Goal: Communication & Community: Answer question/provide support

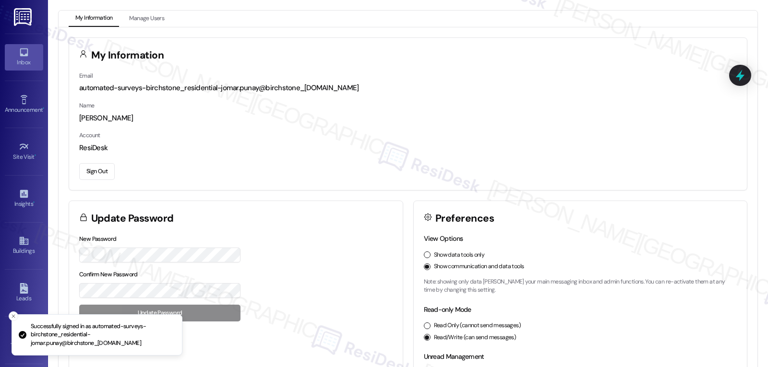
click at [15, 56] on link "Inbox" at bounding box center [24, 57] width 38 height 26
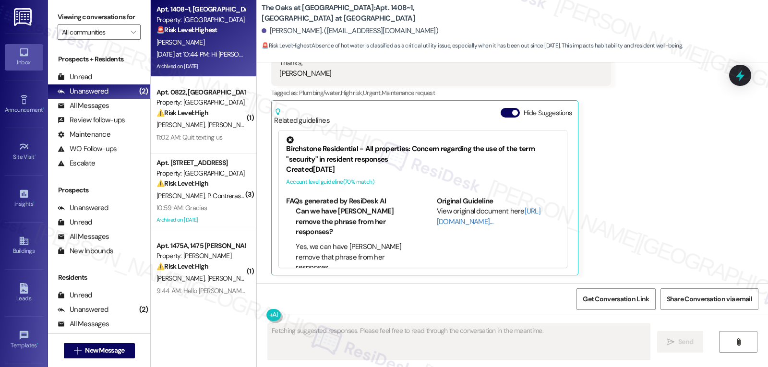
scroll to position [4947, 0]
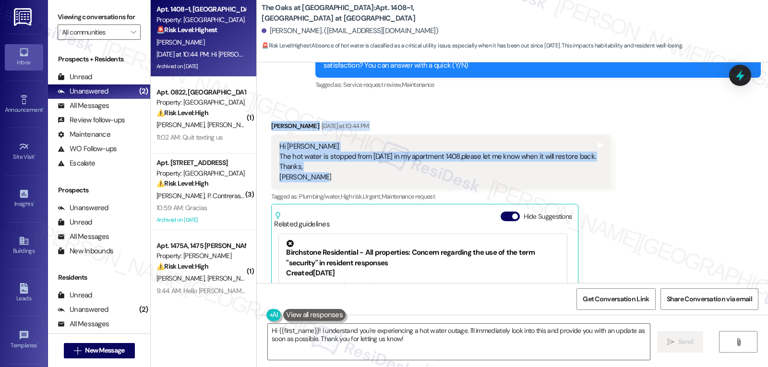
drag, startPoint x: 257, startPoint y: 128, endPoint x: 523, endPoint y: 174, distance: 270.3
click at [523, 174] on div "Received via SMS Bhakti Desai Yesterday at 10:44 PM Hi Sarah The hot water is s…" at bounding box center [512, 242] width 511 height 287
copy div "Bhakti Desai Yesterday at 10:44 PM Hi Sarah The hot water is stopped from yeste…"
click at [458, 331] on textarea "Hi {{first_name}}! I understand you're experiencing a hot water outage. I'll im…" at bounding box center [459, 342] width 382 height 36
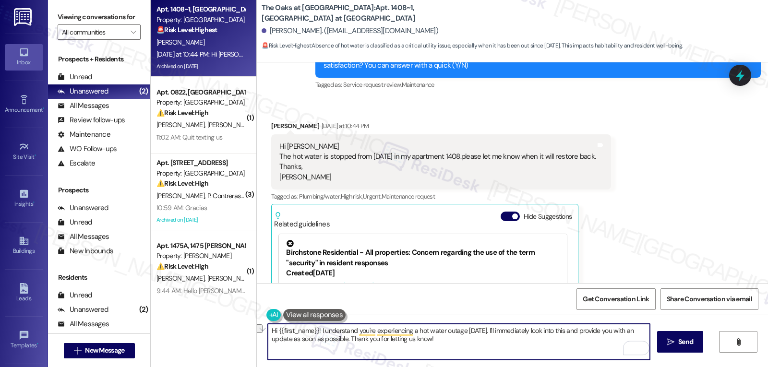
drag, startPoint x: 489, startPoint y: 330, endPoint x: 531, endPoint y: 328, distance: 42.3
click at [531, 328] on textarea "Hi {{first_name}}! I understand you're experiencing a hot water outage yesterda…" at bounding box center [459, 342] width 382 height 36
type textarea "Hi {{first_name}}! I understand you're experiencing a hot water outage yesterda…"
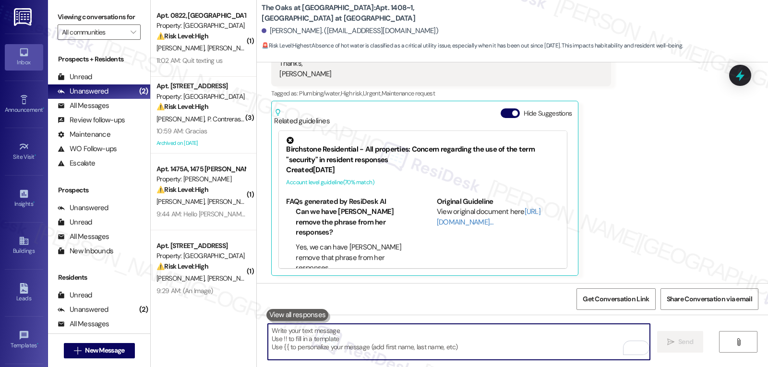
scroll to position [158, 0]
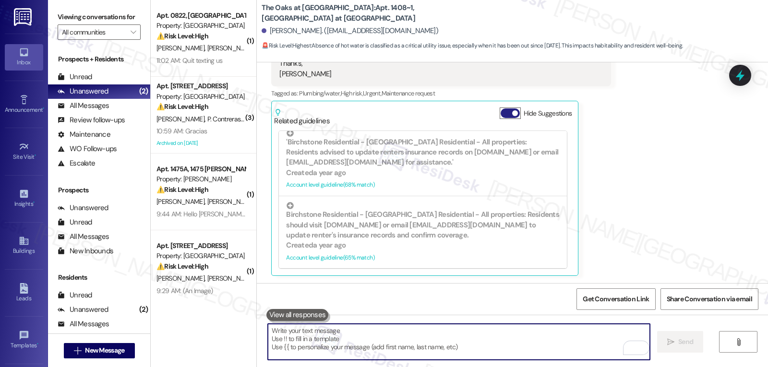
click at [502, 111] on button "Hide Suggestions" at bounding box center [510, 113] width 19 height 10
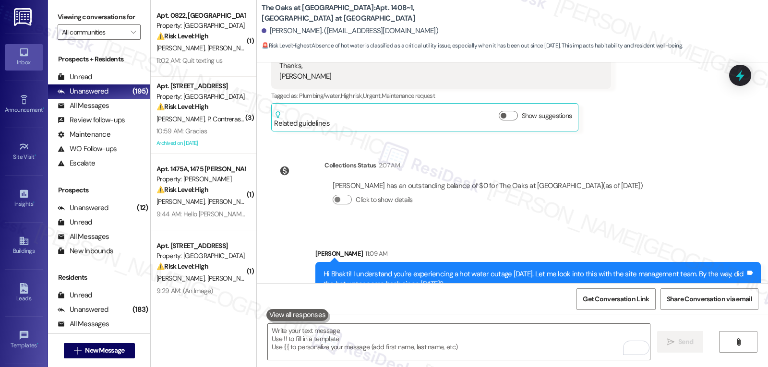
scroll to position [5069, 0]
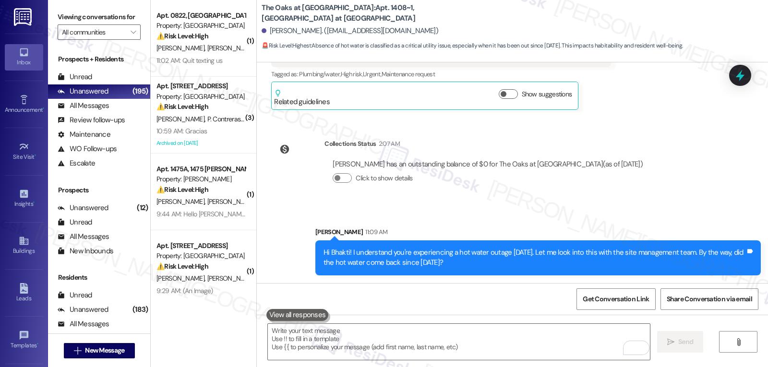
click at [186, 60] on div "11:02 AM: Quit texting us 11:02 AM: Quit texting us" at bounding box center [189, 60] width 66 height 9
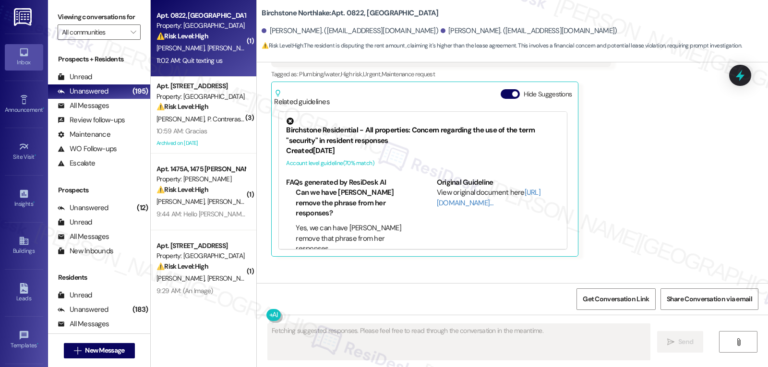
scroll to position [2813, 0]
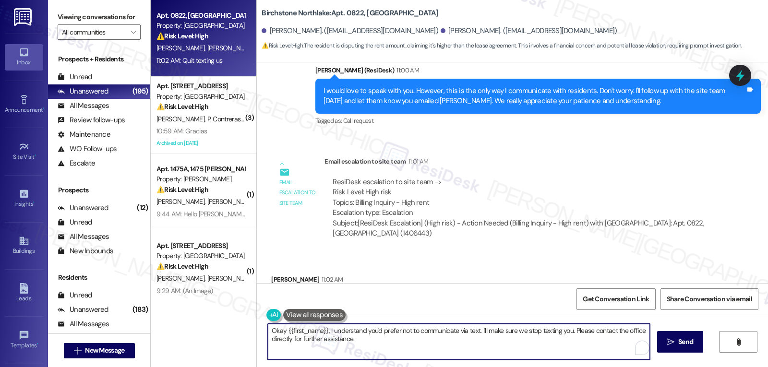
drag, startPoint x: 477, startPoint y: 331, endPoint x: 596, endPoint y: 390, distance: 132.7
click at [596, 367] on html "Inbox Go to Inbox Announcement • Send A Text Announcement Site Visit • Go to Si…" at bounding box center [384, 183] width 768 height 367
type textarea "Okay {{first_name}}, I understand you'd prefer not to communicate via text. To …"
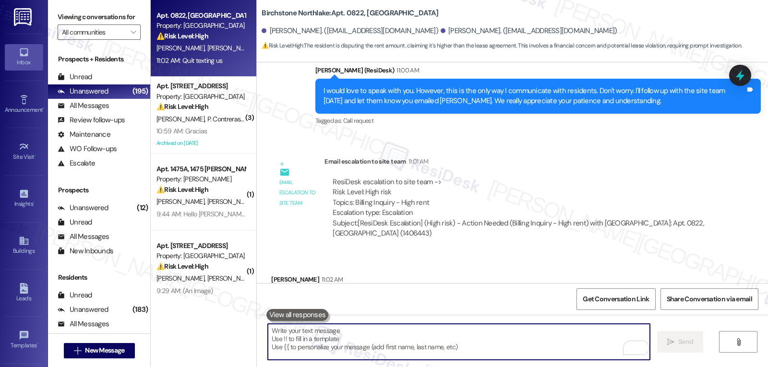
scroll to position [2890, 0]
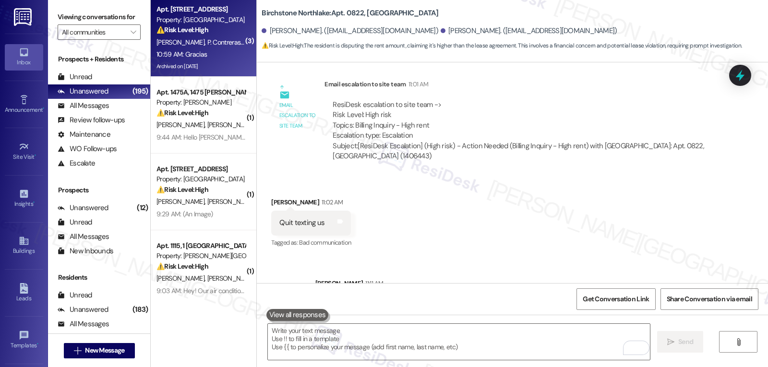
click at [207, 42] on span "P. Contreraslara" at bounding box center [229, 42] width 44 height 9
type textarea "Fetching suggested responses. Please feel free to read through the conversation…"
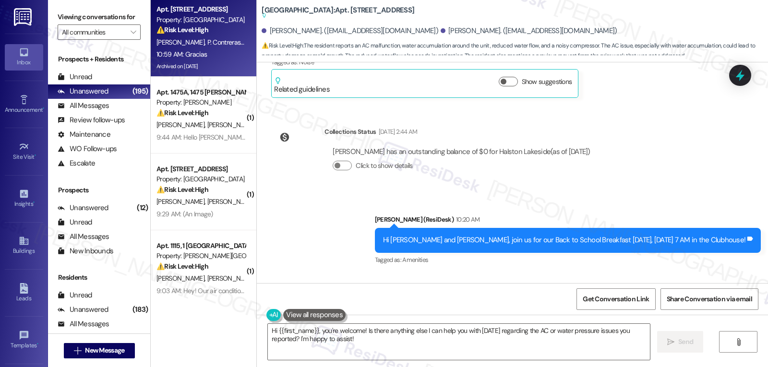
scroll to position [7184, 0]
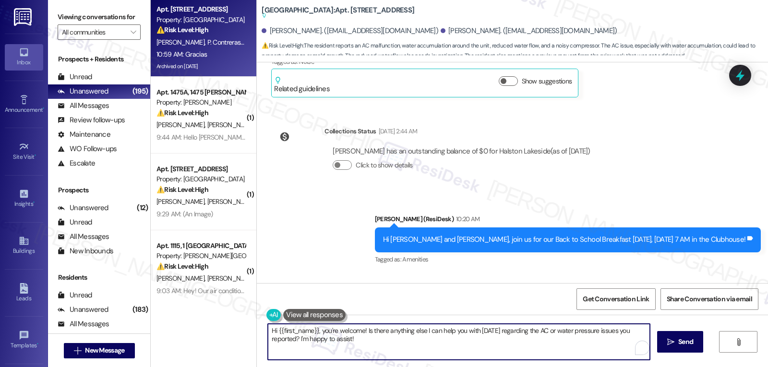
click at [398, 343] on textarea "Hi {{first_name}}, you're welcome! Is there anything else I can help you with t…" at bounding box center [459, 342] width 382 height 36
click at [271, 295] on div "Pedro Contreraslara 10:59 AM" at bounding box center [308, 301] width 74 height 13
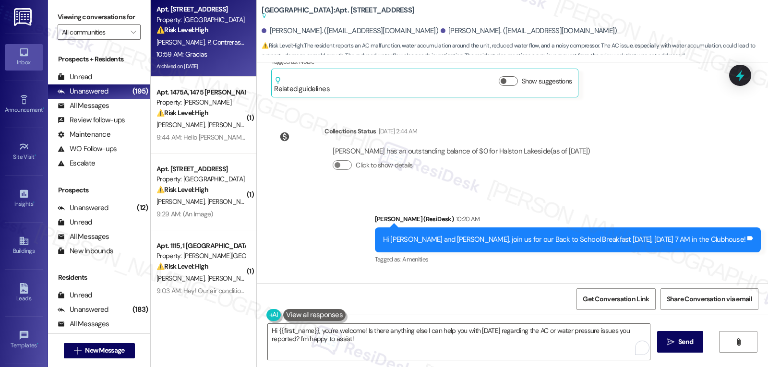
click at [271, 295] on div "Pedro Contreraslara 10:59 AM" at bounding box center [308, 301] width 74 height 13
copy div "Pedro"
click at [385, 345] on textarea "Hi {{first_name}}, you're welcome! Is there anything else I can help you with t…" at bounding box center [459, 342] width 382 height 36
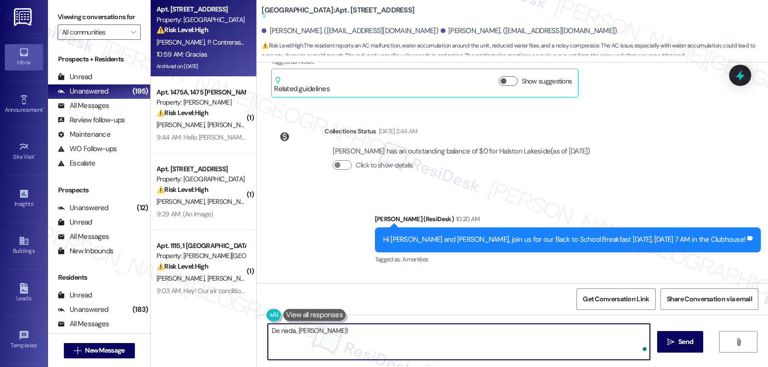
type textarea "De nada, Pedro!"
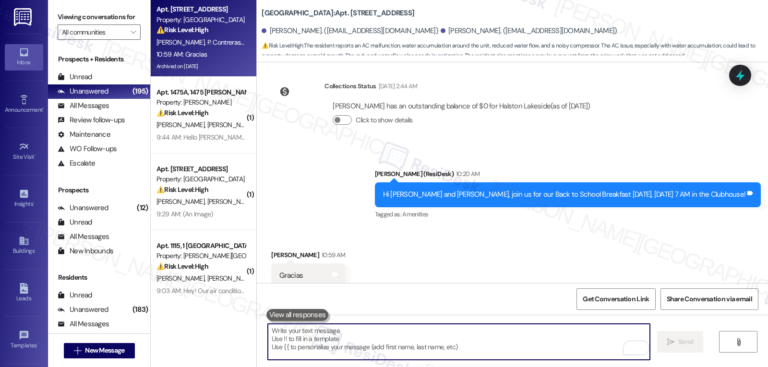
scroll to position [7251, 0]
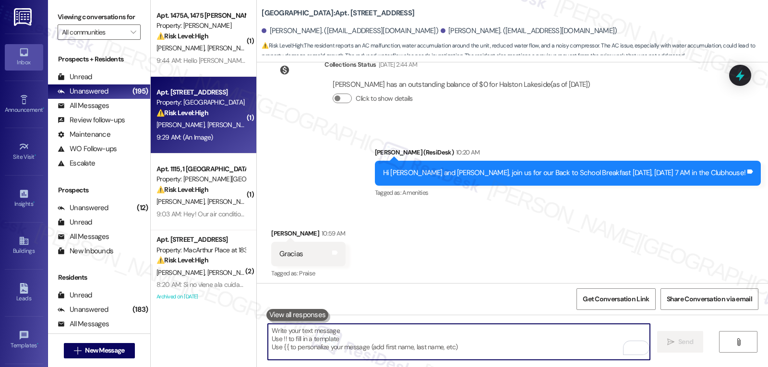
click at [213, 130] on div "D. Brown J. Suber" at bounding box center [201, 125] width 91 height 12
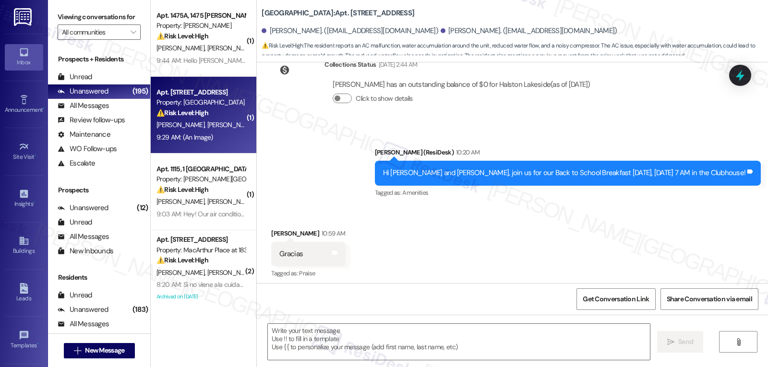
type textarea "Fetching suggested responses. Please feel free to read through the conversation…"
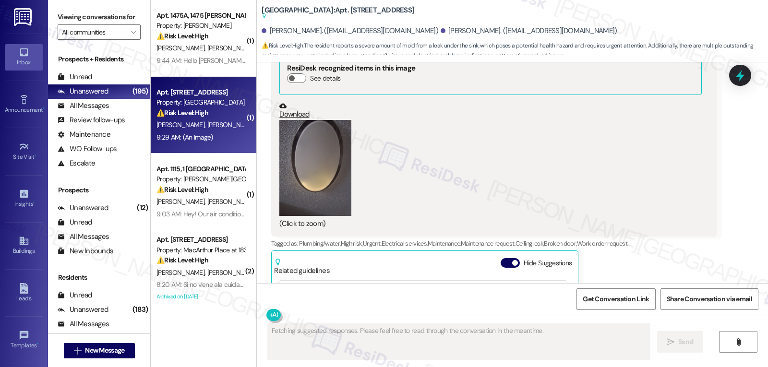
scroll to position [8950, 0]
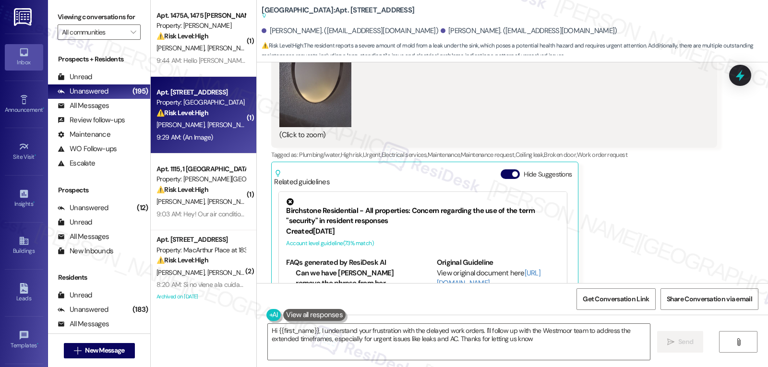
type textarea "Hi {{first_name}}, I understand your frustration with the delayed work orders. …"
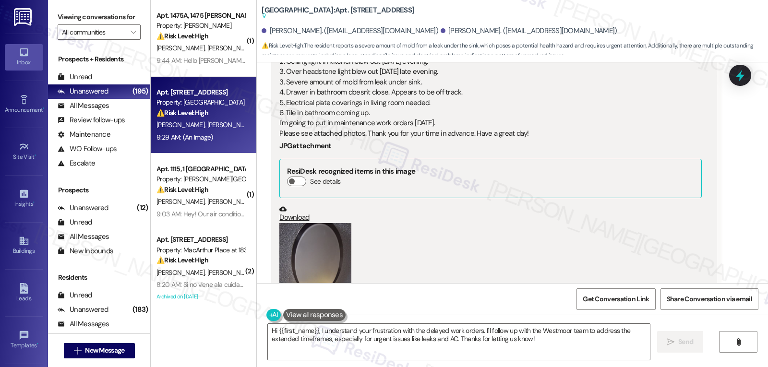
click at [324, 223] on button "Zoom image" at bounding box center [315, 271] width 72 height 96
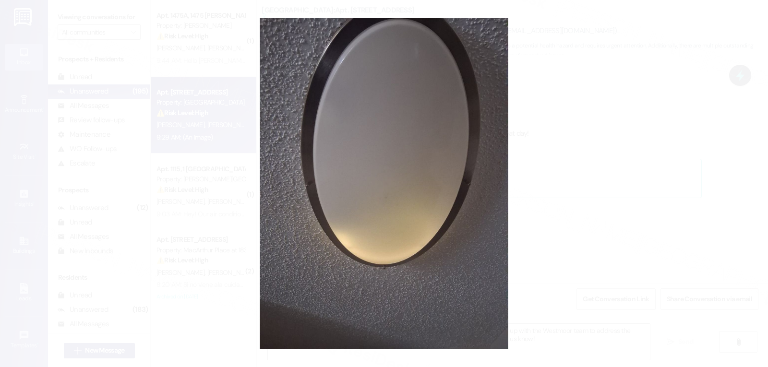
click at [567, 242] on button "Unzoom image" at bounding box center [384, 183] width 768 height 367
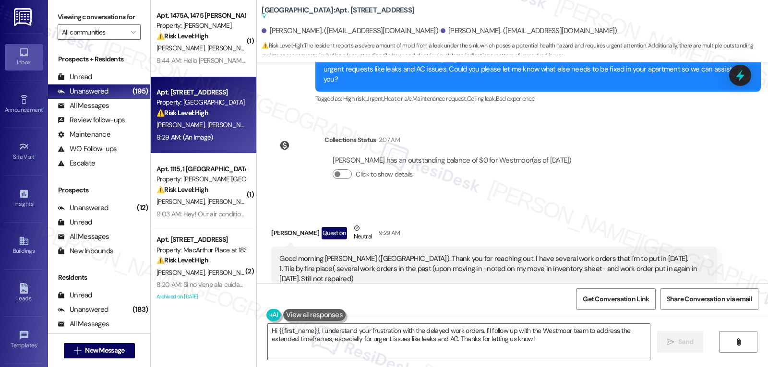
scroll to position [8566, 0]
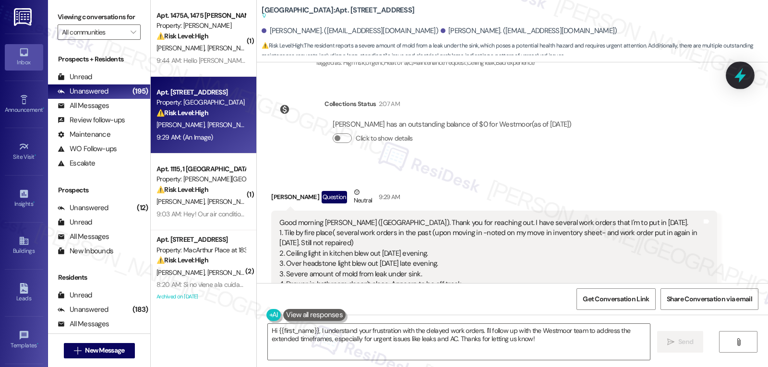
click at [741, 68] on icon at bounding box center [740, 75] width 16 height 16
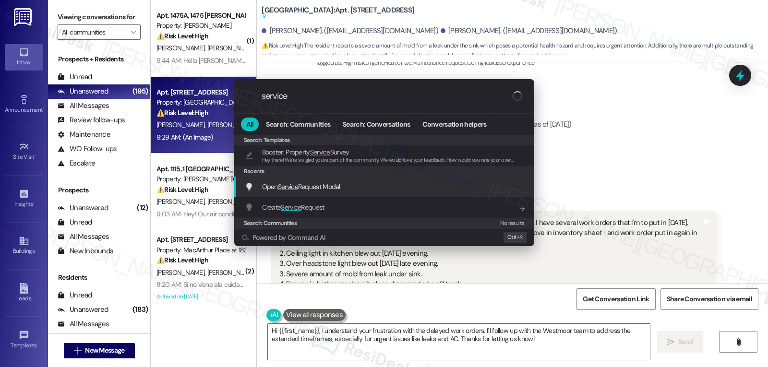
type input "service"
click at [336, 186] on span "Open Service Request Modal" at bounding box center [301, 186] width 78 height 9
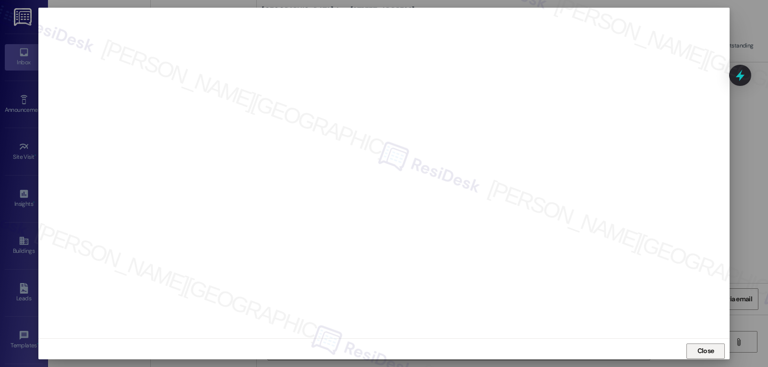
drag, startPoint x: 698, startPoint y: 353, endPoint x: 705, endPoint y: 348, distance: 8.4
click at [698, 354] on span "Close" at bounding box center [705, 351] width 17 height 10
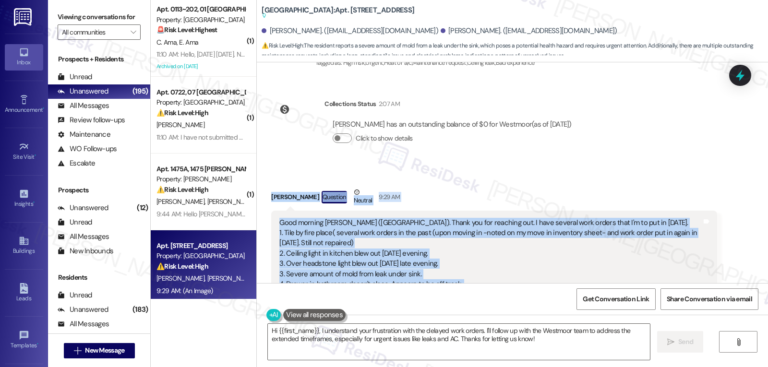
drag, startPoint x: 263, startPoint y: 135, endPoint x: 649, endPoint y: 269, distance: 408.9
copy div "Dawn Brown Question Neutral 9:29 AM Good morning Sarah (Westmoor). Thank you fo…"
click at [581, 346] on textarea "Hi {{first_name}}, I understand your frustration with the delayed work orders. …" at bounding box center [459, 342] width 382 height 36
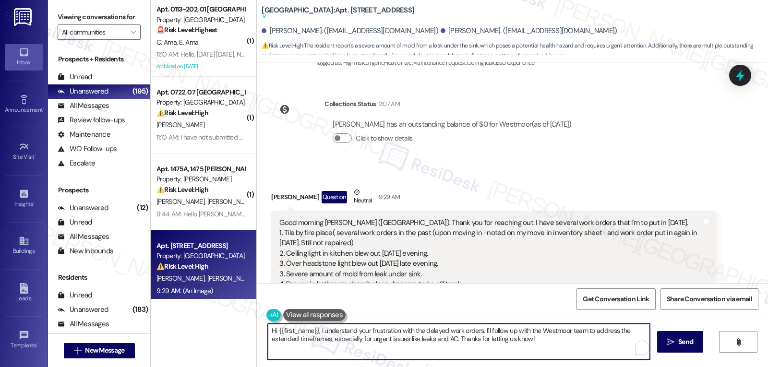
paste textarea "Good morning Dawn, thank you for sending all these details and photos. I can se…"
drag, startPoint x: 325, startPoint y: 341, endPoint x: 399, endPoint y: 344, distance: 74.0
click at [392, 336] on textarea "Good morning Dawn, thank you for sending all these details and photos. I can se…" at bounding box center [459, 342] width 382 height 36
click at [492, 345] on textarea "Good morning Dawn, thank you for sending all these details and photos. I can se…" at bounding box center [459, 342] width 382 height 36
click at [474, 347] on textarea "Good morning Dawn, thank you for sending all these details and photos. I can se…" at bounding box center [459, 342] width 382 height 36
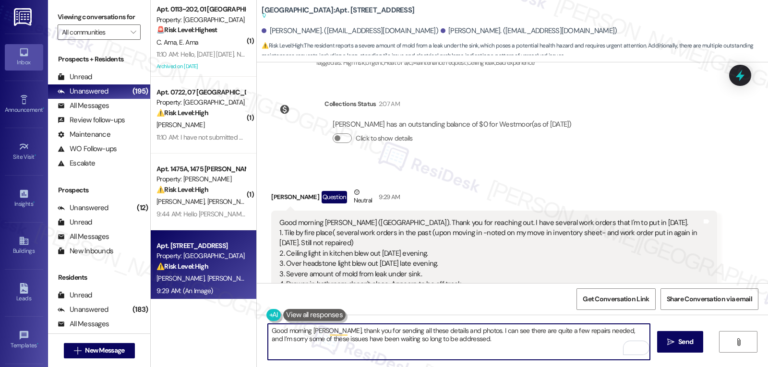
paste textarea "I’ll share your list and photos with the site management team so they’re aware …"
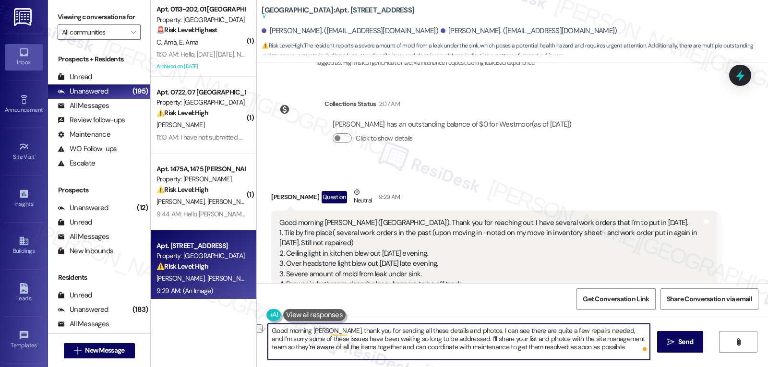
drag, startPoint x: 351, startPoint y: 348, endPoint x: 641, endPoint y: 352, distance: 289.9
click at [641, 352] on div "Good morning Dawn, thank you for sending all these details and photos. I can se…" at bounding box center [458, 342] width 383 height 37
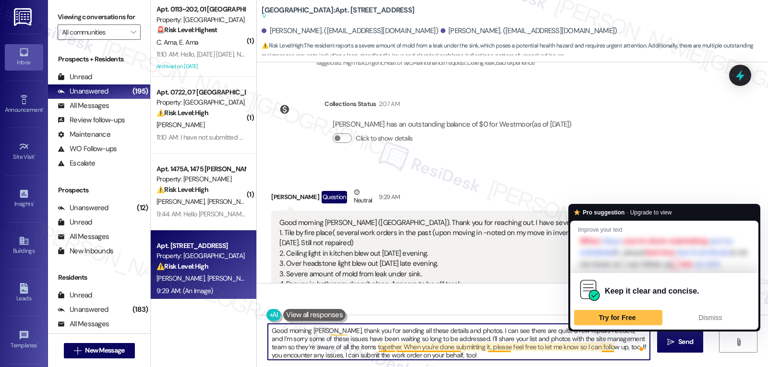
click at [597, 349] on textarea "Good morning Dawn, thank you for sending all these details and photos. I can se…" at bounding box center [459, 342] width 382 height 36
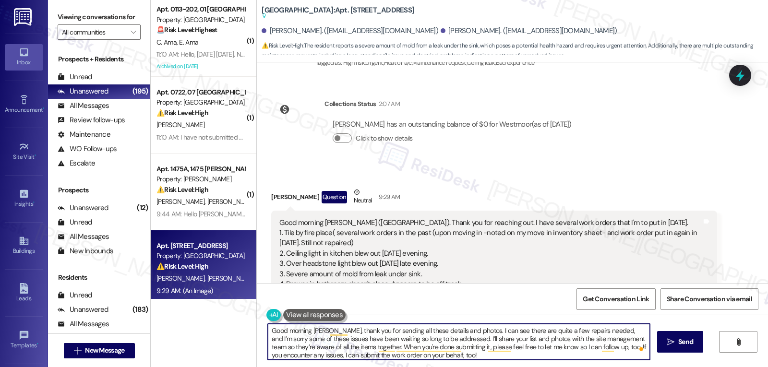
click at [597, 349] on textarea "Good morning Dawn, thank you for sending all these details and photos. I can se…" at bounding box center [459, 342] width 382 height 36
click at [570, 359] on textarea "Good morning Dawn, thank you for sending all these details and photos. I can se…" at bounding box center [459, 342] width 382 height 36
type textarea "Good morning Dawn, thank you for sending all these details and photos. I can se…"
click at [671, 344] on icon "" at bounding box center [670, 342] width 7 height 8
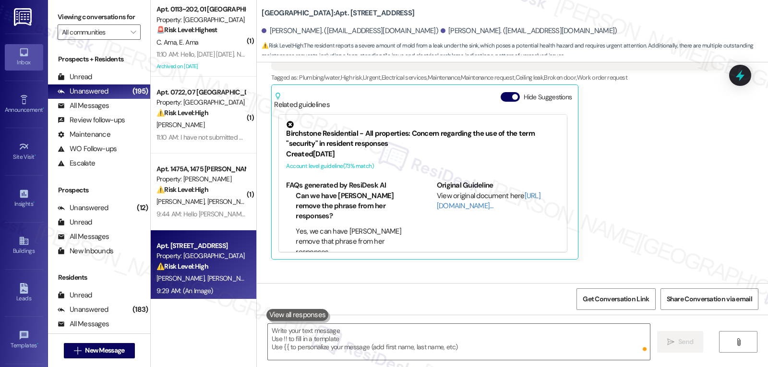
scroll to position [9048, 0]
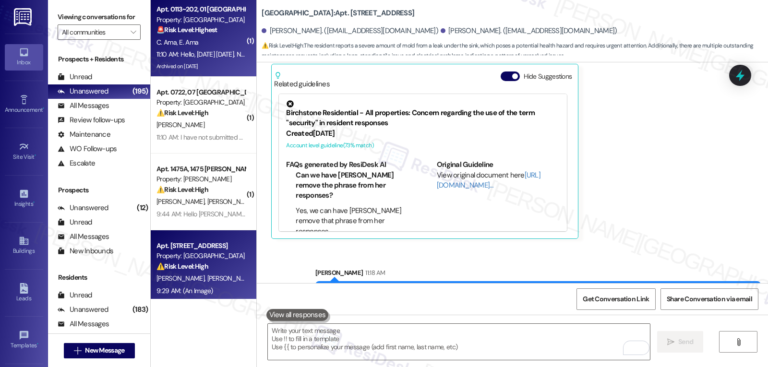
click at [205, 37] on div "C. Ama E. Ama" at bounding box center [201, 42] width 91 height 12
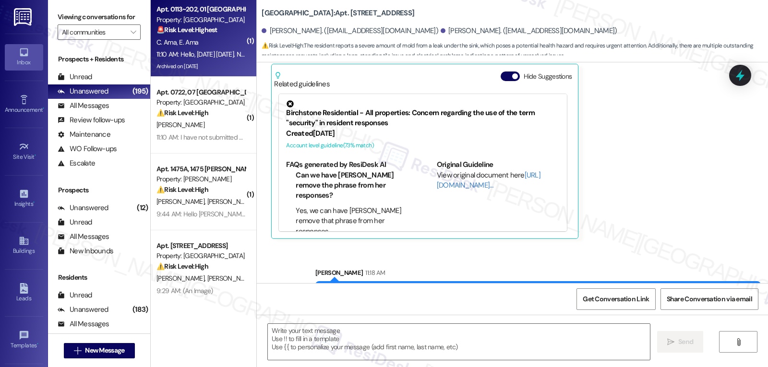
type textarea "Fetching suggested responses. Please feel free to read through the conversation…"
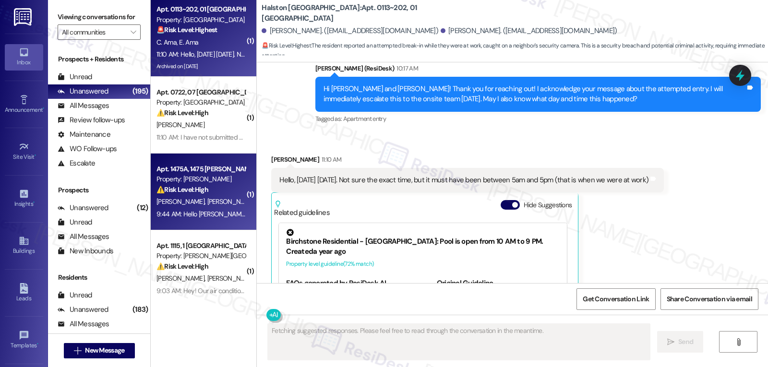
scroll to position [8388, 0]
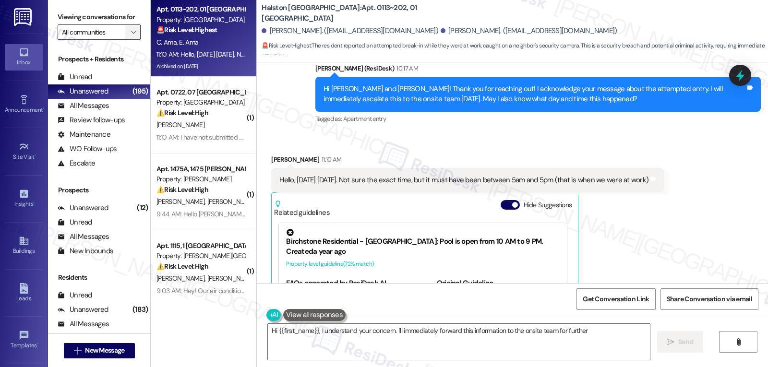
click at [131, 36] on icon "" at bounding box center [133, 32] width 5 height 8
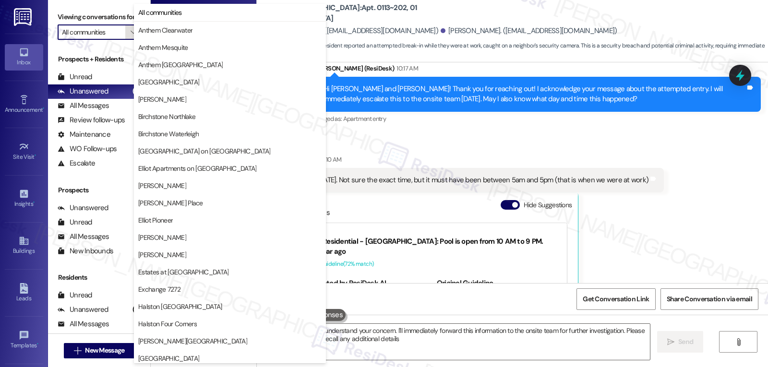
type textarea "Hi {{first_name}}, I understand your concern. I'll immediately forward this inf…"
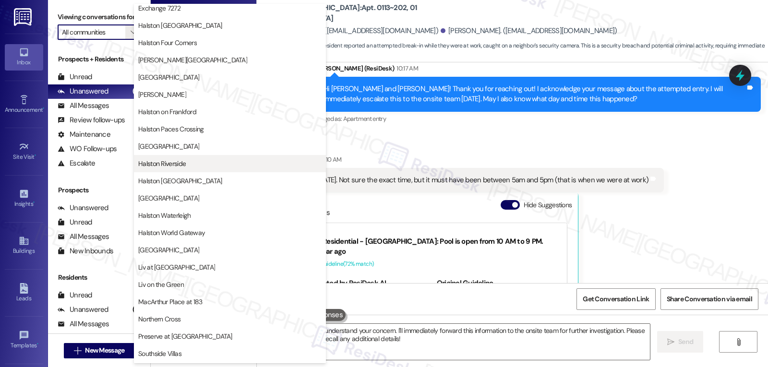
scroll to position [332, 0]
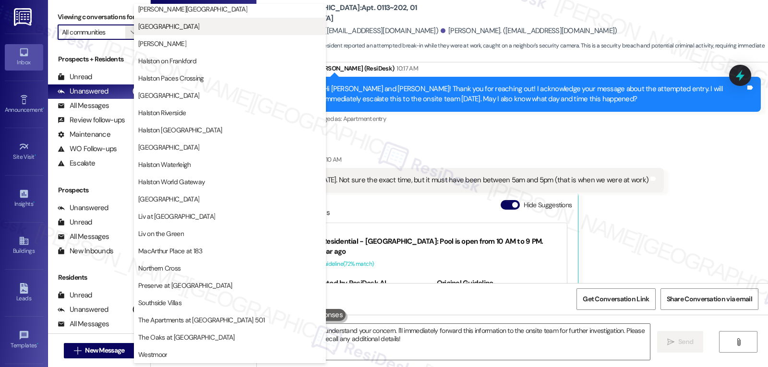
click at [207, 26] on span "[GEOGRAPHIC_DATA]" at bounding box center [229, 27] width 183 height 10
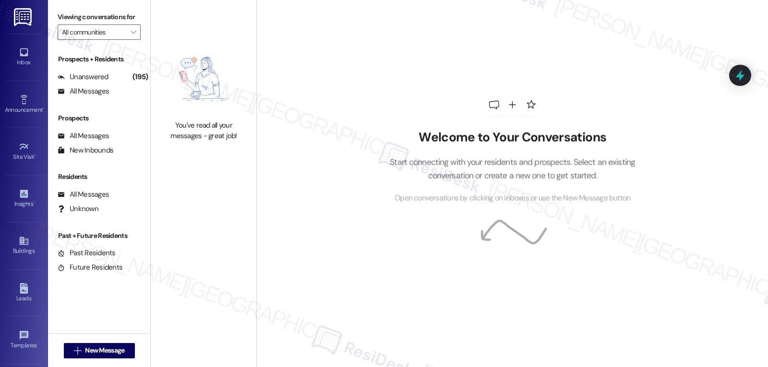
type input "[GEOGRAPHIC_DATA]"
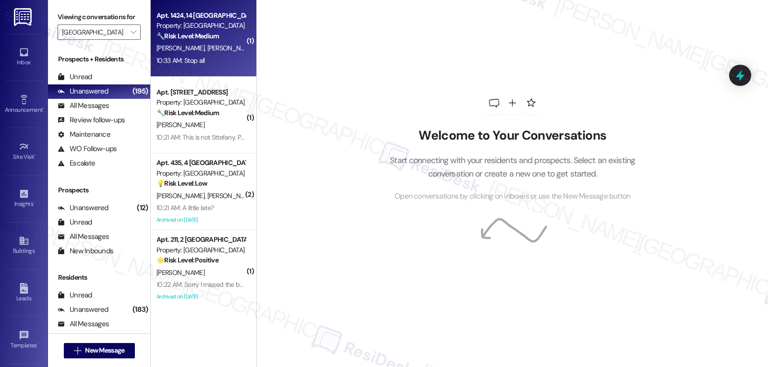
click at [195, 58] on div "10:33 AM: Stop all 10:33 AM: Stop all" at bounding box center [180, 60] width 48 height 9
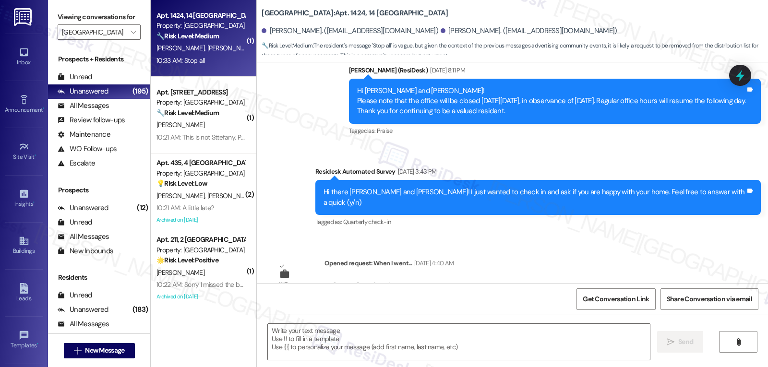
type textarea "Fetching suggested responses. Please feel free to read through the conversation…"
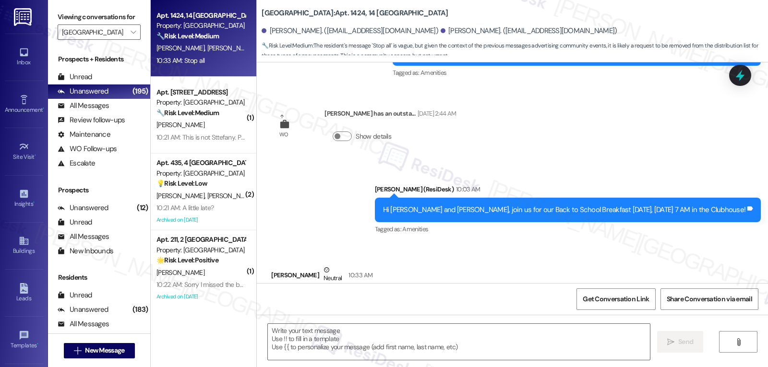
scroll to position [3671, 0]
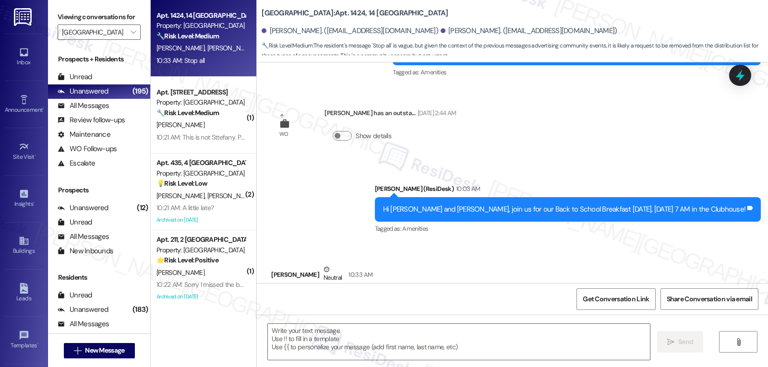
click at [276, 264] on div "Mireya Martinez Neutral 10:33 AM" at bounding box center [321, 276] width 101 height 24
copy div "Mireya"
click at [358, 357] on textarea at bounding box center [459, 342] width 382 height 36
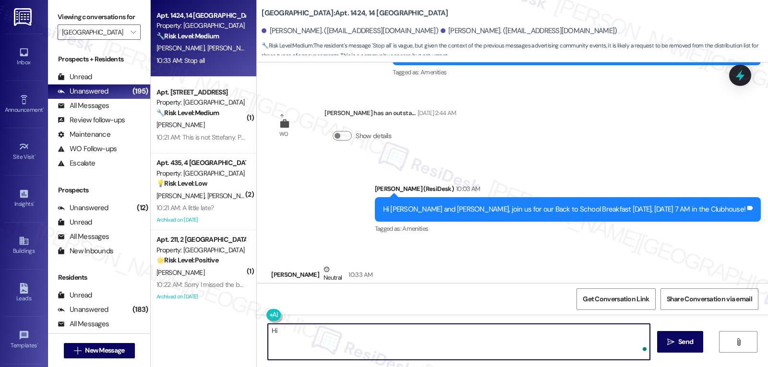
paste textarea "Mireya"
type textarea "Hi Mireya, thanks for reaching out. Are you trying to opt out of the text messa…"
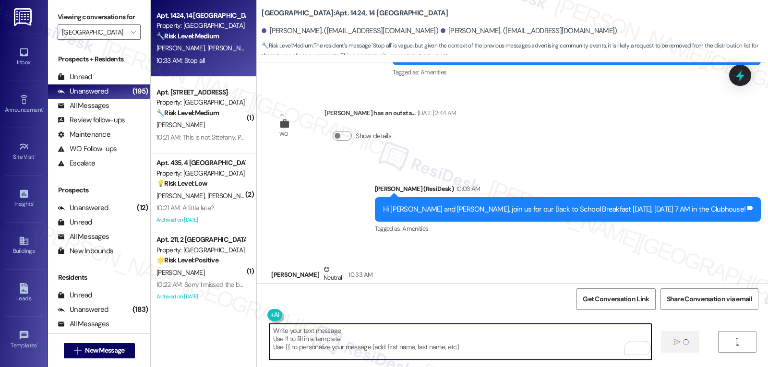
scroll to position [3670, 0]
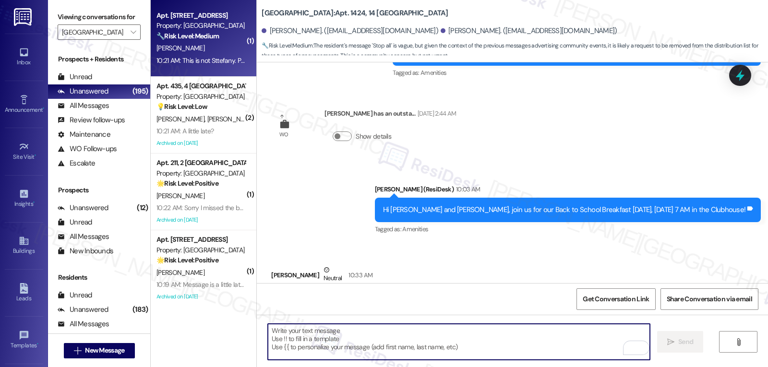
click at [215, 70] on div "Apt. 814, 8 Halston Lakeside Property: Halston Lakeside 🔧 Risk Level: Medium Th…" at bounding box center [204, 38] width 106 height 77
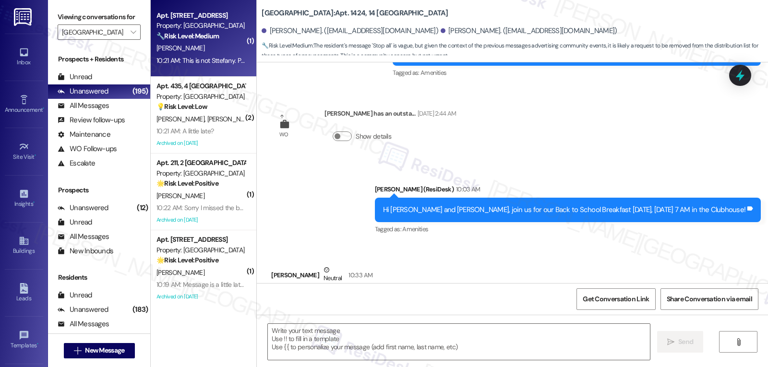
type textarea "Fetching suggested responses. Please feel free to read through the conversation…"
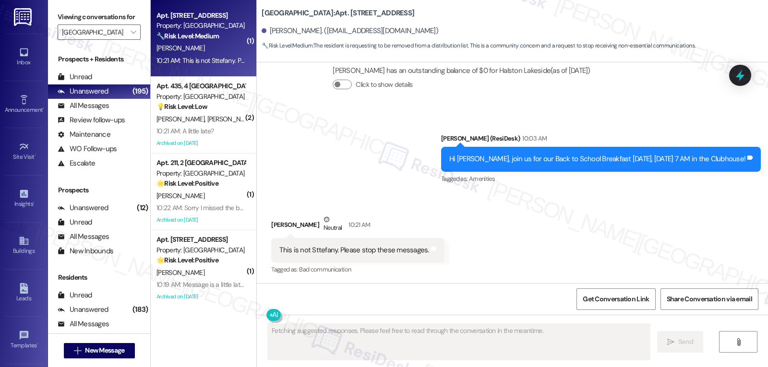
scroll to position [904, 0]
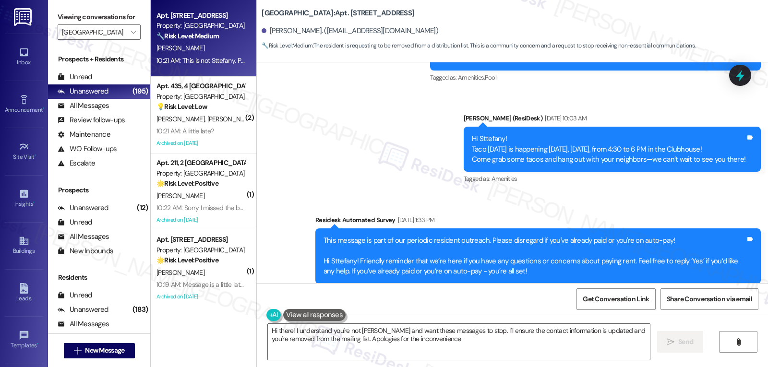
type textarea "Hi there! I understand you're not Sttefany and want these messages to stop. I'l…"
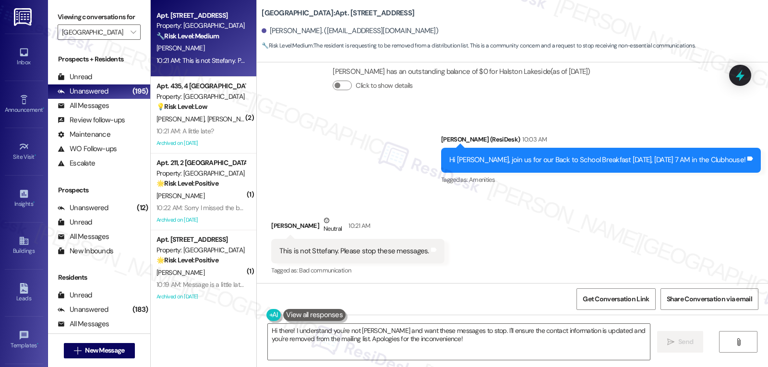
scroll to position [904, 0]
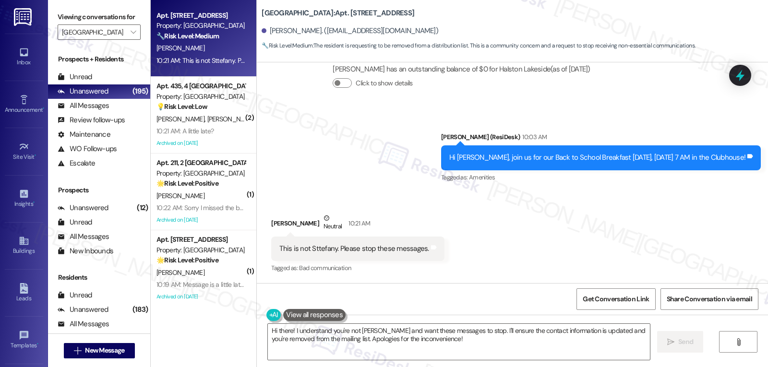
click at [734, 77] on icon at bounding box center [740, 75] width 12 height 12
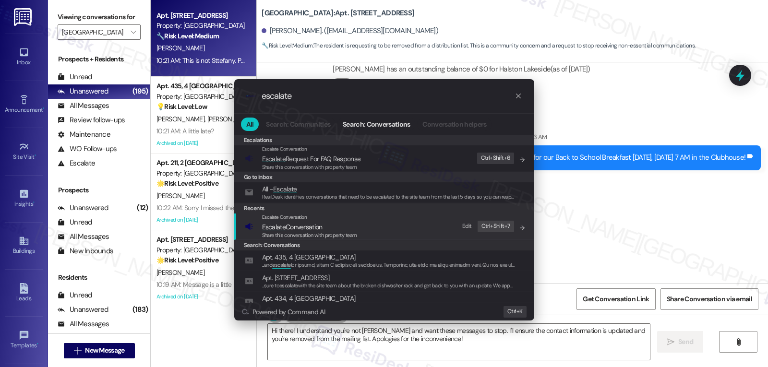
type input "escalate"
click at [335, 232] on span "Share this conversation with property team" at bounding box center [309, 235] width 95 height 7
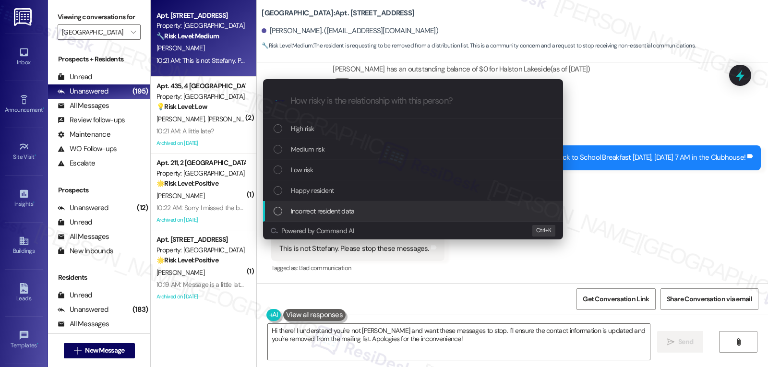
click at [344, 211] on span "Incorrect resident data" at bounding box center [323, 211] width 64 height 11
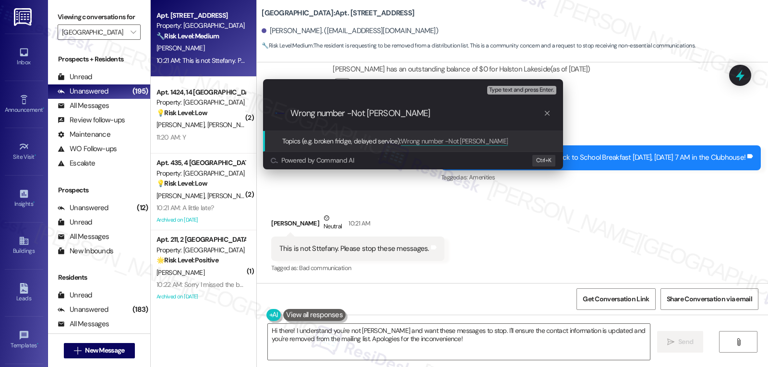
type input "Wrong number - Not Sttefany Correia"
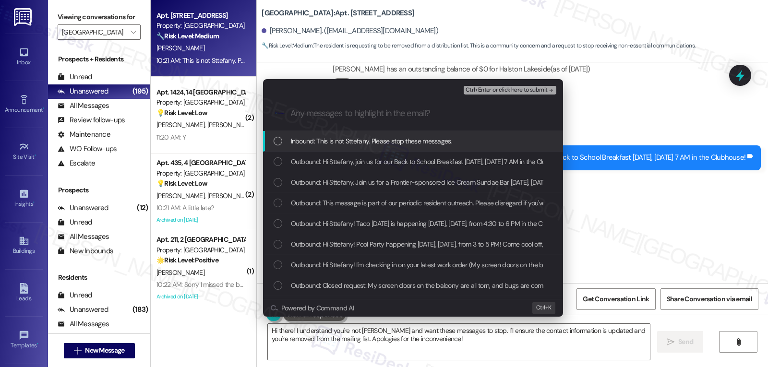
click at [327, 142] on span "Inbound: This is not Sttefany. Please stop these messages." at bounding box center [371, 141] width 161 height 11
click at [513, 90] on span "Ctrl+Enter or click here to submit" at bounding box center [507, 90] width 82 height 7
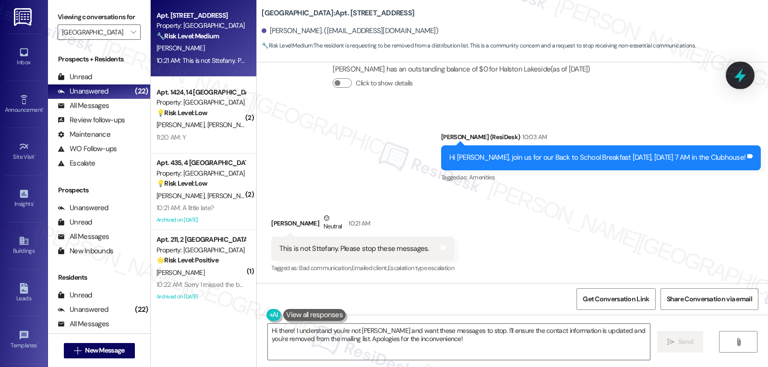
click at [740, 75] on icon at bounding box center [740, 75] width 12 height 15
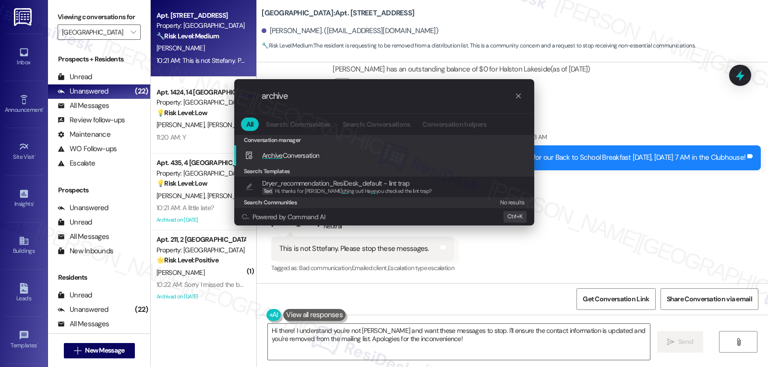
type input "archive"
click at [337, 157] on div "Archive Conversation Add shortcut" at bounding box center [385, 155] width 281 height 11
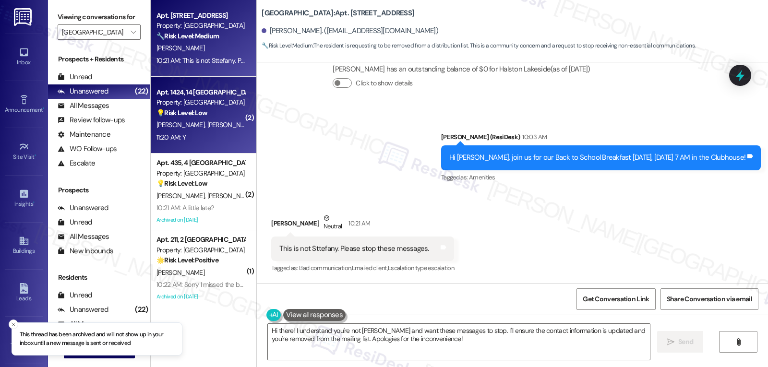
click at [163, 108] on div "💡 Risk Level: Low The resident is requesting to opt out of text messages. This …" at bounding box center [200, 113] width 89 height 10
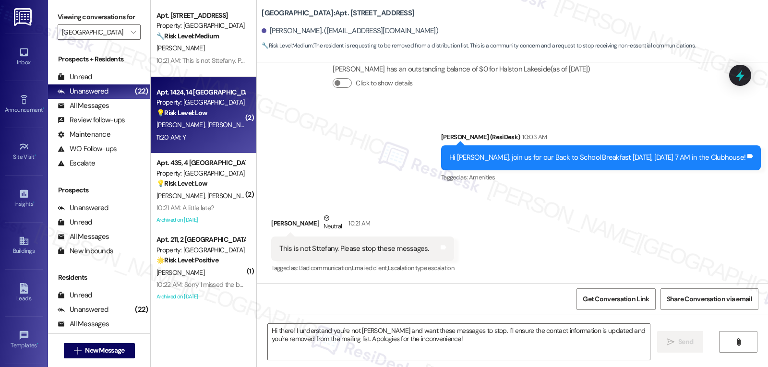
type textarea "Fetching suggested responses. Please feel free to read through the conversation…"
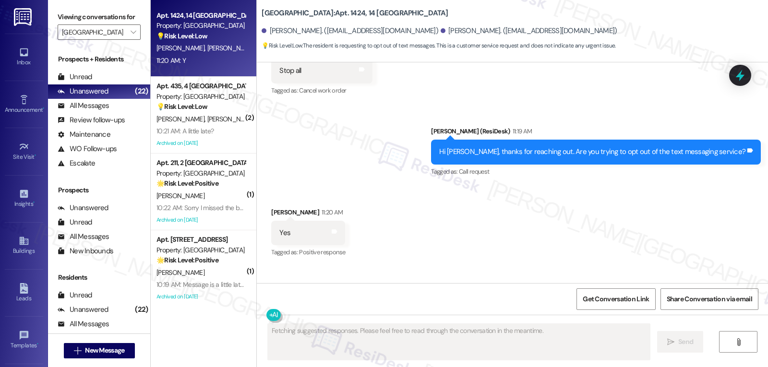
scroll to position [3901, 0]
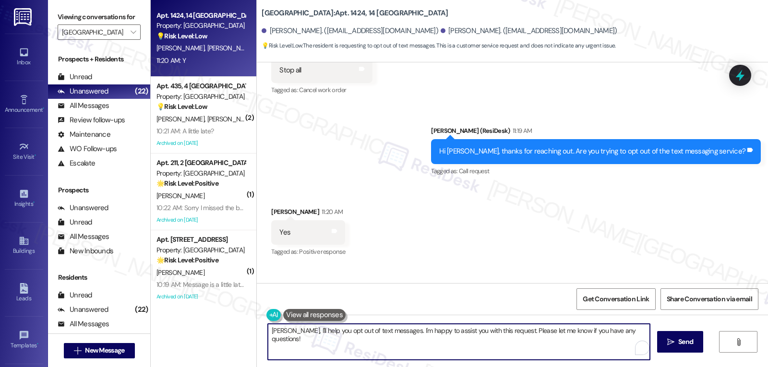
drag, startPoint x: 332, startPoint y: 347, endPoint x: 333, endPoint y: 357, distance: 9.7
click at [333, 357] on textarea "Okay Mireya, I'll help you opt out of text messages. I'm happy to assist you wi…" at bounding box center [459, 342] width 382 height 36
type textarea "Thanks for confirming, Michael. To opt out of the text messaging service, pleas…"
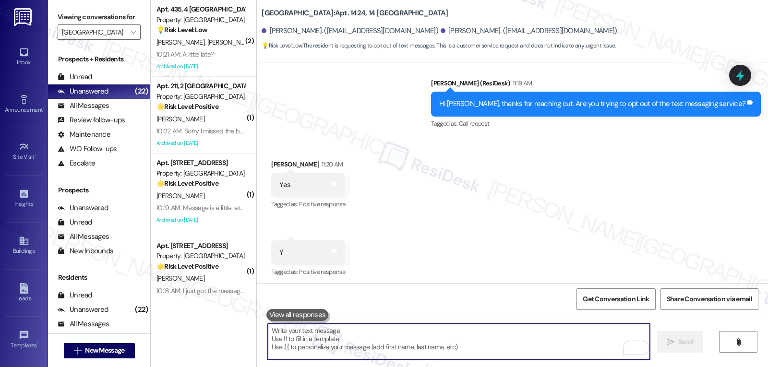
scroll to position [3967, 0]
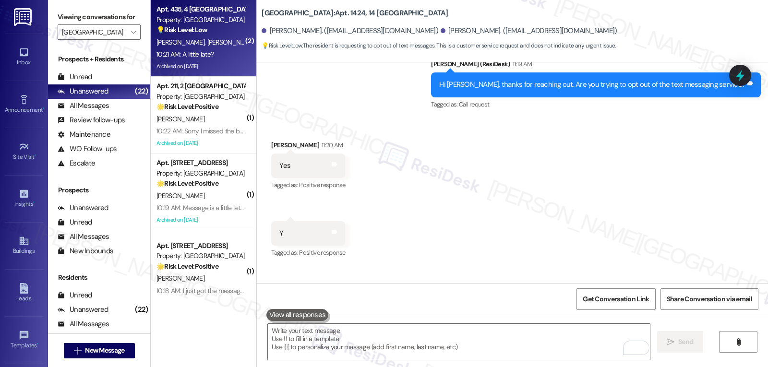
click at [207, 44] on span "[PERSON_NAME]" at bounding box center [231, 42] width 48 height 9
type textarea "Fetching suggested responses. Please feel free to read through the conversation…"
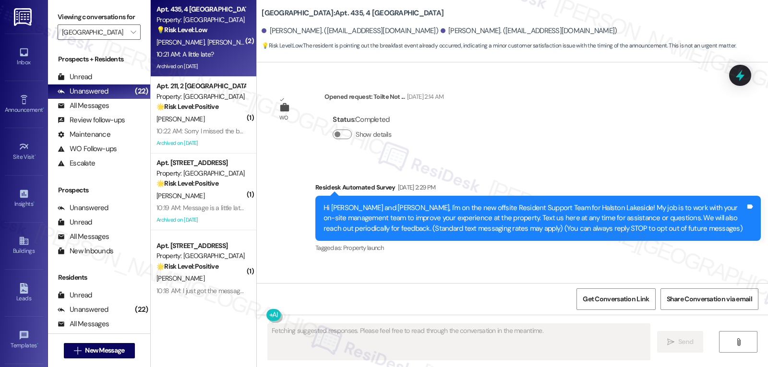
scroll to position [36098, 0]
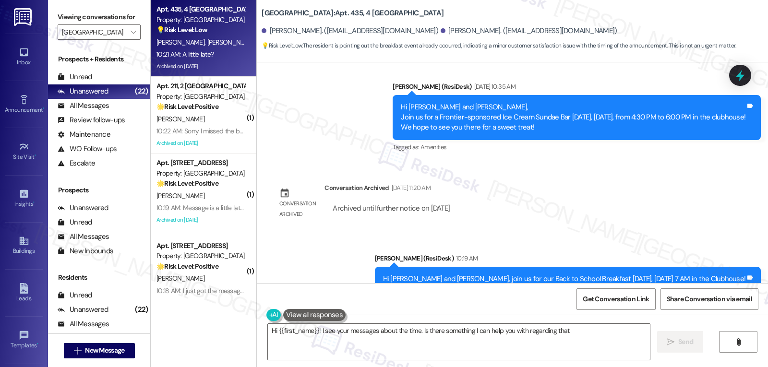
type textarea "Hi {{first_name}}! I see your messages about the time. Is there something I can…"
click at [28, 102] on link "Announcement •" at bounding box center [24, 105] width 38 height 26
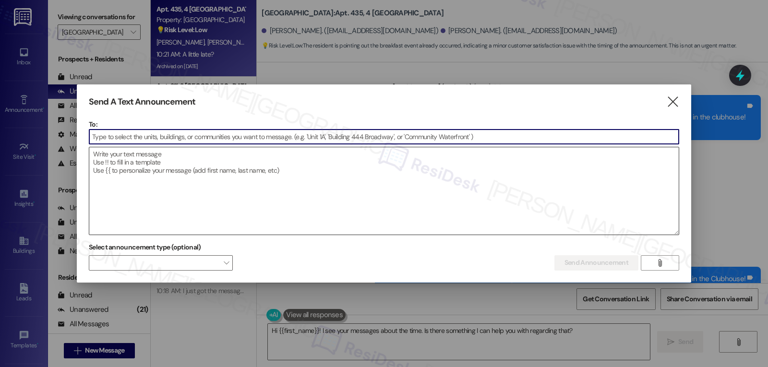
click at [253, 197] on textarea at bounding box center [383, 190] width 589 height 87
click at [245, 181] on textarea "To enrich screen reader interactions, please activate Accessibility in Grammarl…" at bounding box center [383, 190] width 589 height 87
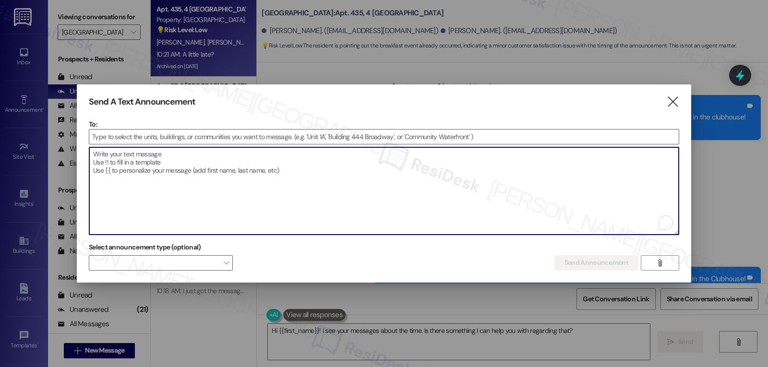
paste textarea "Hi {{first_name}}! :alarm_clock: Your lease is almost up at Halston Lakeside—an…"
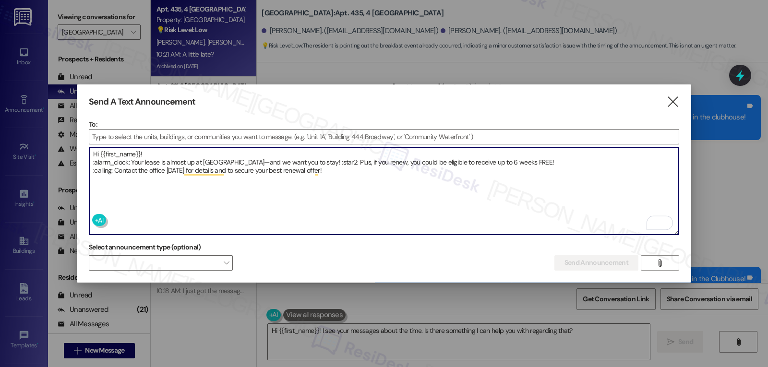
click at [93, 161] on textarea "Hi {{first_name}}! :alarm_clock: Your lease is almost up at Halston Lakeside—an…" at bounding box center [383, 190] width 589 height 87
type textarea "Hi {{first_name}}! ⏰ Your lease is almost up at [GEOGRAPHIC_DATA]—and we want y…"
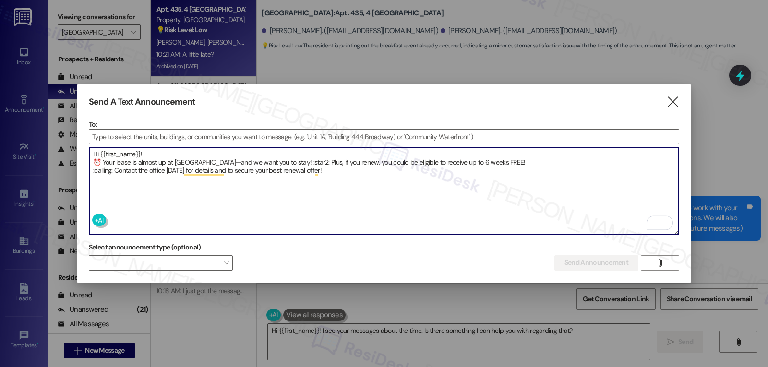
scroll to position [36098, 0]
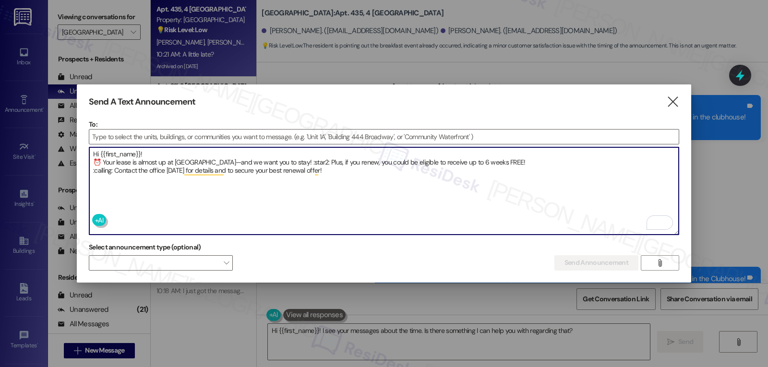
click at [298, 156] on textarea "Hi {{first_name}}! ⏰ Your lease is almost up at [GEOGRAPHIC_DATA]—and we want y…" at bounding box center [383, 190] width 589 height 87
click at [111, 167] on textarea "Hi {{first_name}}! ⏰ Your lease is almost up at [GEOGRAPHIC_DATA]—and we want y…" at bounding box center [383, 190] width 589 height 87
type textarea "Hi {{first_name}}! ⏰ Your lease is almost up at [GEOGRAPHIC_DATA]—and we want y…"
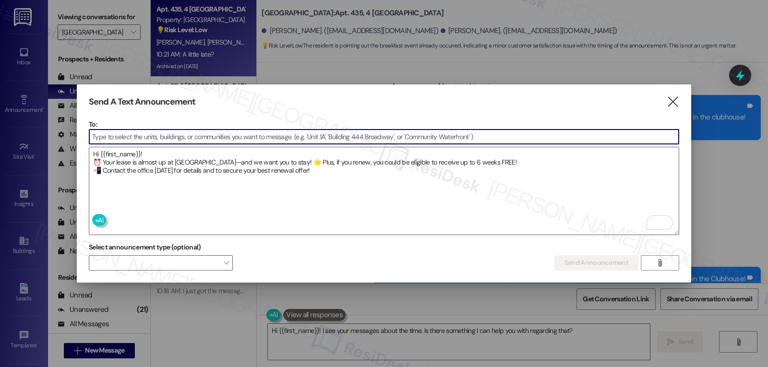
click at [299, 138] on input at bounding box center [383, 137] width 589 height 14
click at [188, 131] on input at bounding box center [383, 137] width 589 height 14
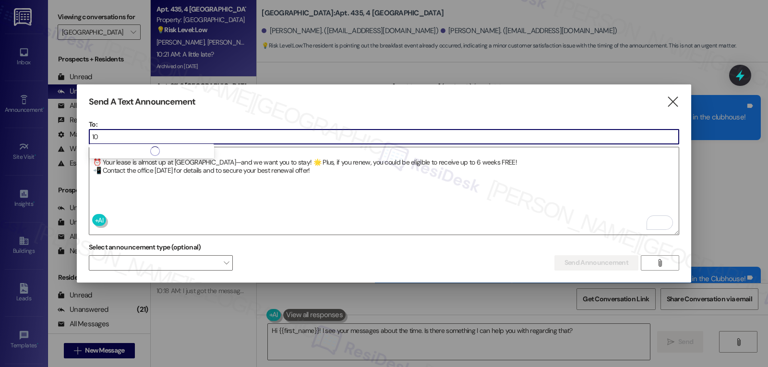
type input "1"
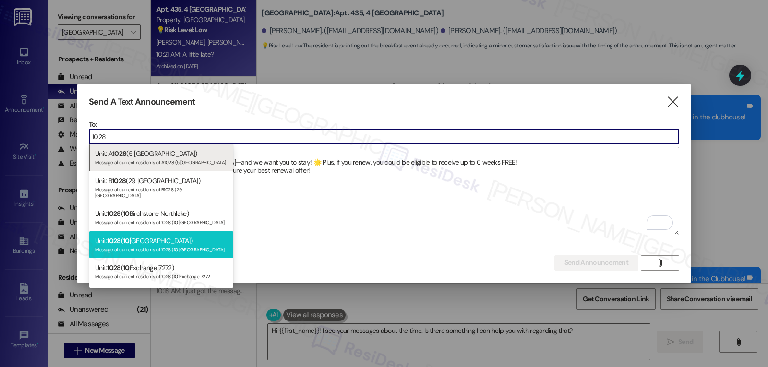
type input "1028"
click at [193, 245] on div "Message all current residents of 1028 (10 [GEOGRAPHIC_DATA]" at bounding box center [161, 249] width 132 height 8
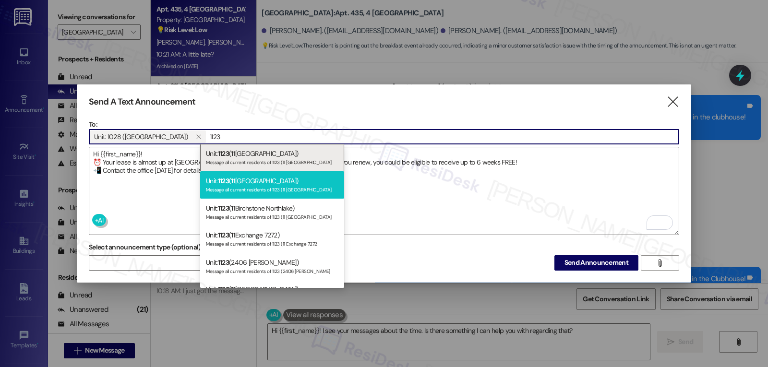
type input "1123"
click at [256, 182] on div "Unit: 1123 ( [GEOGRAPHIC_DATA]) Message all current residents of 1123 (11 [GEOG…" at bounding box center [272, 184] width 144 height 27
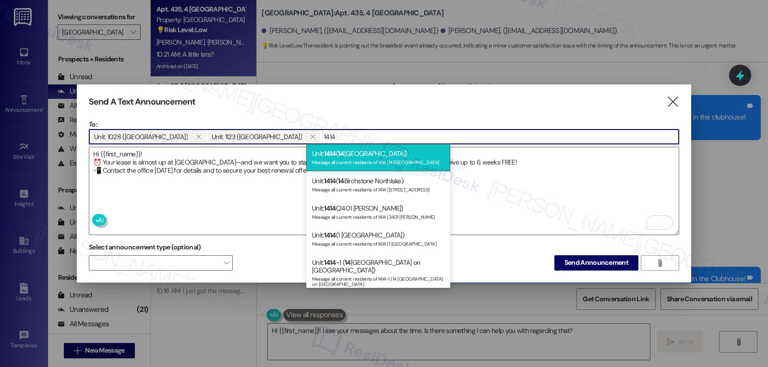
type input "1414"
click at [327, 162] on div "Message all current residents of 1414 (14 [GEOGRAPHIC_DATA]" at bounding box center [378, 161] width 132 height 8
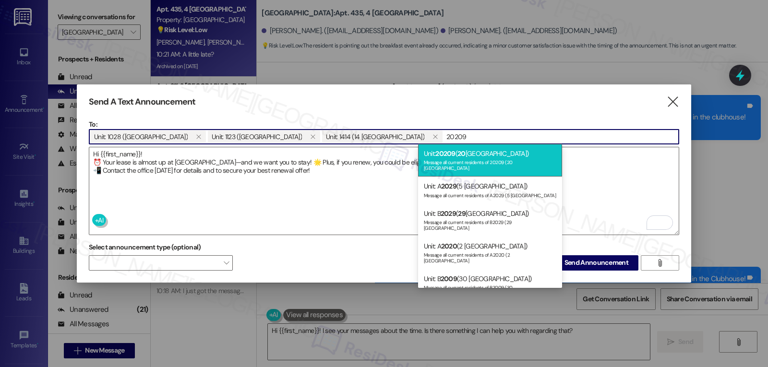
type input "20209"
click at [456, 162] on div "Message all current residents of 20209 (20 [GEOGRAPHIC_DATA]" at bounding box center [490, 163] width 132 height 13
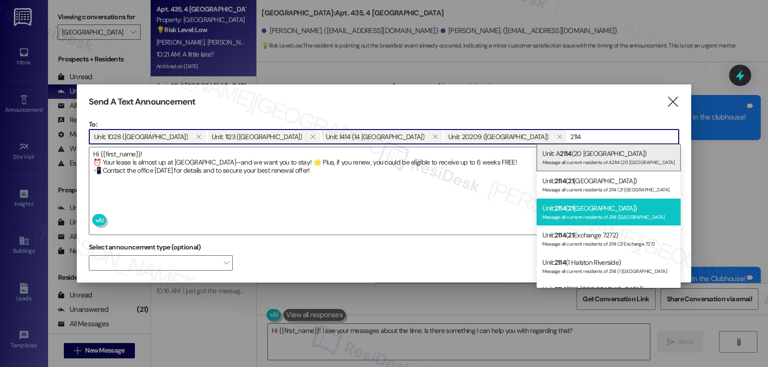
type input "2114"
click at [622, 214] on div "Message all current residents of 2114 ([GEOGRAPHIC_DATA]" at bounding box center [608, 216] width 132 height 8
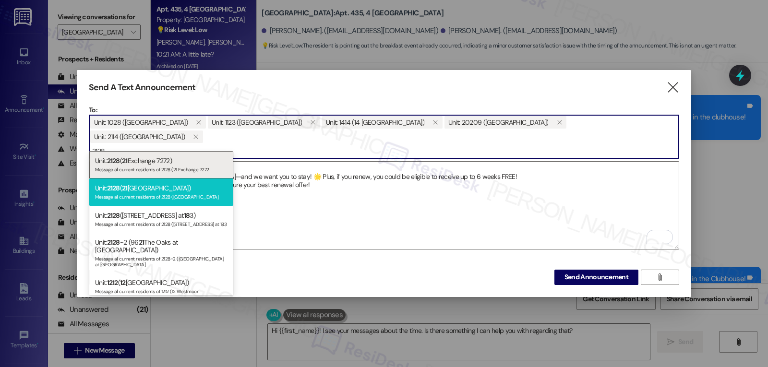
type input "2128"
click at [165, 200] on div "Message all current residents of 2128 ([GEOGRAPHIC_DATA]" at bounding box center [161, 196] width 132 height 8
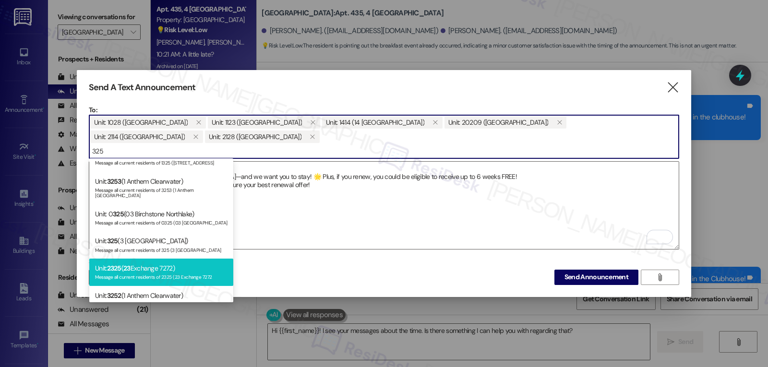
scroll to position [96, 0]
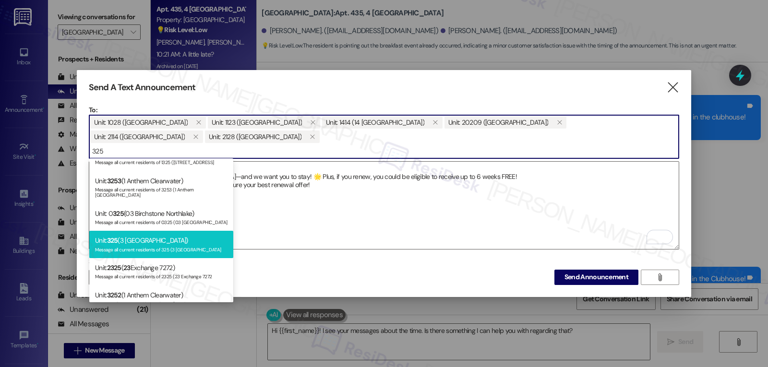
type input "325"
click at [176, 245] on div "Message all current residents of 325 (3 [GEOGRAPHIC_DATA]" at bounding box center [161, 249] width 132 height 8
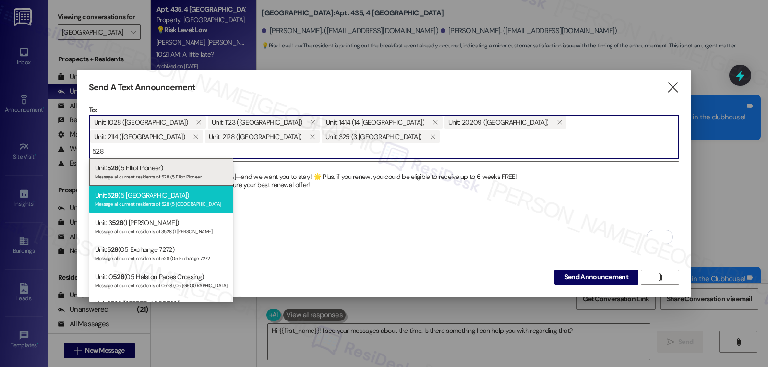
type input "528"
click at [184, 204] on div "Message all current residents of 528 (5 [GEOGRAPHIC_DATA]" at bounding box center [161, 203] width 132 height 8
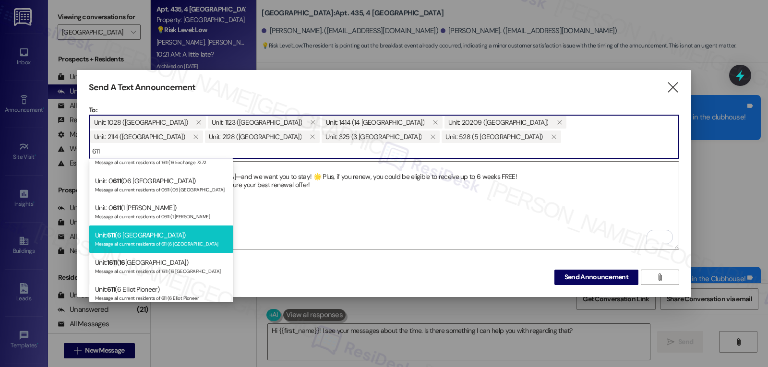
type input "611"
click at [147, 249] on div "Unit: 611 ([GEOGRAPHIC_DATA]) Message all current residents of 611 ([GEOGRAPHIC…" at bounding box center [161, 239] width 144 height 27
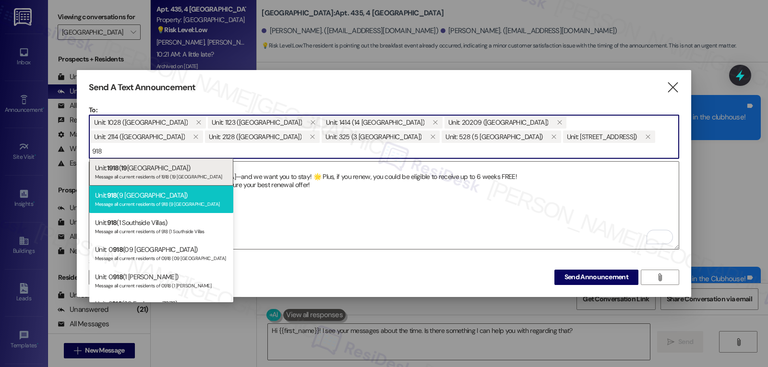
type input "918"
click at [159, 203] on div "Message all current residents of 918 (9 [GEOGRAPHIC_DATA]" at bounding box center [161, 203] width 132 height 8
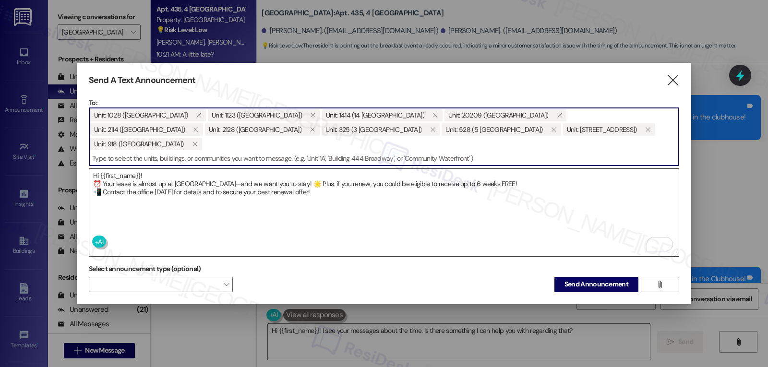
click at [444, 216] on textarea "Hi {{first_name}}! ⏰ Your lease is almost up at [GEOGRAPHIC_DATA]—and we want y…" at bounding box center [383, 212] width 589 height 87
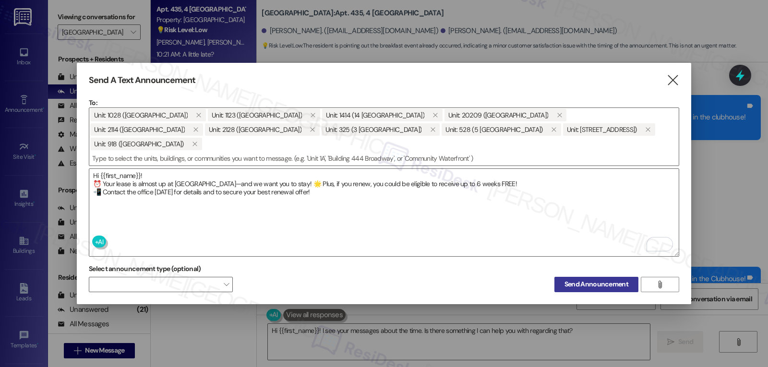
click at [614, 279] on span "Send Announcement" at bounding box center [596, 284] width 64 height 10
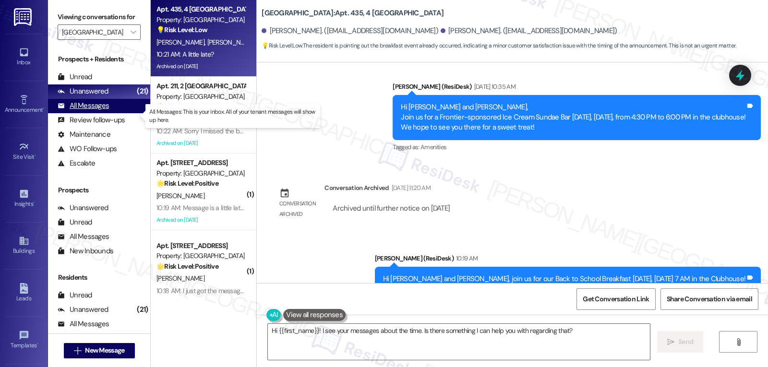
click at [88, 111] on div "All Messages" at bounding box center [83, 106] width 51 height 10
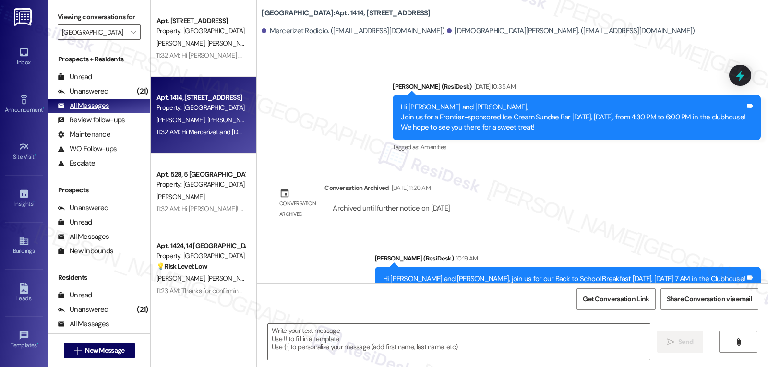
type textarea "Fetching suggested responses. Please feel free to read through the conversation…"
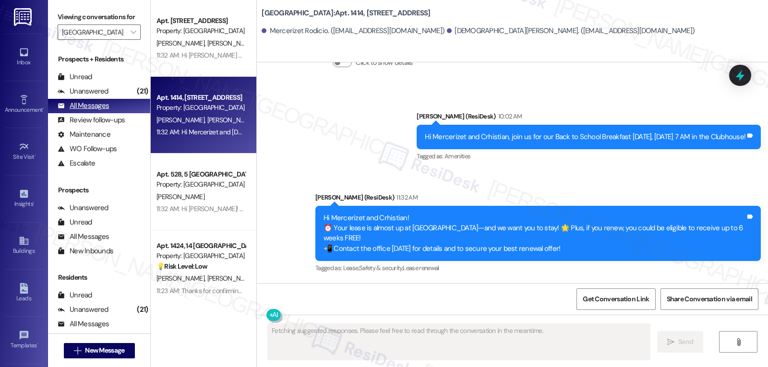
scroll to position [3453, 0]
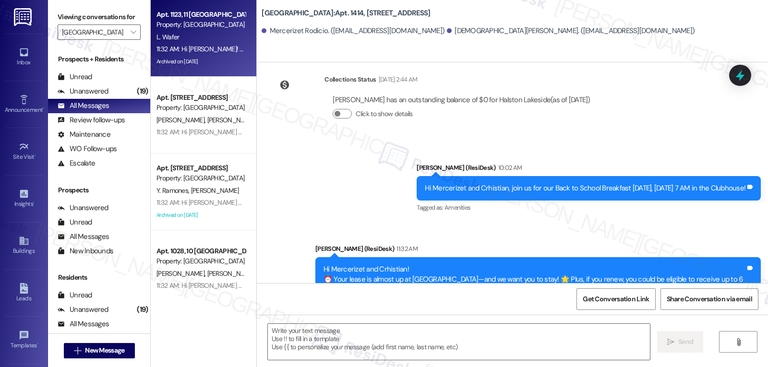
click at [215, 65] on div "Archived on [DATE]" at bounding box center [201, 62] width 91 height 12
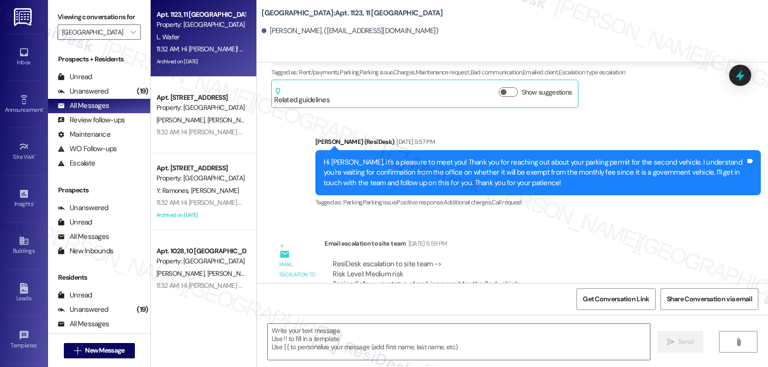
type textarea "Fetching suggested responses. Please feel free to read through the conversation…"
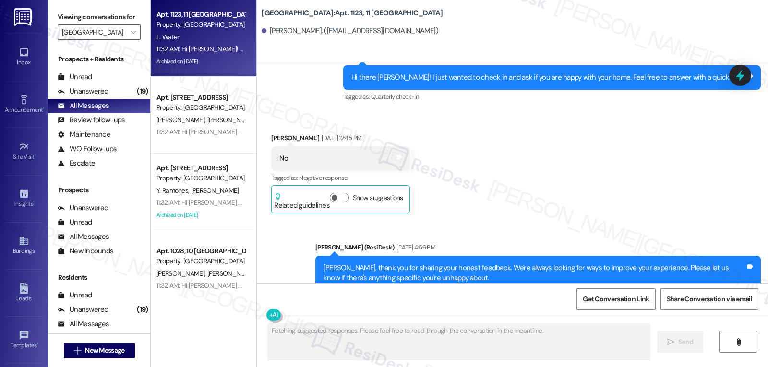
scroll to position [2035, 0]
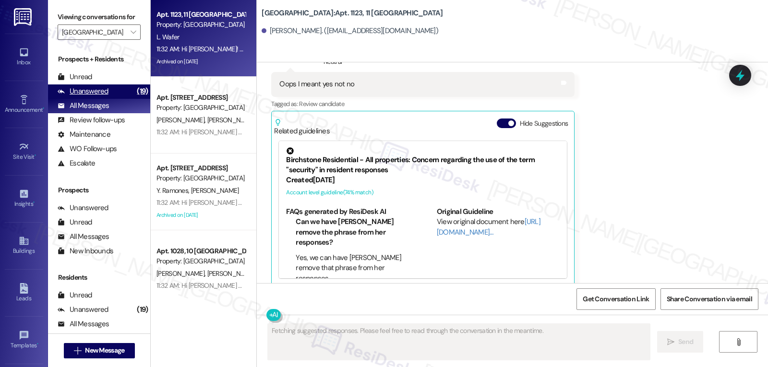
click at [102, 96] on div "Unanswered" at bounding box center [83, 91] width 51 height 10
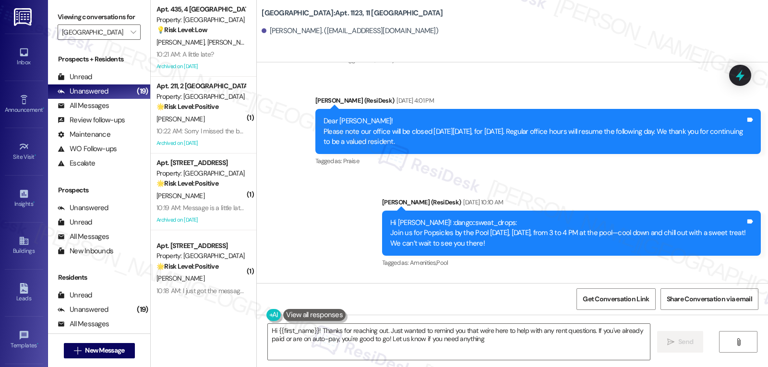
type textarea "Hi {{first_name}}! Thanks for reaching out. Just wanted to remind you that we'r…"
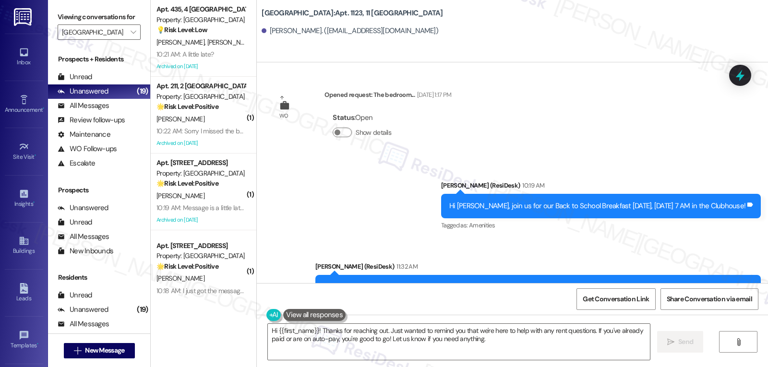
scroll to position [4817, 0]
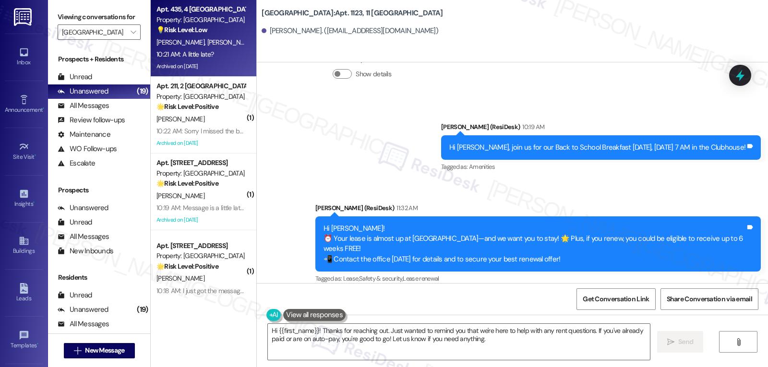
click at [184, 33] on strong "💡 Risk Level: Low" at bounding box center [181, 29] width 51 height 9
type textarea "Fetching suggested responses. Please feel free to read through the conversation…"
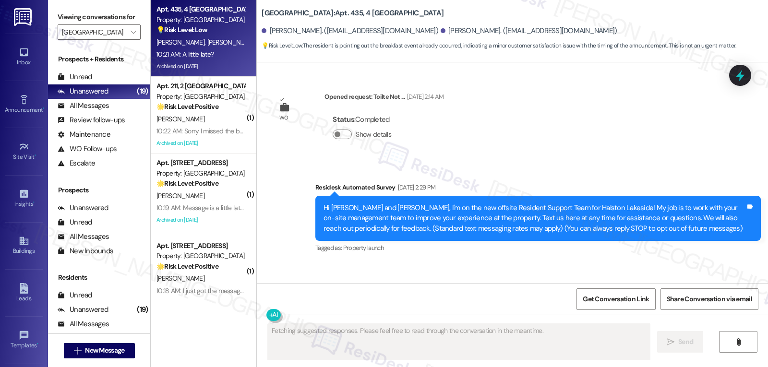
scroll to position [36097, 0]
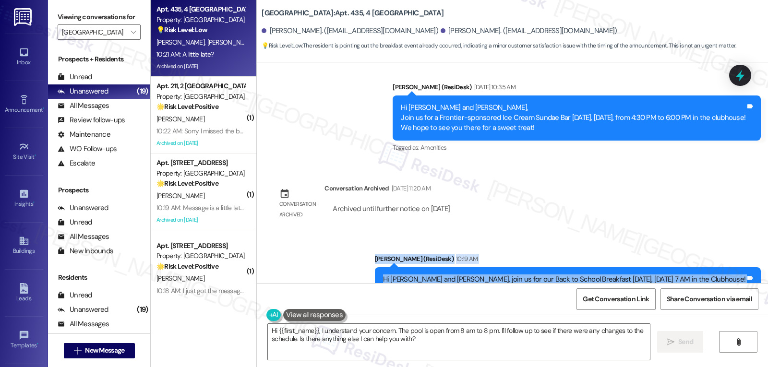
drag, startPoint x: 410, startPoint y: 91, endPoint x: 389, endPoint y: 270, distance: 179.7
click at [389, 270] on div "WO Opened request: Toilte Not ... [DATE] 2:14 AM Status : Completed Show detail…" at bounding box center [512, 172] width 511 height 221
copy div "[PERSON_NAME] (ResiDesk) 10:19 AM Hi [PERSON_NAME] and [PERSON_NAME], join us f…"
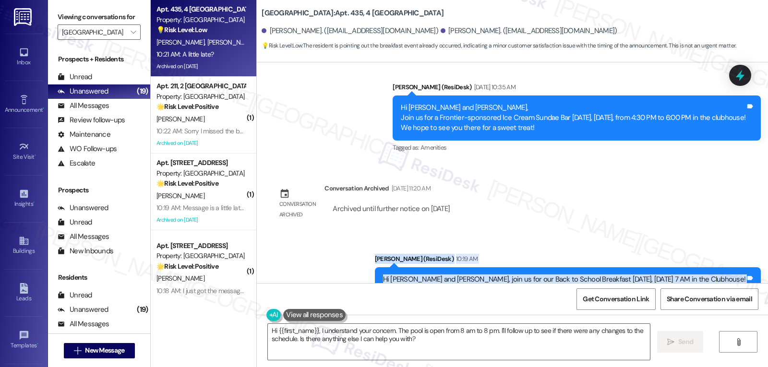
scroll to position [36098, 0]
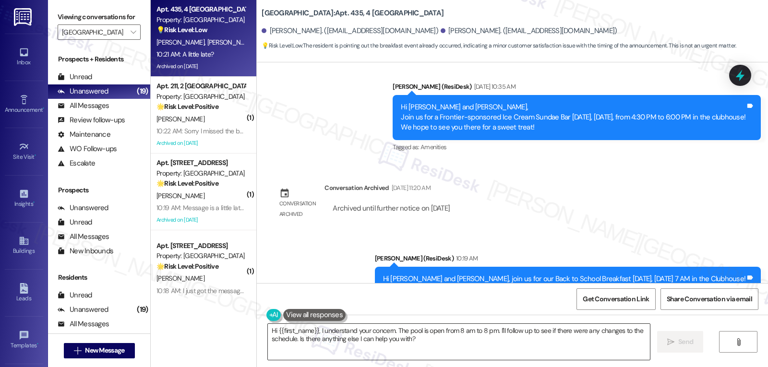
drag, startPoint x: 475, startPoint y: 321, endPoint x: 478, endPoint y: 326, distance: 5.8
click at [477, 326] on div "Hi {{first_name}}, I understand your concern. The pool is open from 8 am to 8 p…" at bounding box center [512, 351] width 511 height 72
click at [467, 349] on textarea "Hi {{first_name}}, I understand your concern. The pool is open from 8 am to 8 p…" at bounding box center [459, 342] width 382 height 36
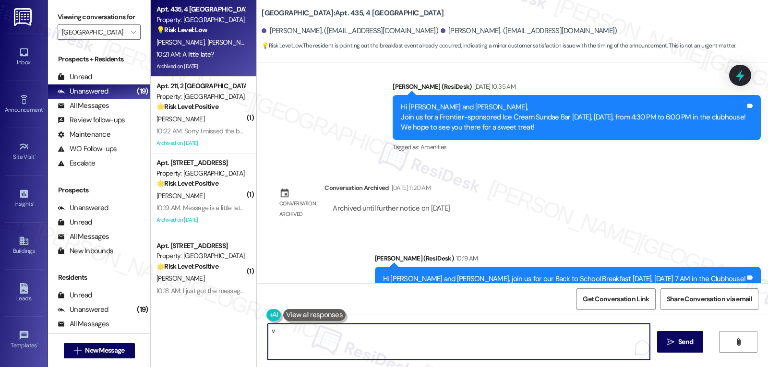
paste textarea "Hi [PERSON_NAME], I hear you — sorry for the mix-up and late notice about the b…"
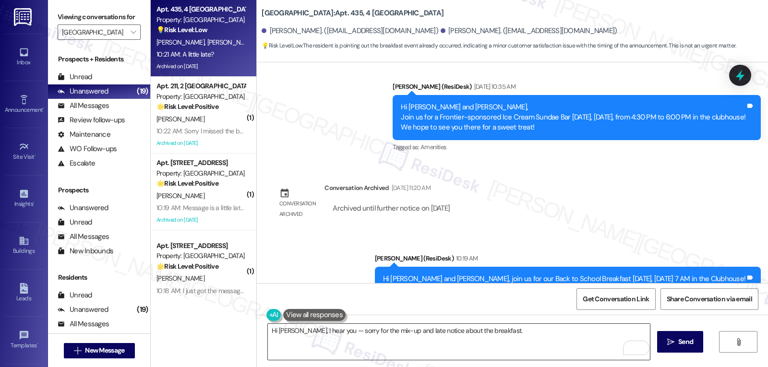
click at [513, 346] on textarea "Hi [PERSON_NAME], I hear you — sorry for the mix-up and late notice about the b…" at bounding box center [459, 342] width 382 height 36
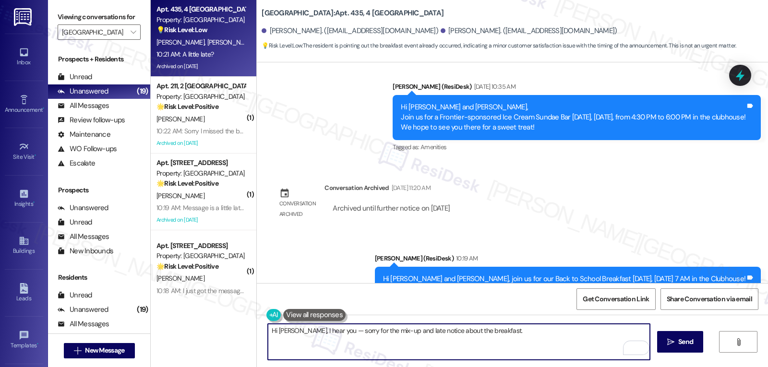
paste textarea "Did you happen to make it by the clubhouse anyway, or did the timing make it im…"
click at [482, 333] on textarea "Hi [PERSON_NAME], I hear you — sorry for the mix-up and late notice about the b…" at bounding box center [459, 342] width 382 height 36
click at [487, 340] on textarea "Hi [PERSON_NAME], I hear you — sorry for the mix-up and late notice about the b…" at bounding box center [459, 342] width 382 height 36
click at [306, 342] on textarea "Hi [PERSON_NAME], I hear you — sorry for the mix-up and late notice about the b…" at bounding box center [459, 342] width 382 height 36
type textarea "Hi [PERSON_NAME], I hear you — sorry for the mix-up and late notice about the b…"
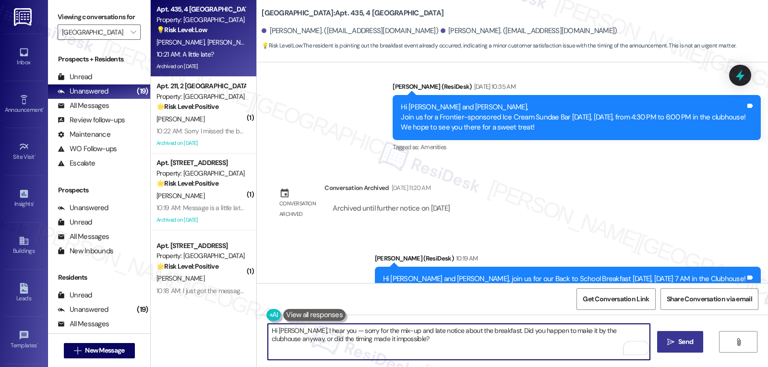
click at [665, 345] on span " Send" at bounding box center [680, 342] width 30 height 10
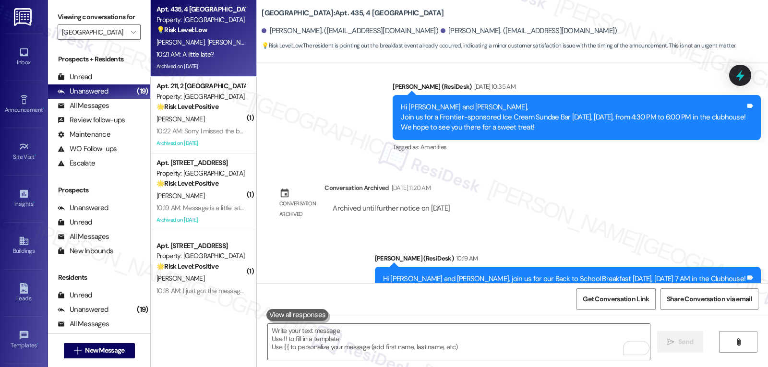
scroll to position [36097, 0]
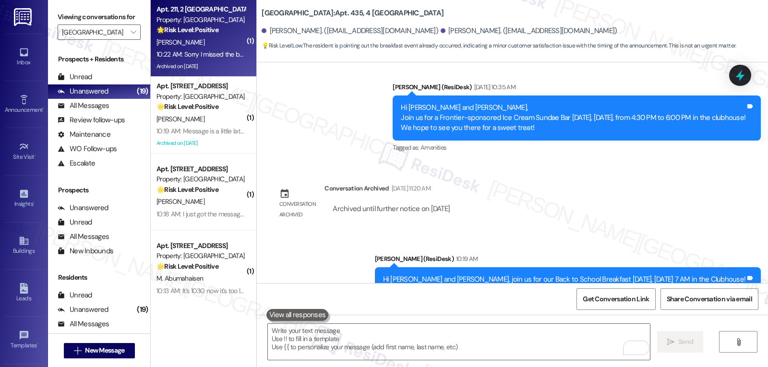
click at [204, 34] on strong "🌟 Risk Level: Positive" at bounding box center [187, 29] width 62 height 9
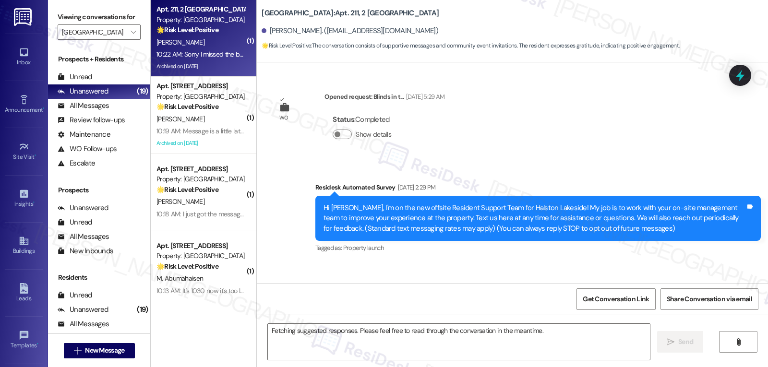
scroll to position [27856, 0]
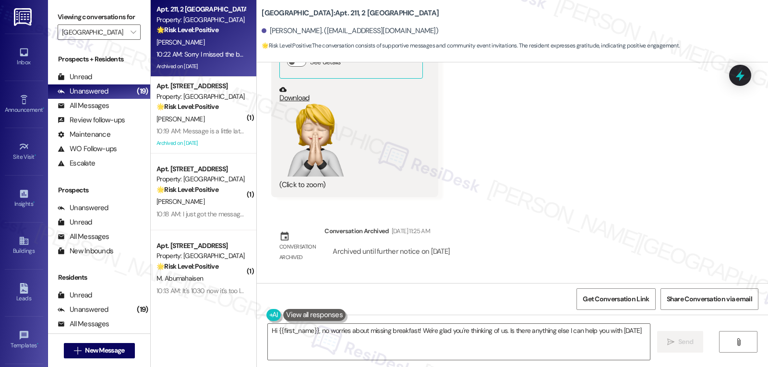
type textarea "Hi {{first_name}}, no worries about missing breakfast! We're glad you're thinki…"
click at [738, 72] on icon at bounding box center [740, 75] width 16 height 16
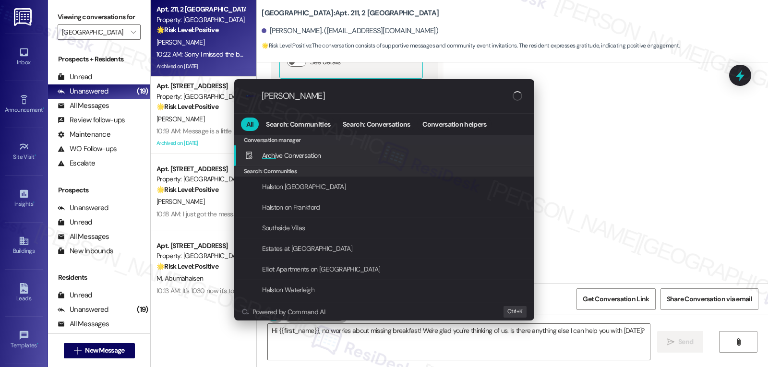
type input "archie"
click at [315, 164] on div "Archi ve Conversation Add shortcut" at bounding box center [384, 155] width 300 height 21
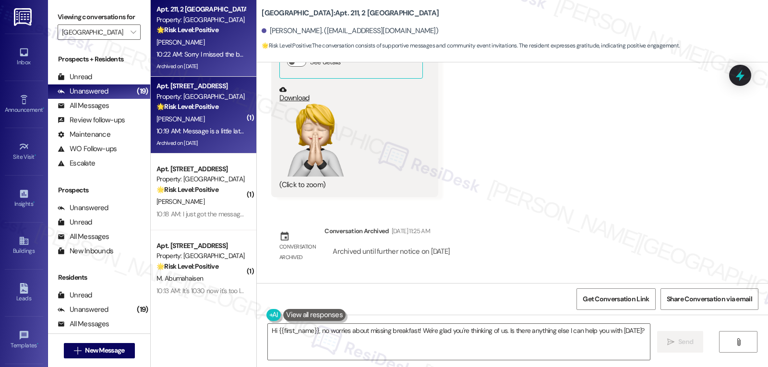
click at [219, 124] on div "N. Hastings" at bounding box center [201, 119] width 91 height 12
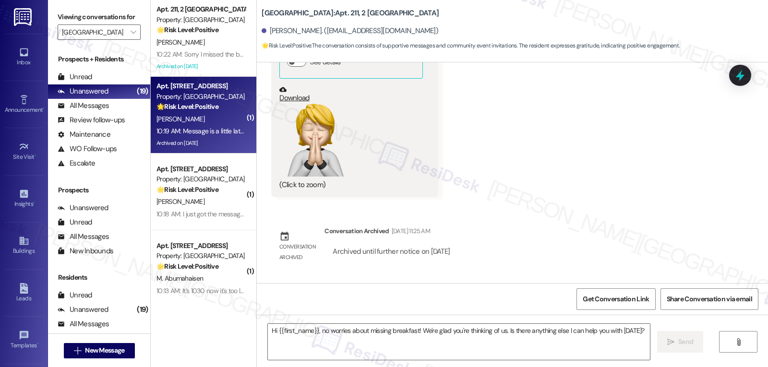
type textarea "Fetching suggested responses. Please feel free to read through the conversation…"
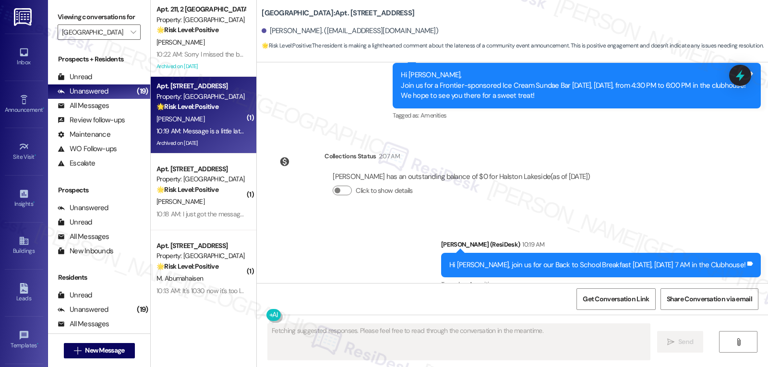
scroll to position [12280, 0]
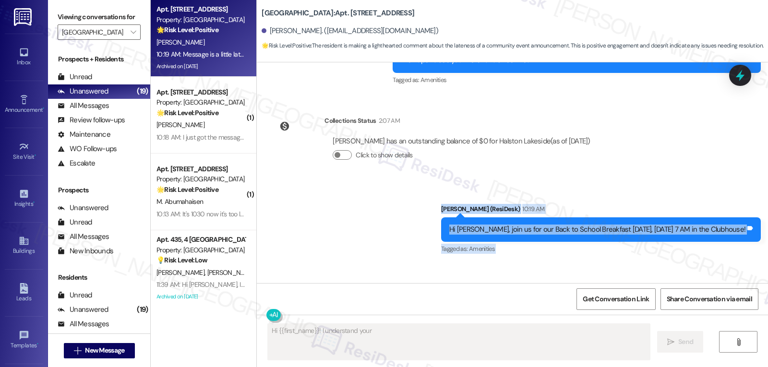
drag, startPoint x: 437, startPoint y: 151, endPoint x: 445, endPoint y: 239, distance: 88.2
click at [445, 239] on div "Survey, sent via SMS Residesk Automated Survey Aug 05, 2024 at 2:28 PM Hi Nicol…" at bounding box center [512, 172] width 511 height 221
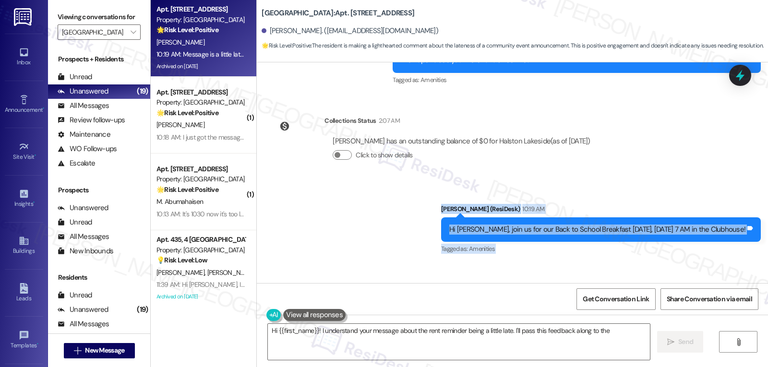
copy div "Sarah (ResiDesk) 10:19 AM Hi Nicole, join us for our Back to School Breakfast t…"
click at [444, 354] on textarea "Hi {{first_name}}! I understand your message about the rent reminder being a li…" at bounding box center [459, 342] width 382 height 36
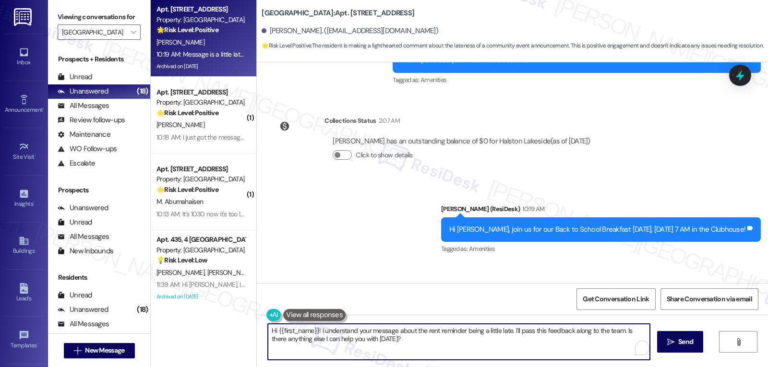
paste textarea "Nicole, I get it — that message definitely went out later than it should have 😅."
click at [309, 333] on textarea "Hi Nicole, I get it — that message definitely went out later than it should hav…" at bounding box center [459, 342] width 382 height 36
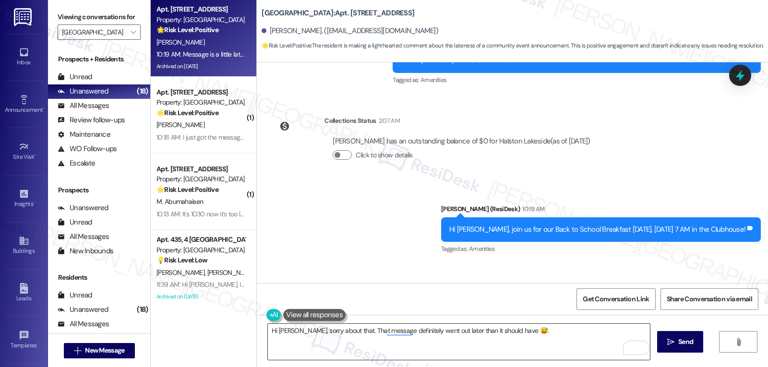
click at [543, 335] on textarea "Hi Nicole, sorry about that. That message definitely went out later than it sho…" at bounding box center [459, 342] width 382 height 36
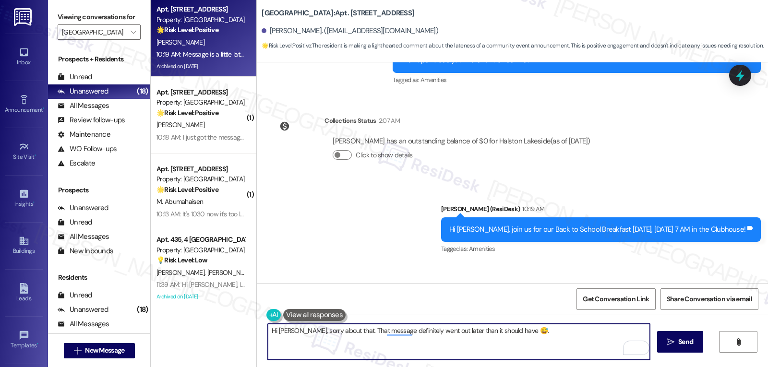
paste textarea "Were you able to make it over to the clubhouse at all"
type textarea "Hi Nicole, sorry about that. That message definitely went out later than it sho…"
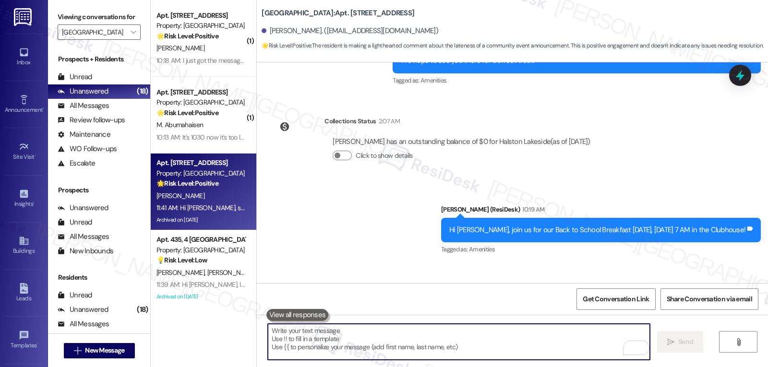
scroll to position [12357, 0]
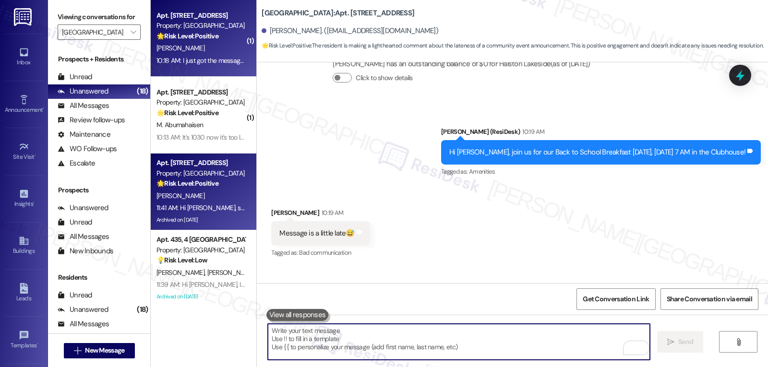
click at [181, 49] on div "D. Ortiz" at bounding box center [201, 48] width 91 height 12
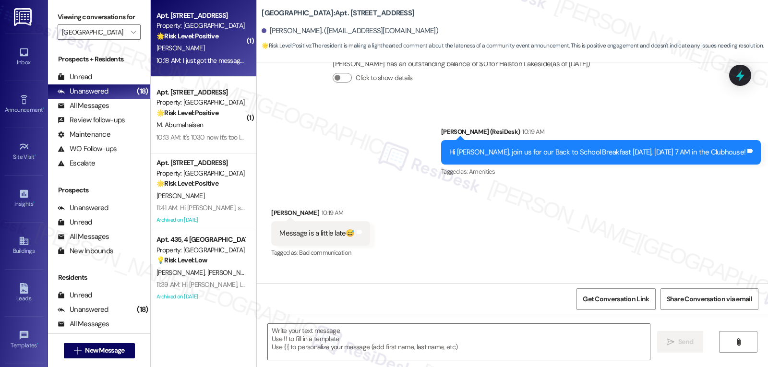
type textarea "Fetching suggested responses. Please feel free to read through the conversation…"
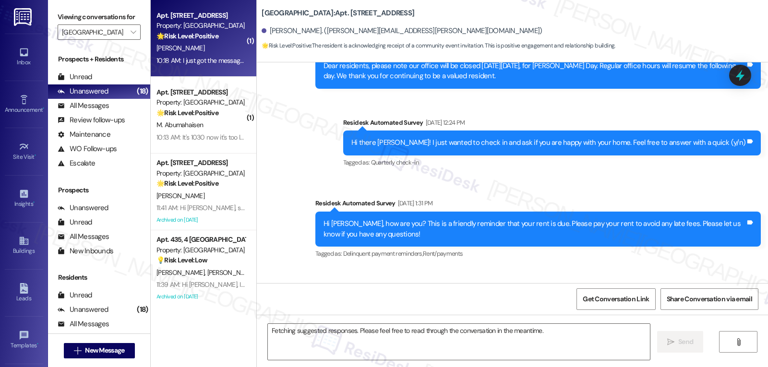
scroll to position [7069, 0]
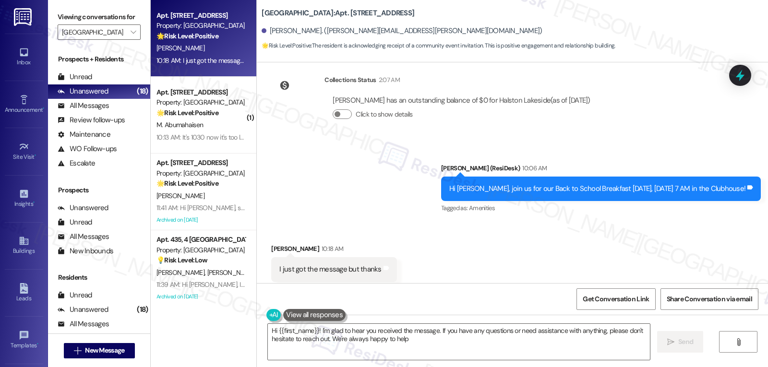
type textarea "Hi {{first_name}}! I'm glad to hear you received the message. If you have any q…"
click at [749, 74] on div at bounding box center [740, 75] width 22 height 21
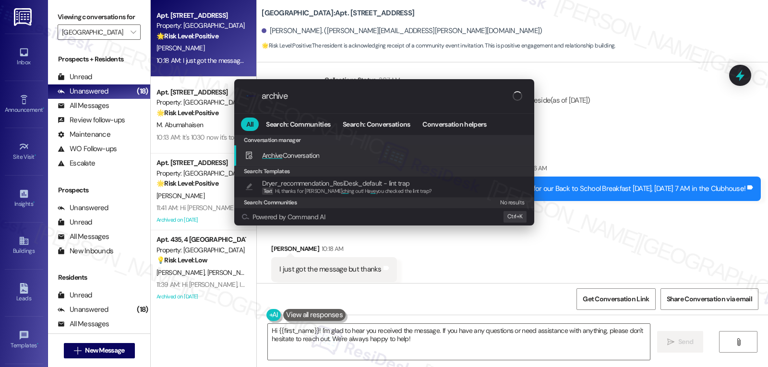
type input "archive"
click at [325, 159] on div "Archive Conversation Add shortcut" at bounding box center [385, 155] width 281 height 11
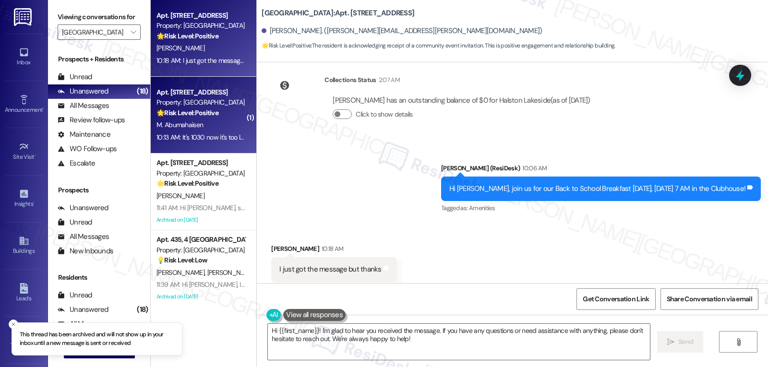
click at [203, 134] on div "10:13 AM: It's 1030 now it's too late 10:13 AM: It's 1030 now it's too late" at bounding box center [202, 137] width 93 height 9
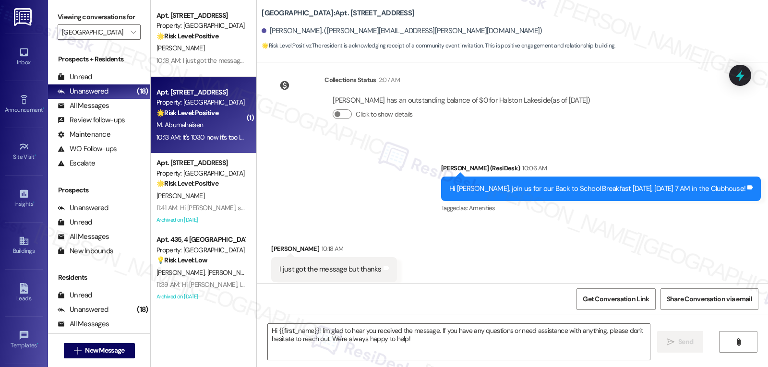
type textarea "Fetching suggested responses. Please feel free to read through the conversation…"
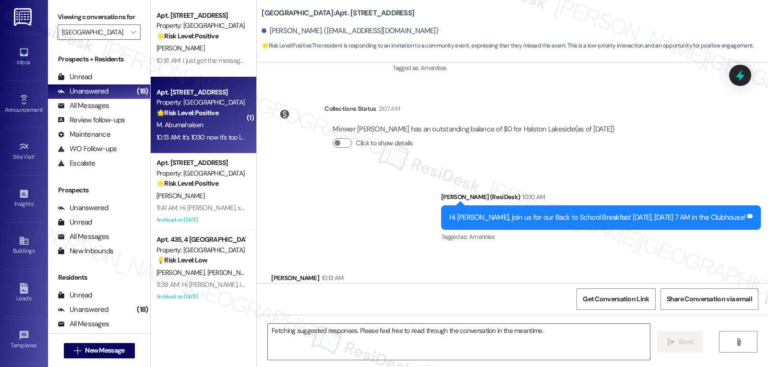
scroll to position [7286, 0]
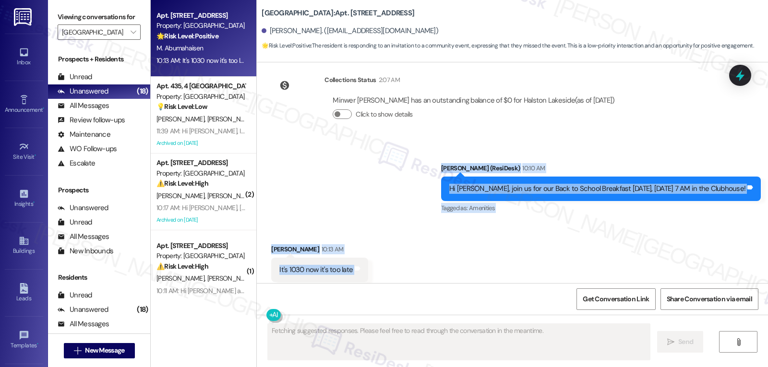
drag, startPoint x: 433, startPoint y: 149, endPoint x: 424, endPoint y: 258, distance: 108.9
click at [424, 258] on div "Lease started Aug 30, 2024 at 8:00 PM Announcement, sent via SMS Sarah (ResiDes…" at bounding box center [512, 172] width 511 height 221
copy div "Sarah (ResiDesk) 10:10 AM Hi Minwer, join us for our Back to School Breakfast t…"
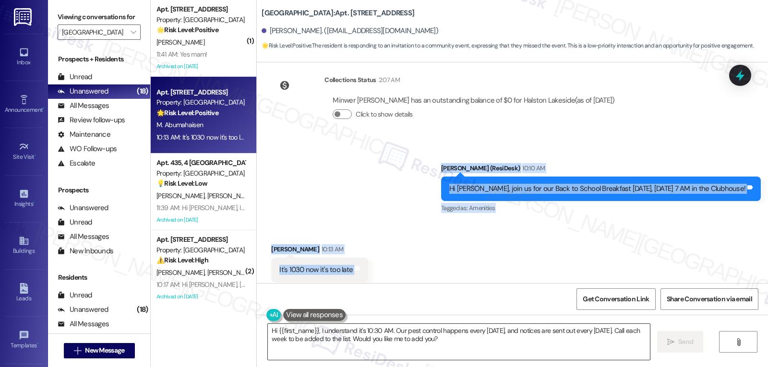
click at [436, 333] on textarea "Hi {{first_name}}, I understand it's 10:30 AM. Our pest control happens every W…" at bounding box center [459, 342] width 382 height 36
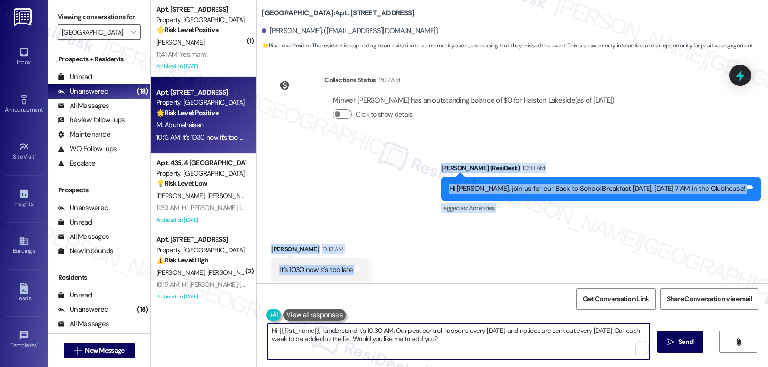
paste textarea "Minwer, I hear you — the invite definitely went out too late, and I’m sorry abo…"
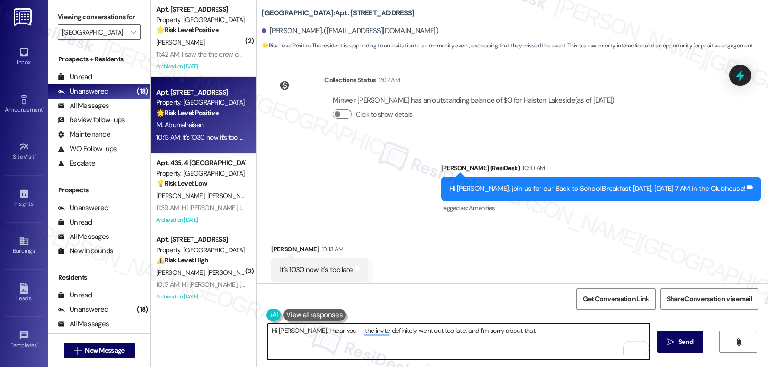
click at [328, 332] on textarea "Hi Minwer, I hear you — the invite definitely went out too late, and I’m sorry …" at bounding box center [459, 342] width 382 height 36
click at [571, 338] on textarea "Hi Minwer, I hear you. The invite definitely went out too late, and I’m sorry a…" at bounding box center [459, 342] width 382 height 36
type textarea "Hi Minwer, I hear you. The invite definitely went out too late, and I’m sorry a…"
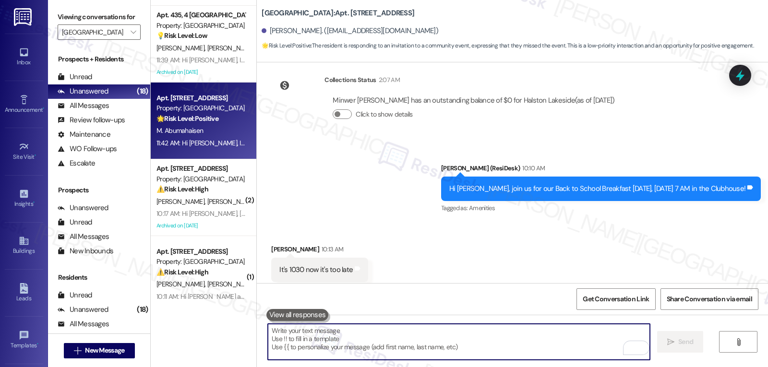
scroll to position [192, 0]
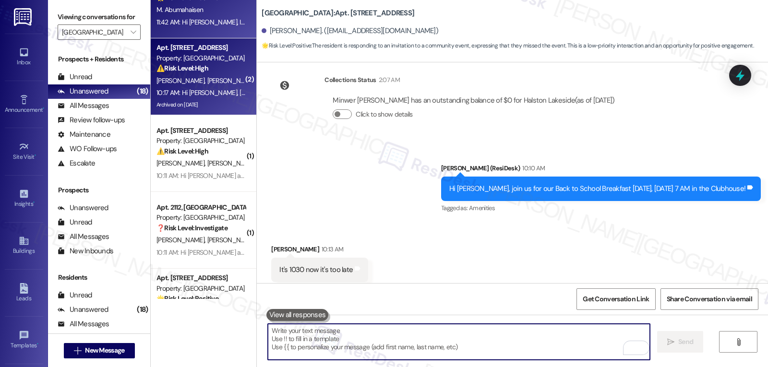
click at [207, 82] on span "J. Lopezcastillo" at bounding box center [251, 80] width 88 height 9
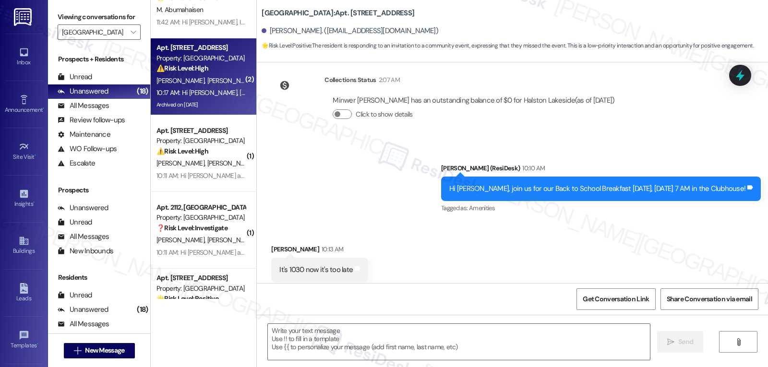
type textarea "Fetching suggested responses. Please feel free to read through the conversation…"
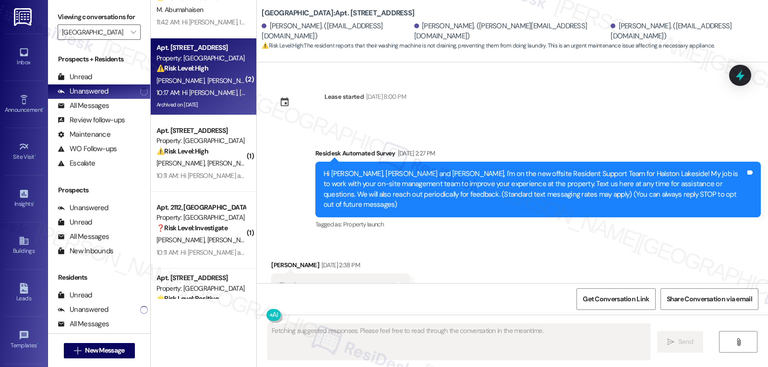
scroll to position [18084, 0]
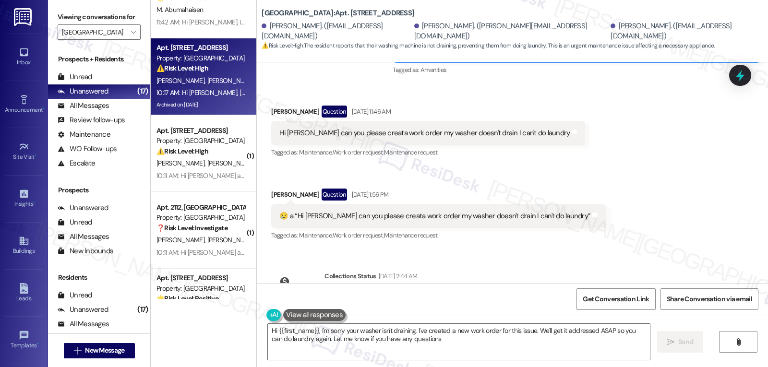
type textarea "Hi {{first_name}}, I'm sorry your washer isn't draining. I've created a new wor…"
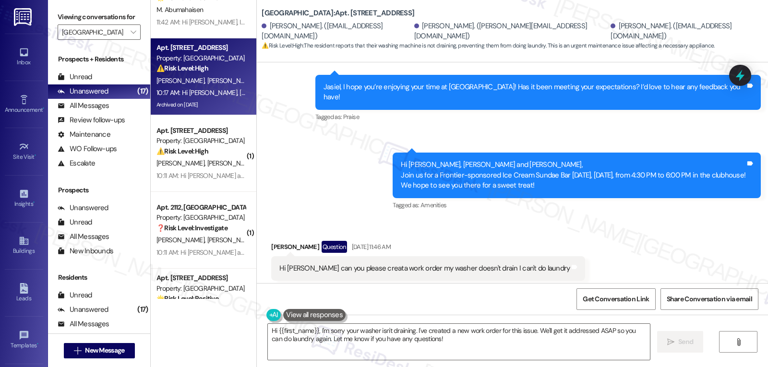
scroll to position [17926, 0]
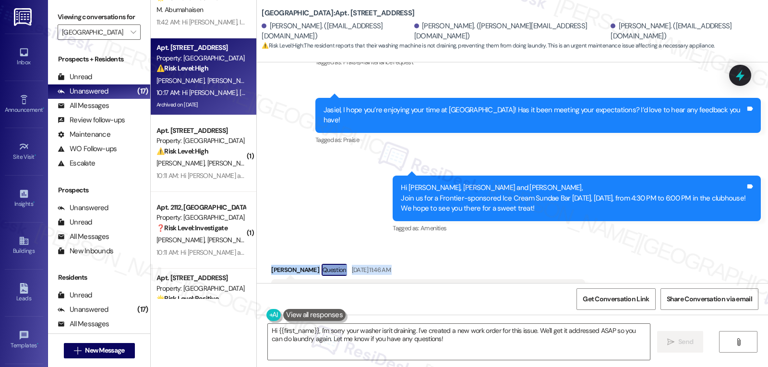
drag, startPoint x: 259, startPoint y: 170, endPoint x: 586, endPoint y: 272, distance: 342.5
click at [586, 272] on div "Received via SMS Jasiel Lopezcastillo Question Aug 08, 2025 at 11:46 AM Hi Sara…" at bounding box center [512, 325] width 511 height 166
copy div "Jasiel Lopezcastillo Question Aug 08, 2025 at 11:46 AM Hi Sarah can you please …"
click at [746, 75] on icon at bounding box center [740, 75] width 12 height 12
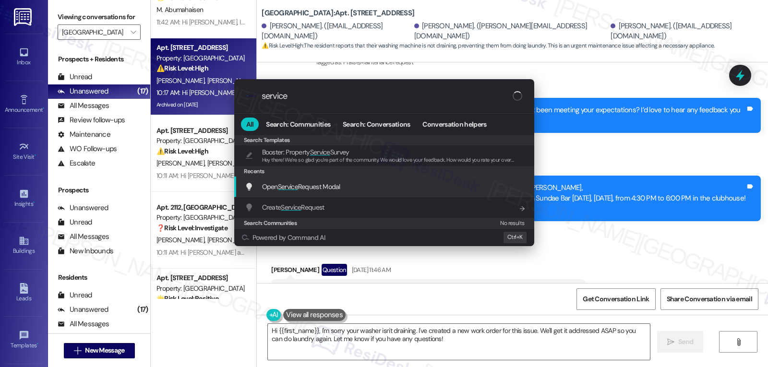
type input "service"
click at [322, 193] on div "Open Service Request Modal Add shortcut" at bounding box center [384, 187] width 300 height 21
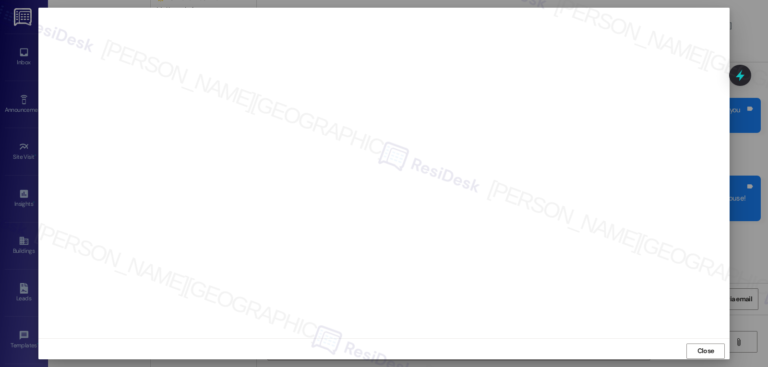
click at [691, 341] on div "Close" at bounding box center [383, 350] width 691 height 25
click at [697, 353] on span "Close" at bounding box center [705, 351] width 17 height 10
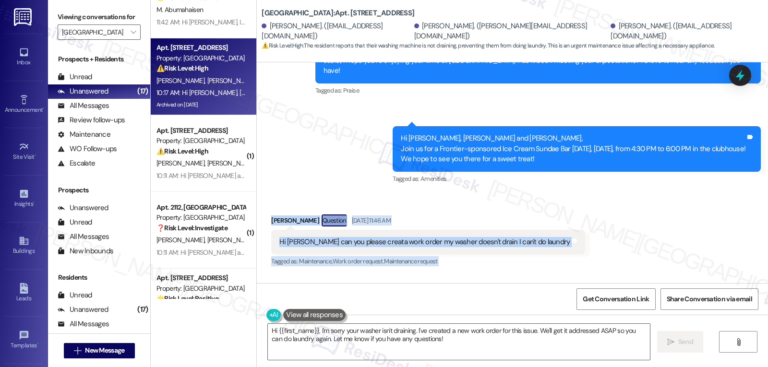
scroll to position [18022, 0]
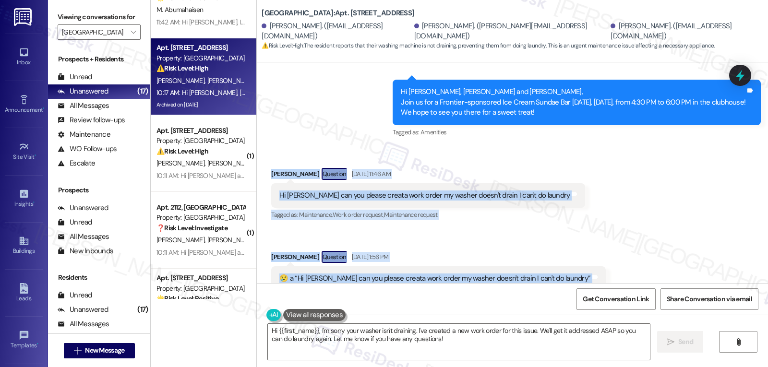
drag, startPoint x: 263, startPoint y: 169, endPoint x: 601, endPoint y: 185, distance: 338.3
click at [601, 185] on div "Received via SMS Jasiel Lopezcastillo Question Aug 08, 2025 at 11:46 AM Hi Sara…" at bounding box center [512, 229] width 511 height 166
copy div "Jasiel Lopezcastillo Question Aug 08, 2025 at 11:46 AM Hi Sarah can you please …"
click at [271, 328] on textarea "Hi {{first_name}}, I'm sorry your washer isn't draining. I've created a new wor…" at bounding box center [459, 342] width 382 height 36
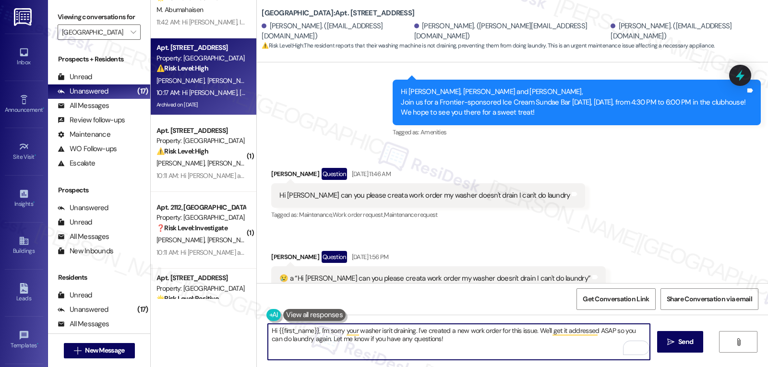
click at [427, 344] on textarea "Hi {{first_name}}, I'm sorry your washer isn't draining. I've created a new wor…" at bounding box center [459, 342] width 382 height 36
drag, startPoint x: 273, startPoint y: 333, endPoint x: 312, endPoint y: 332, distance: 39.4
click at [312, 332] on textarea "Hi {{first_name}}, I'm sorry your washer isn't draining. I've created a new wor…" at bounding box center [459, 342] width 382 height 36
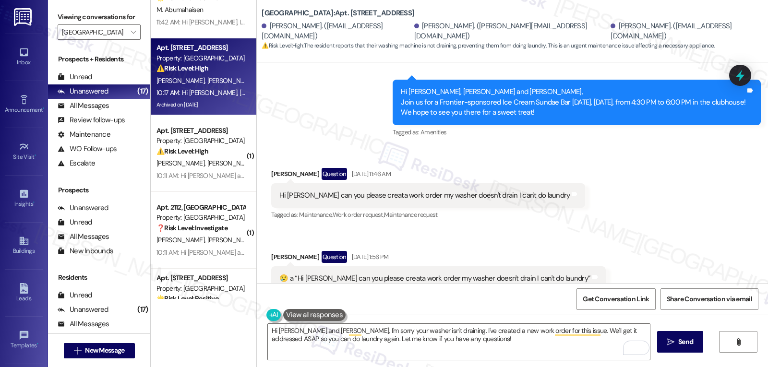
click at [435, 191] on div "Hi Sarah can you please creata work order my washer doesn't drain I can't do la…" at bounding box center [424, 196] width 290 height 10
drag, startPoint x: 400, startPoint y: 93, endPoint x: 561, endPoint y: 107, distance: 161.4
click at [555, 146] on div "Received via SMS Jasiel Lopezcastillo Question Aug 08, 2025 at 11:46 AM Hi Sara…" at bounding box center [512, 229] width 511 height 166
copy div "my washer doesn't drain I can't do laundry Tags and notes"
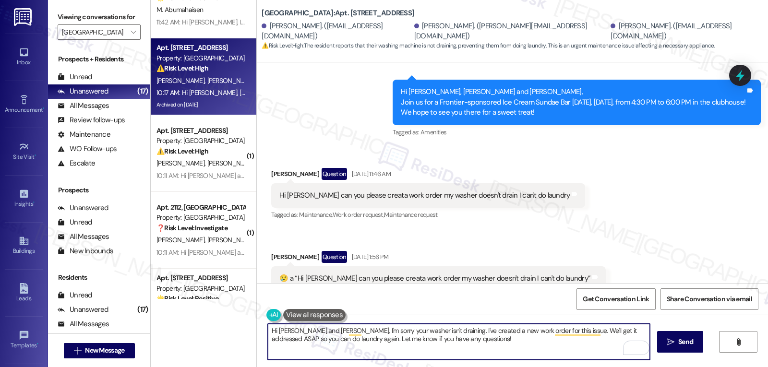
drag, startPoint x: 534, startPoint y: 331, endPoint x: 687, endPoint y: 390, distance: 164.1
click at [687, 367] on html "Inbox Go to Inbox Announcement • Send A Text Announcement Site Visit • Go to Si…" at bounding box center [384, 183] width 768 height 367
click at [463, 340] on textarea "Hi Jasiel and Leyla, I'm sorry your washer isn't draining. I've created a new w…" at bounding box center [459, 342] width 382 height 36
drag, startPoint x: 415, startPoint y: 329, endPoint x: 533, endPoint y: 390, distance: 132.7
click at [533, 367] on html "Inbox Go to Inbox Announcement • Send A Text Announcement Site Visit • Go to Si…" at bounding box center [384, 183] width 768 height 367
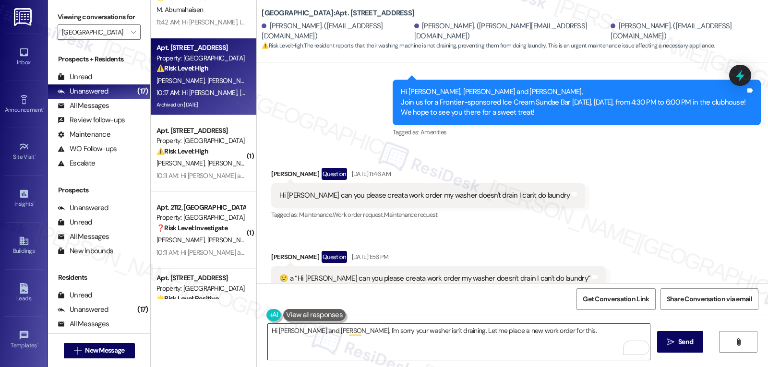
click at [545, 342] on textarea "Hi Jasiel and Leyla, I'm sorry your washer isn't draining. Let me place a new w…" at bounding box center [459, 342] width 382 height 36
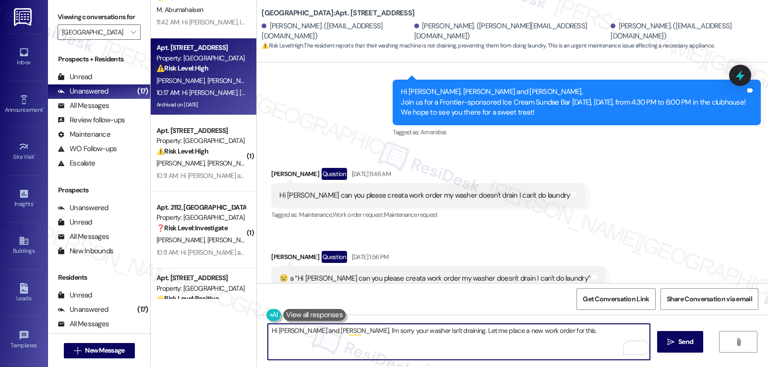
paste textarea "When you try to run the washer, does it stop mid-cycle or complete the cycle bu…"
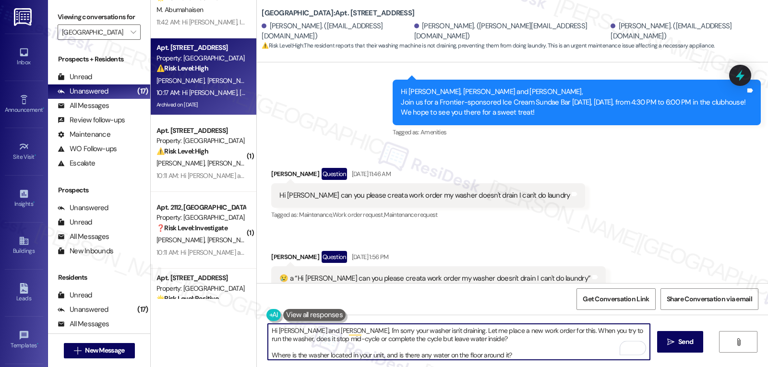
click at [483, 339] on textarea "Hi Jasiel and Leyla, I'm sorry your washer isn't draining. Let me place a new w…" at bounding box center [459, 342] width 382 height 36
drag, startPoint x: 437, startPoint y: 340, endPoint x: 463, endPoint y: 366, distance: 37.0
click at [461, 365] on div "Hi Jasiel and Leyla, I'm sorry your washer isn't draining. Let me place a new w…" at bounding box center [512, 351] width 511 height 72
type textarea "Hi Jasiel and Leyla, I'm sorry your washer isn't draining. Let me place a new w…"
click at [690, 350] on button " Send" at bounding box center [680, 342] width 47 height 22
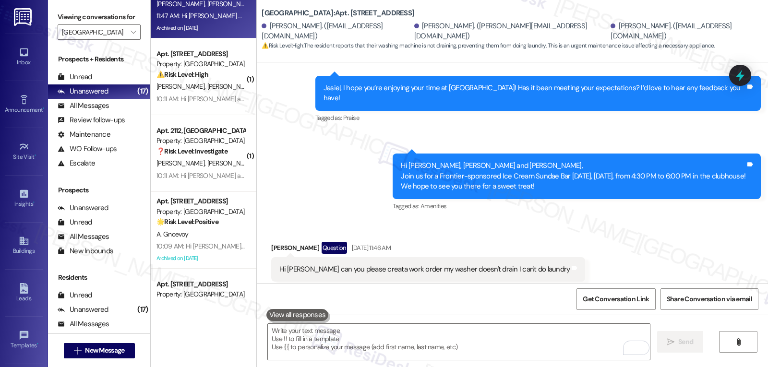
scroll to position [18195, 0]
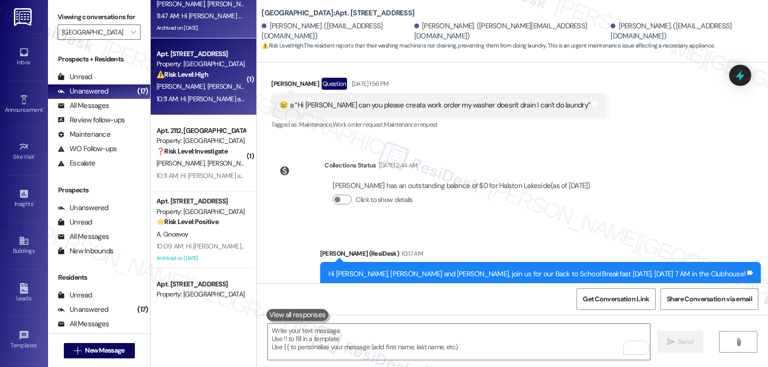
click at [232, 102] on div "10:11 AM: Hi Jesse and Lindsey, join us for our Back to School Breakfast today,…" at bounding box center [334, 99] width 357 height 9
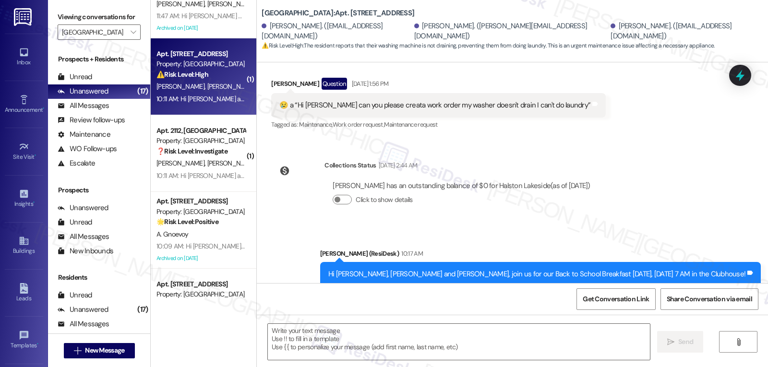
type textarea "Fetching suggested responses. Please feel free to read through the conversation…"
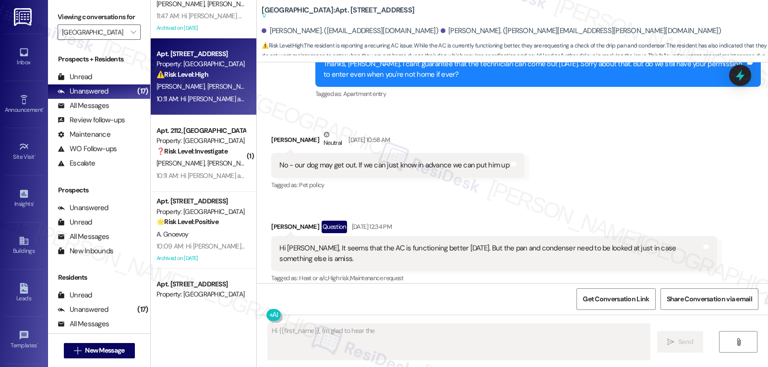
scroll to position [1788, 0]
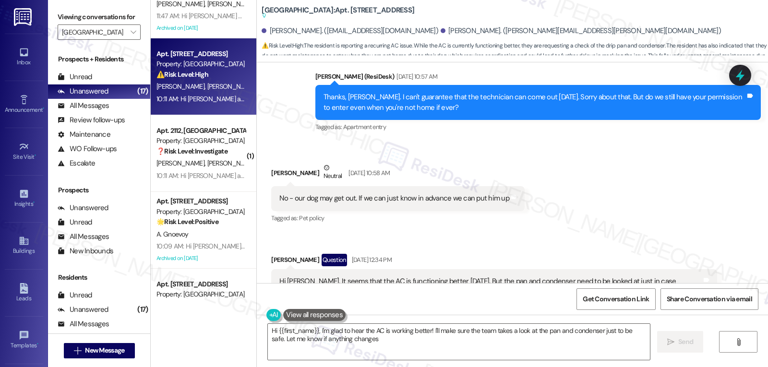
type textarea "Hi {{first_name}}, I'm glad to hear the AC is working better! I'll make sure th…"
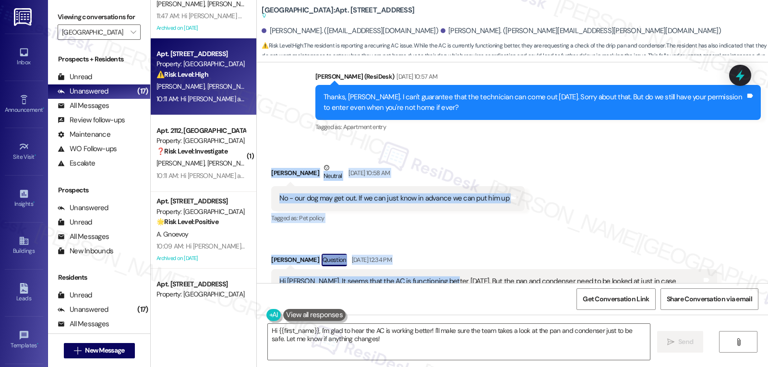
drag, startPoint x: 263, startPoint y: 156, endPoint x: 438, endPoint y: 250, distance: 199.1
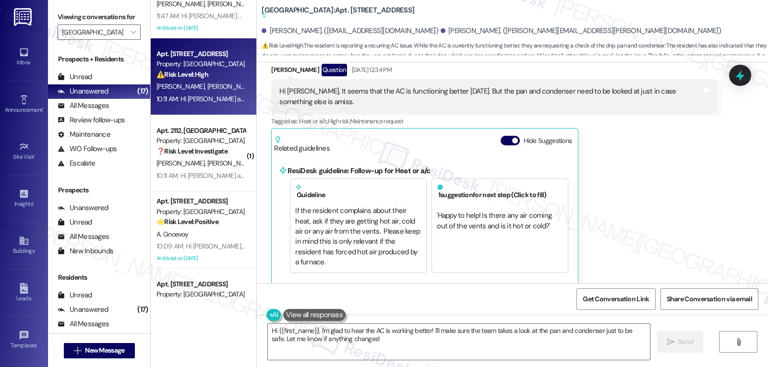
scroll to position [1884, 0]
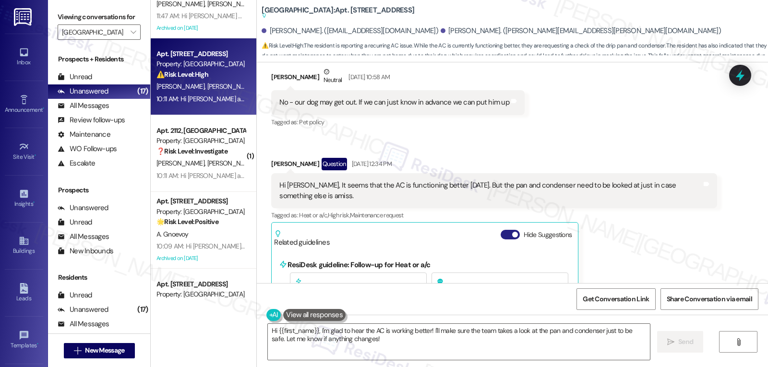
click at [501, 230] on button "Hide Suggestions" at bounding box center [510, 235] width 19 height 10
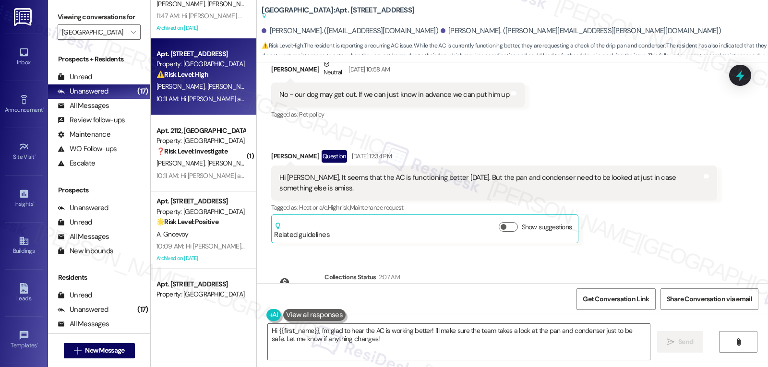
scroll to position [1806, 0]
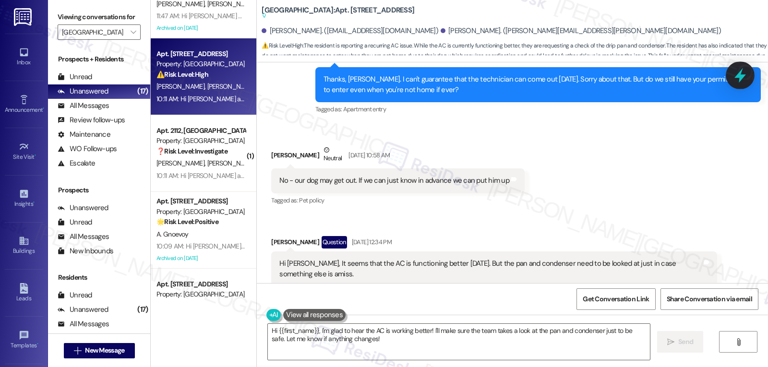
click at [732, 82] on icon at bounding box center [740, 75] width 16 height 16
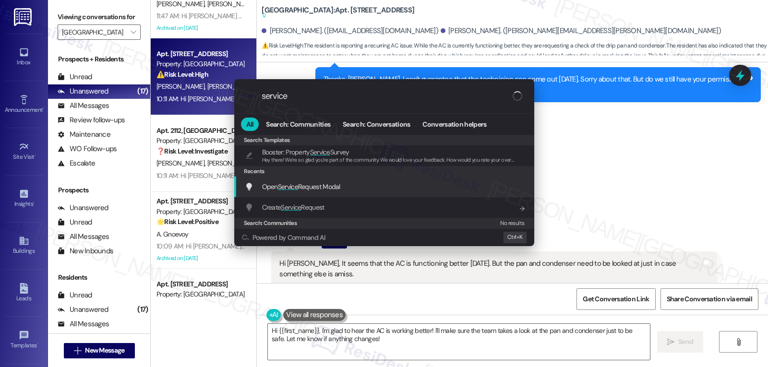
type input "service"
click at [338, 187] on span "Open Service Request Modal" at bounding box center [301, 186] width 78 height 9
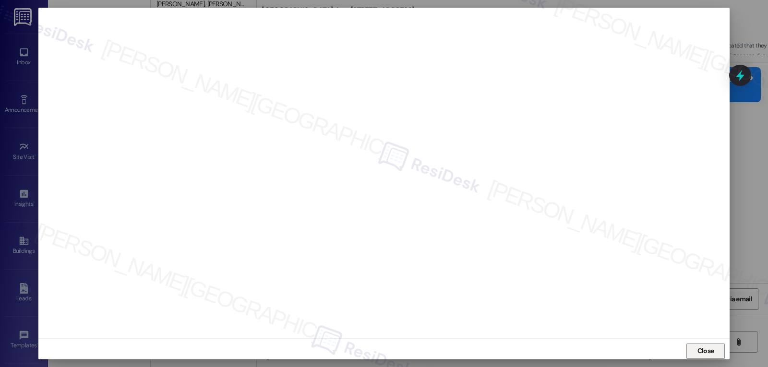
click at [714, 351] on span "Close" at bounding box center [705, 351] width 21 height 10
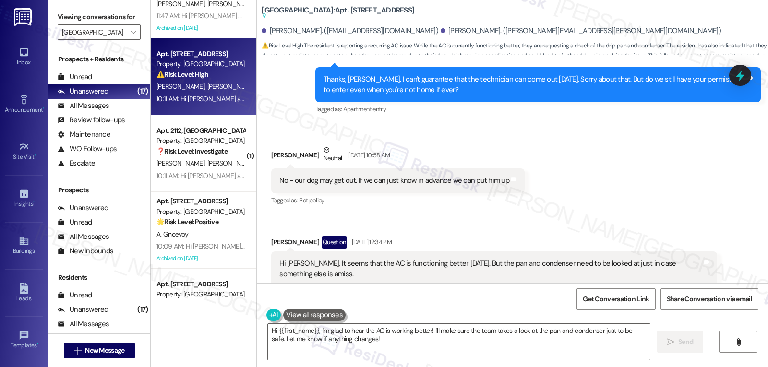
scroll to position [1810, 0]
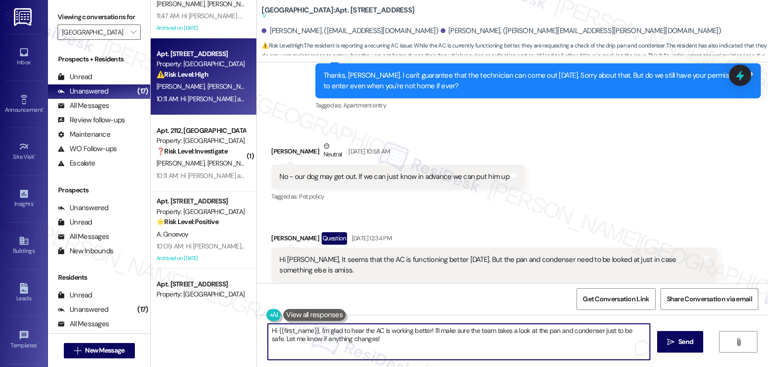
drag, startPoint x: 415, startPoint y: 351, endPoint x: 241, endPoint y: 321, distance: 176.4
click at [246, 323] on div "( 1 ) Apt. 18112, 18 Halston Lakeside Property: Halston Lakeside 🔧 Risk Level: …" at bounding box center [459, 183] width 617 height 367
type textarea "Hi Lindsey, Hope you're doing great"
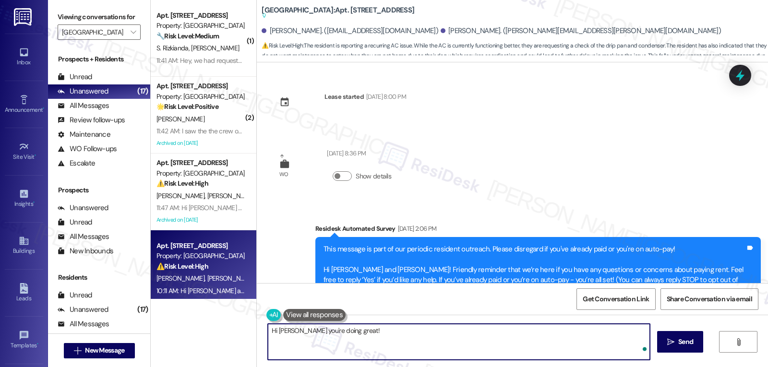
scroll to position [1810, 0]
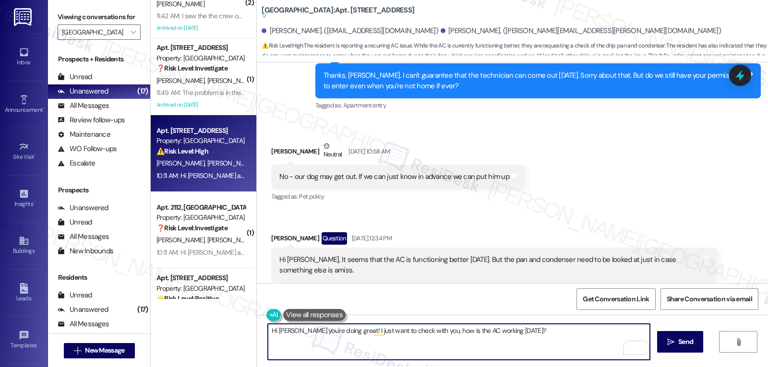
click at [364, 331] on textarea "Hi Lindsey, Hope you're doing great! I just want to check with you, how is the …" at bounding box center [459, 342] width 382 height 36
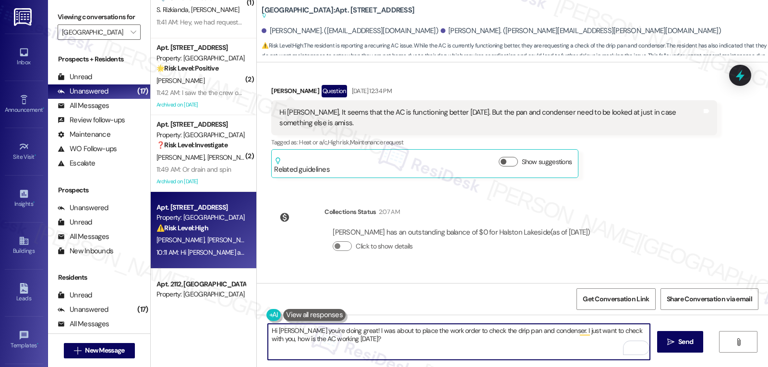
scroll to position [1998, 0]
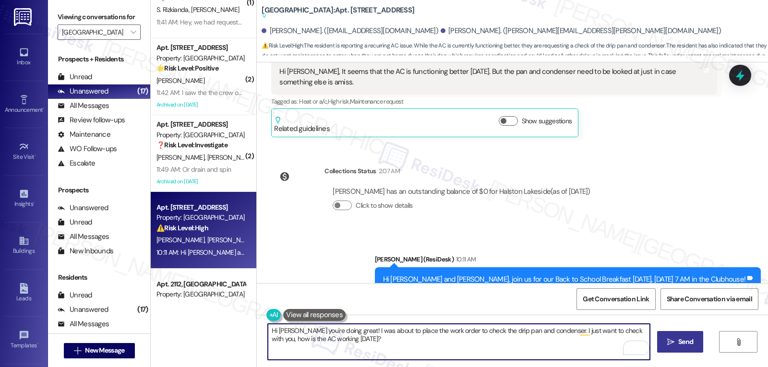
type textarea "Hi [PERSON_NAME] you're doing great! I was about to place the work order to che…"
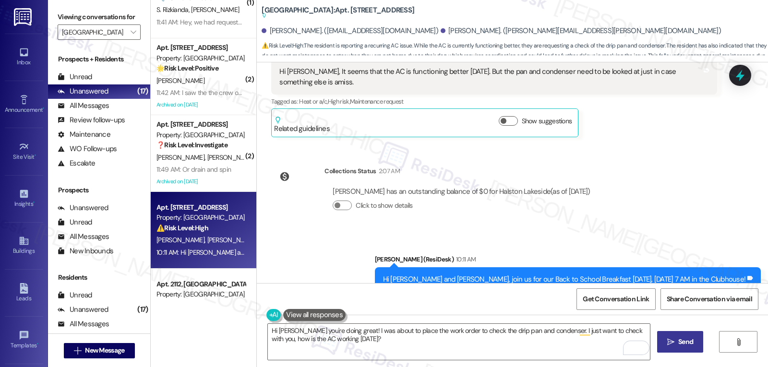
click at [673, 336] on button " Send" at bounding box center [680, 342] width 47 height 22
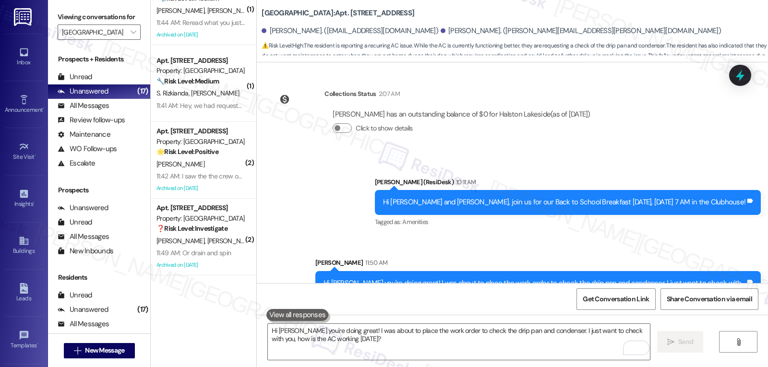
scroll to position [0, 0]
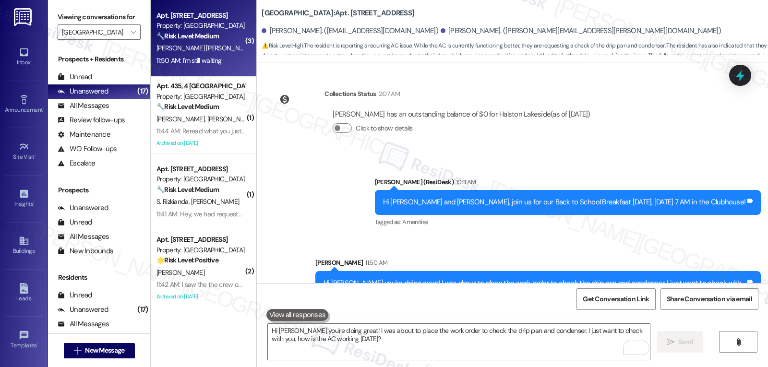
click at [207, 76] on div "Apt. 615, 6 Halston Lakeside Property: Halston Lakeside 🔧 Risk Level: Medium Th…" at bounding box center [204, 38] width 106 height 77
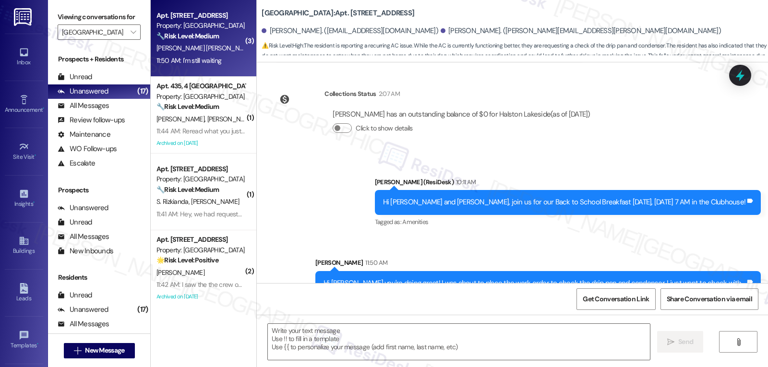
type textarea "Fetching suggested responses. Please feel free to read through the conversation…"
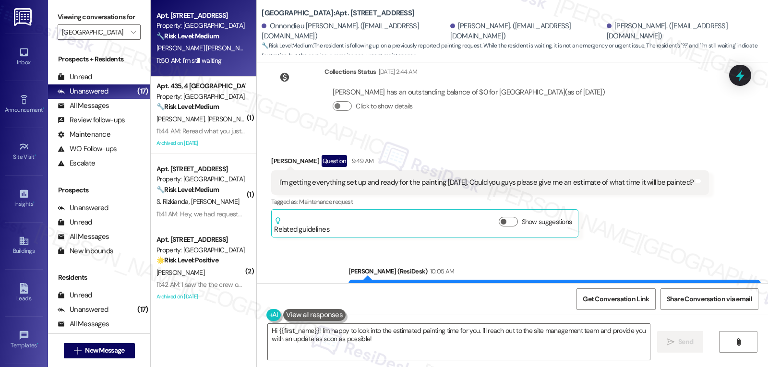
scroll to position [4663, 0]
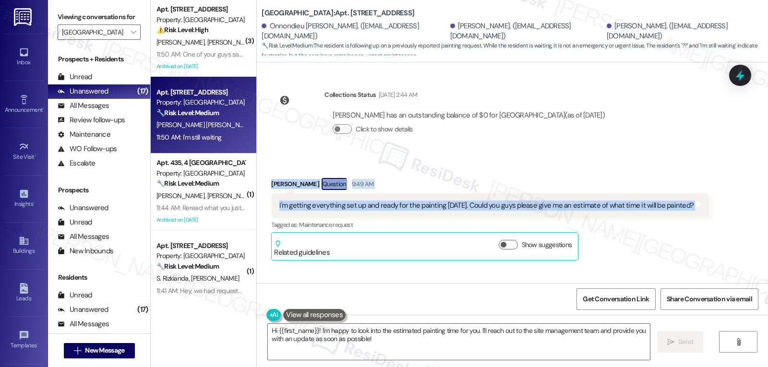
drag, startPoint x: 266, startPoint y: 174, endPoint x: 705, endPoint y: 201, distance: 440.0
click at [698, 201] on div "Received via SMS Lismary Ruano Question 9:49 AM I'm getting everything set up a…" at bounding box center [490, 219] width 452 height 97
copy div "Lismary Ruano Question 9:49 AM I'm getting everything set up and ready for the …"
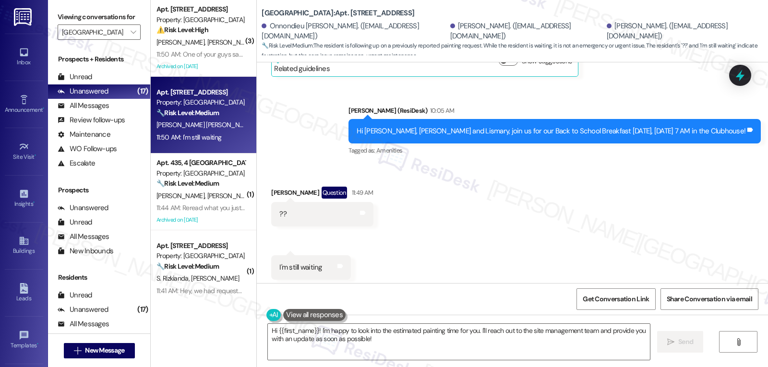
scroll to position [4855, 0]
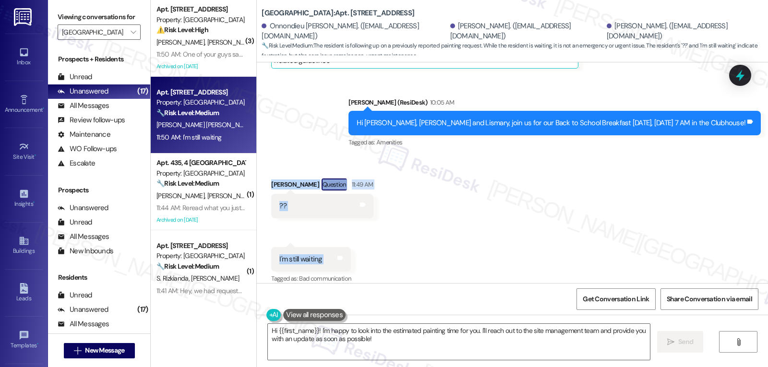
drag, startPoint x: 263, startPoint y: 175, endPoint x: 339, endPoint y: 257, distance: 111.7
click at [339, 257] on div "Received via SMS Lismary Ruano Question 11:49 AM ?? Tags and notes Received via…" at bounding box center [512, 225] width 511 height 136
click at [490, 343] on textarea "Hi {{first_name}}! I'm happy to look into the estimated painting time for you. …" at bounding box center [459, 342] width 382 height 36
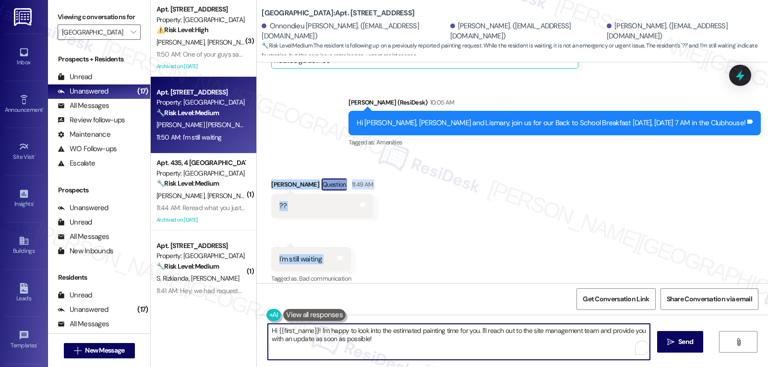
paste textarea "Lismary, thanks for checking in — I know it helps to have a clear idea of timin…"
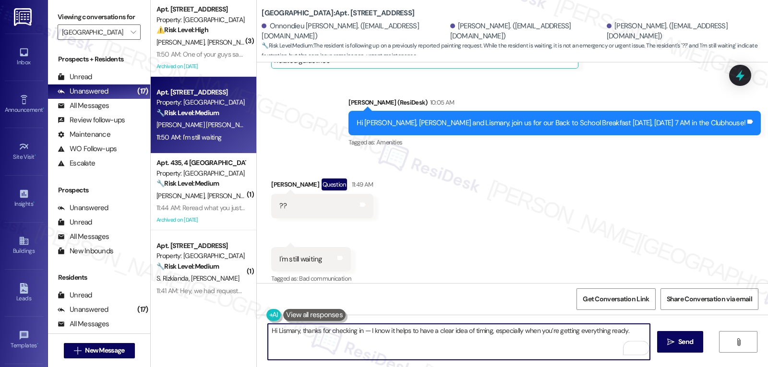
drag, startPoint x: 360, startPoint y: 331, endPoint x: 383, endPoint y: 332, distance: 24.0
click at [359, 331] on textarea "Hi Lismary, thanks for checking in — I know it helps to have a clear idea of ti…" at bounding box center [459, 342] width 382 height 36
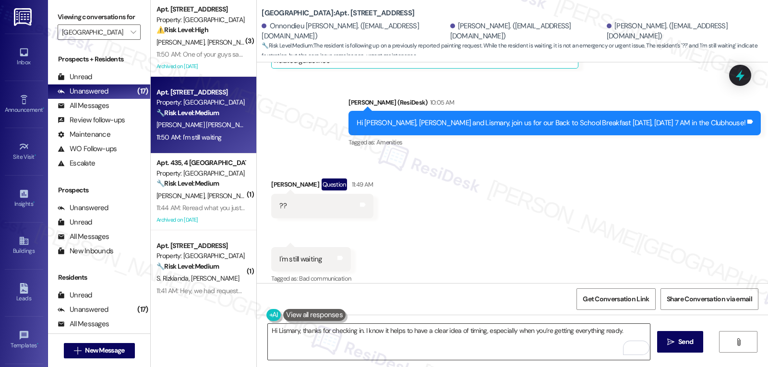
click at [625, 331] on textarea "Hi Lismary, thanks for checking in. I know it helps to have a clear idea of tim…" at bounding box center [459, 342] width 382 height 36
paste textarea "I’ll check with the team to get you an estimated arrival time for today and upd…"
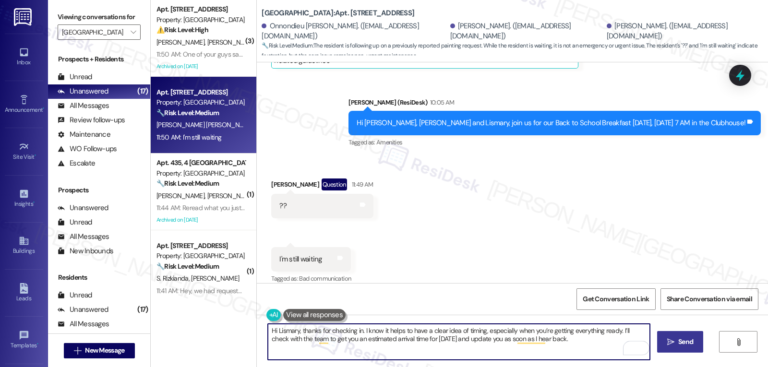
type textarea "Hi Lismary, thanks for checking in. I know it helps to have a clear idea of tim…"
click at [681, 338] on span "Send" at bounding box center [685, 342] width 15 height 10
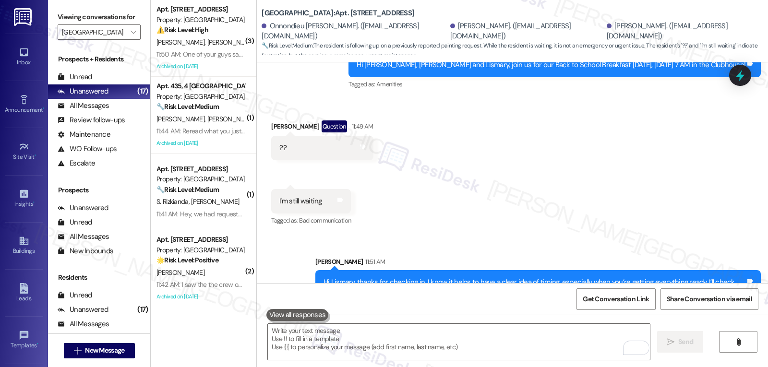
scroll to position [4932, 0]
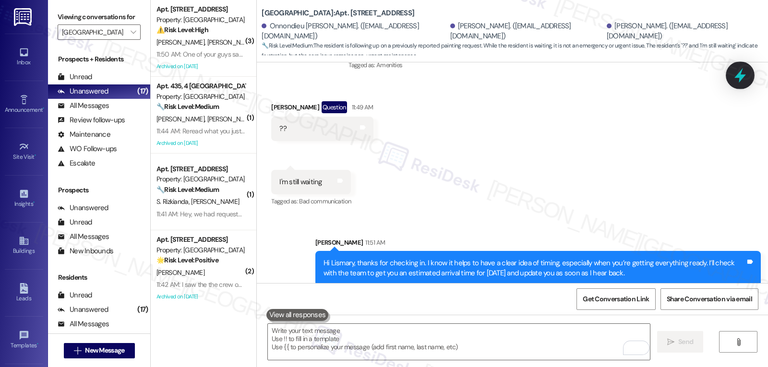
click at [745, 76] on icon at bounding box center [740, 75] width 16 height 16
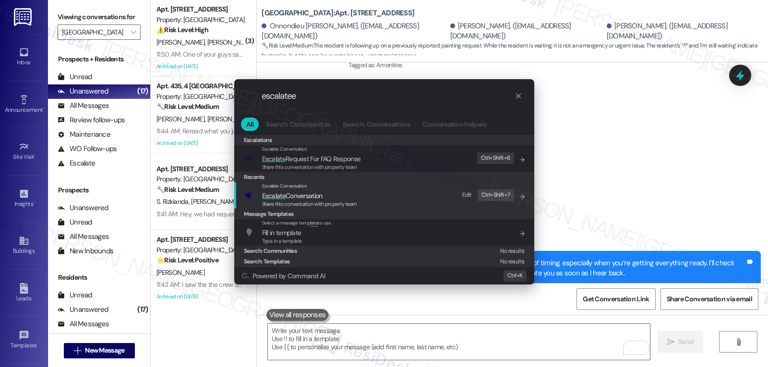
type input "escalatee"
click at [306, 204] on span "Share this conversation with property team" at bounding box center [309, 204] width 95 height 7
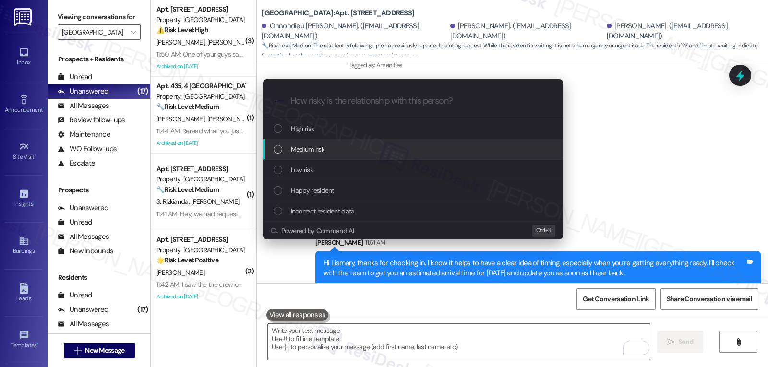
click at [317, 153] on span "Medium risk" at bounding box center [308, 149] width 34 height 11
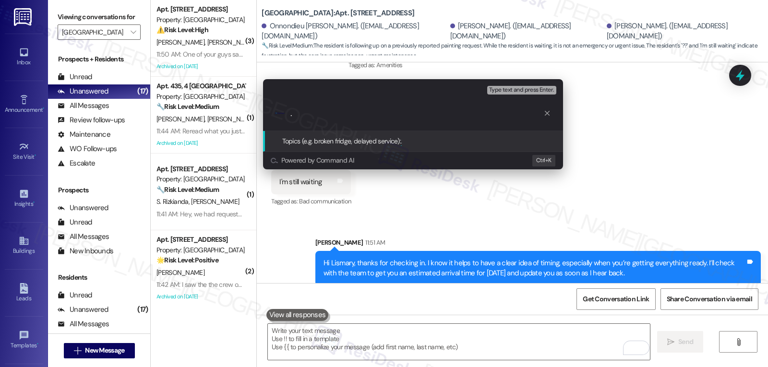
type input "Resident Concern - Painters ETA"
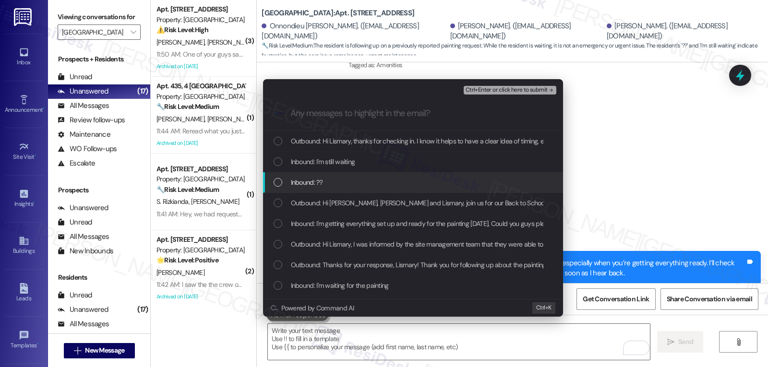
click at [354, 186] on div "Inbound: ??" at bounding box center [414, 182] width 281 height 11
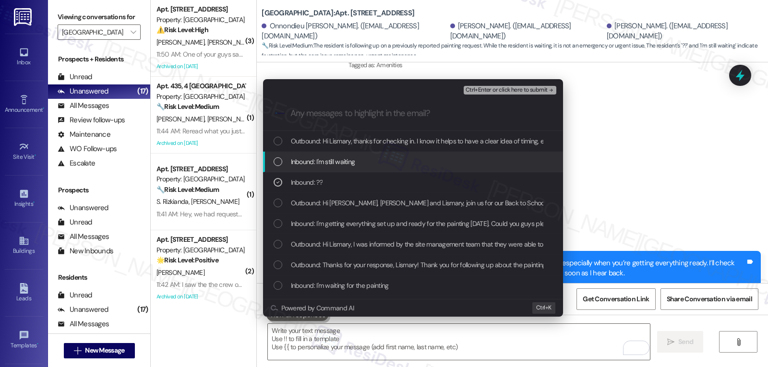
click at [353, 168] on div "Inbound: I'm still waiting" at bounding box center [413, 162] width 300 height 21
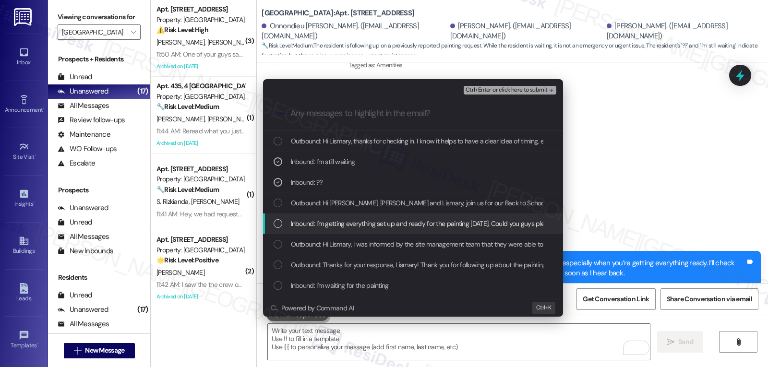
drag, startPoint x: 367, startPoint y: 226, endPoint x: 386, endPoint y: 228, distance: 19.8
click at [368, 226] on span "Inbound: I'm getting everything set up and ready for the painting today. Could …" at bounding box center [494, 223] width 407 height 11
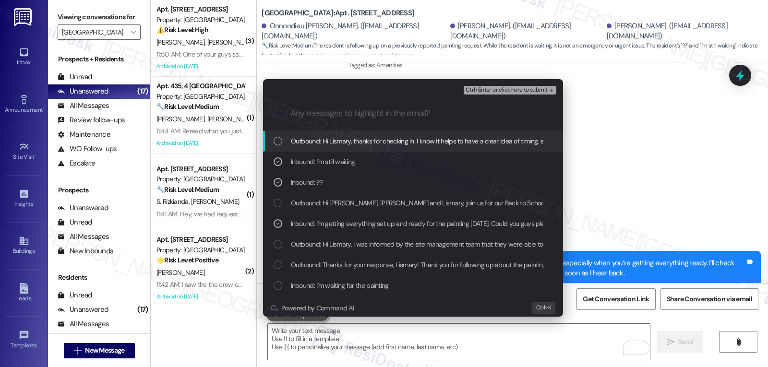
click at [511, 87] on span "Ctrl+Enter or click here to submit" at bounding box center [507, 90] width 82 height 7
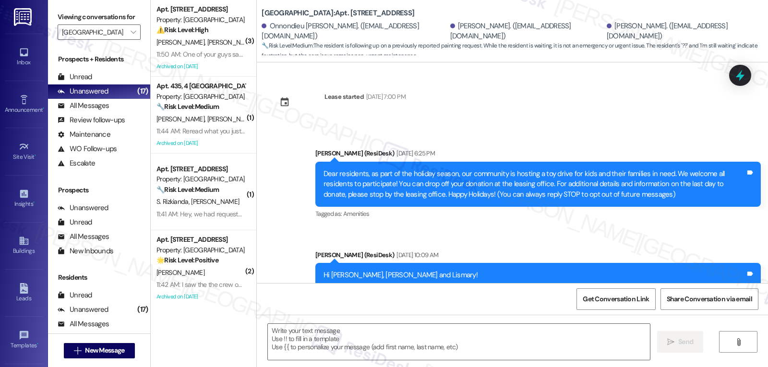
scroll to position [4854, 0]
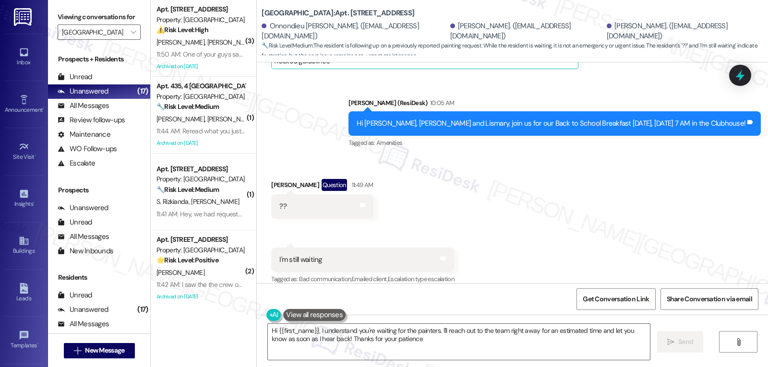
type textarea "Hi {{first_name}}, I understand you're waiting for the painters. I'll reach out…"
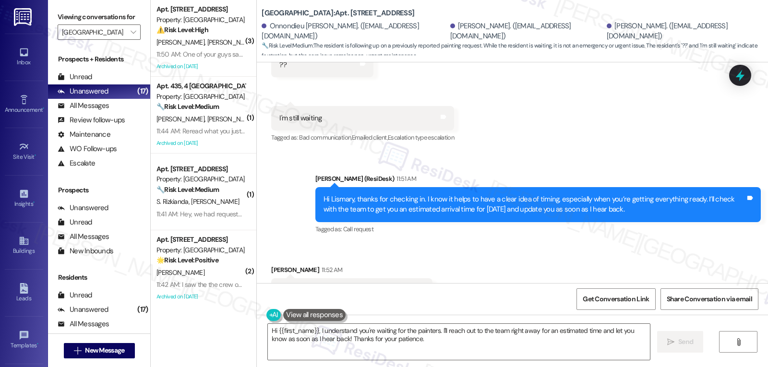
scroll to position [5013, 0]
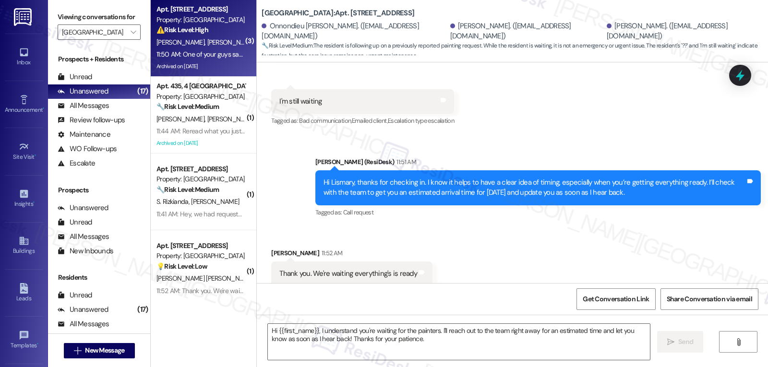
type textarea "Fetching suggested responses. Please feel free to read through the conversation…"
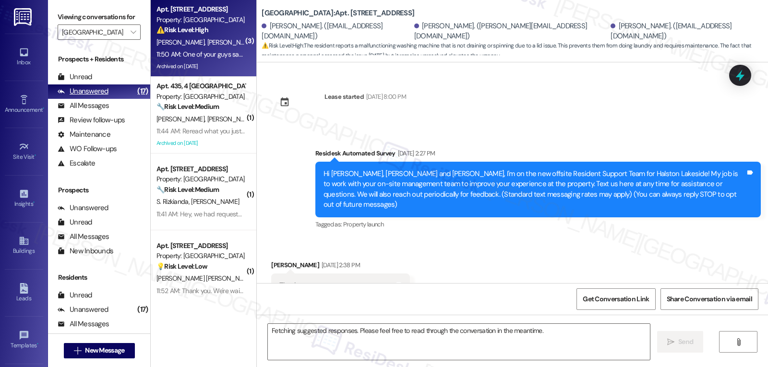
scroll to position [18610, 0]
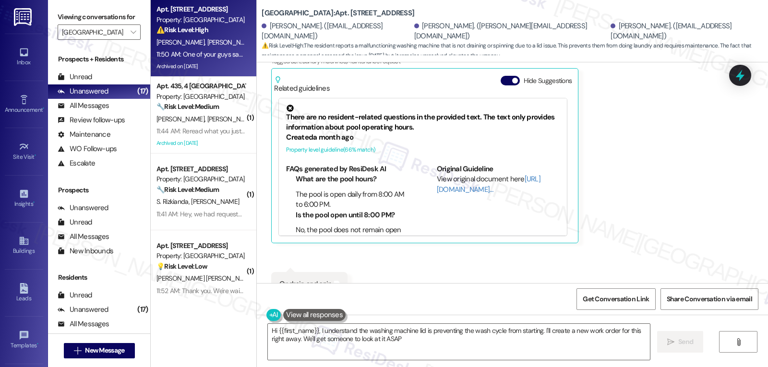
type textarea "Hi {{first_name}}, I understand the washing machine lid is preventing the wash …"
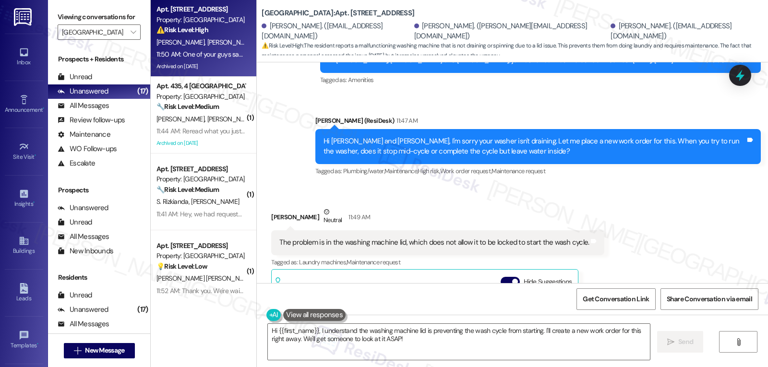
scroll to position [18515, 0]
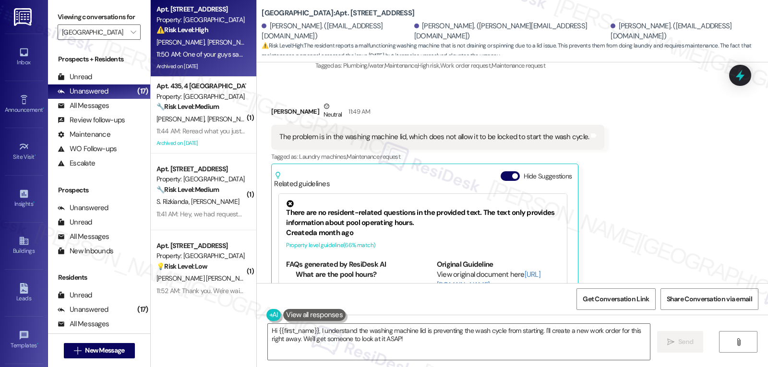
click at [738, 83] on div at bounding box center [740, 75] width 22 height 21
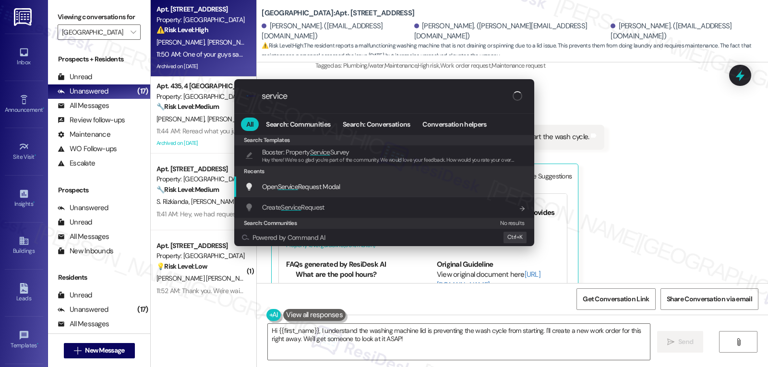
type input "service"
click at [292, 188] on span "Service" at bounding box center [288, 186] width 20 height 9
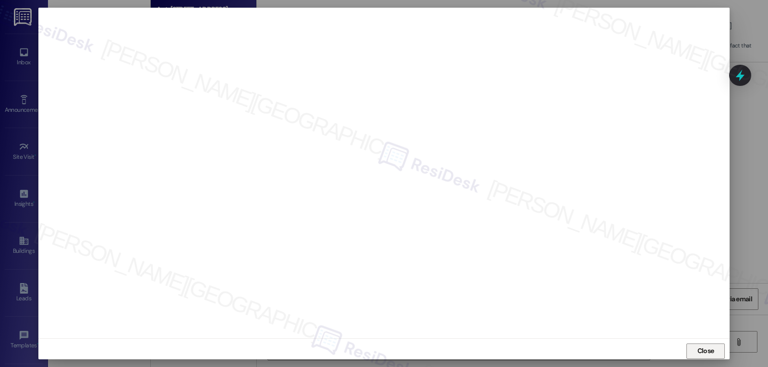
click at [704, 348] on span "Close" at bounding box center [705, 351] width 17 height 10
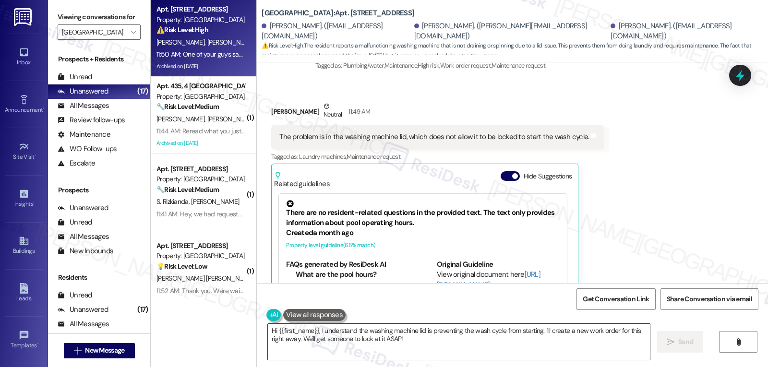
click at [399, 336] on textarea "Hi {{first_name}}, I understand the washing machine lid is preventing the wash …" at bounding box center [459, 342] width 382 height 36
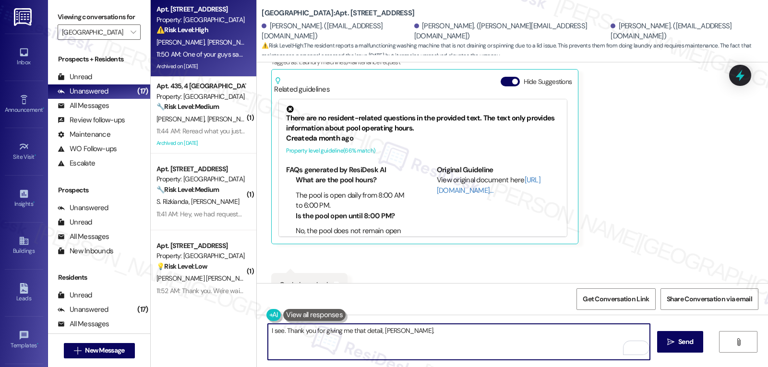
scroll to position [18611, 0]
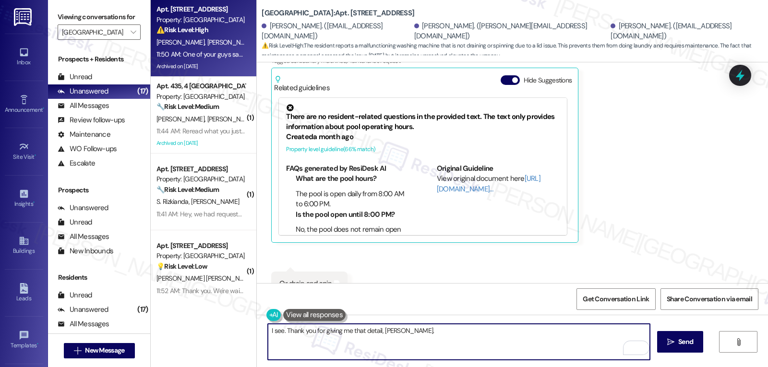
click at [503, 338] on textarea "I see. Thank you for giving me that detail, Jasiel." at bounding box center [459, 342] width 382 height 36
type textarea "I see. Thank you for giving me that detail, Jasiel. Let me put in a work order …"
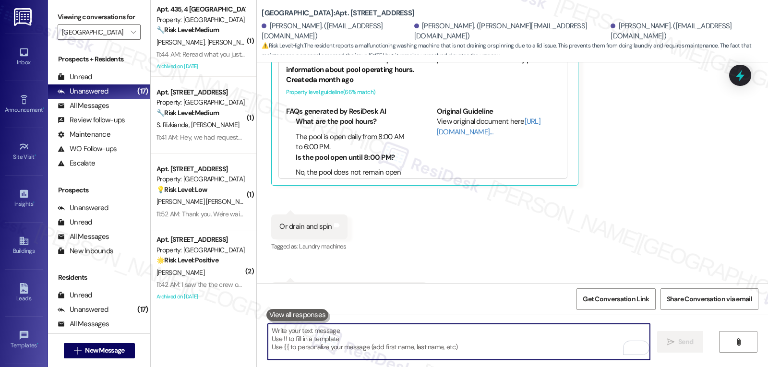
scroll to position [18688, 0]
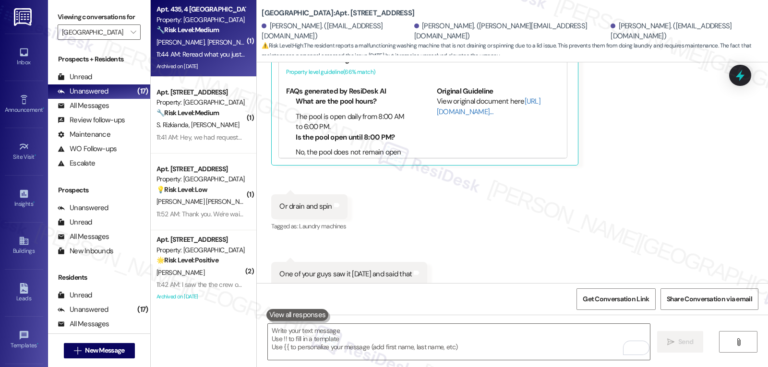
click at [207, 45] on span "[PERSON_NAME]" at bounding box center [231, 42] width 48 height 9
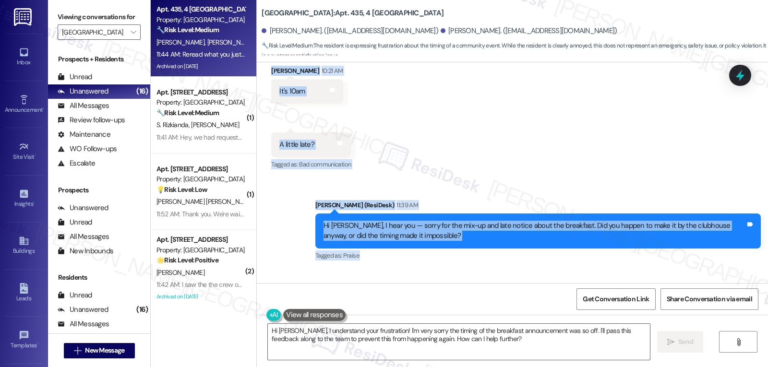
scroll to position [36466, 0]
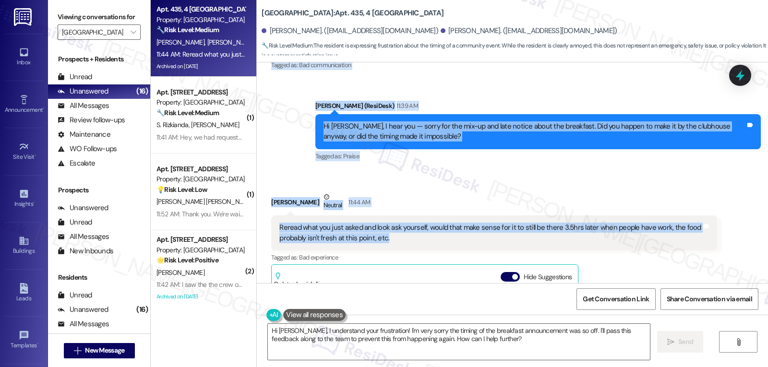
drag, startPoint x: 260, startPoint y: 192, endPoint x: 533, endPoint y: 81, distance: 294.9
click at [533, 81] on div "WO Opened request: Toilte Not ... [DATE] 2:14 AM Status : Completed Show detail…" at bounding box center [512, 172] width 511 height 221
copy div "Lisa Vandawalker 10:21 AM It's 10am Tags and notes Received via SMS 10:21 AM Li…"
click at [443, 336] on textarea "Hi Lisa, I understand your frustration! I'm very sorry the timing of the breakf…" at bounding box center [459, 342] width 382 height 36
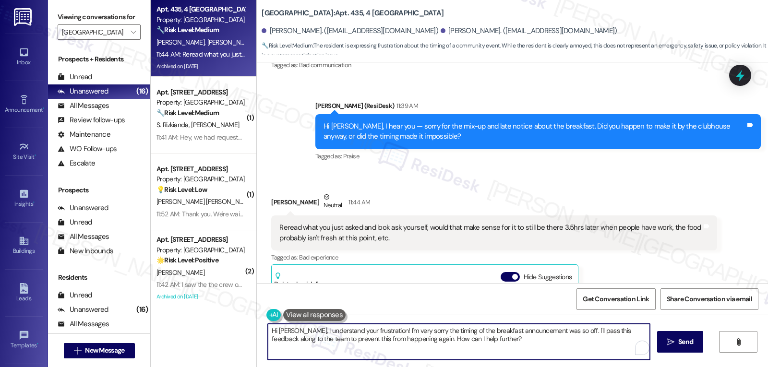
paste textarea "you’re right. A 10 am invite for a 7 am event doesn’t make sense, and my follow…"
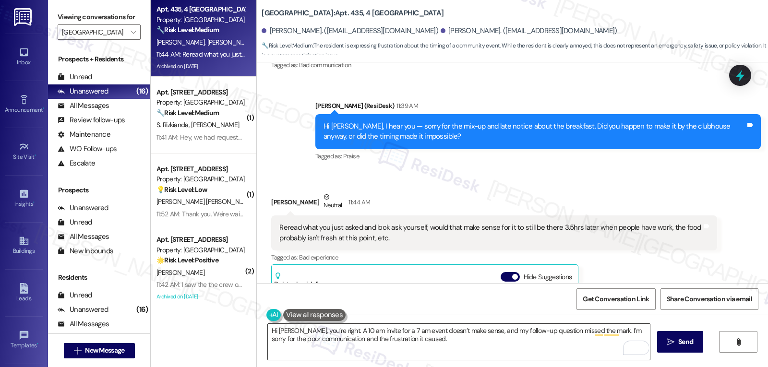
click at [458, 355] on textarea "Hi Lisa, you’re right. A 10 am invite for a 7 am event doesn’t make sense, and …" at bounding box center [459, 342] width 382 height 36
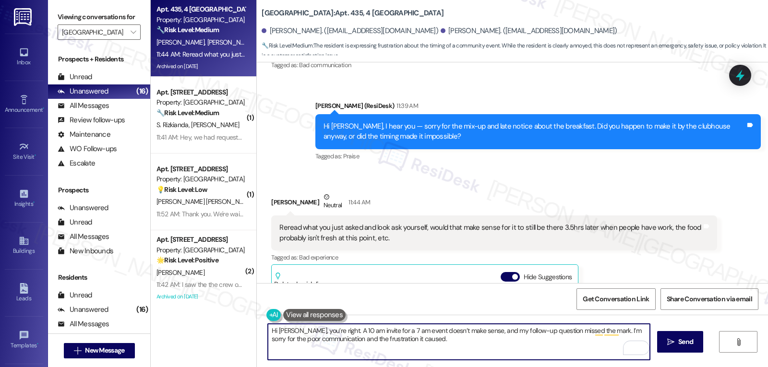
paste textarea "Thank you for calling it out."
click at [547, 348] on textarea "Hi Lisa, you’re right. A 10 am invite for a 7 am event doesn’t make sense, and …" at bounding box center [459, 342] width 382 height 36
type textarea "Hi Lisa, you’re right. A 10 am invite for a 7 am event doesn’t make sense, and …"
click at [672, 339] on icon "" at bounding box center [670, 342] width 7 height 8
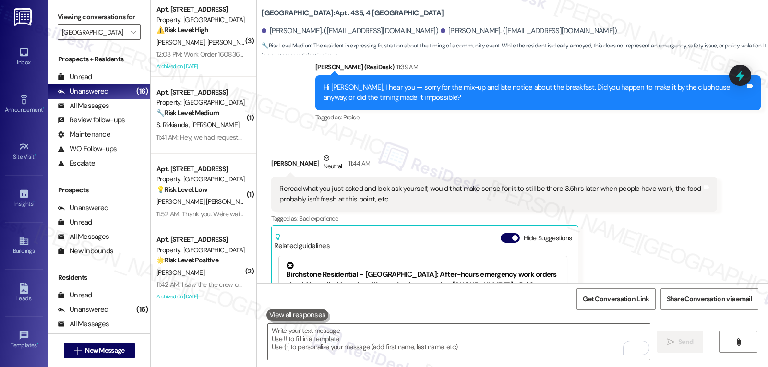
scroll to position [36543, 0]
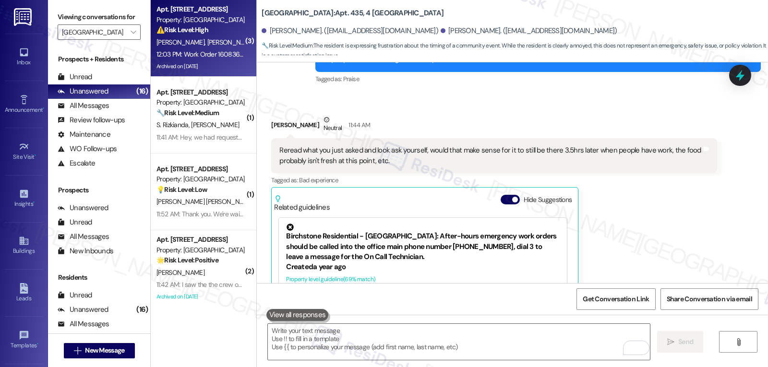
click at [175, 38] on span "[PERSON_NAME]" at bounding box center [181, 42] width 51 height 9
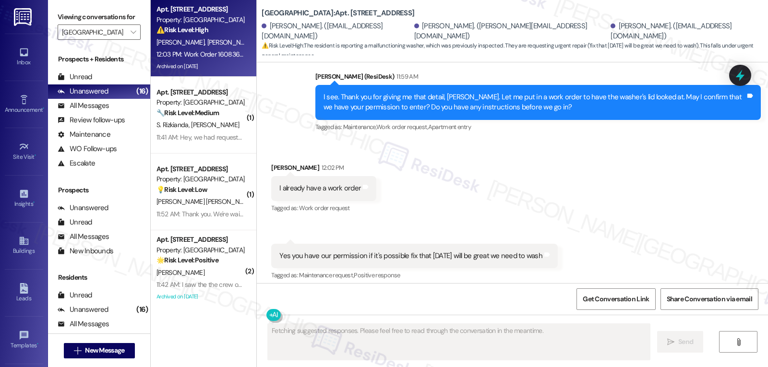
scroll to position [18800, 0]
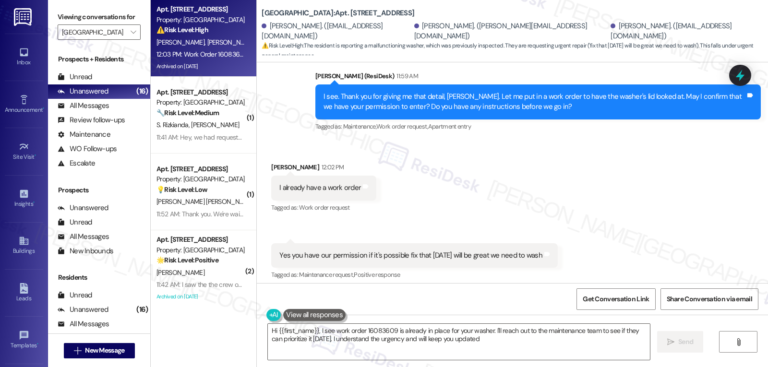
type textarea "Hi {{first_name}}, I see work order 16083609 is already in place for your washe…"
click at [741, 70] on icon at bounding box center [740, 75] width 12 height 15
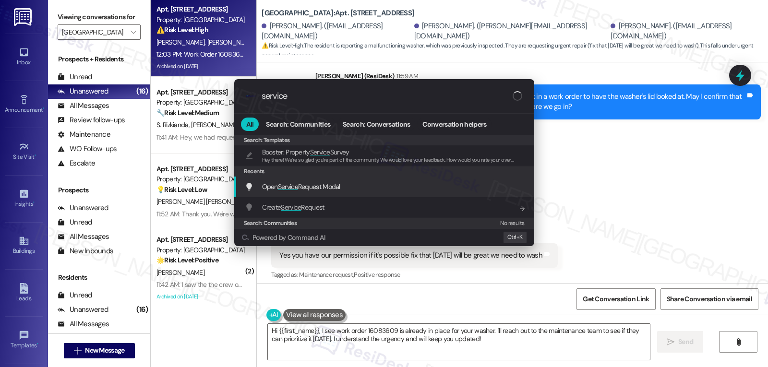
click at [290, 187] on span "Service" at bounding box center [288, 186] width 20 height 9
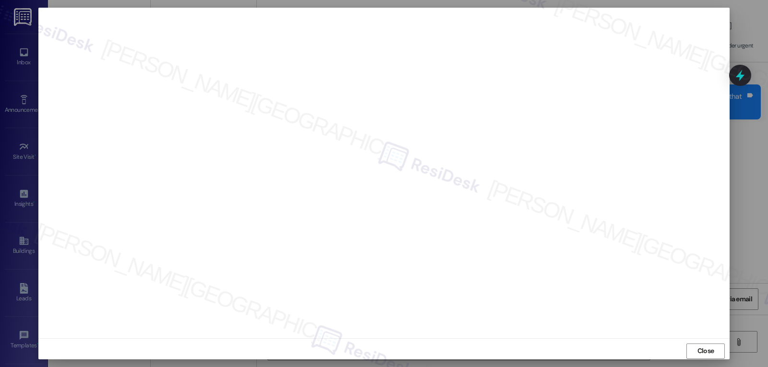
click at [717, 345] on button "Close" at bounding box center [705, 351] width 38 height 15
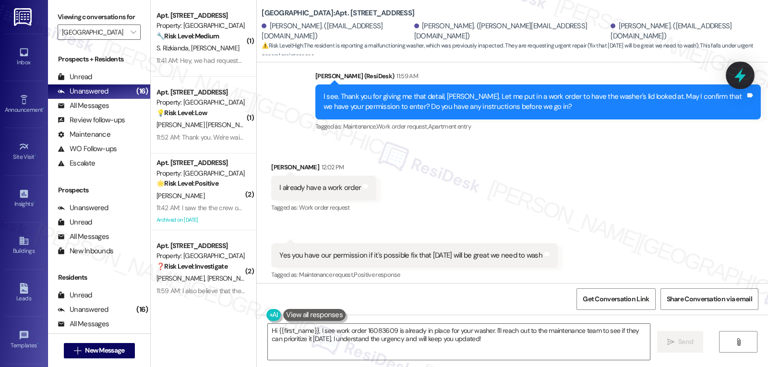
click at [745, 82] on div at bounding box center [740, 74] width 29 height 27
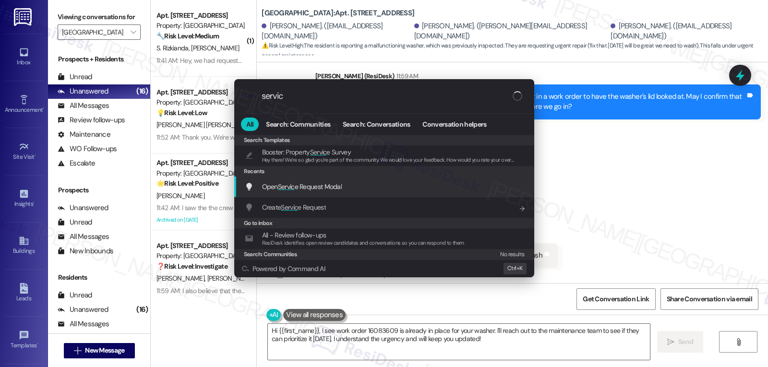
click at [350, 179] on div "Open Servic e Request Modal Add shortcut" at bounding box center [384, 187] width 300 height 21
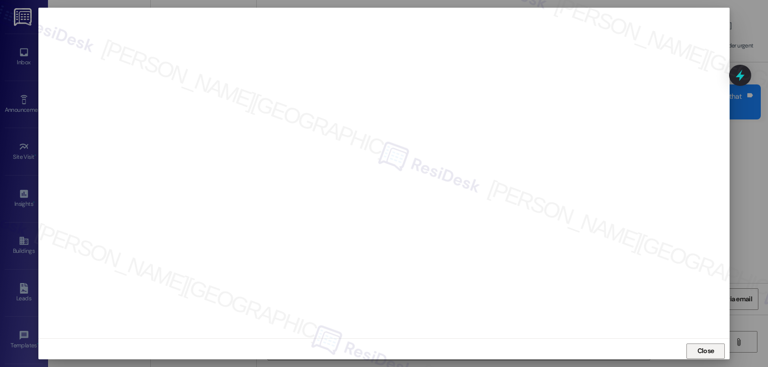
click at [693, 348] on button "Close" at bounding box center [705, 351] width 38 height 15
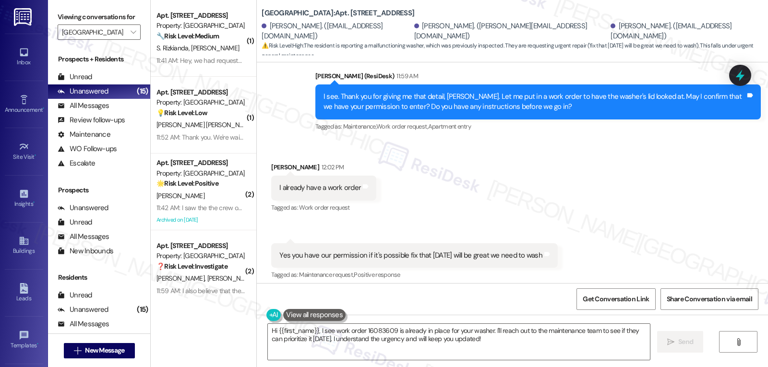
click at [739, 74] on icon at bounding box center [740, 76] width 9 height 12
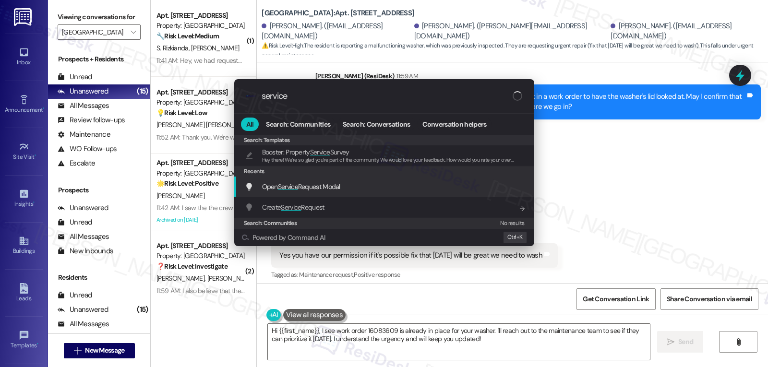
type input "service"
click at [312, 185] on span "Open Service Request Modal" at bounding box center [301, 186] width 78 height 9
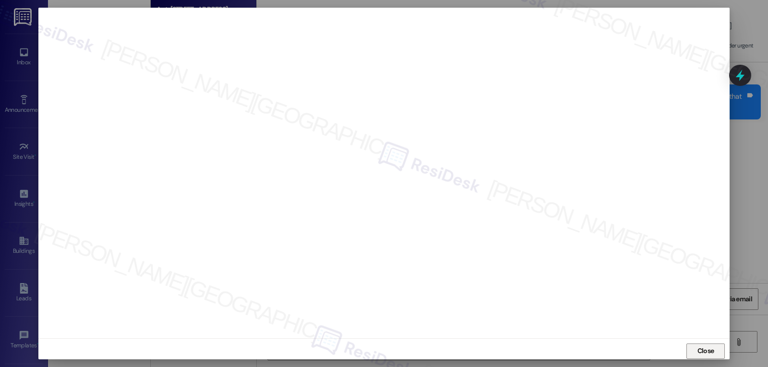
click at [718, 348] on button "Close" at bounding box center [705, 351] width 38 height 15
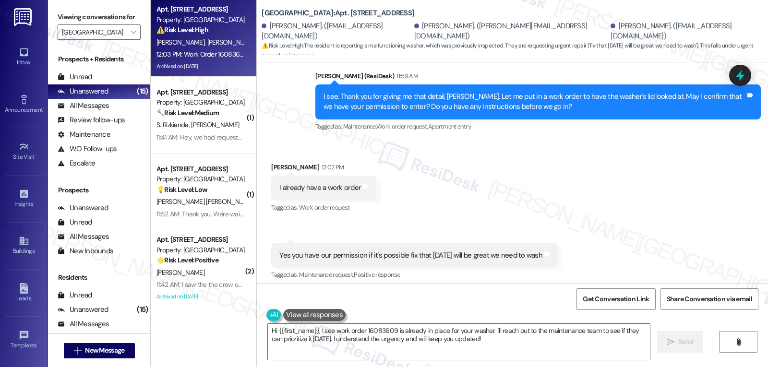
click at [319, 318] on div "Work Order 16083609 has been created." at bounding box center [341, 323] width 125 height 10
copy div "16083609"
click at [406, 352] on textarea "Hi {{first_name}}, I see work order 16083609 is already in place for your washe…" at bounding box center [459, 342] width 382 height 36
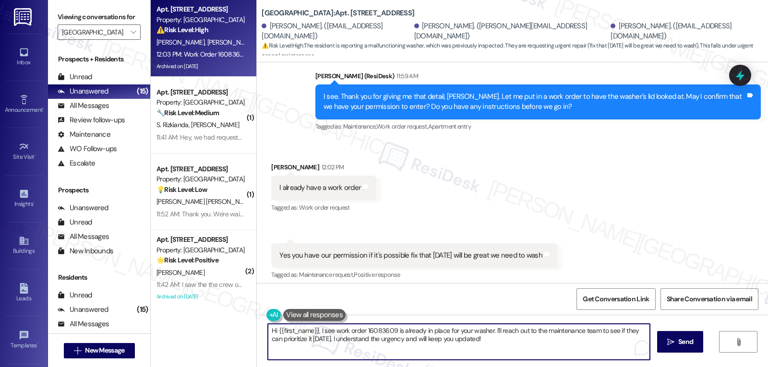
paste textarea "16083609"
type textarea "Thanks, Jasiel! I will follow up on this work order with the site management te…"
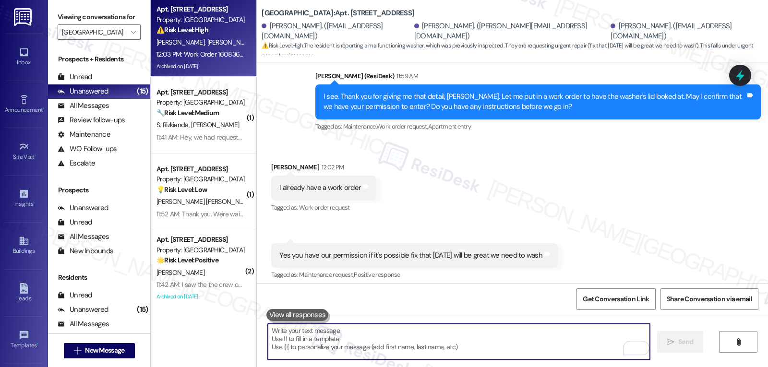
scroll to position [18799, 0]
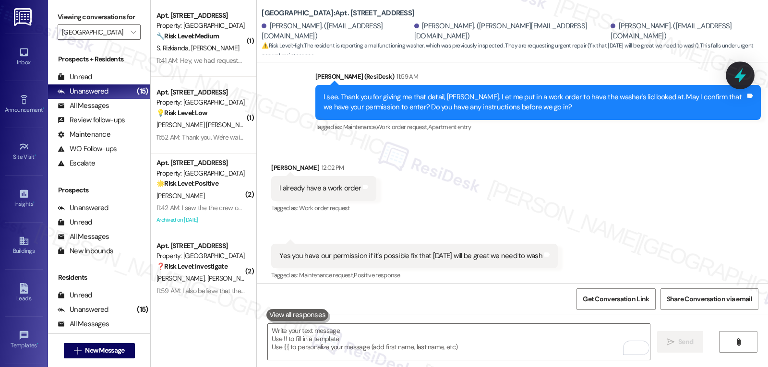
click at [736, 78] on icon at bounding box center [740, 75] width 16 height 16
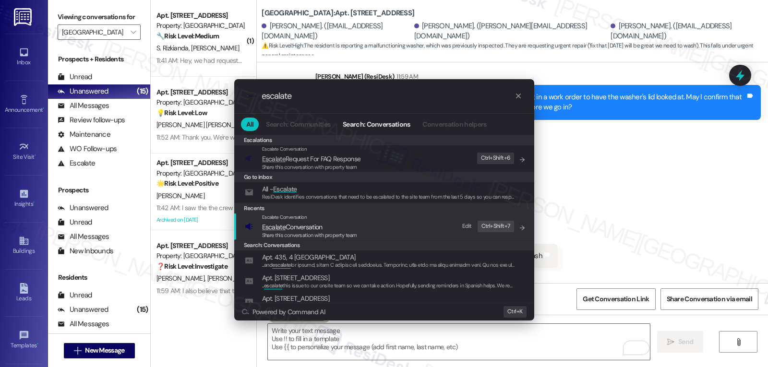
type input "escalate"
click at [370, 220] on div "Escalate Conversation Escalate Conversation Share this conversation with proper…" at bounding box center [385, 227] width 281 height 26
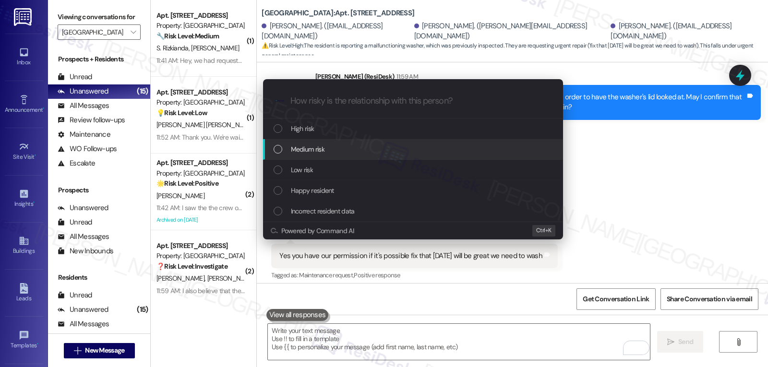
click at [345, 148] on div "Medium risk" at bounding box center [414, 149] width 281 height 11
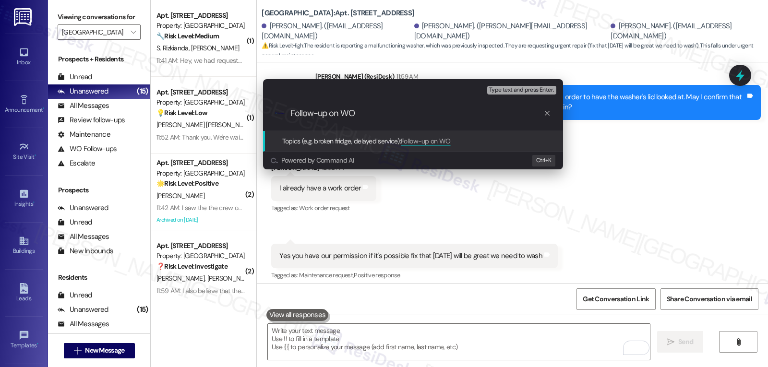
paste input "16083609"
type input "Follow-up on WO 16083609 - Washer lid won't lock"
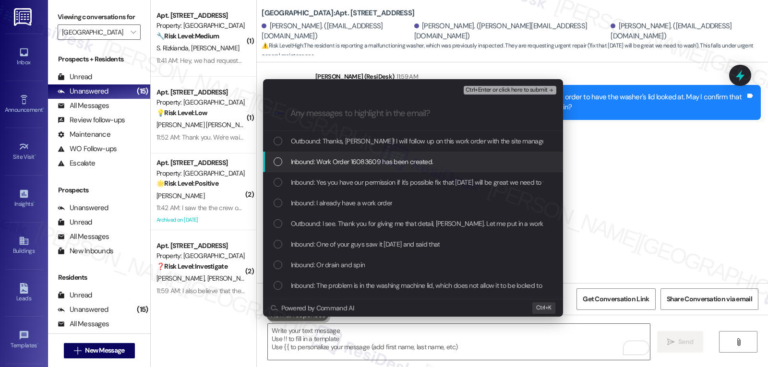
click at [310, 166] on span "Inbound: Work Order 16083609 has been created." at bounding box center [362, 161] width 143 height 11
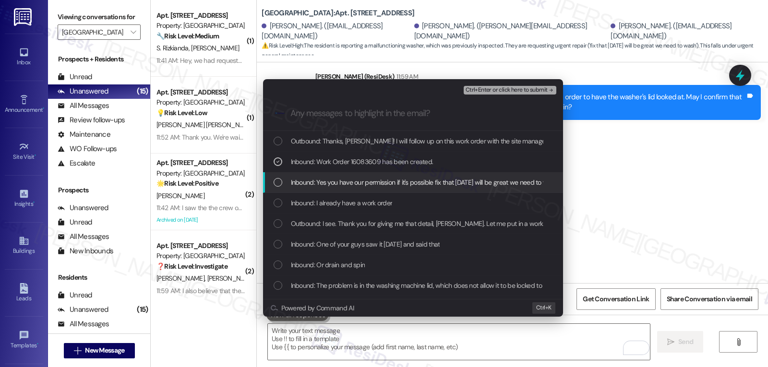
click at [303, 182] on span "Inbound: Yes you have our permission if it's possible fix that today will be gr…" at bounding box center [424, 182] width 267 height 11
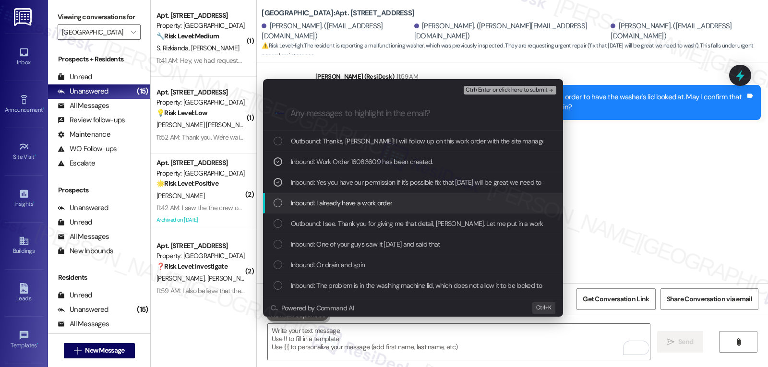
click at [295, 204] on span "Inbound: I already have a work order" at bounding box center [342, 203] width 102 height 11
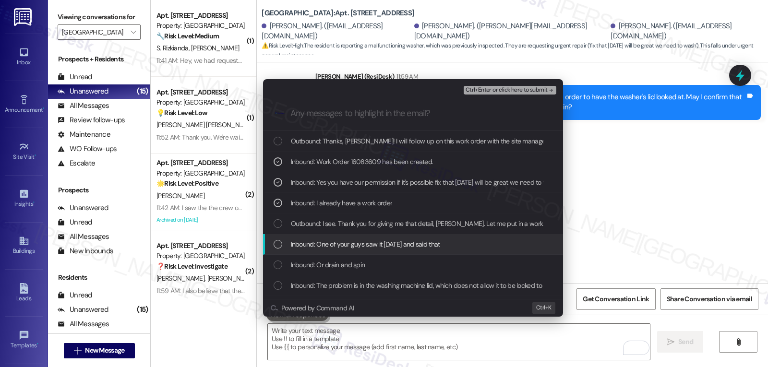
click at [300, 249] on span "Inbound: One of your guys saw it last Friday and said that" at bounding box center [365, 244] width 149 height 11
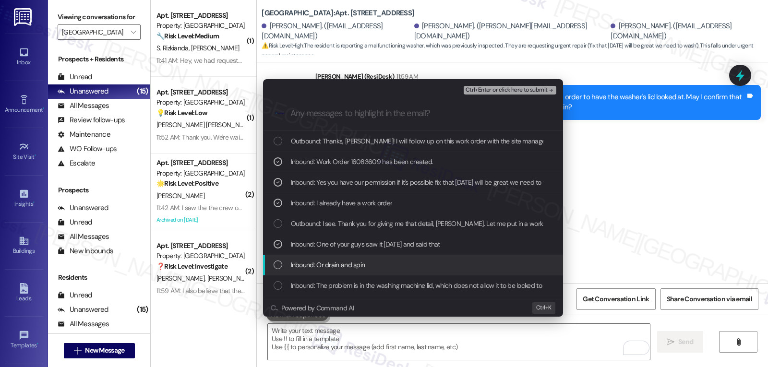
click at [303, 266] on span "Inbound: Or drain and spin" at bounding box center [328, 265] width 74 height 11
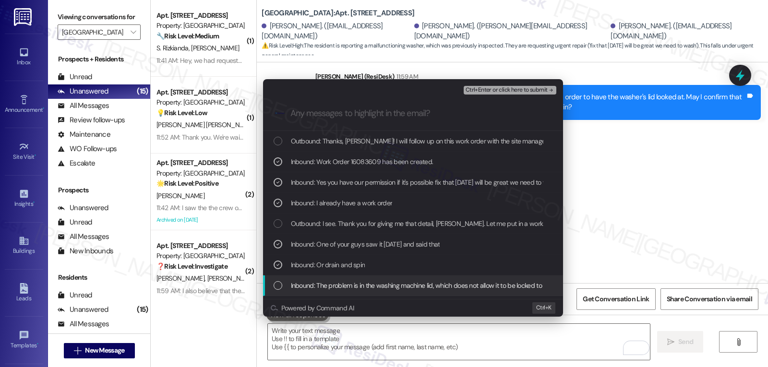
click at [356, 286] on span "Inbound: The problem is in the washing machine lid, which does not allow it to …" at bounding box center [446, 285] width 310 height 11
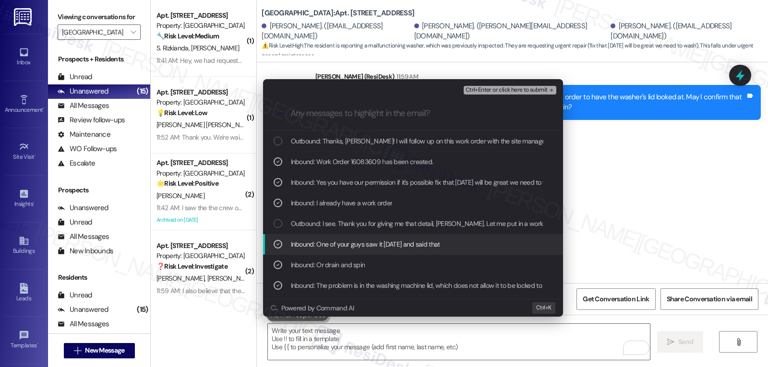
scroll to position [96, 0]
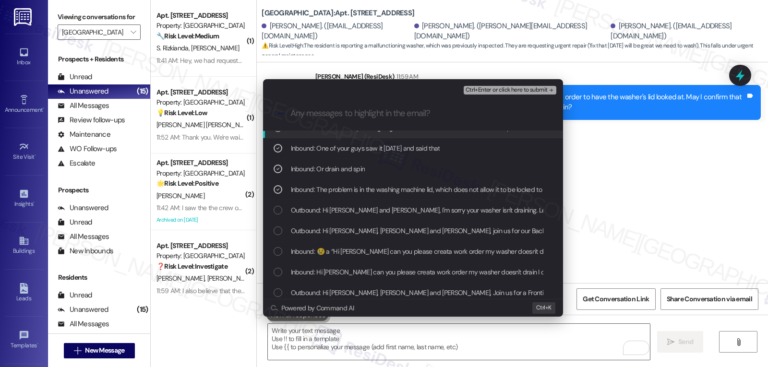
click at [522, 90] on span "Ctrl+Enter or click here to submit" at bounding box center [507, 90] width 82 height 7
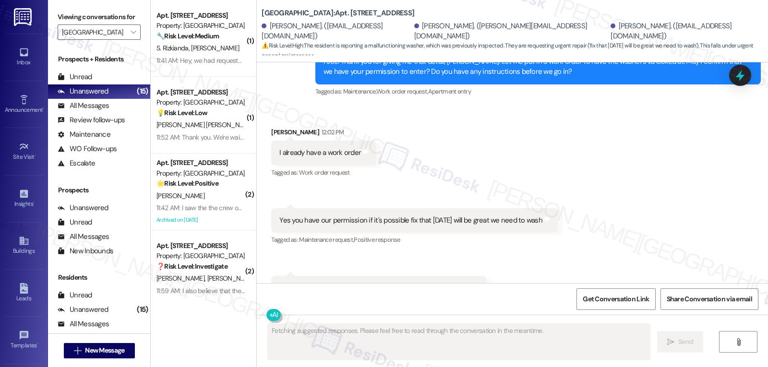
scroll to position [18799, 0]
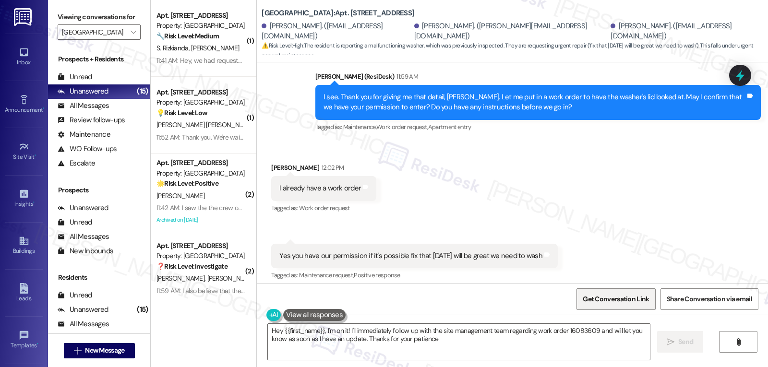
type textarea "Hey {{first_name}}, I'm on it! I'll immediately follow up with the site managem…"
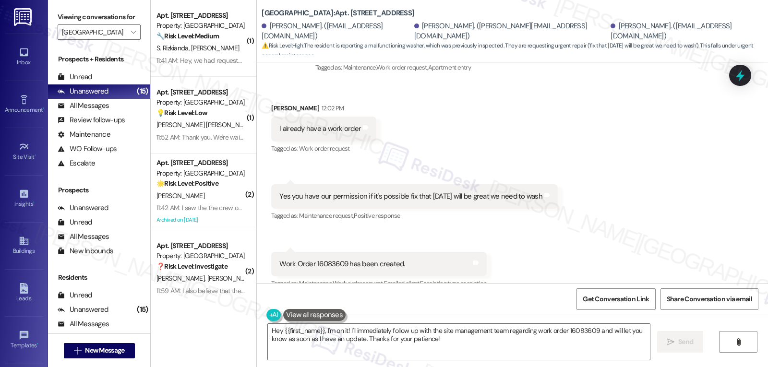
scroll to position [18881, 0]
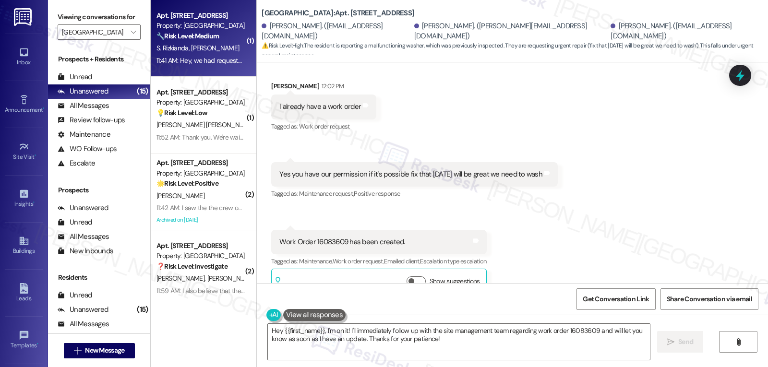
click at [183, 61] on div "11:41 AM: Hey, we had requested a couple of maintenance through the portal. No …" at bounding box center [352, 60] width 392 height 9
type textarea "Fetching suggested responses. Please feel free to read through the conversation…"
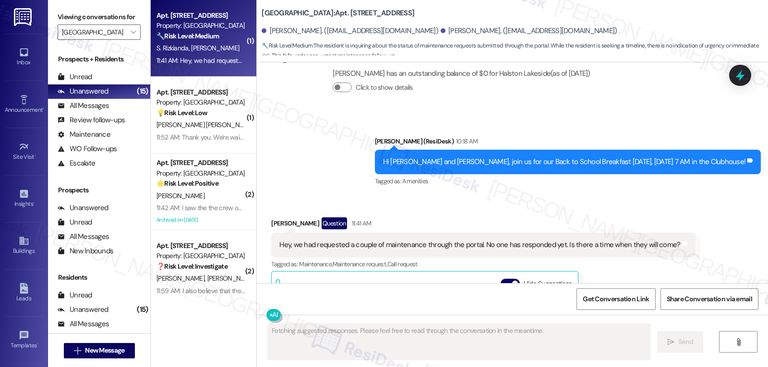
scroll to position [4750, 0]
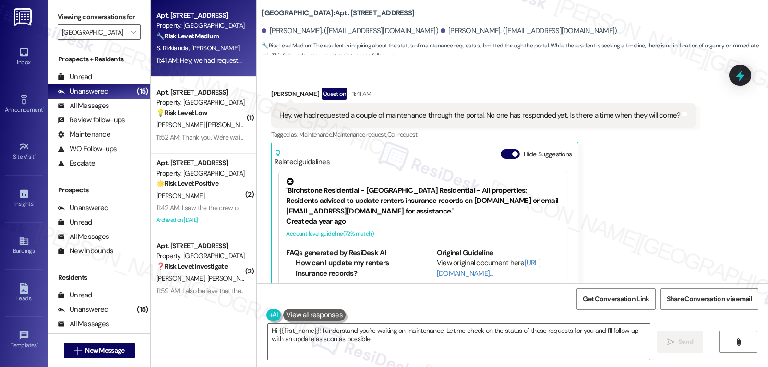
type textarea "Hi {{first_name}}! I understand you're waiting on maintenance. Let me check on …"
click at [512, 151] on span "button" at bounding box center [515, 154] width 6 height 6
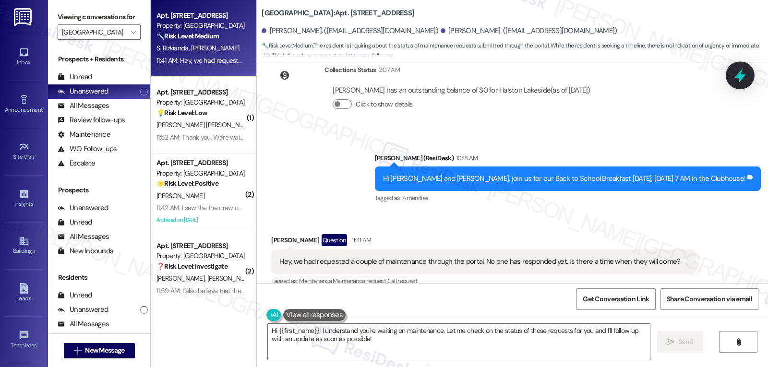
click at [741, 77] on icon at bounding box center [740, 75] width 12 height 15
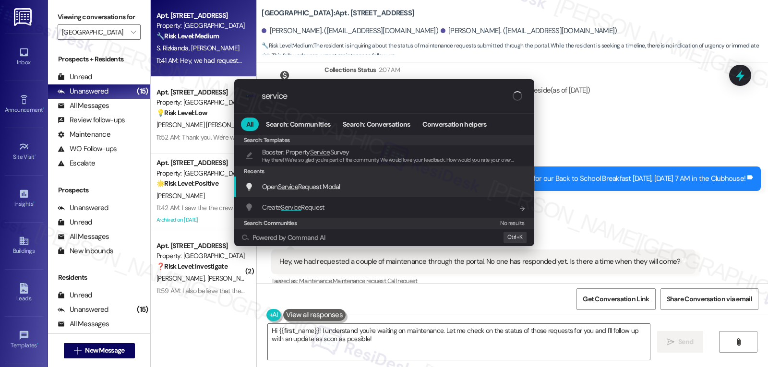
type input "service"
click at [314, 179] on div "Open Service Request Modal Add shortcut" at bounding box center [384, 187] width 300 height 21
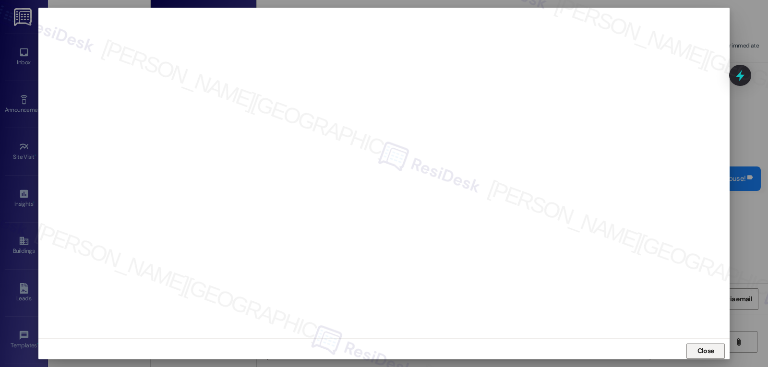
click at [702, 353] on span "Close" at bounding box center [705, 351] width 17 height 10
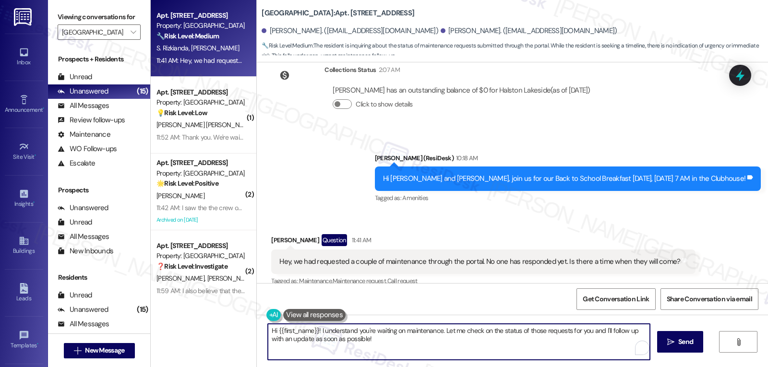
drag, startPoint x: 439, startPoint y: 331, endPoint x: 650, endPoint y: 390, distance: 219.6
click at [650, 367] on html "Inbox Go to Inbox Announcement • Send A Text Announcement Site Visit • Go to Si…" at bounding box center [384, 183] width 768 height 367
type textarea "Hi {{first_name}}! I understand you're waiting on maintenance. Is it the dryer"
click at [743, 78] on icon at bounding box center [740, 75] width 16 height 16
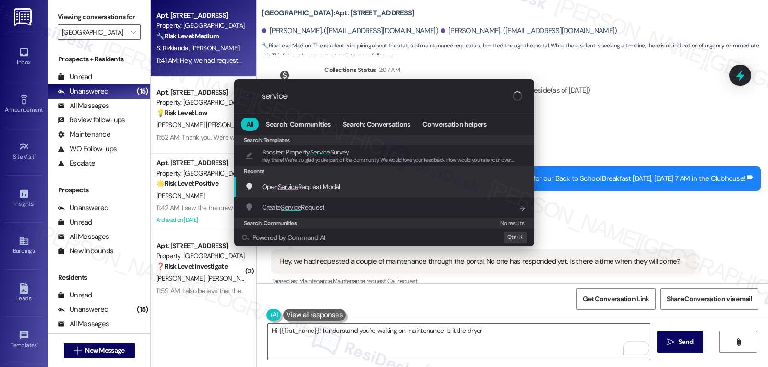
type input "service"
drag, startPoint x: 307, startPoint y: 186, endPoint x: 313, endPoint y: 185, distance: 6.3
click at [308, 188] on span "Open Service Request Modal" at bounding box center [301, 186] width 78 height 9
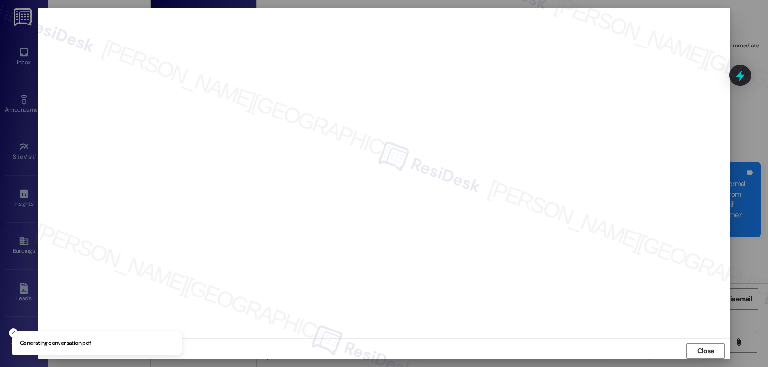
scroll to position [4603, 0]
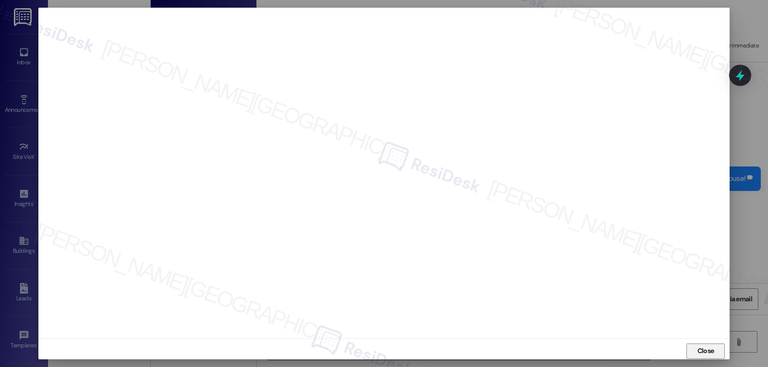
click at [717, 350] on button "Close" at bounding box center [705, 351] width 38 height 15
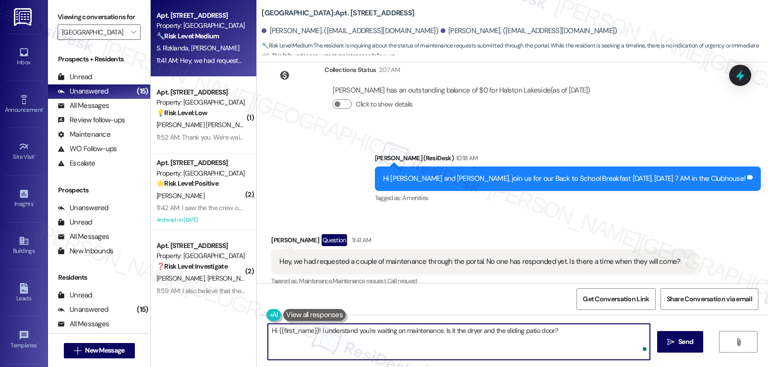
type textarea "Hi {{first_name}}! I understand you're waiting on maintenance. Is it the dryer …"
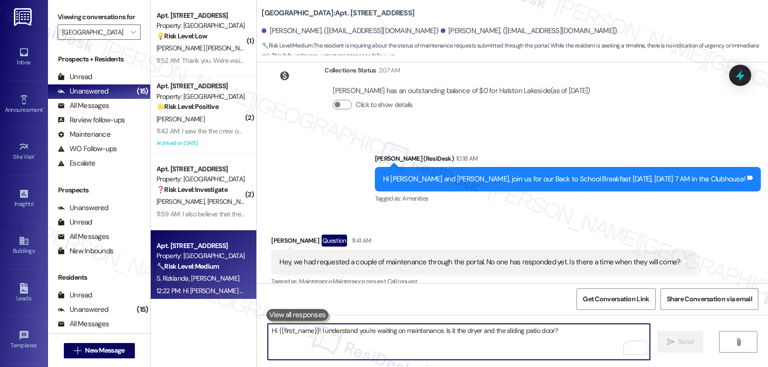
scroll to position [4670, 0]
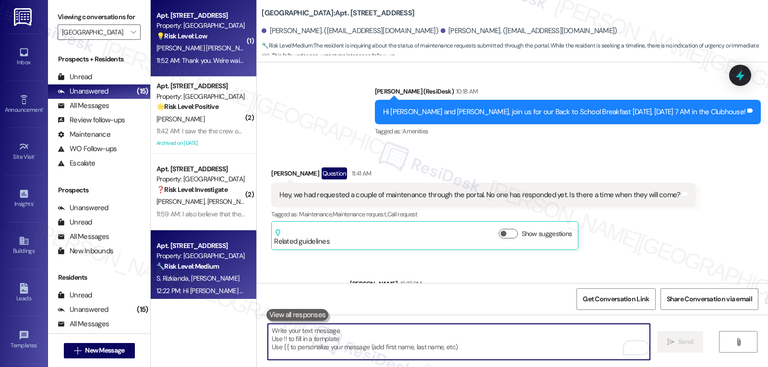
click at [183, 41] on div "💡 Risk Level: Low The resident is inquiring about the estimated time for a sche…" at bounding box center [200, 36] width 89 height 10
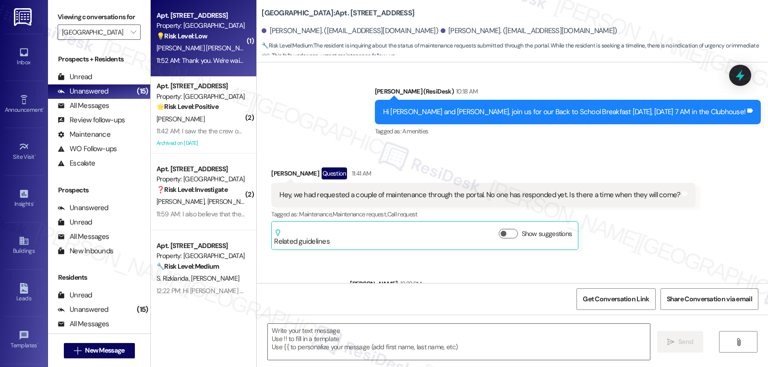
type textarea "Fetching suggested responses. Please feel free to read through the conversation…"
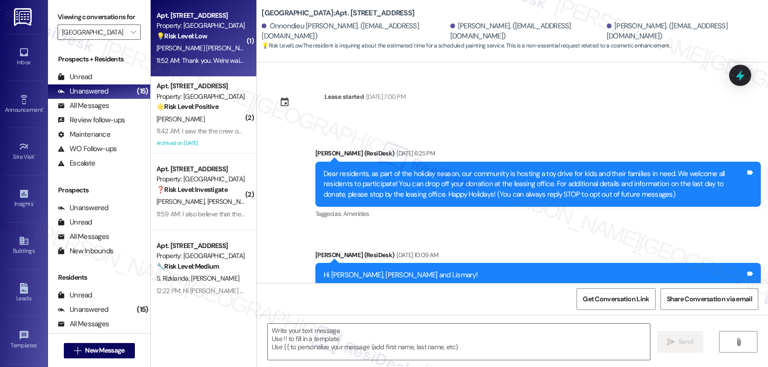
scroll to position [5145, 0]
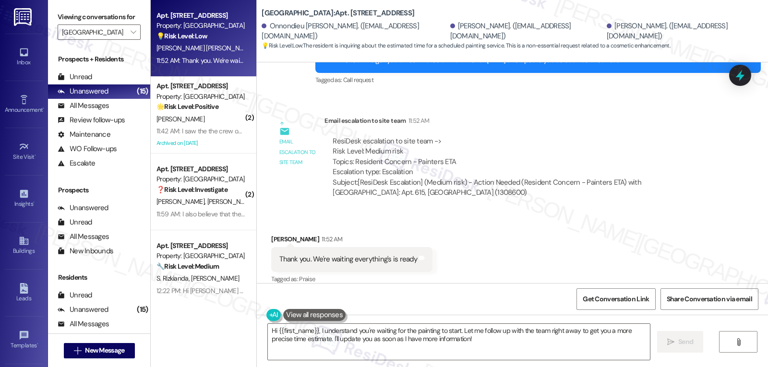
click at [264, 228] on div "Received via SMS Lismary Ruano 11:52 AM Thank you. We're waiting everything's i…" at bounding box center [352, 260] width 176 height 67
copy div "Lismary"
click at [376, 348] on textarea "Hi {{first_name}}, I understand you're waiting for the painting to start. Let m…" at bounding box center [459, 342] width 382 height 36
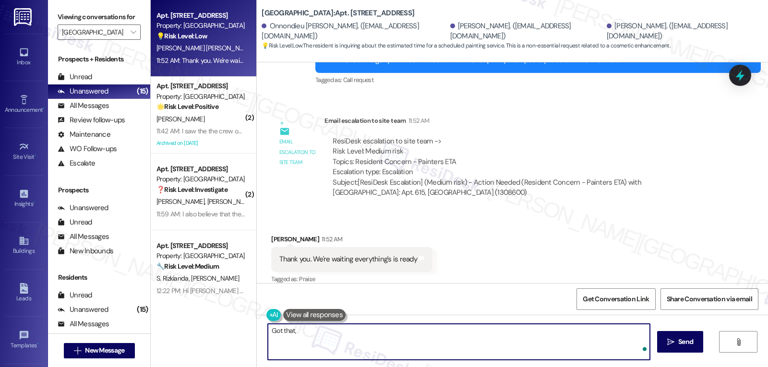
paste textarea "Lismary"
type textarea "Got that, Lismary! Thank you!"
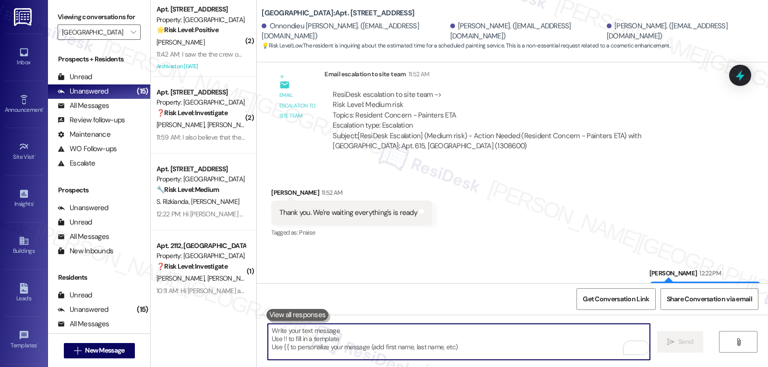
scroll to position [5213, 0]
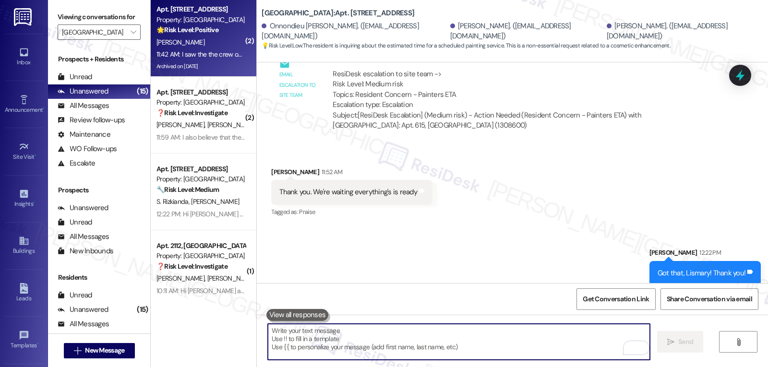
click at [227, 66] on div "Archived on [DATE]" at bounding box center [201, 66] width 91 height 12
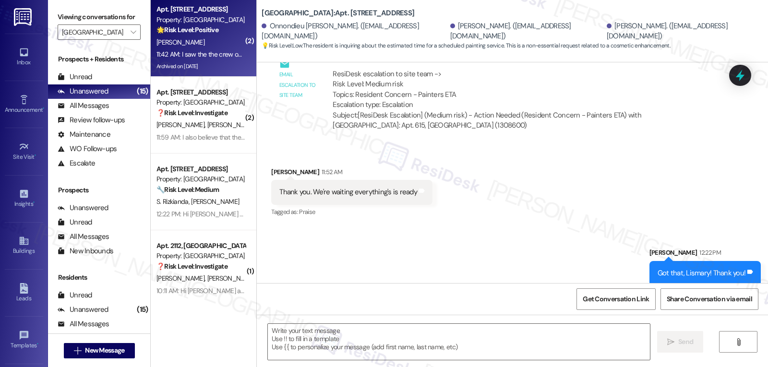
type textarea "Fetching suggested responses. Please feel free to read through the conversation…"
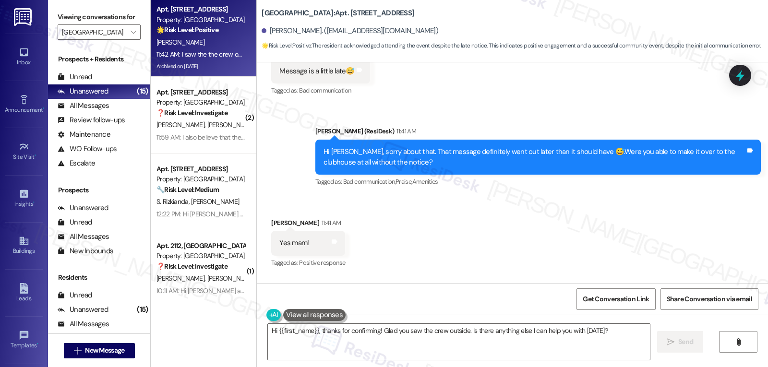
scroll to position [12520, 0]
click at [329, 352] on textarea "Hi {{first_name}}, thanks for confirming! Glad you saw the crew outside. Is the…" at bounding box center [459, 342] width 382 height 36
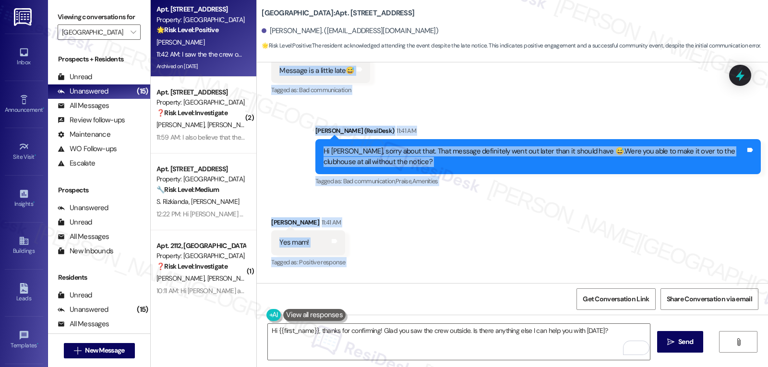
drag, startPoint x: 265, startPoint y: 179, endPoint x: 517, endPoint y: 279, distance: 271.0
click at [517, 279] on div "Survey, sent via SMS Residesk Automated Survey [DATE] 2:28 PM Hi [PERSON_NAME],…" at bounding box center [512, 172] width 511 height 221
copy div "Nicole Hastings 10:19 AM Message is a little late😅 Tags and notes Tagged as: Ba…"
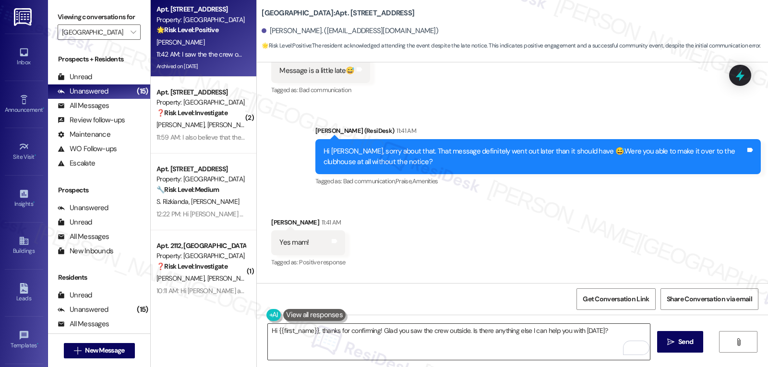
click at [391, 343] on textarea "Hi {{first_name}}, thanks for confirming! Glad you saw the crew outside. Is the…" at bounding box center [459, 342] width 382 height 36
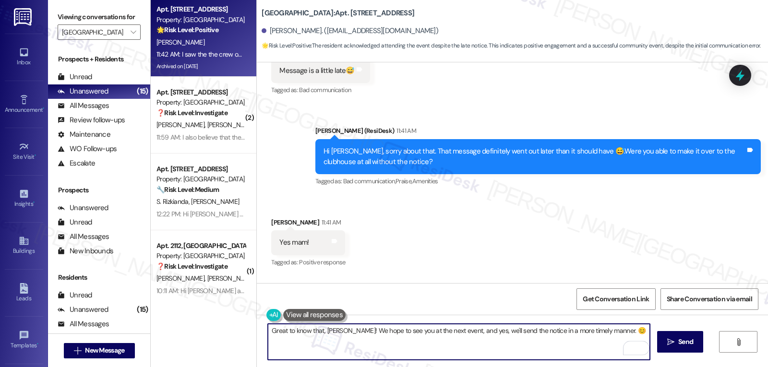
click at [630, 334] on textarea "Great to know that, Nicole! We hope to see you at the next event, and yes, we'l…" at bounding box center [459, 342] width 382 height 36
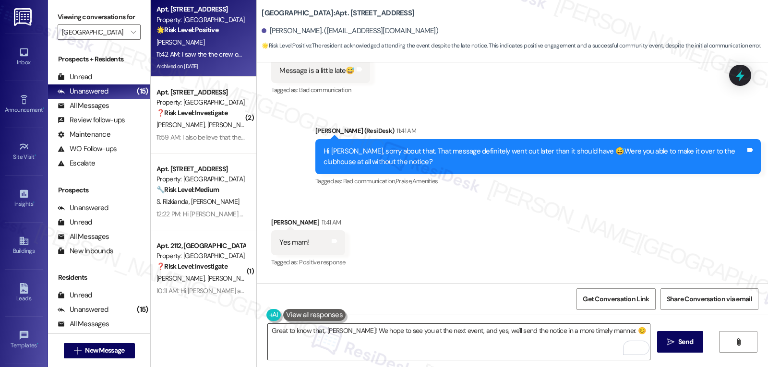
click at [512, 348] on textarea "Great to know that, Nicole! We hope to see you at the next event, and yes, we'l…" at bounding box center [459, 342] width 382 height 36
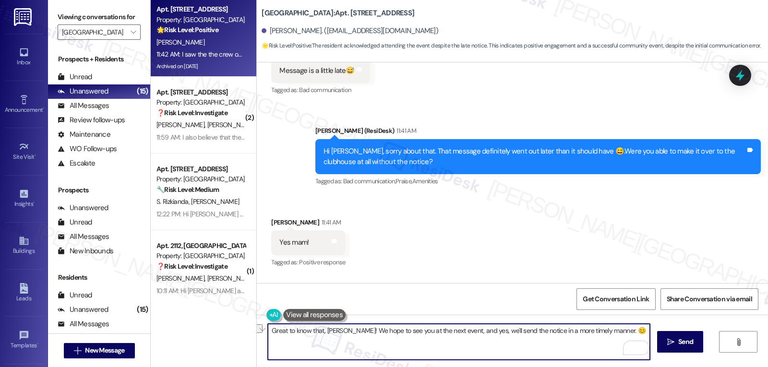
drag, startPoint x: 471, startPoint y: 332, endPoint x: 607, endPoint y: 329, distance: 135.9
click at [596, 328] on textarea "Great to know that, Nicole! We hope to see you at the next event, and yes, we'l…" at bounding box center [459, 342] width 382 height 36
paste textarea "We’ll hit send before the coffee finishes brewing."
click at [474, 332] on textarea "Great to know that, Nicole! We hope to see you at the next event, and yes, We’l…" at bounding box center [459, 342] width 382 height 36
click at [576, 358] on textarea "Great to know that, Nicole! We hope to see you at the next event, and yes, we’l…" at bounding box center [459, 342] width 382 height 36
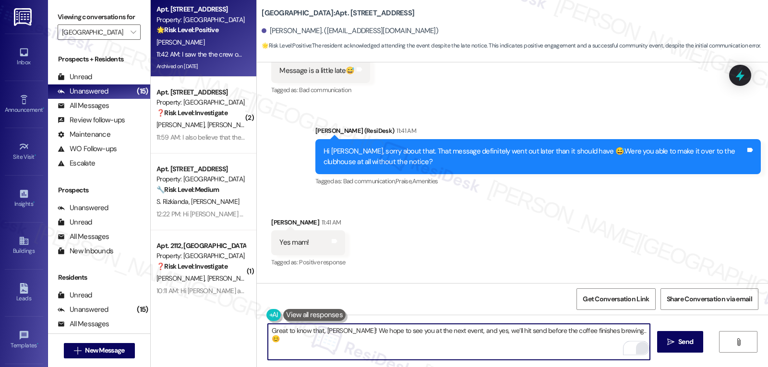
click at [621, 333] on textarea "Great to know that, Nicole! We hope to see you at the next event, and yes, we’l…" at bounding box center [459, 342] width 382 height 36
click at [603, 328] on textarea "Great to know that, Nicole! We hope to see you at the next event, and yes, we’l…" at bounding box center [459, 342] width 382 height 36
type textarea "Great to know that, Nicole! We hope to see you at the next event, and yes, we’l…"
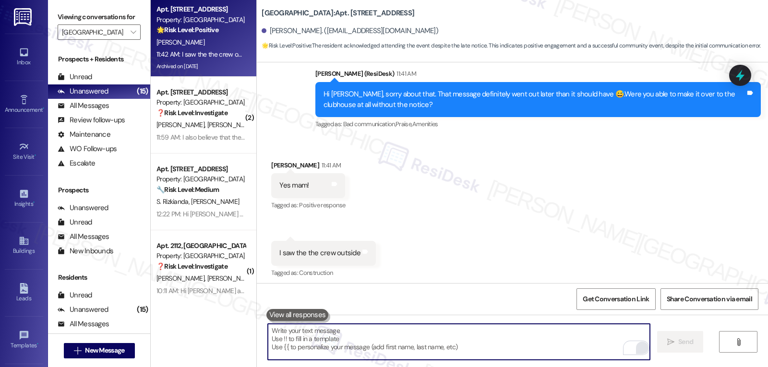
scroll to position [12596, 0]
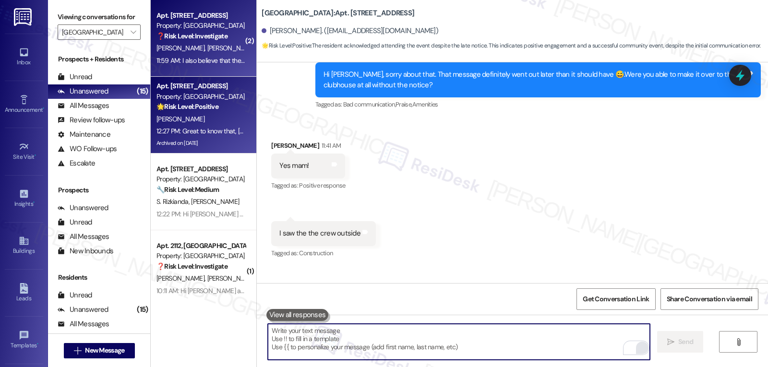
click at [219, 51] on div "L. Macias J. King" at bounding box center [201, 48] width 91 height 12
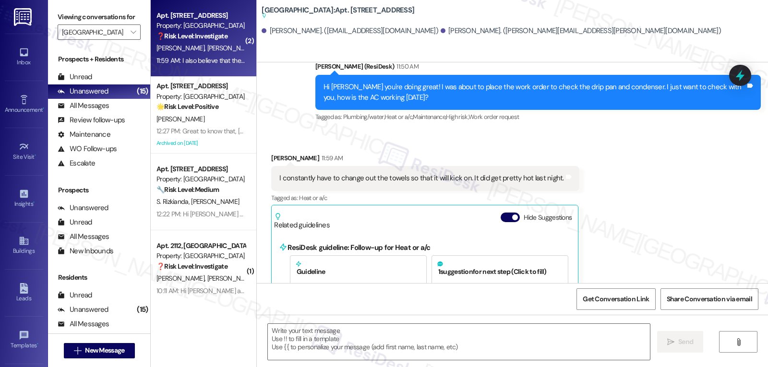
scroll to position [2248, 0]
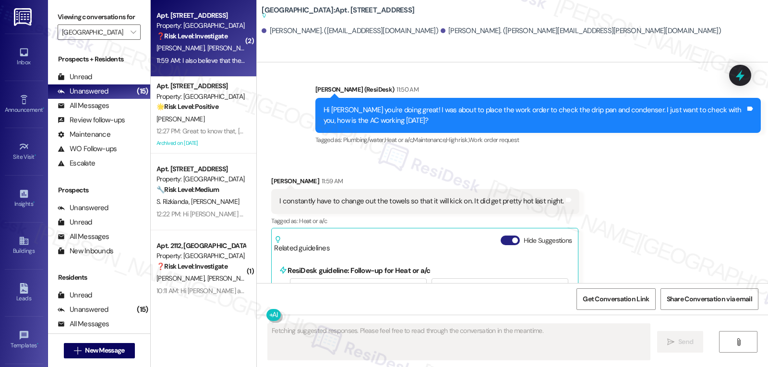
click at [501, 236] on button "Hide Suggestions" at bounding box center [510, 241] width 19 height 10
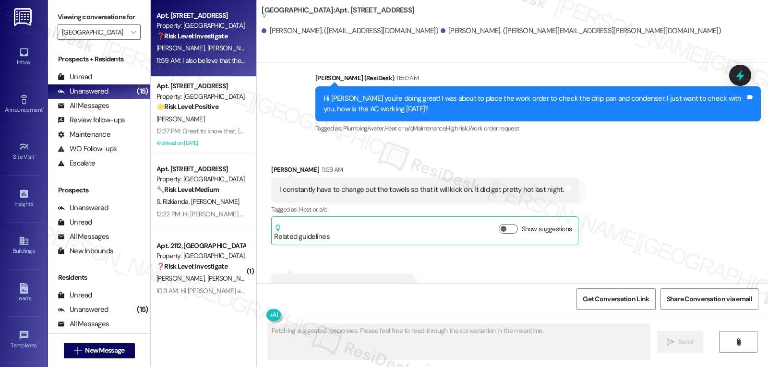
scroll to position [2266, 0]
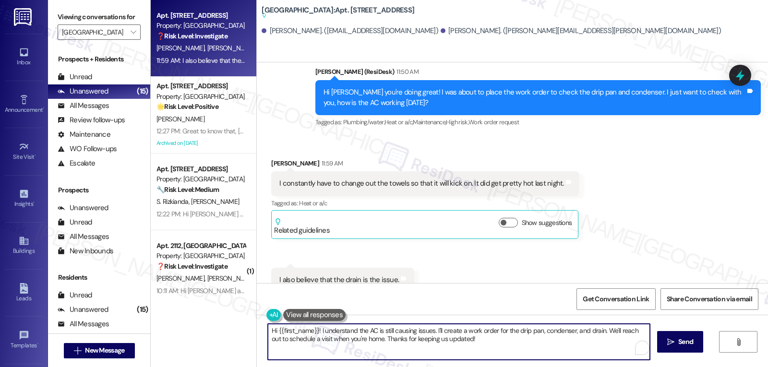
click at [395, 345] on textarea "Hi {{first_name}}! I understand the AC is still causing issues. I'll create a w…" at bounding box center [459, 342] width 382 height 36
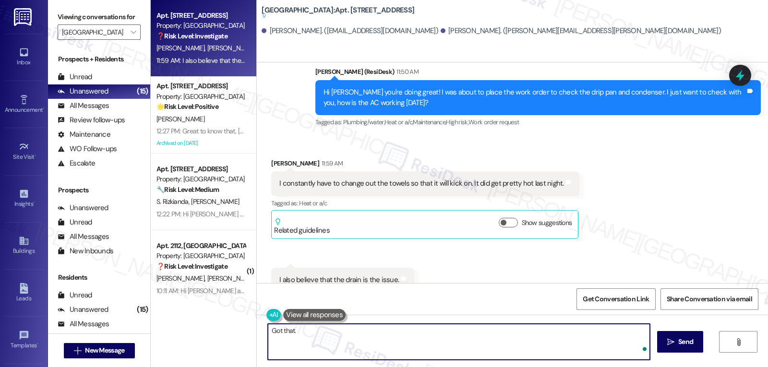
type textarea "Got that. T"
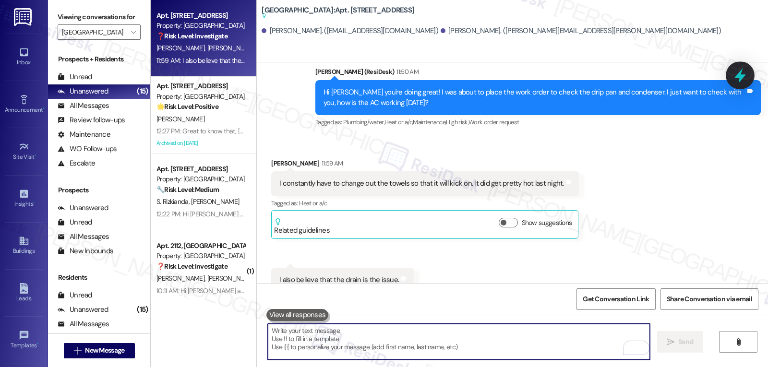
click at [737, 75] on icon at bounding box center [740, 75] width 12 height 15
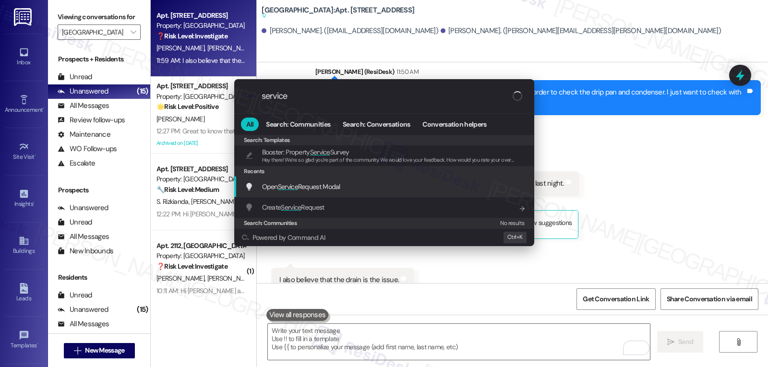
click at [295, 192] on span "Open Service Request Modal" at bounding box center [301, 186] width 78 height 11
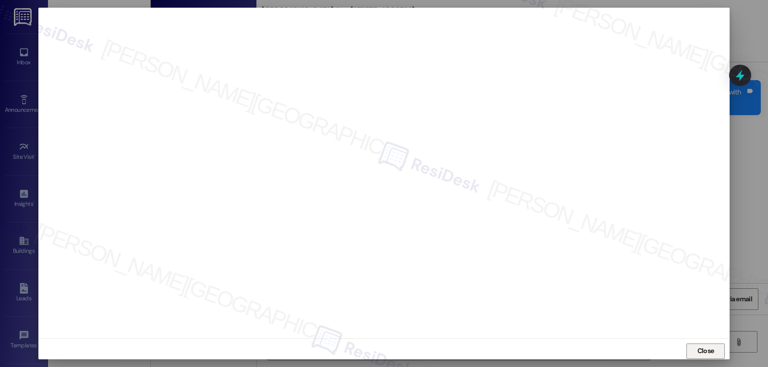
click at [714, 351] on button "Close" at bounding box center [705, 351] width 38 height 15
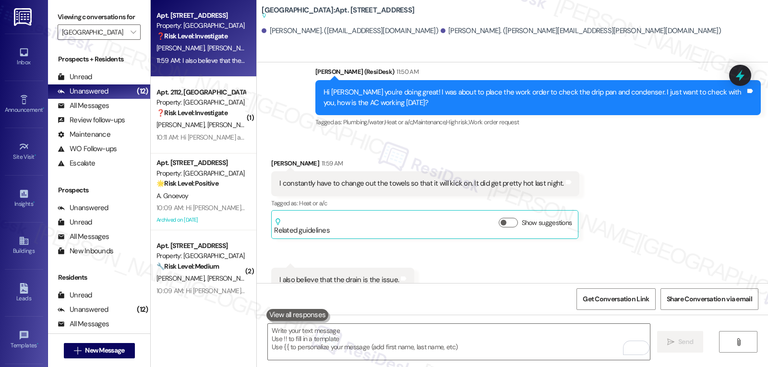
drag, startPoint x: 743, startPoint y: 73, endPoint x: 758, endPoint y: 67, distance: 16.4
click at [744, 72] on icon at bounding box center [740, 75] width 12 height 12
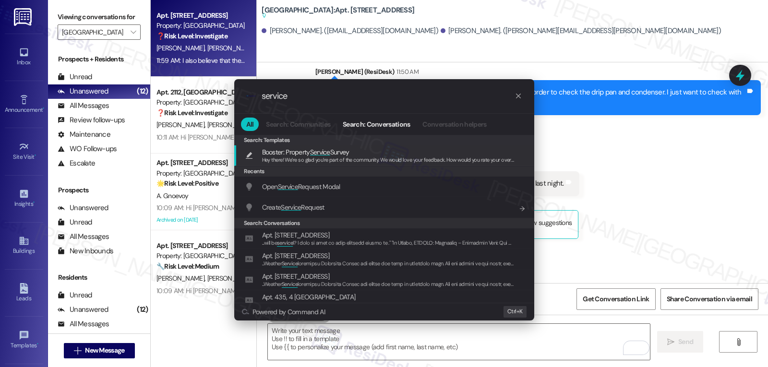
type input "service"
click at [348, 210] on div "Create Service Request Add shortcut" at bounding box center [385, 207] width 281 height 11
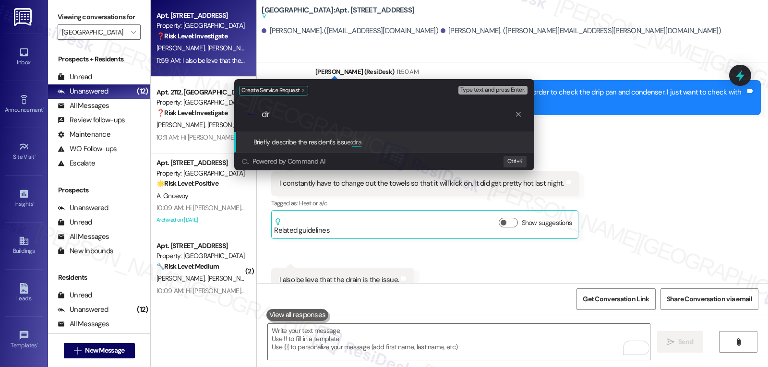
type input "d"
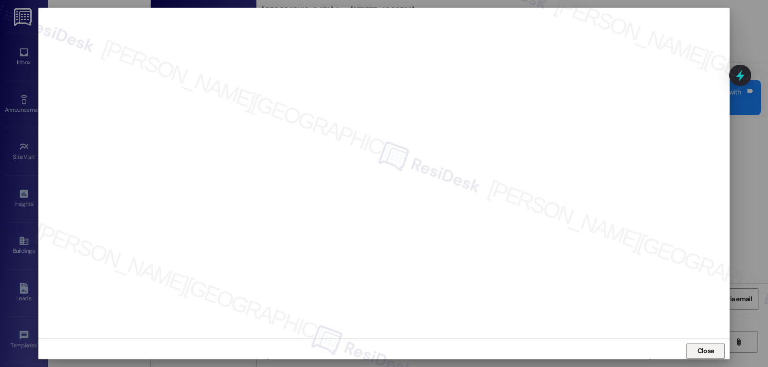
click at [706, 353] on span "Close" at bounding box center [705, 351] width 17 height 10
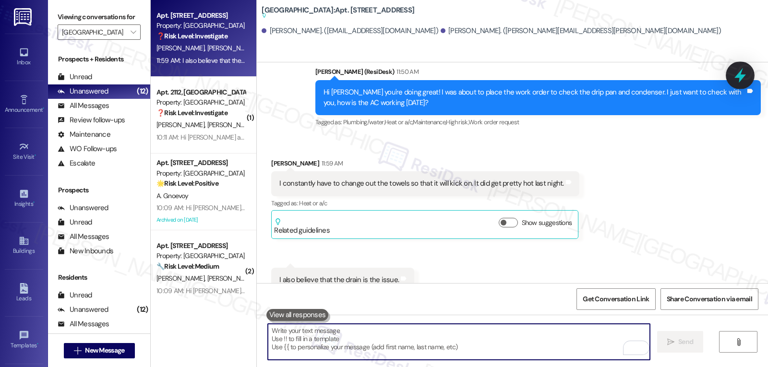
click at [748, 80] on div at bounding box center [740, 74] width 29 height 27
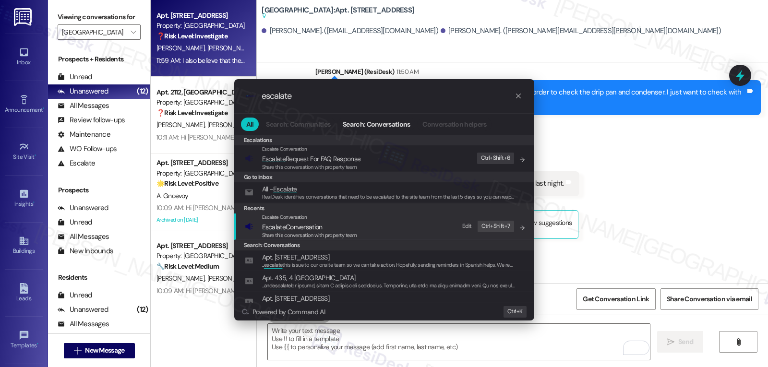
type input "escalate"
click at [312, 228] on span "Escalate Conversation" at bounding box center [292, 227] width 60 height 9
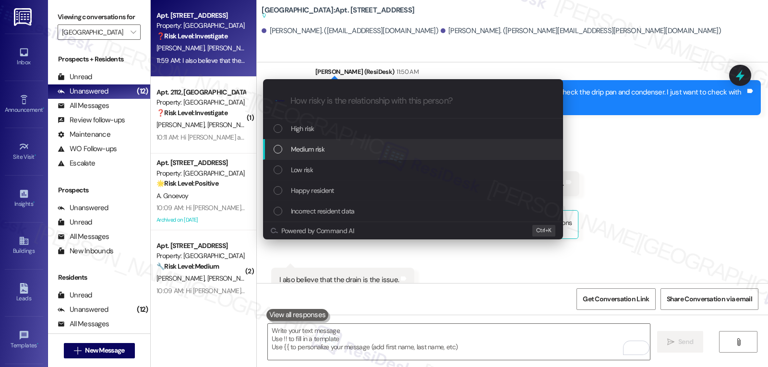
click at [341, 148] on div "Medium risk" at bounding box center [414, 149] width 281 height 11
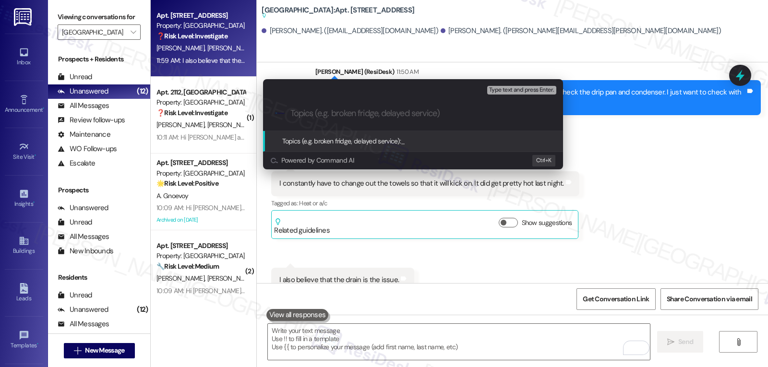
paste input "16084819"
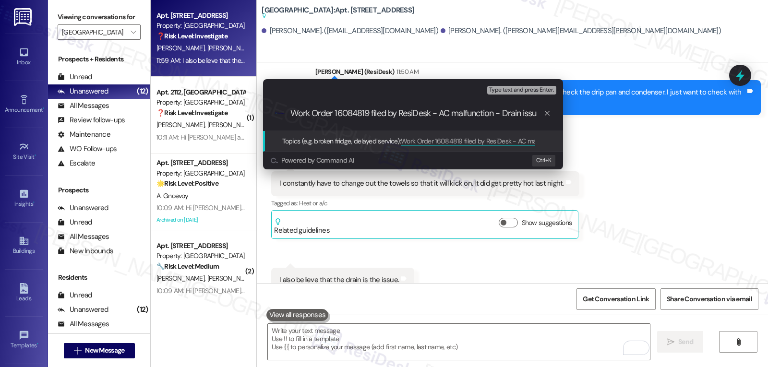
type input "Work Order 16084819 filed by ResiDesk - AC malfunction - Drain issue"
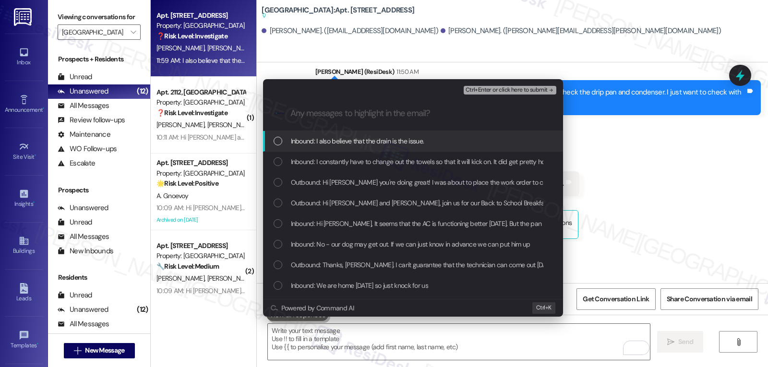
click at [341, 148] on div "Inbound: I also believe that the drain is the issue." at bounding box center [413, 141] width 300 height 21
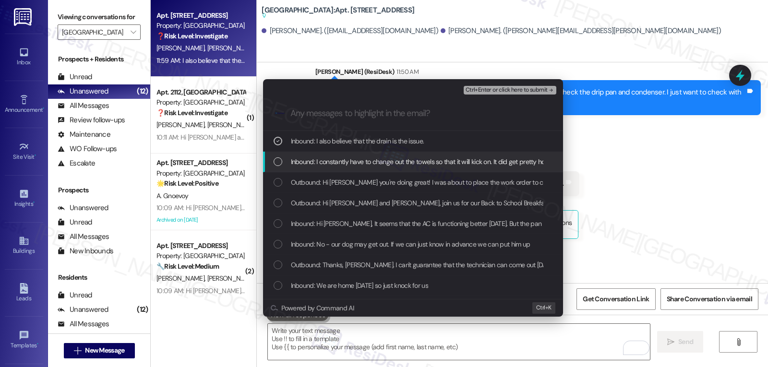
click at [340, 161] on span "Inbound: I constantly have to change out the towels so that it will kick on. It…" at bounding box center [433, 161] width 284 height 11
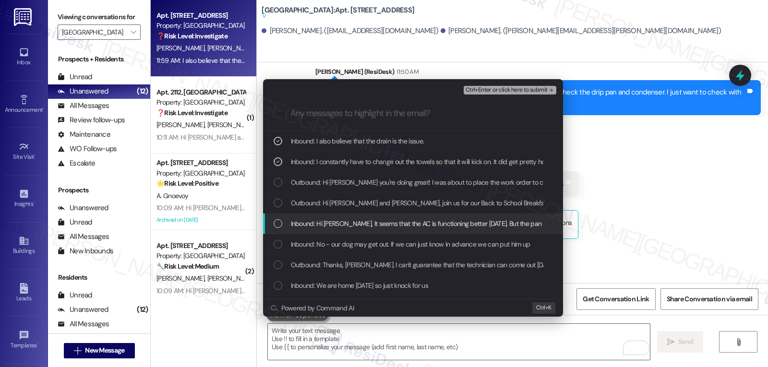
click at [343, 224] on span "Inbound: Hi Sarah, It seems that the AC is functioning better today. But the pa…" at bounding box center [518, 223] width 455 height 11
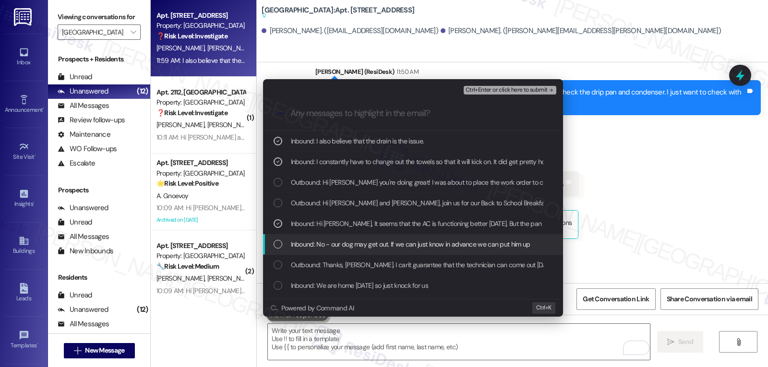
click at [326, 250] on div "Inbound: No - our dog may get out. If we can just know in advance we can put hi…" at bounding box center [413, 244] width 300 height 21
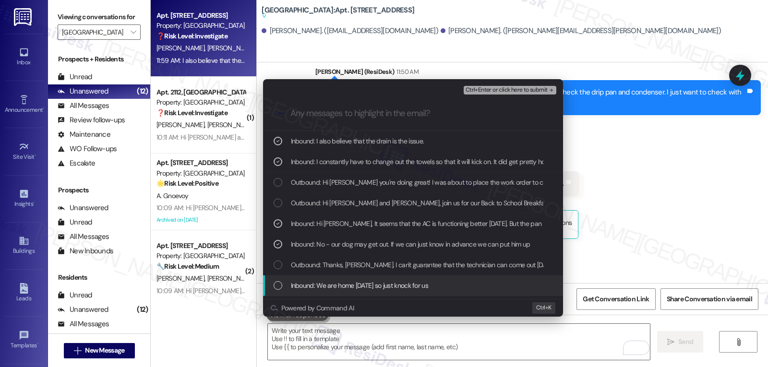
click at [336, 285] on span "Inbound: We are home today so just knock for us" at bounding box center [359, 285] width 137 height 11
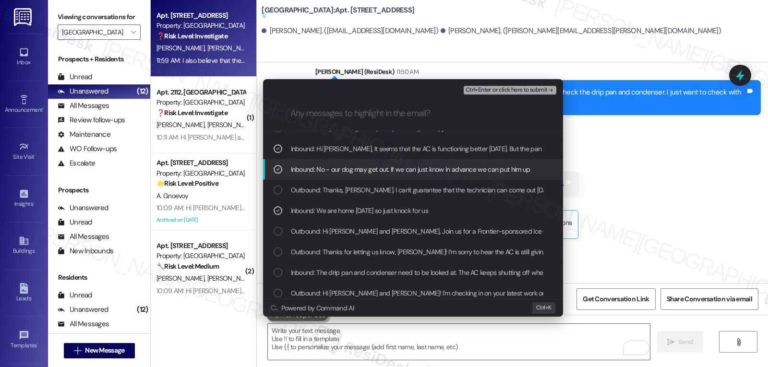
scroll to position [96, 0]
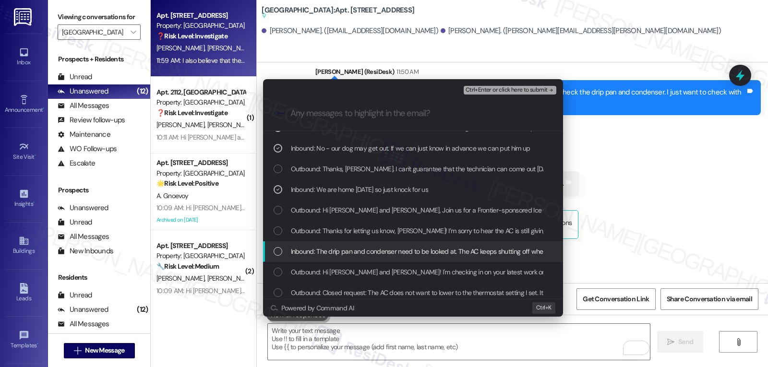
click at [315, 252] on span "Inbound: The drip pan and condenser need to be looked at. The AC keeps shutting…" at bounding box center [428, 251] width 274 height 11
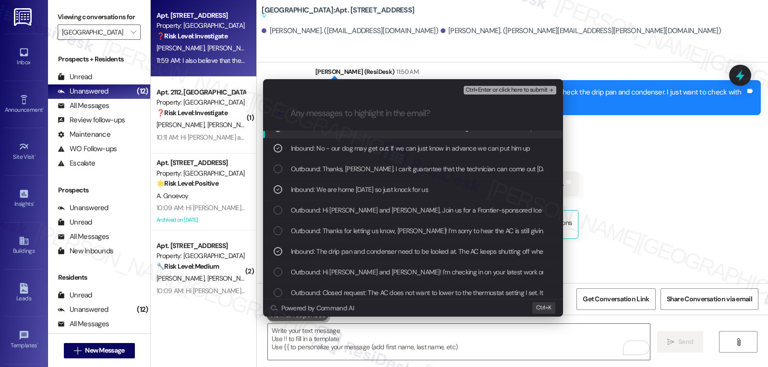
click at [521, 90] on span "Ctrl+Enter or click here to submit" at bounding box center [507, 90] width 82 height 7
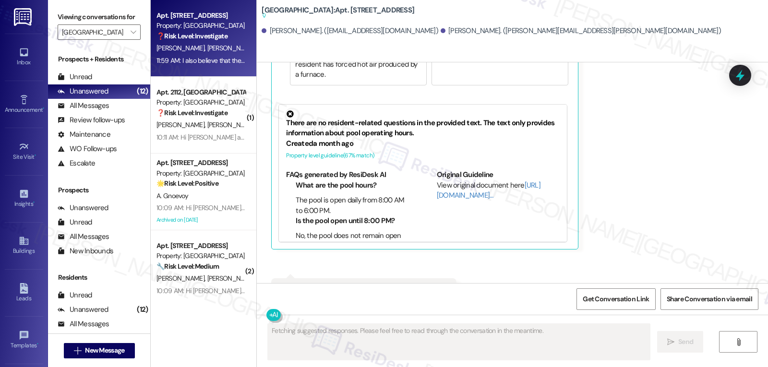
scroll to position [2536, 0]
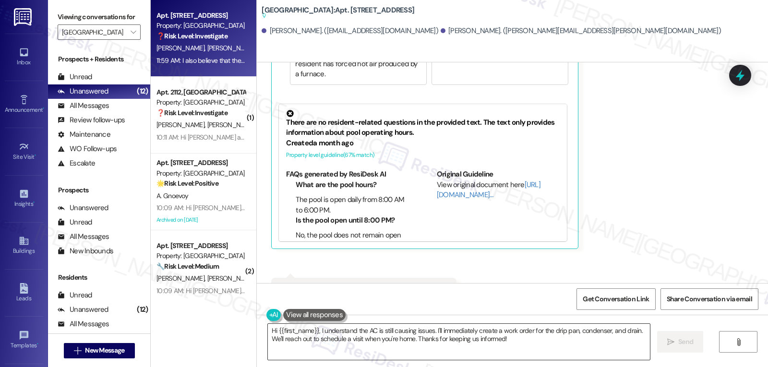
click at [367, 350] on textarea "Hi {{first_name}}, I understand the AC is still causing issues. I'll immediatel…" at bounding box center [459, 342] width 382 height 36
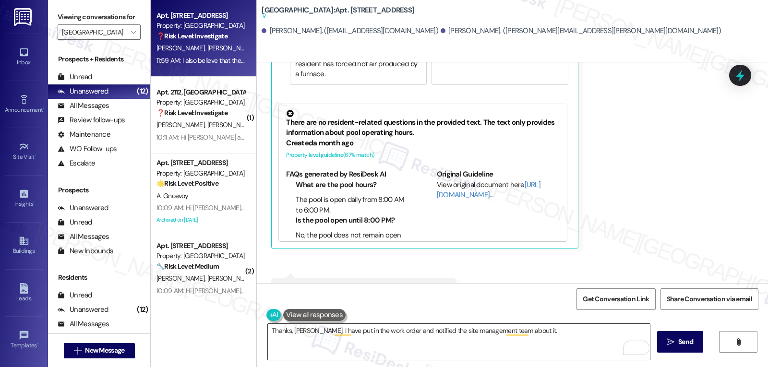
click at [561, 334] on textarea "Thanks, Lindsey. I have put in the work order and notified the site management …" at bounding box center [459, 342] width 382 height 36
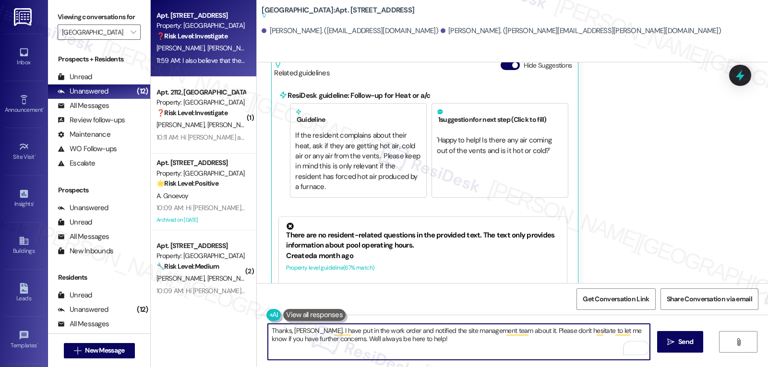
scroll to position [2344, 0]
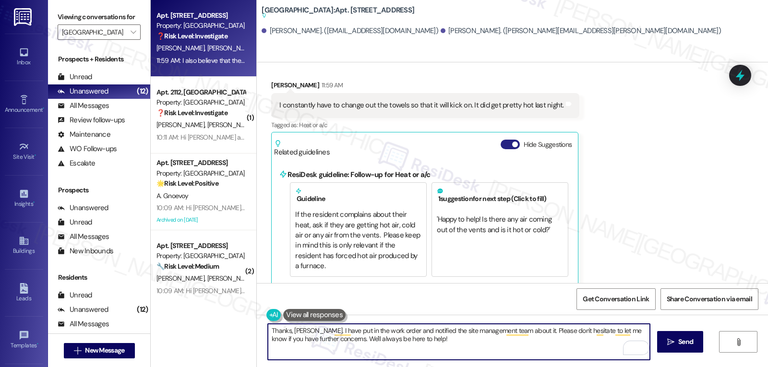
type textarea "Thanks, Lindsey. I have put in the work order and notified the site management …"
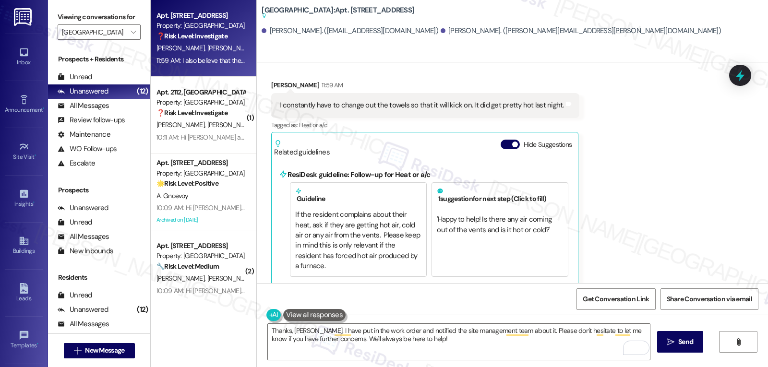
click at [502, 140] on button "Hide Suggestions" at bounding box center [510, 145] width 19 height 10
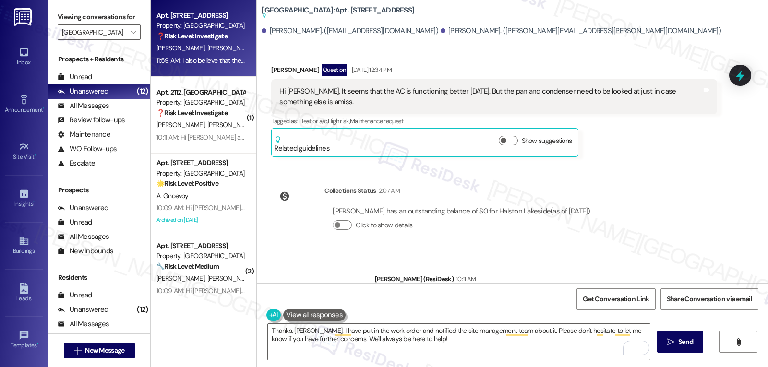
scroll to position [2266, 0]
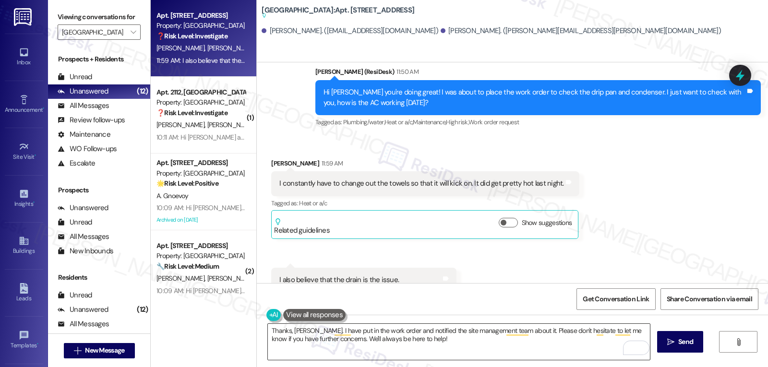
click at [518, 345] on textarea "Thanks, Lindsey. I have put in the work order and notified the site management …" at bounding box center [459, 342] width 382 height 36
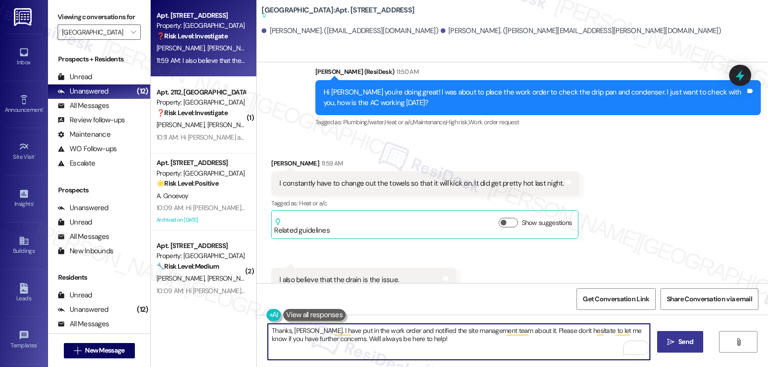
click at [683, 340] on span "Send" at bounding box center [685, 342] width 15 height 10
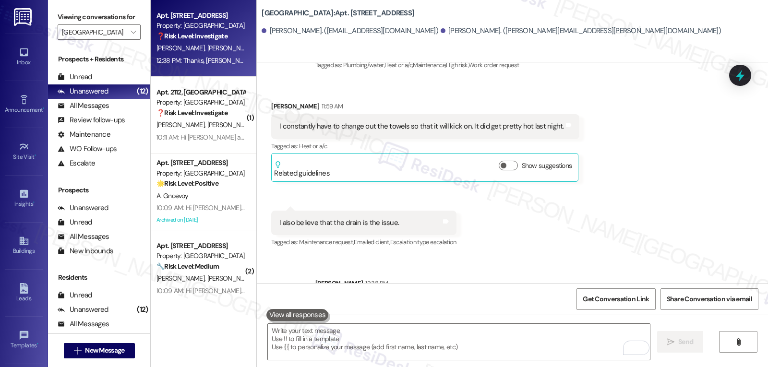
scroll to position [2343, 0]
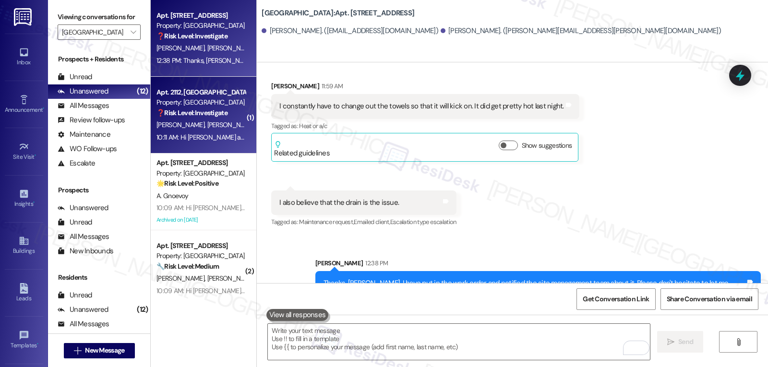
click at [169, 139] on div "10:11 AM: Hi Yordalys and Wulber, join us for our Back to School Breakfast toda…" at bounding box center [334, 137] width 357 height 9
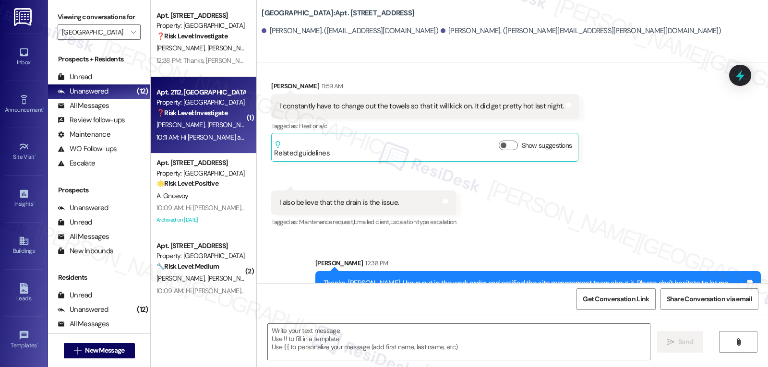
type textarea "Fetching suggested responses. Please feel free to read through the conversation…"
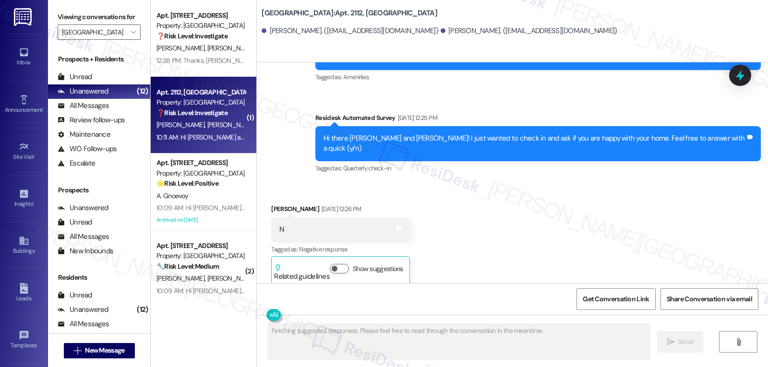
type textarea "Fetching suggested responses. Please feel free to read through the conversation…"
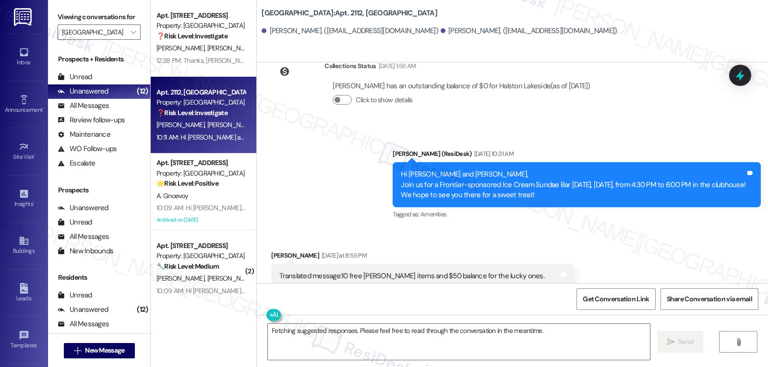
scroll to position [4170, 0]
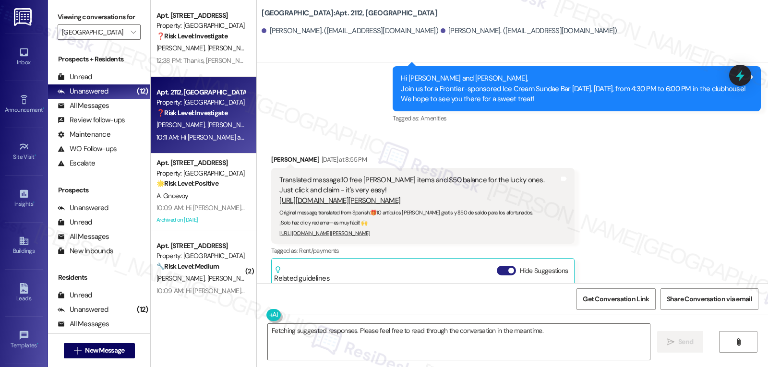
click at [498, 266] on button "Hide Suggestions" at bounding box center [506, 271] width 19 height 10
click at [745, 81] on icon at bounding box center [740, 75] width 16 height 16
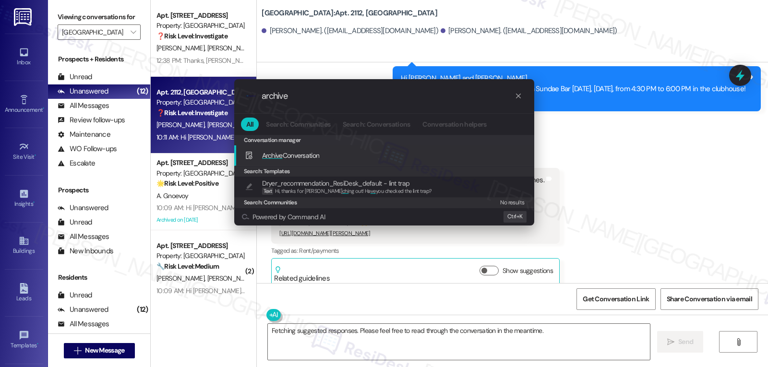
type input "archive"
click at [353, 157] on div "Archive Conversation Add shortcut" at bounding box center [385, 155] width 281 height 11
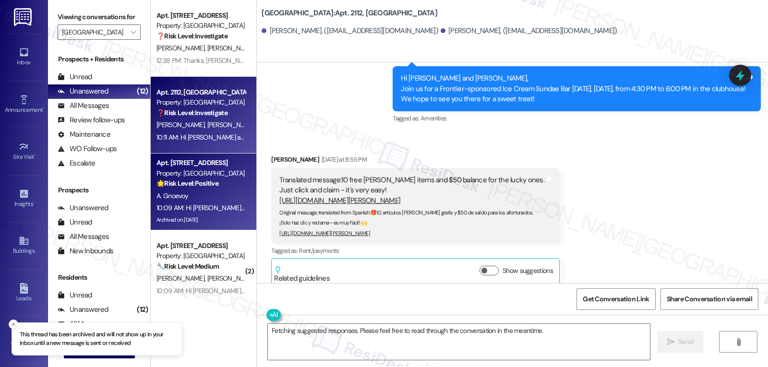
click at [199, 206] on div "10:09 AM: Hi Alexandra, join us for our Back to School Breakfast today, Monday,…" at bounding box center [306, 208] width 300 height 9
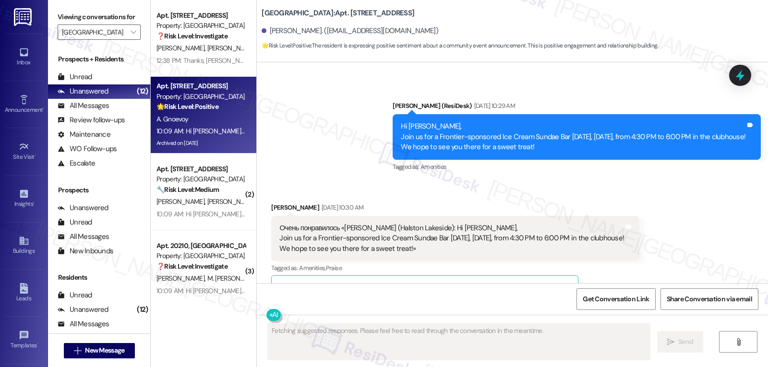
scroll to position [17444, 0]
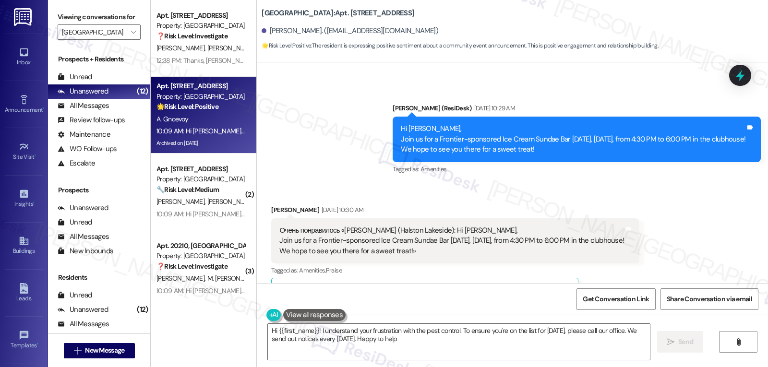
type textarea "Hi {{first_name}}! I understand your frustration with the pest control. To ensu…"
click at [738, 71] on icon at bounding box center [740, 75] width 16 height 16
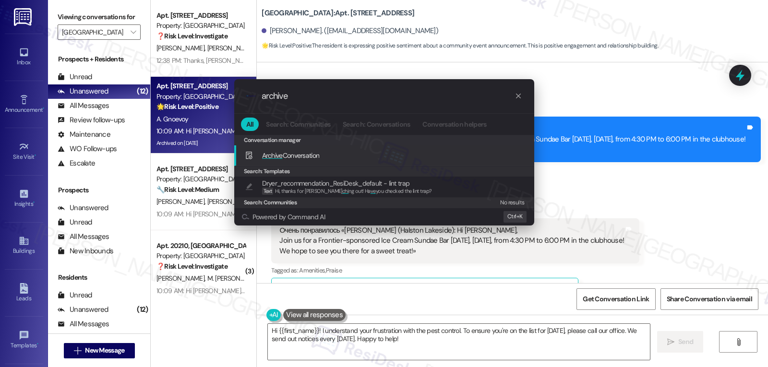
type input "archive"
click at [326, 153] on div "Archive Conversation Add shortcut" at bounding box center [385, 155] width 281 height 11
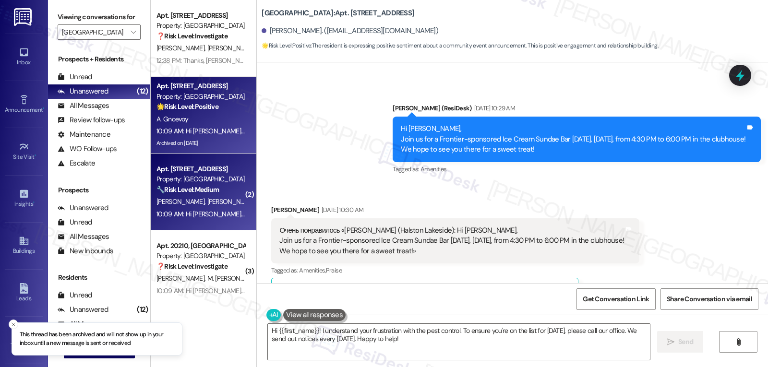
click at [202, 185] on div "🔧 Risk Level: Medium The resident confirms the water is back on and declines th…" at bounding box center [200, 190] width 89 height 10
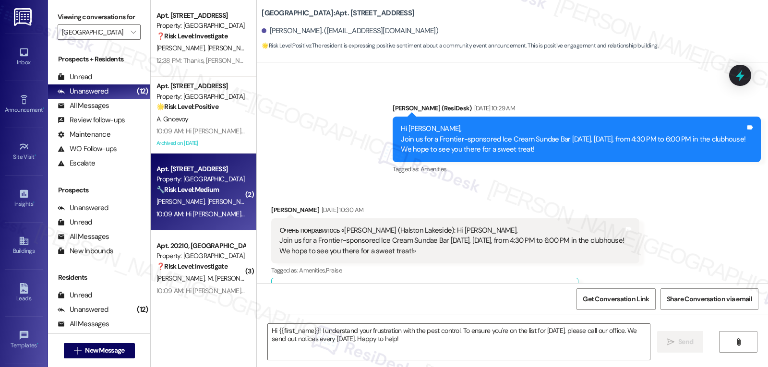
type textarea "Fetching suggested responses. Please feel free to read through the conversation…"
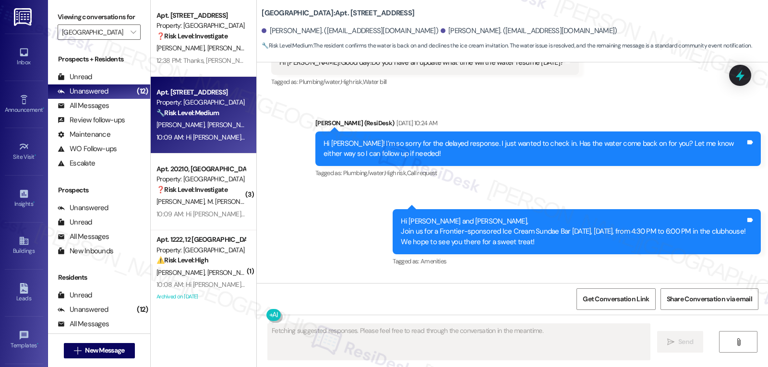
scroll to position [6012, 0]
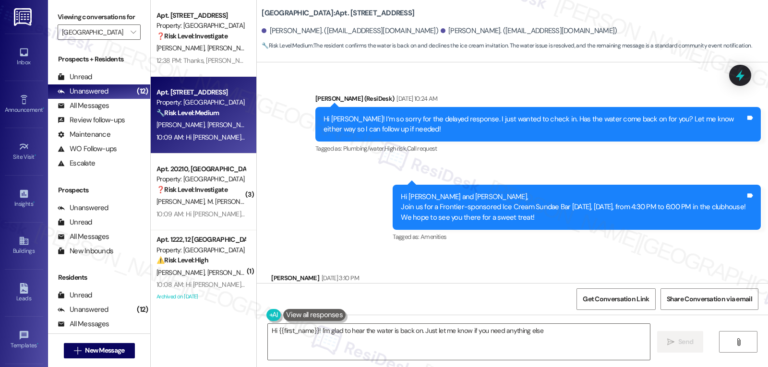
type textarea "Hi {{first_name}}! I'm glad to hear the water is back on. Just let me know if y…"
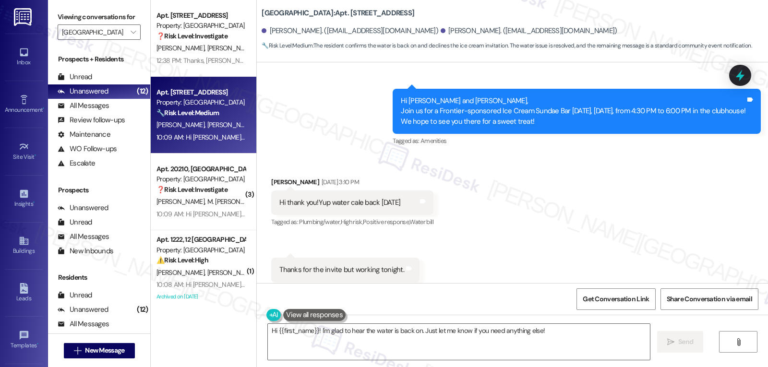
scroll to position [6182, 0]
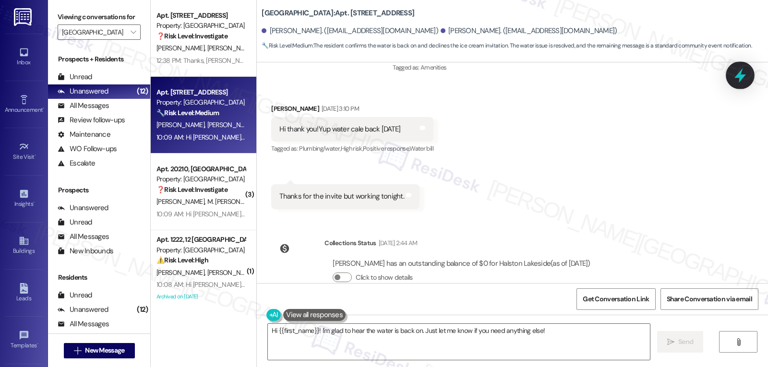
click at [741, 78] on icon at bounding box center [740, 75] width 12 height 15
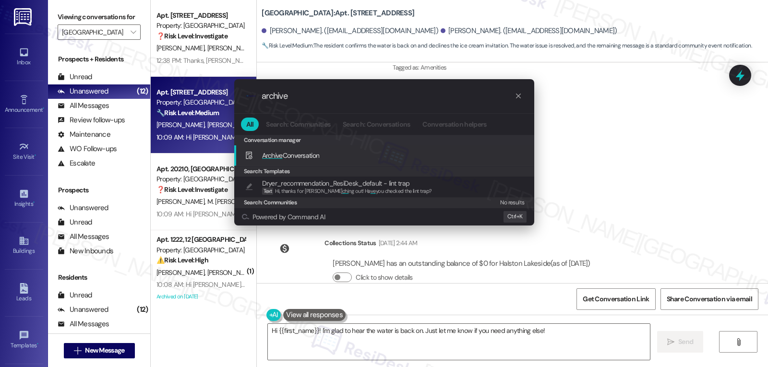
type input "archive"
click at [317, 158] on span "Archive Conversation" at bounding box center [291, 155] width 58 height 9
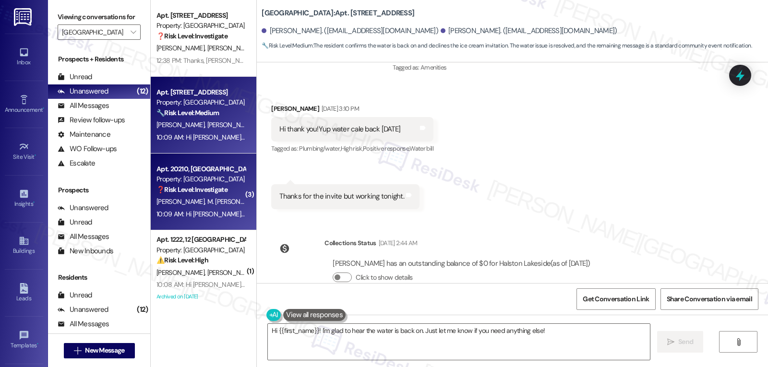
click at [179, 213] on div "10:09 AM: Hi [PERSON_NAME] and [PERSON_NAME], join us for our Back to School Br…" at bounding box center [337, 214] width 362 height 9
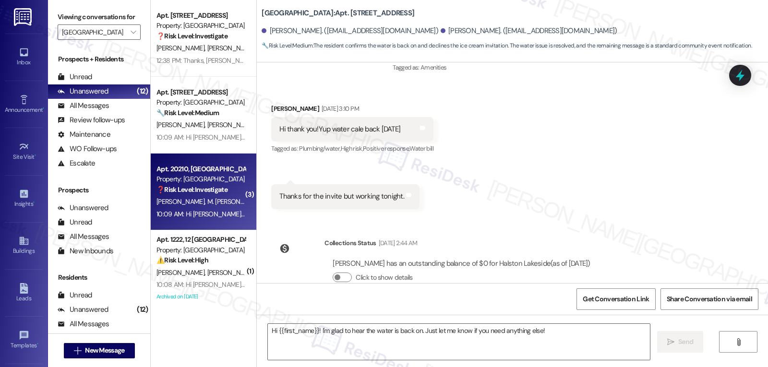
type textarea "Fetching suggested responses. Please feel free to read through the conversation…"
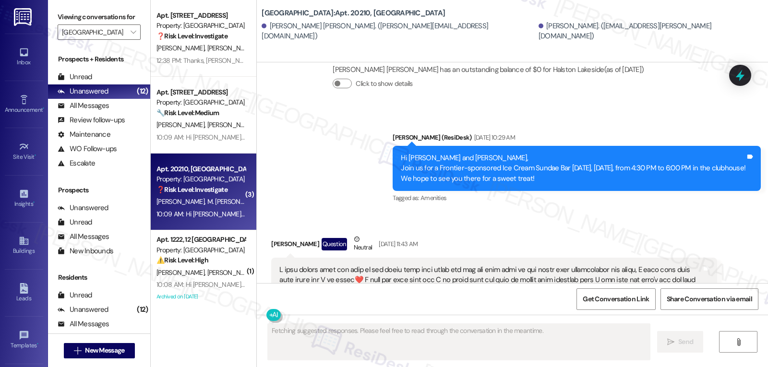
scroll to position [5245, 0]
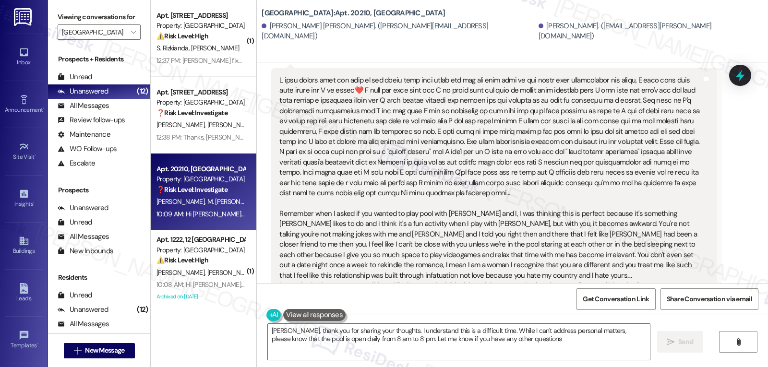
type textarea "[PERSON_NAME], thank you for sharing your thoughts. I understand this is a diff…"
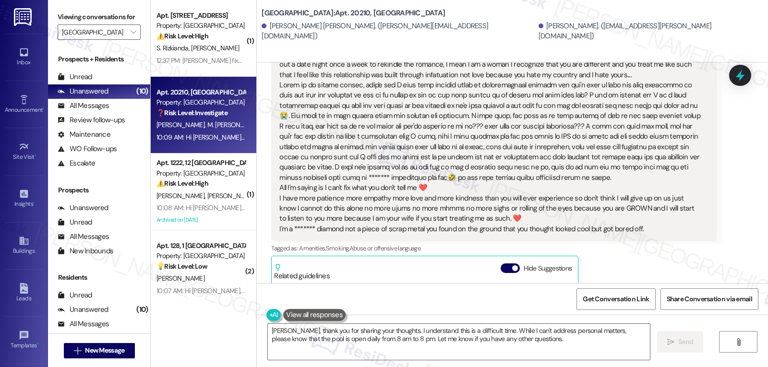
scroll to position [5414, 0]
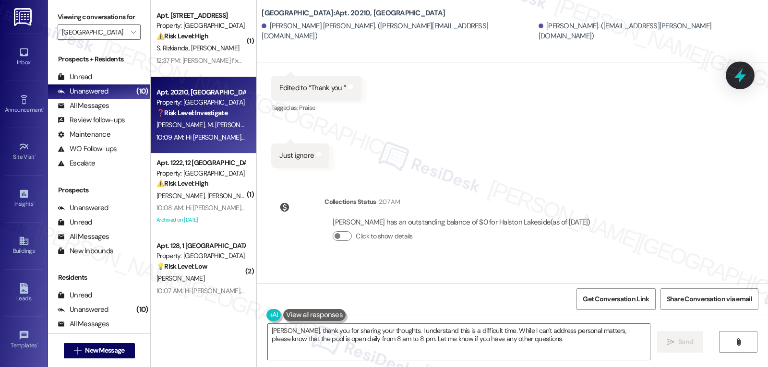
click at [743, 73] on icon at bounding box center [740, 75] width 16 height 16
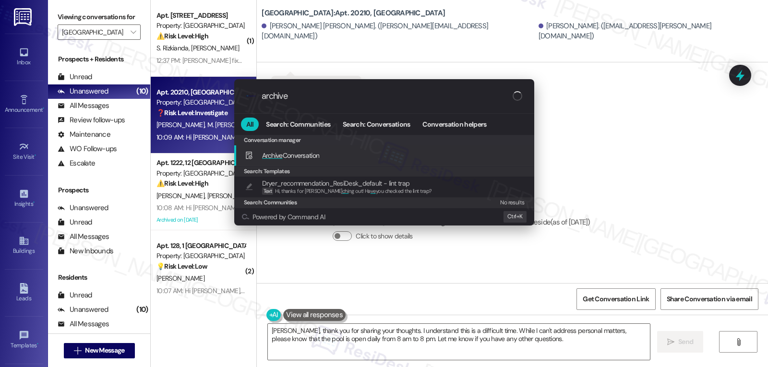
type input "archive"
click at [308, 158] on span "Archive Conversation" at bounding box center [291, 155] width 58 height 9
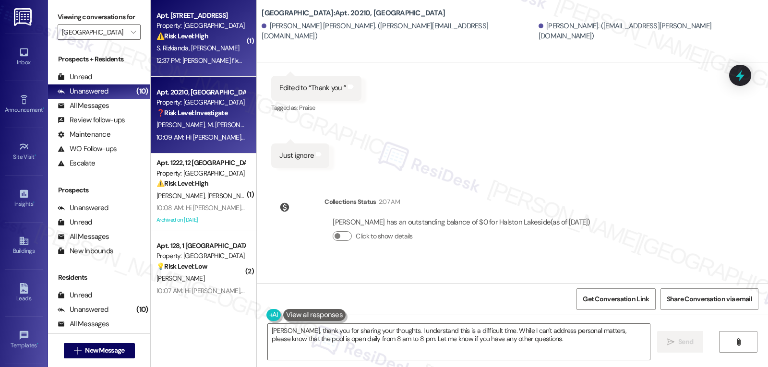
click at [200, 37] on strong "⚠️ Risk Level: High" at bounding box center [182, 36] width 52 height 9
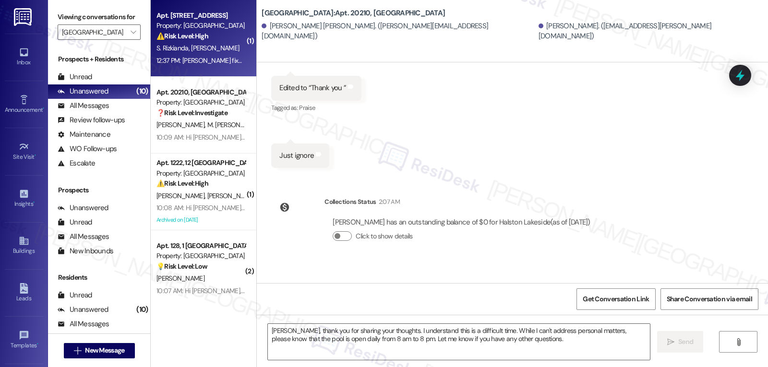
type textarea "Fetching suggested responses. Please feel free to read through the conversation…"
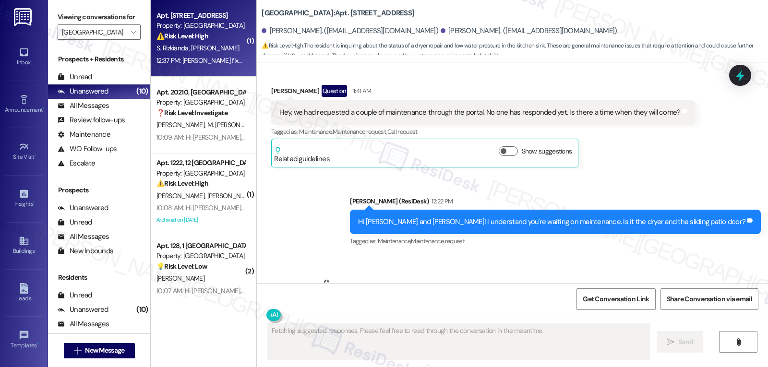
scroll to position [4950, 0]
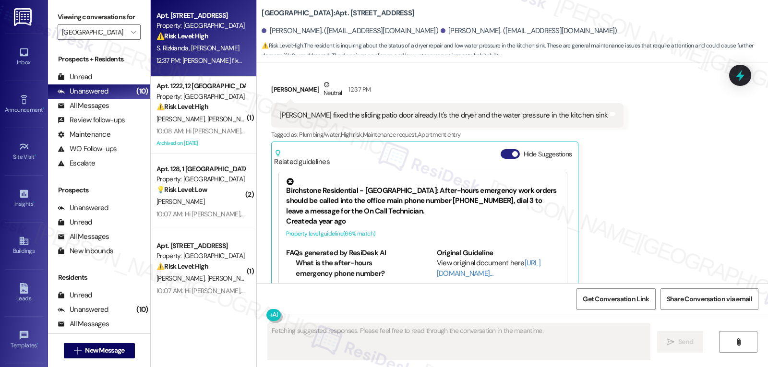
click at [501, 149] on button "Hide Suggestions" at bounding box center [510, 154] width 19 height 10
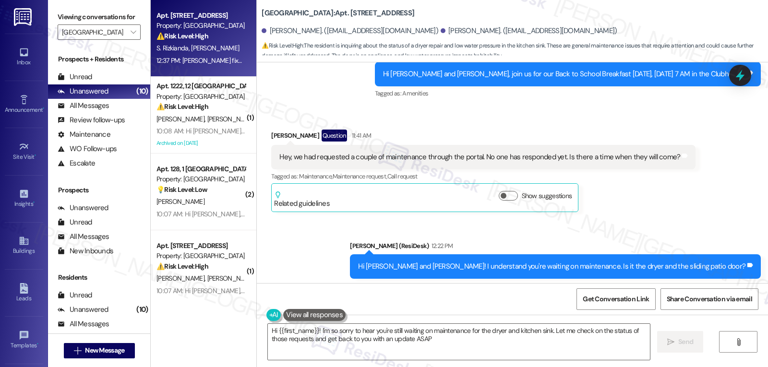
type textarea "Hi {{first_name}}! I'm so sorry to hear you're still waiting on maintenance for…"
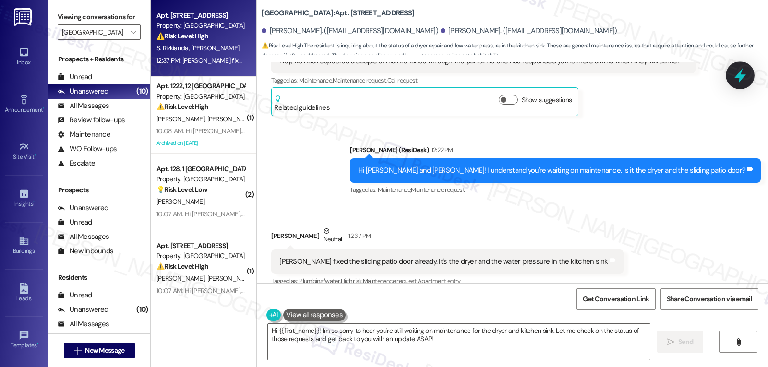
click at [746, 78] on icon at bounding box center [740, 75] width 16 height 16
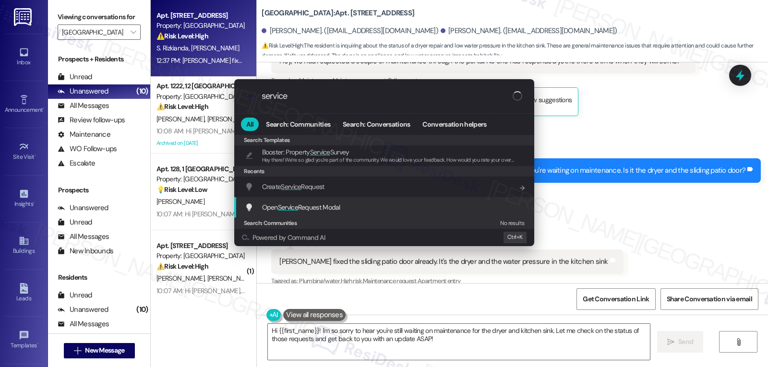
type input "service"
click at [293, 214] on div "Open Service Request Modal Add shortcut" at bounding box center [384, 207] width 300 height 21
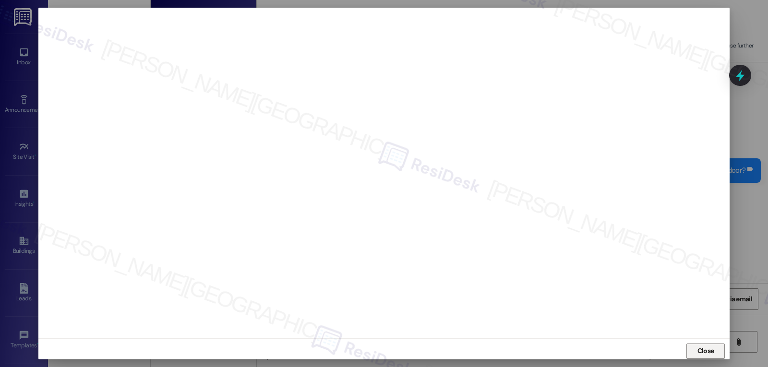
click at [695, 352] on span "Close" at bounding box center [705, 351] width 21 height 10
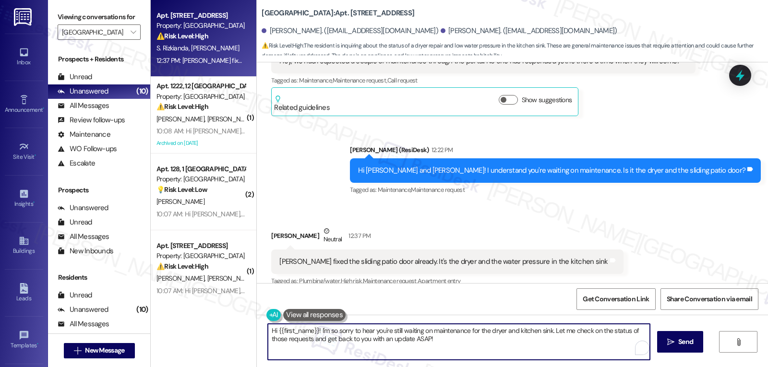
click at [400, 336] on textarea "Hi {{first_name}}! I'm so sorry to hear you're still waiting on maintenance for…" at bounding box center [459, 342] width 382 height 36
type textarea "Got that, Shinta. I'm not seeing the work order for the water pressure in the s…"
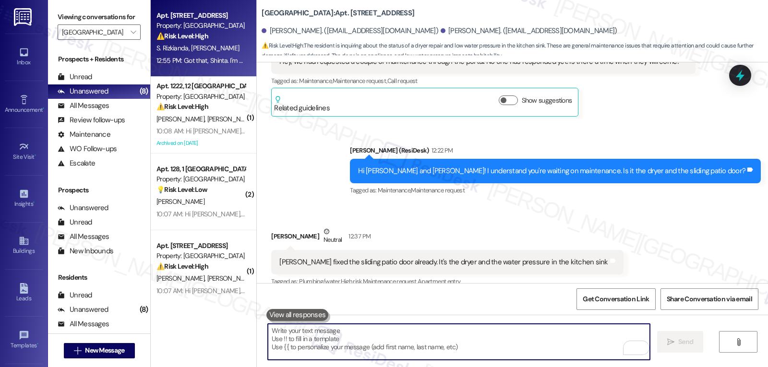
scroll to position [4871, 0]
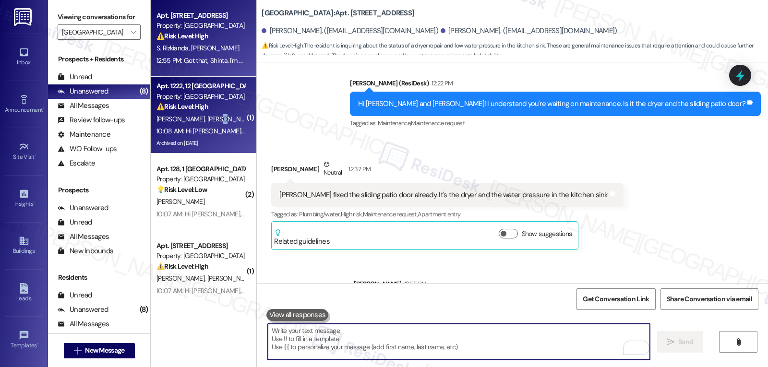
click at [196, 124] on div "W. Remilien F. Norvilus J. Dumeus" at bounding box center [201, 119] width 91 height 12
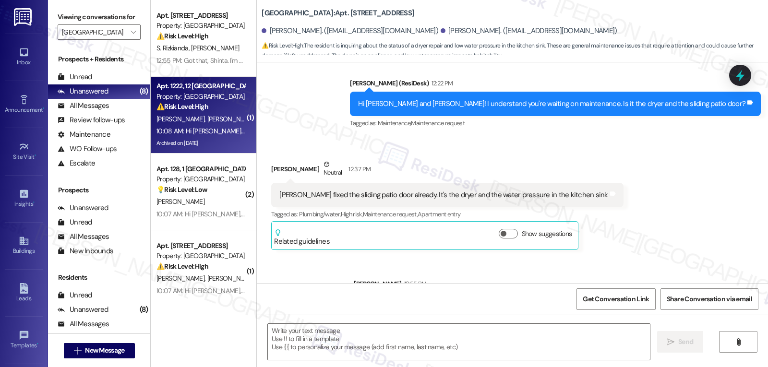
type textarea "Fetching suggested responses. Please feel free to read through the conversation…"
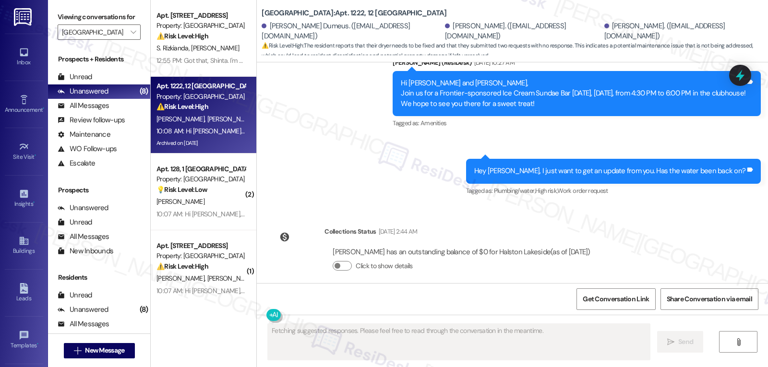
scroll to position [6390, 0]
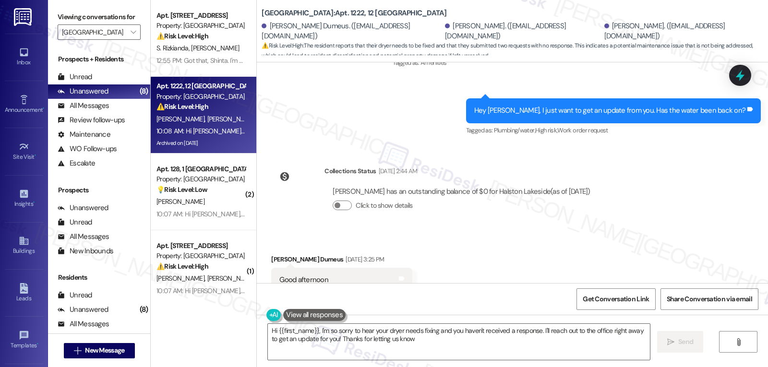
type textarea "Hi {{first_name}}, I'm so sorry to hear your dryer needs fixing and you haven't…"
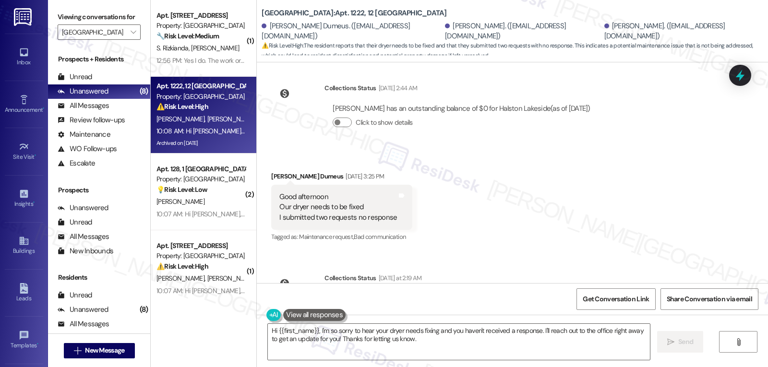
scroll to position [6368, 0]
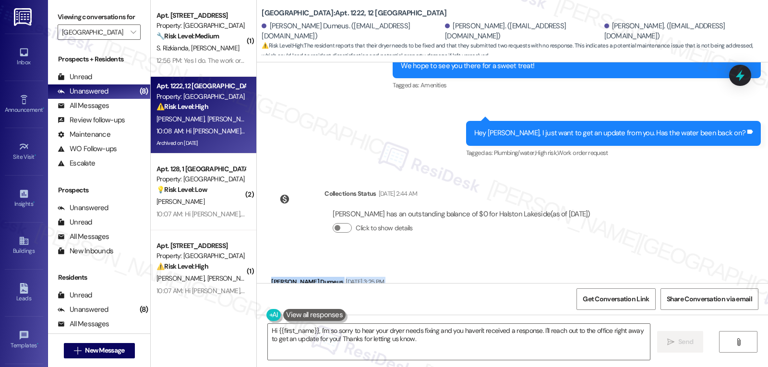
drag, startPoint x: 261, startPoint y: 230, endPoint x: 409, endPoint y: 266, distance: 152.7
click at [409, 270] on div "Received via SMS Johnson Dumeus Aug 09, 2025 at 3:25 PM Good afternoon Our drye…" at bounding box center [342, 313] width 156 height 87
copy div "Johnson Dumeus Aug 09, 2025 at 3:25 PM Good afternoon Our dryer needs to be fix…"
click at [743, 76] on icon at bounding box center [740, 75] width 12 height 15
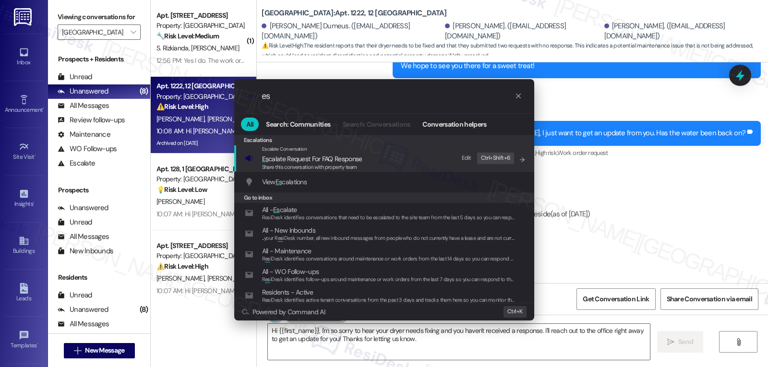
type input "e"
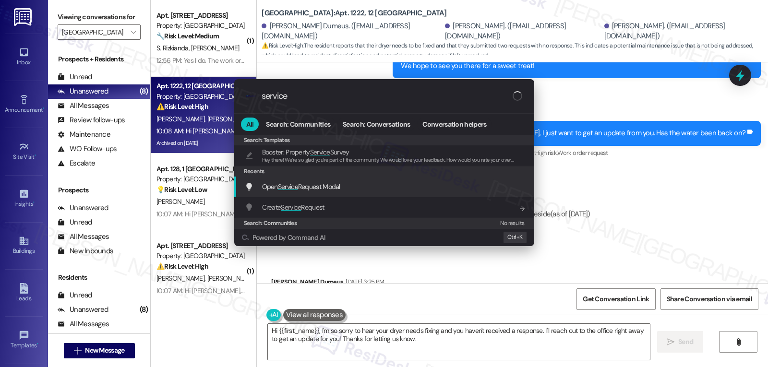
type input "service"
click at [290, 189] on span "Service" at bounding box center [288, 186] width 20 height 9
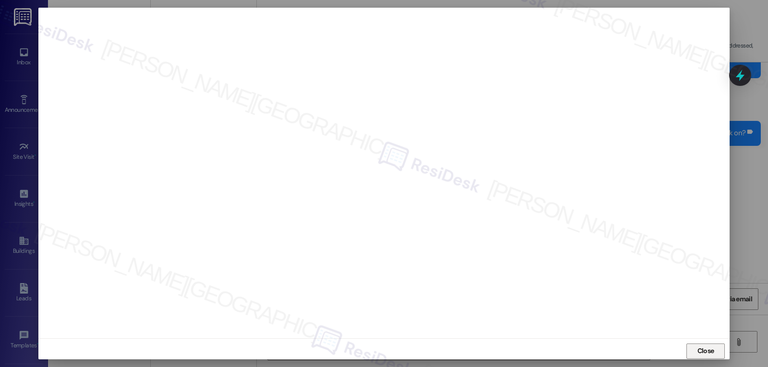
click at [723, 348] on button "Close" at bounding box center [705, 351] width 38 height 15
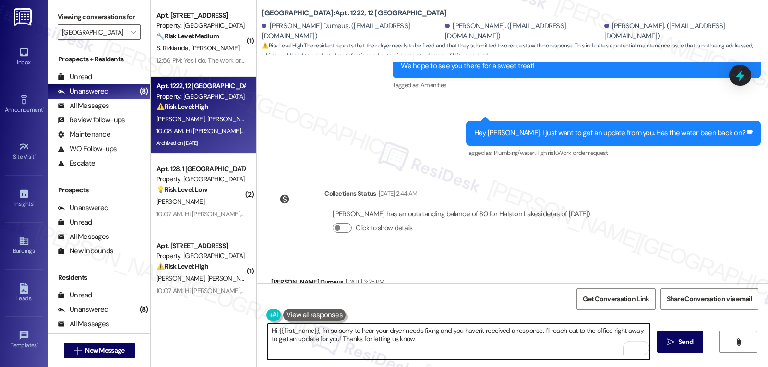
drag, startPoint x: 272, startPoint y: 329, endPoint x: 312, endPoint y: 330, distance: 40.8
click at [312, 330] on textarea "Hi {{first_name}}, I'm so sorry to hear your dryer needs fixing and you haven't…" at bounding box center [459, 342] width 382 height 36
click at [520, 331] on textarea "Hi Johnson, I'm so sorry to hear your dryer needs fixing and you haven't receiv…" at bounding box center [459, 342] width 382 height 36
click at [522, 331] on textarea "Hi Johnson, I'm so sorry to hear your dryer needs fixing and you haven't receiv…" at bounding box center [459, 342] width 382 height 36
drag, startPoint x: 521, startPoint y: 330, endPoint x: 599, endPoint y: 390, distance: 98.7
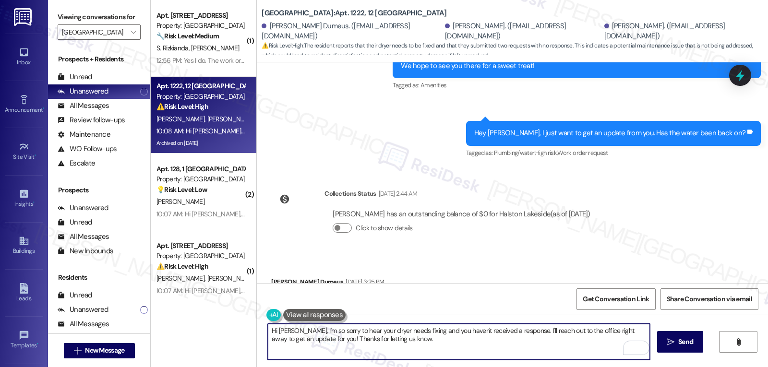
click at [599, 367] on html "Inbox Go to Inbox Announcement • Send A Text Announcement Site Visit • Go to Si…" at bounding box center [384, 183] width 768 height 367
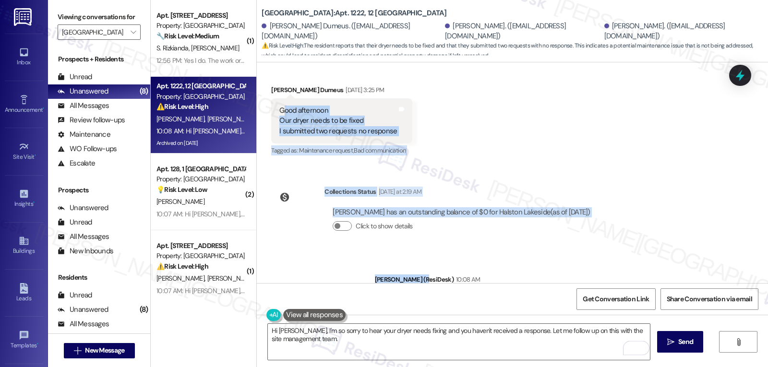
drag, startPoint x: 273, startPoint y: 250, endPoint x: 435, endPoint y: 214, distance: 166.8
click at [435, 214] on div "Lease started Oct 30, 2024 at 8:00 PM Announcement, sent via SMS Sarah (ResiDes…" at bounding box center [512, 172] width 511 height 221
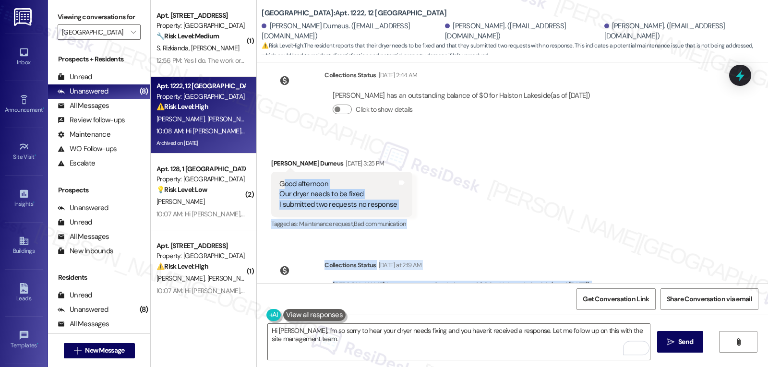
scroll to position [6464, 0]
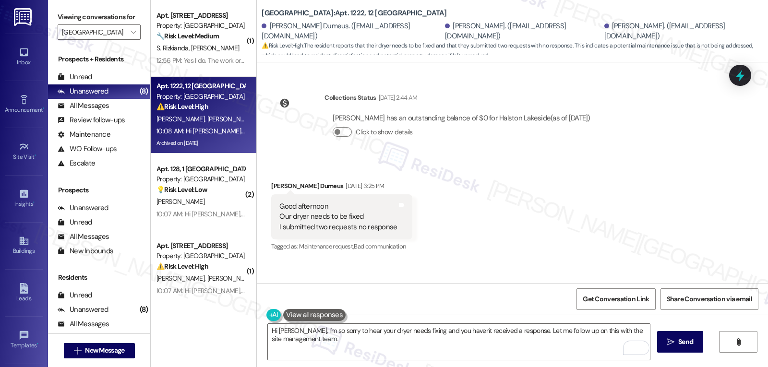
click at [448, 159] on div "Received via SMS Johnson Dumeus Aug 09, 2025 at 3:25 PM Good afternoon Our drye…" at bounding box center [512, 210] width 511 height 102
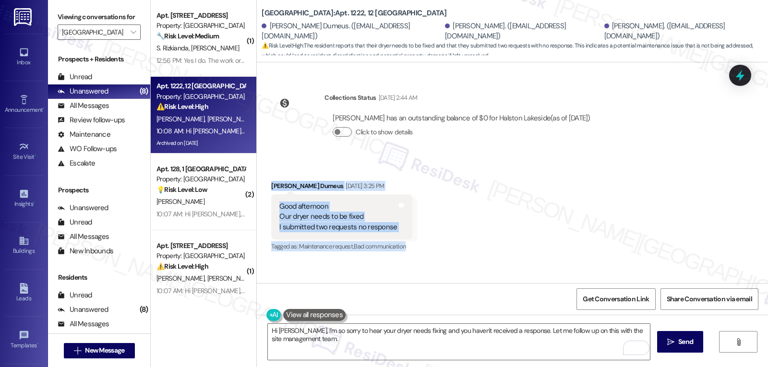
drag, startPoint x: 264, startPoint y: 134, endPoint x: 420, endPoint y: 197, distance: 168.5
click at [418, 197] on div "Received via SMS Johnson Dumeus Aug 09, 2025 at 3:25 PM Good afternoon Our drye…" at bounding box center [512, 210] width 511 height 102
copy div "Johnson Dumeus Aug 09, 2025 at 3:25 PM Good afternoon Our dryer needs to be fix…"
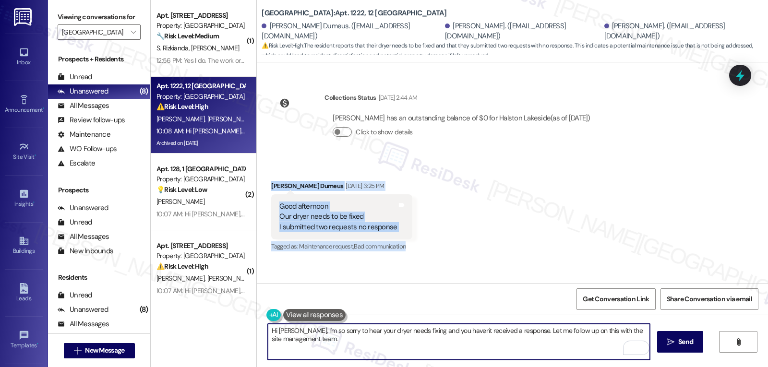
drag, startPoint x: 325, startPoint y: 341, endPoint x: 356, endPoint y: 338, distance: 30.3
click at [325, 341] on textarea "Hi Johnson, I'm so sorry to hear your dryer needs fixing and you haven't receiv…" at bounding box center [459, 342] width 382 height 36
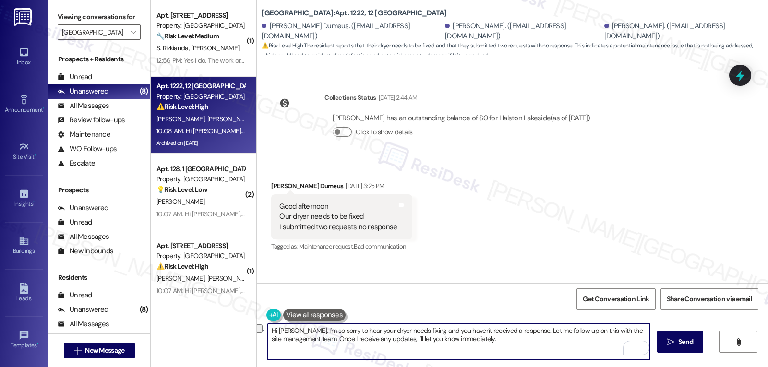
drag, startPoint x: 272, startPoint y: 331, endPoint x: 520, endPoint y: 327, distance: 248.2
click at [520, 327] on textarea "Hi Johnson, I'm so sorry to hear your dryer needs fixing and you haven't receiv…" at bounding box center [459, 342] width 382 height 36
paste textarea "thanks for reaching out. I’m sorry you haven’t gotten a response after two requ…"
click at [532, 331] on textarea "Hi Johnson, thanks for reaching out. I’m sorry you haven’t gotten a response af…" at bounding box center [459, 342] width 382 height 36
click at [633, 343] on textarea "Hi Johnson, thanks for reaching out. I’m sorry you haven’t gotten a response af…" at bounding box center [459, 342] width 382 height 36
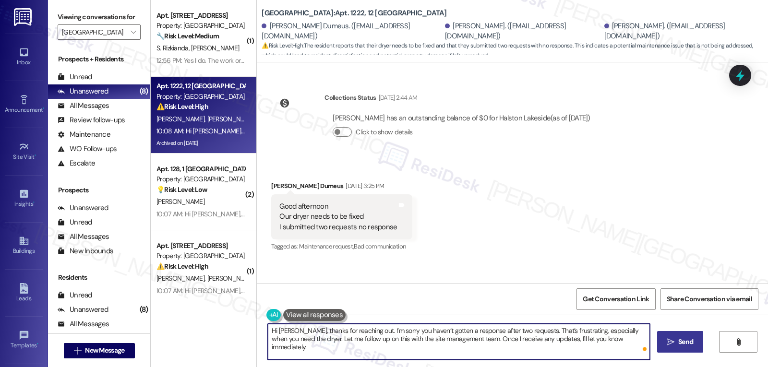
type textarea "Hi Johnson, thanks for reaching out. I’m sorry you haven’t gotten a response af…"
click at [690, 345] on span "Send" at bounding box center [685, 342] width 15 height 10
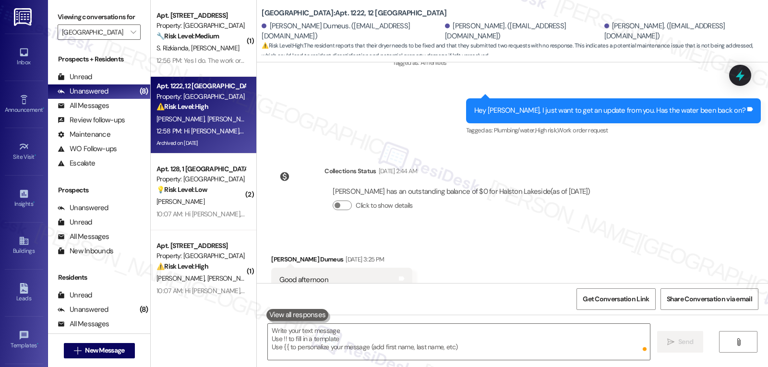
scroll to position [6637, 0]
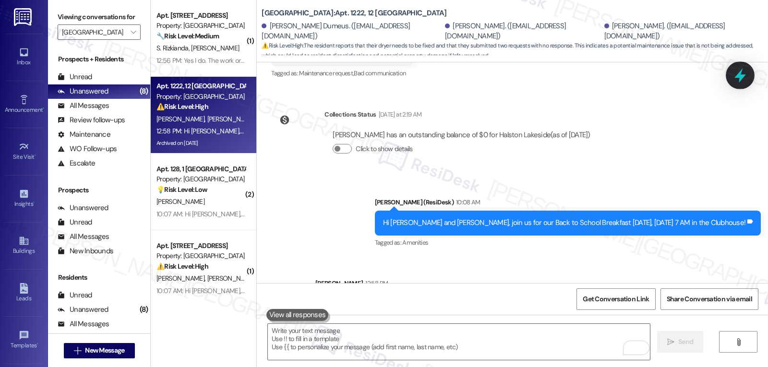
click at [741, 74] on icon at bounding box center [740, 75] width 16 height 16
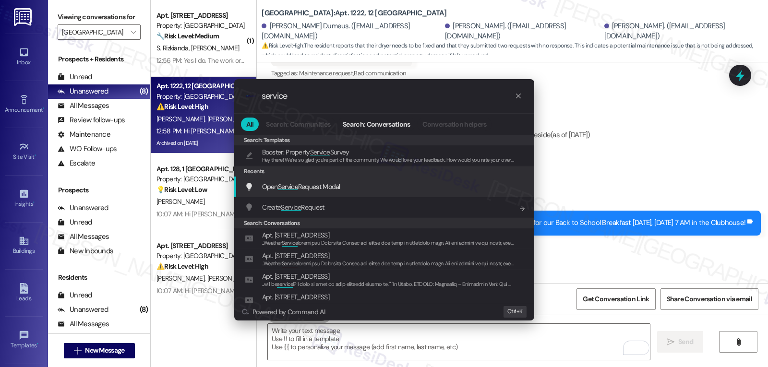
click at [289, 192] on span "Open Service Request Modal" at bounding box center [301, 186] width 78 height 11
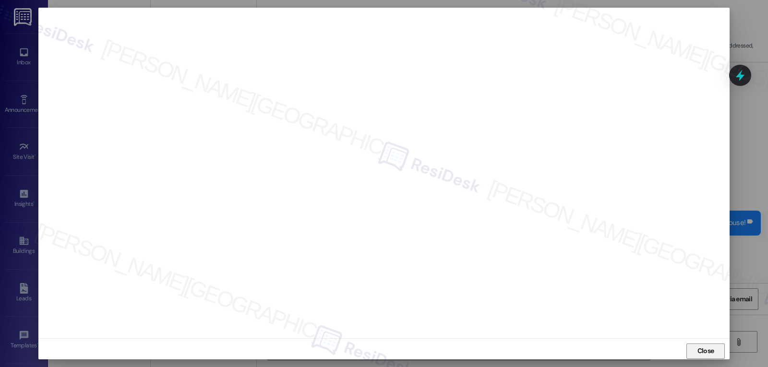
click at [704, 352] on span "Close" at bounding box center [705, 351] width 17 height 10
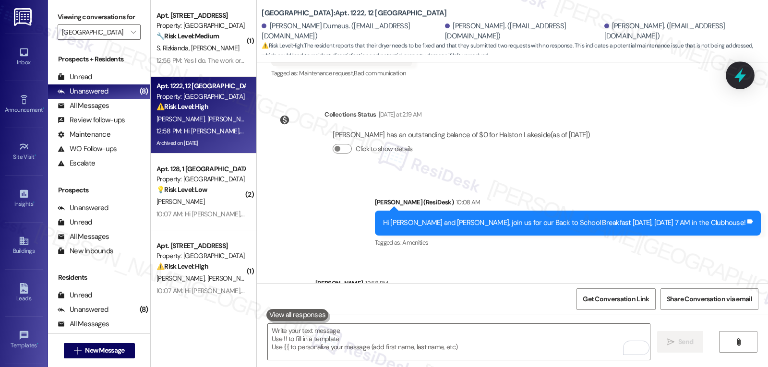
click at [747, 70] on icon at bounding box center [740, 75] width 16 height 16
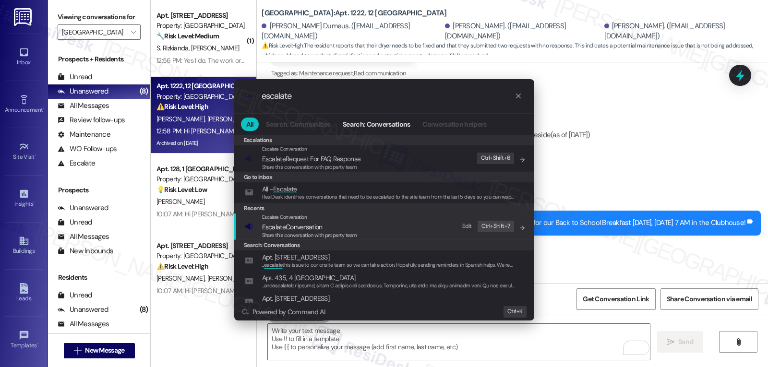
type input "escalate"
click at [322, 230] on span "Escalate Conversation" at bounding box center [292, 227] width 60 height 9
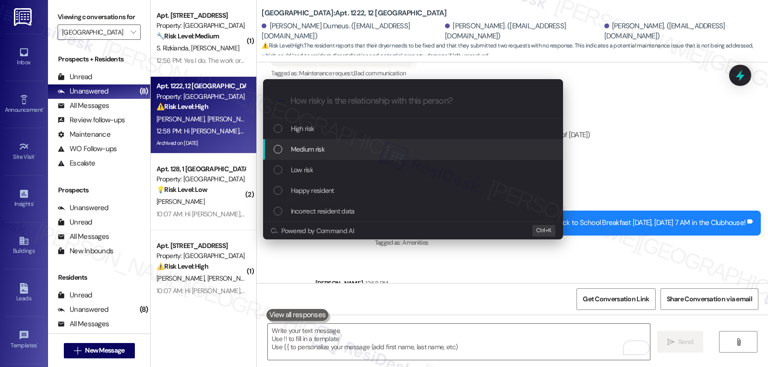
click at [324, 153] on span "Medium risk" at bounding box center [308, 149] width 34 height 11
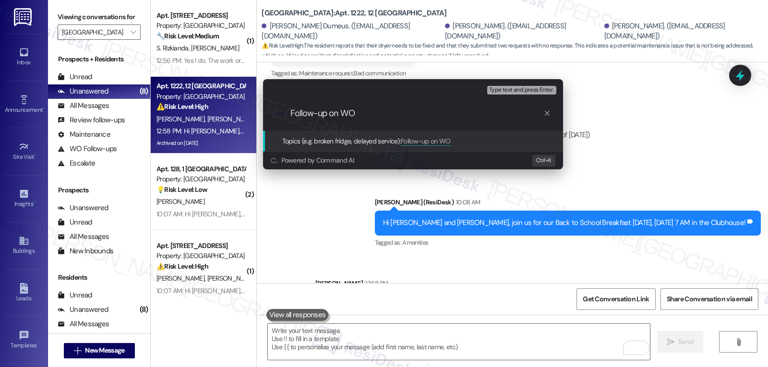
paste input "16075017"
type input "Follow-up on WO 16075017 - Dryer issue"
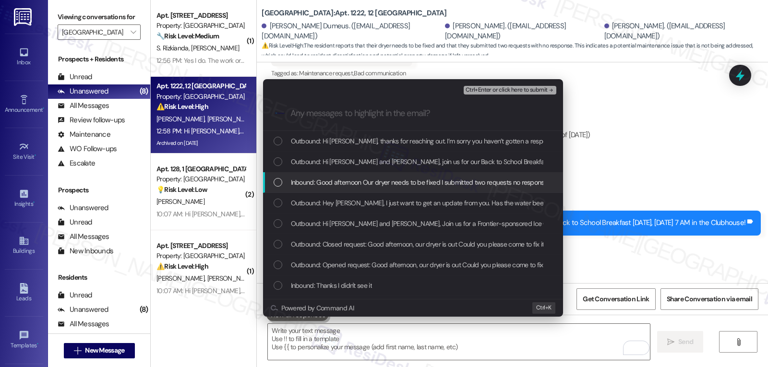
click at [338, 176] on div "Inbound: Good afternoon Our dryer needs to be fixed I submitted two requests no…" at bounding box center [413, 182] width 300 height 21
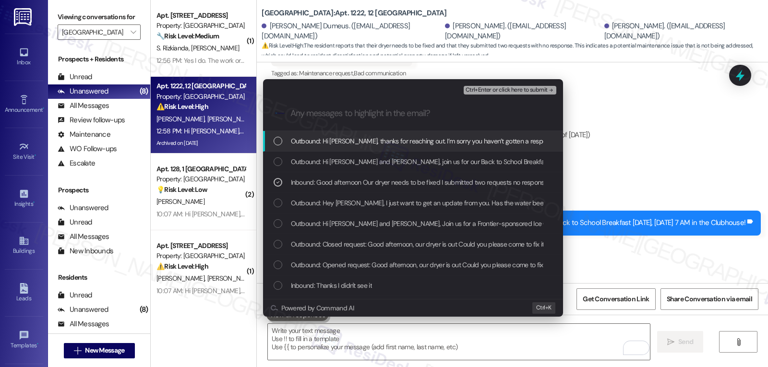
click at [503, 88] on span "Ctrl+Enter or click here to submit" at bounding box center [507, 90] width 82 height 7
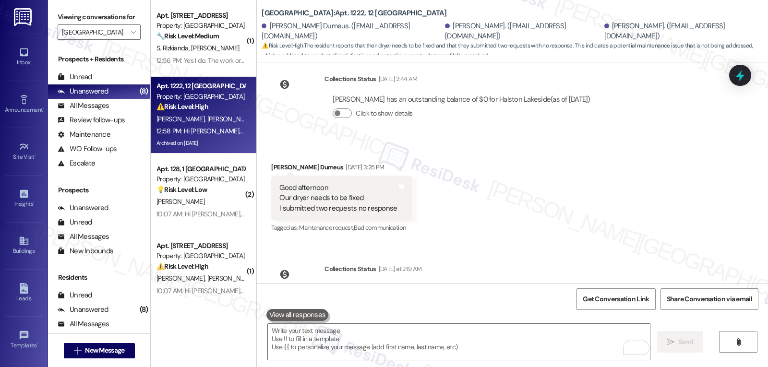
scroll to position [6390, 0]
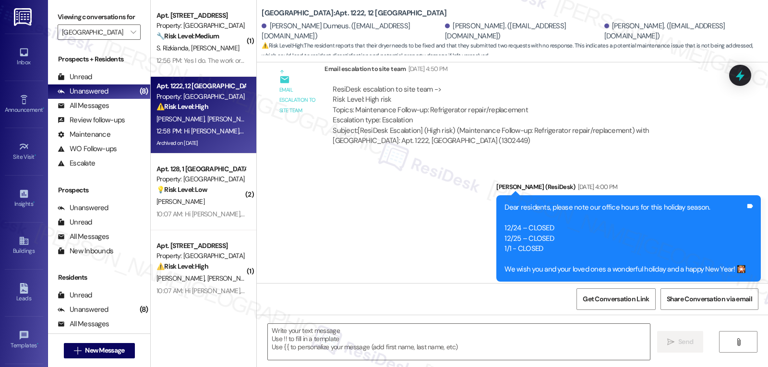
type textarea "Fetching suggested responses. Please feel free to read through the conversation…"
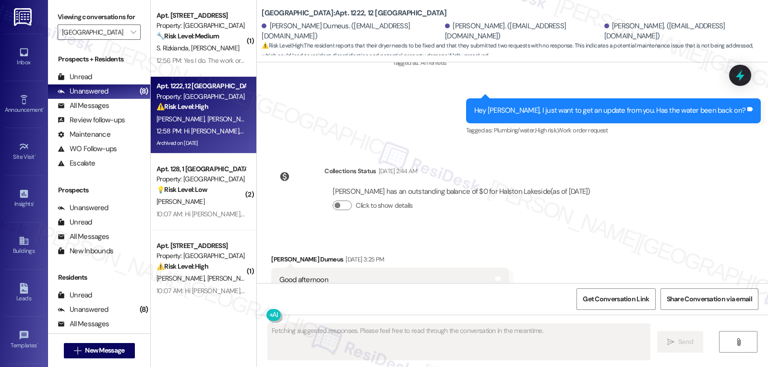
scroll to position [6651, 0]
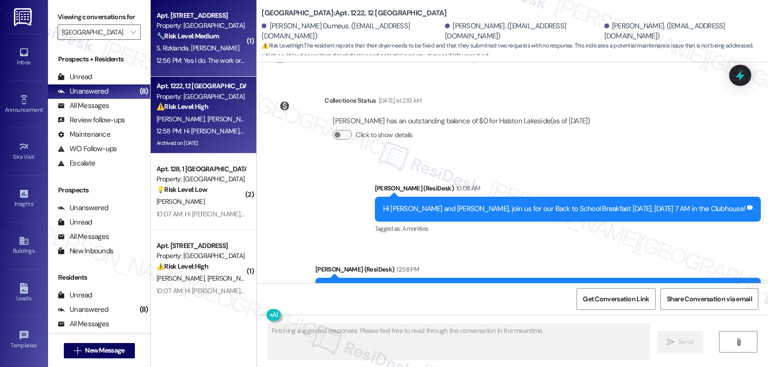
click at [215, 34] on strong "🔧 Risk Level: Medium" at bounding box center [187, 36] width 62 height 9
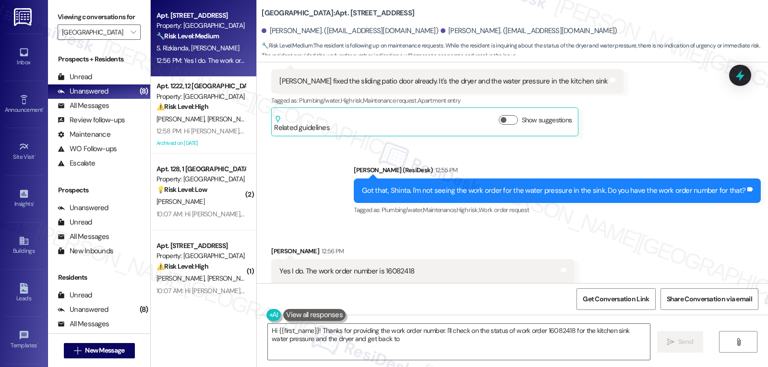
scroll to position [4949, 0]
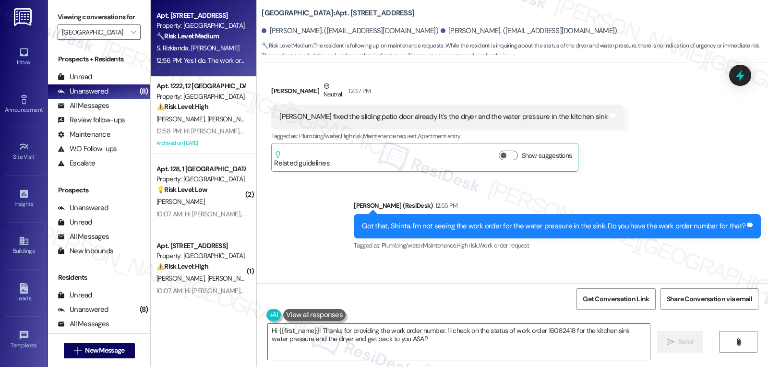
type textarea "Hi {{first_name}}! Thanks for providing the work order number. I'll check on th…"
click at [738, 67] on icon at bounding box center [740, 75] width 16 height 16
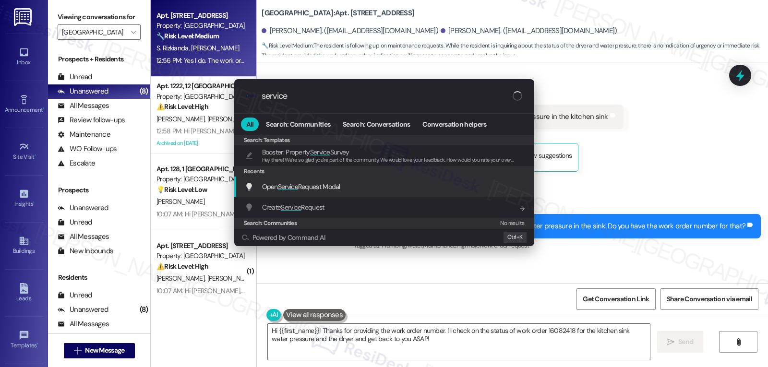
type input "service"
click at [322, 190] on span "Open Service Request Modal" at bounding box center [301, 186] width 78 height 9
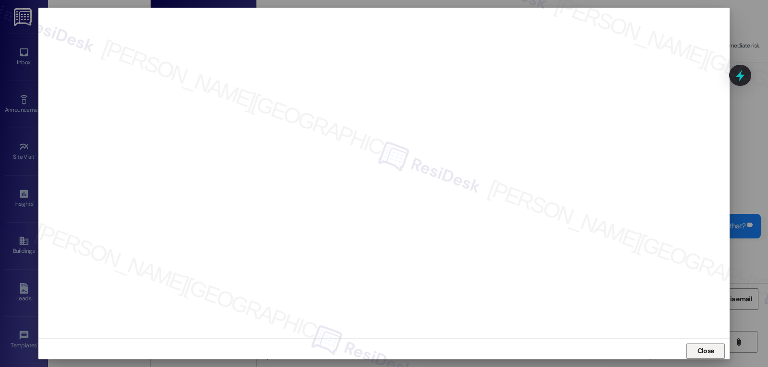
click at [703, 351] on span "Close" at bounding box center [705, 351] width 17 height 10
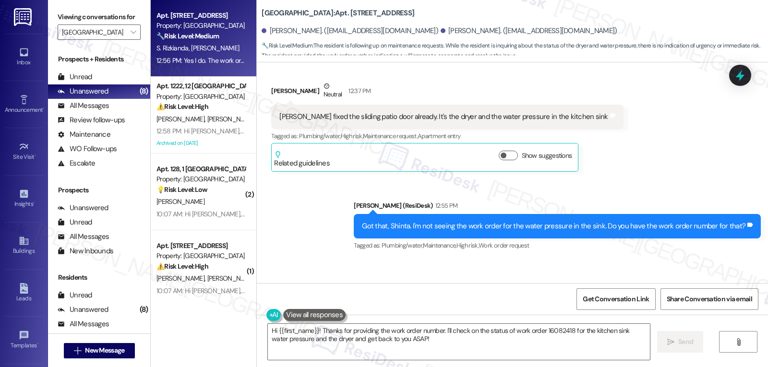
click at [385, 302] on div "Yes I do. The work order number is 16082418" at bounding box center [346, 307] width 135 height 10
copy div "16082418"
click at [381, 348] on textarea "Hi {{first_name}}! Thanks for providing the work order number. I'll check on th…" at bounding box center [459, 342] width 382 height 36
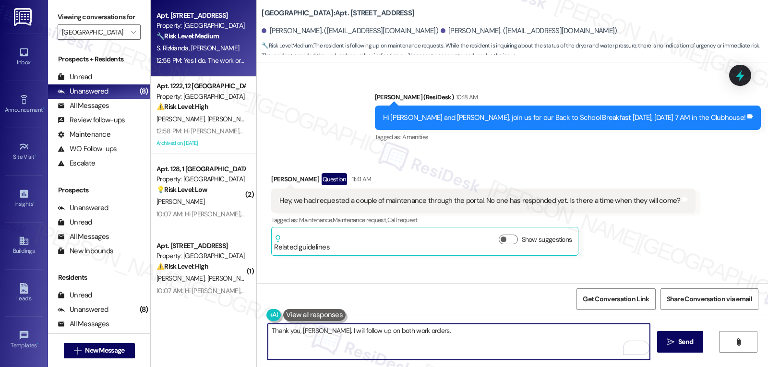
scroll to position [4661, 0]
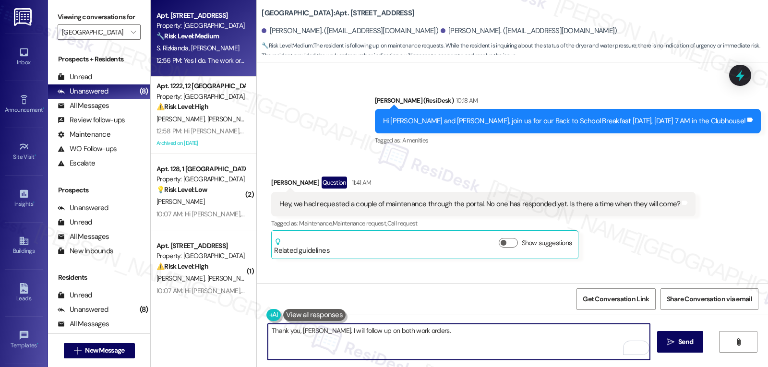
click at [433, 341] on textarea "Thank you, Shinta. I will follow up on both work orders." at bounding box center [459, 342] width 382 height 36
type textarea "Thank you, Shinta. I will follow up on both work orders. Once I got any updates…"
click at [676, 345] on span "Send" at bounding box center [685, 342] width 19 height 10
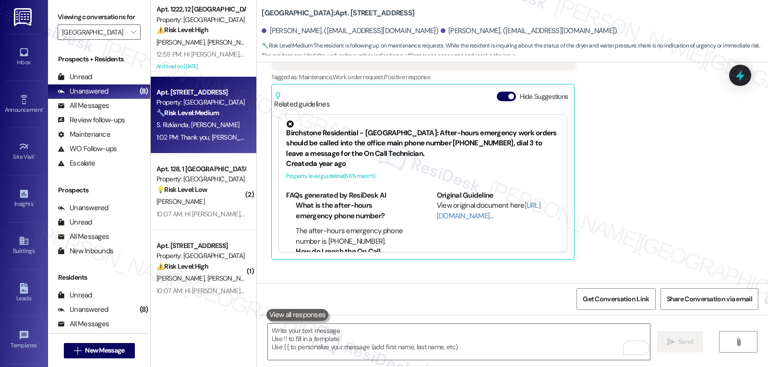
scroll to position [5219, 0]
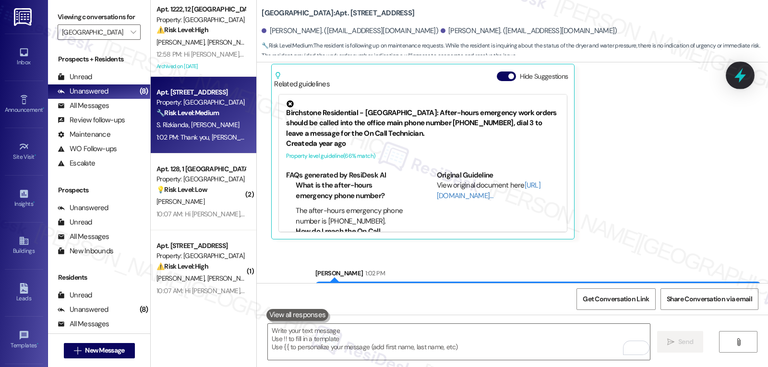
click at [743, 74] on icon at bounding box center [740, 75] width 16 height 16
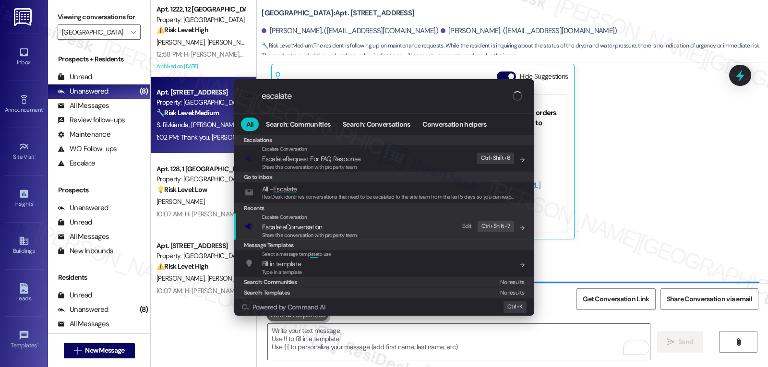
type input "escalate"
click at [302, 229] on span "Escalate Conversation" at bounding box center [292, 227] width 60 height 9
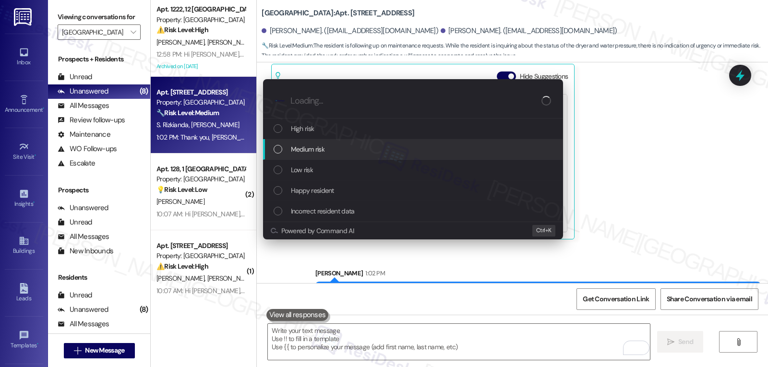
click at [331, 152] on div "Medium risk" at bounding box center [414, 149] width 281 height 11
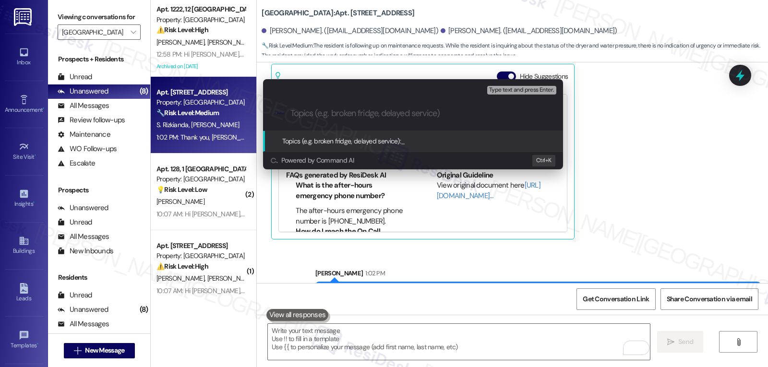
click at [306, 113] on input "Topics (e.g. broken fridge, delayed service)" at bounding box center [420, 113] width 261 height 10
paste input "16070115 16082418"
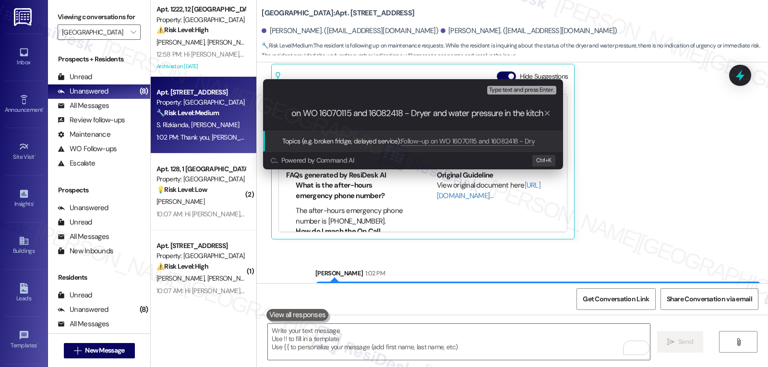
scroll to position [0, 47]
type input "Follow-up on WO 16070115 and 16082418 - Dryer and water pressure in the kitchen"
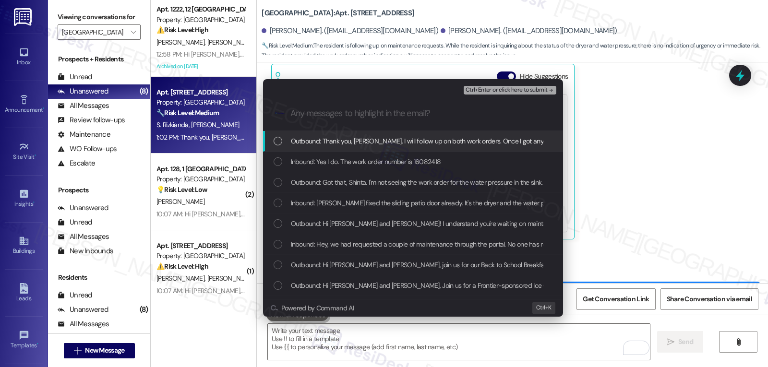
scroll to position [0, 0]
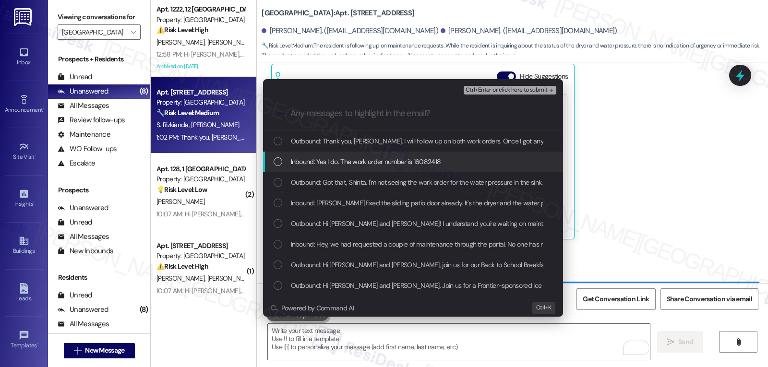
click at [303, 166] on span "Inbound: Yes I do. The work order number is 16082418" at bounding box center [366, 161] width 150 height 11
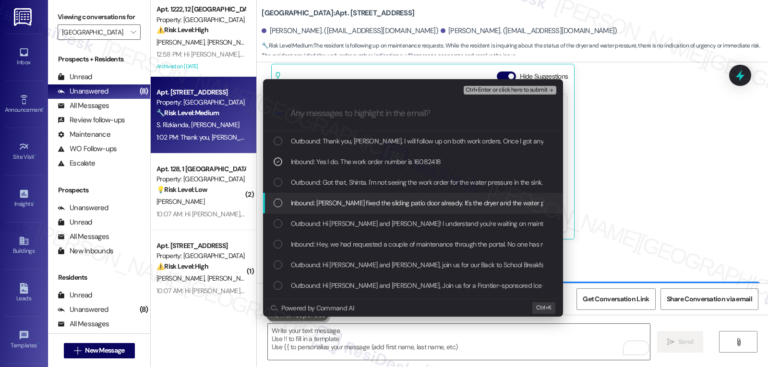
click at [309, 198] on span "Inbound: Mason fixed the sliding patio door already. It's the dryer and the wat…" at bounding box center [453, 203] width 325 height 11
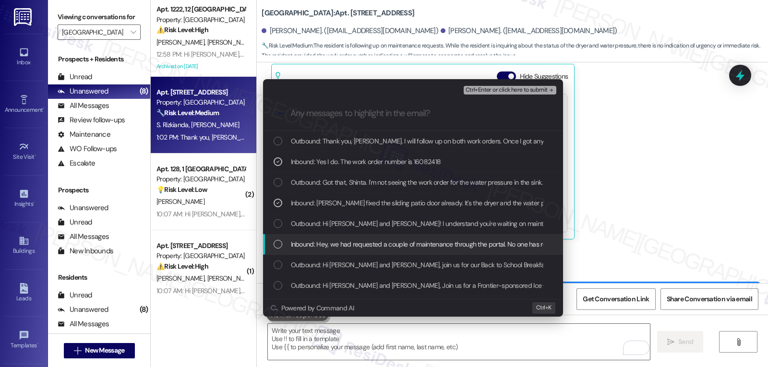
click at [328, 244] on span "Inbound: Hey, we had requested a couple of maintenance through the portal. No o…" at bounding box center [488, 244] width 395 height 11
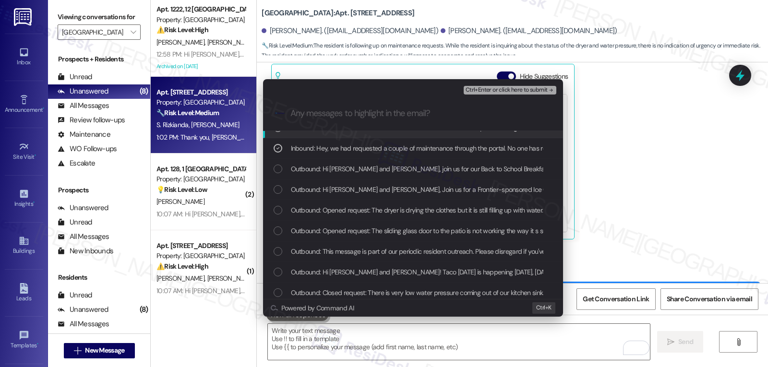
click at [516, 91] on span "Ctrl+Enter or click here to submit" at bounding box center [507, 90] width 82 height 7
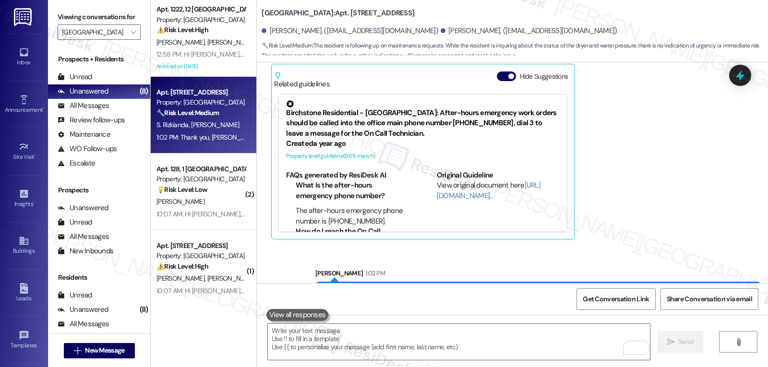
scroll to position [5141, 0]
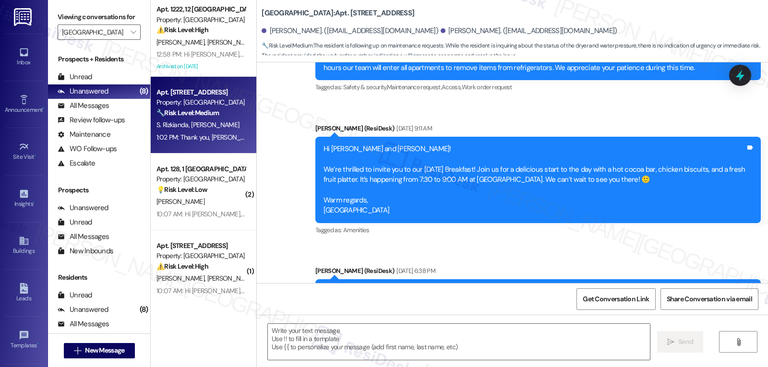
type textarea "Fetching suggested responses. Please feel free to read through the conversation…"
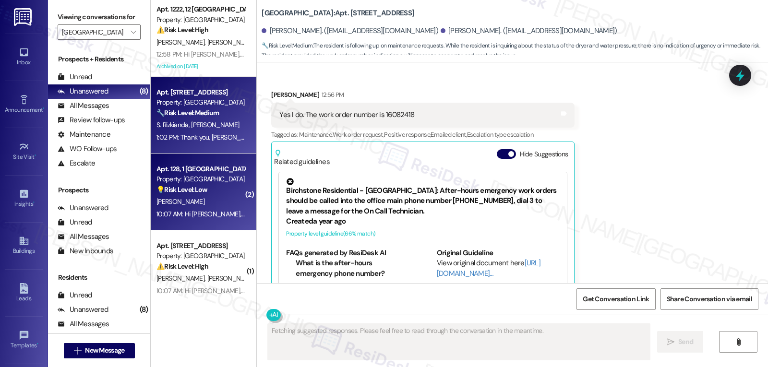
click at [197, 206] on div "C. Baffa" at bounding box center [201, 202] width 91 height 12
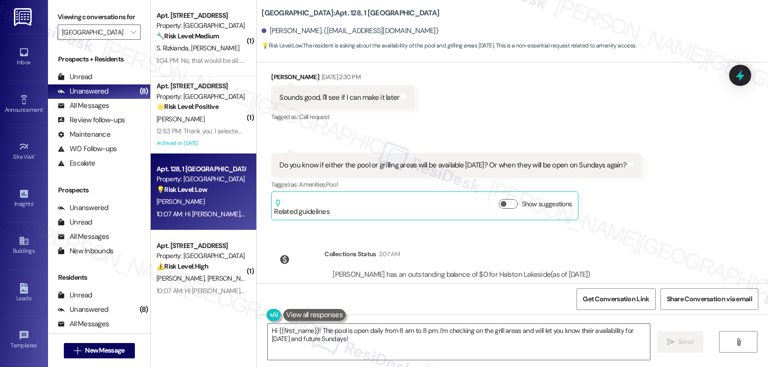
scroll to position [11581, 0]
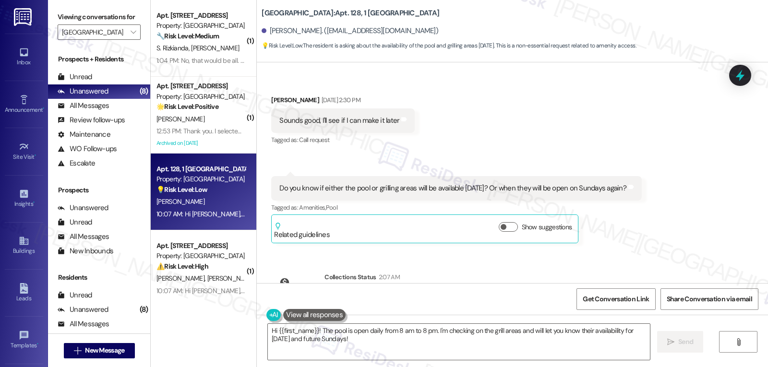
click at [271, 176] on div "Do you know if either the pool or grilling areas will be available this Sunday?…" at bounding box center [456, 188] width 371 height 24
click at [321, 344] on textarea "Hi {{first_name}}! The pool is open daily from 8 am to 8 pm. I'm checking on th…" at bounding box center [459, 342] width 382 height 36
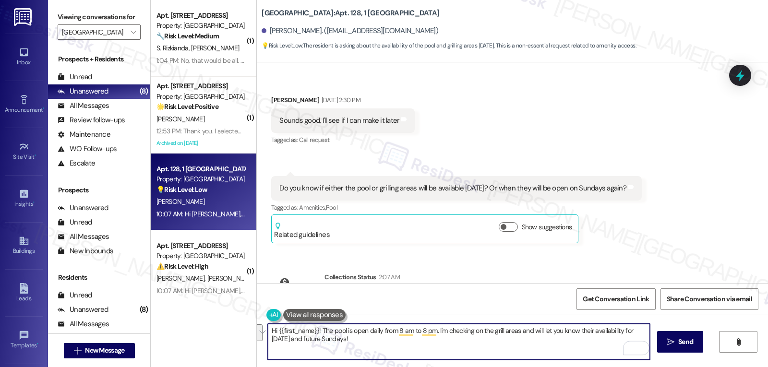
click at [407, 354] on textarea "Hi {{first_name}}! The pool is open daily from 8 am to 8 pm. I'm checking on th…" at bounding box center [459, 342] width 382 height 36
drag, startPoint x: 398, startPoint y: 347, endPoint x: 315, endPoint y: 331, distance: 84.0
click at [315, 331] on textarea "Hi {{first_name}}! The pool is open daily from 8 am to 8 pm. I'm checking on th…" at bounding box center [459, 342] width 382 height 36
type textarea "Hi {{first_name}}, thanks for reaching out! I apologize for the delayed respons…"
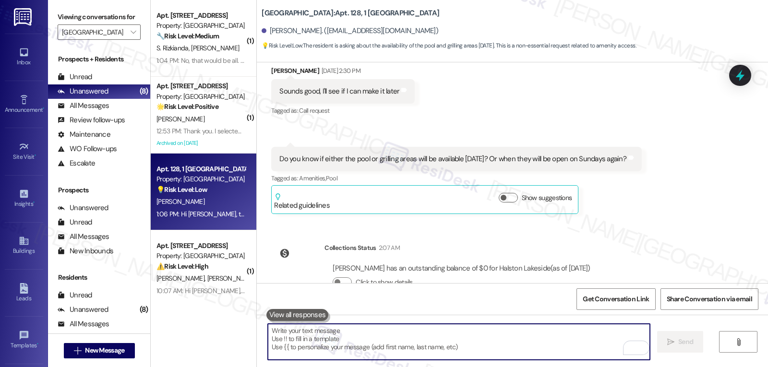
scroll to position [11744, 0]
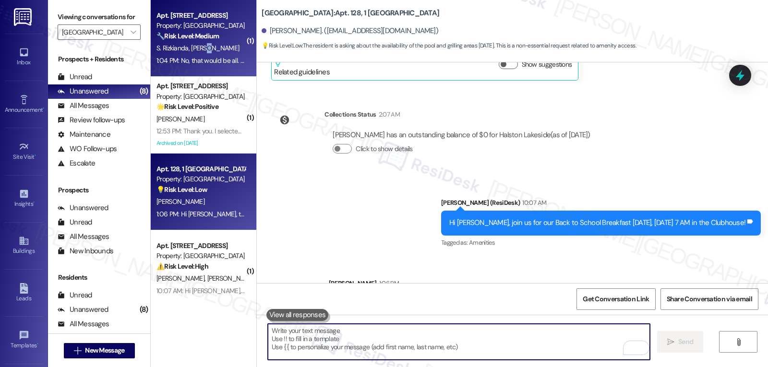
click at [201, 48] on span "M. Curtiss" at bounding box center [216, 48] width 48 height 9
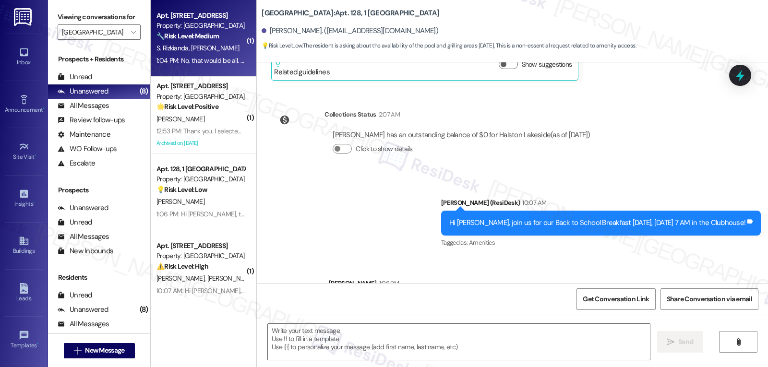
type textarea "Fetching suggested responses. Please feel free to read through the conversation…"
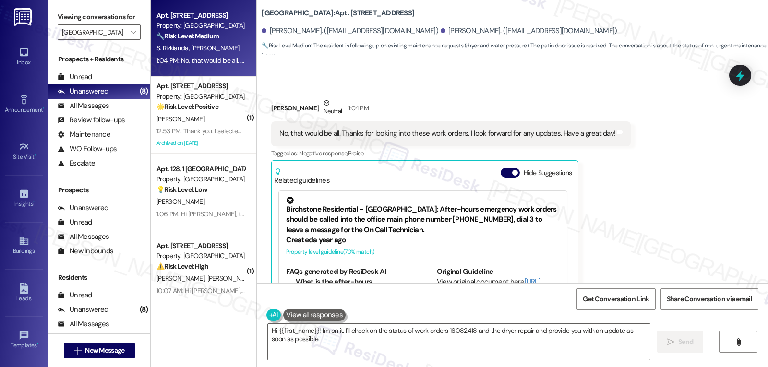
scroll to position [5471, 0]
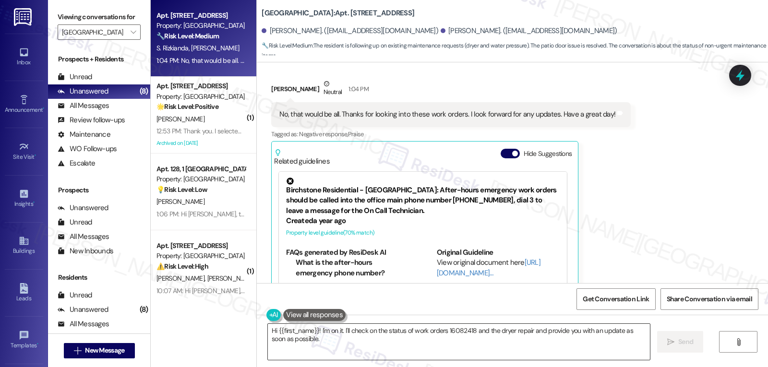
click at [346, 340] on textarea "Hi {{first_name}}! I'm on it. I'll check on the status of work orders 16082418 …" at bounding box center [459, 342] width 382 height 36
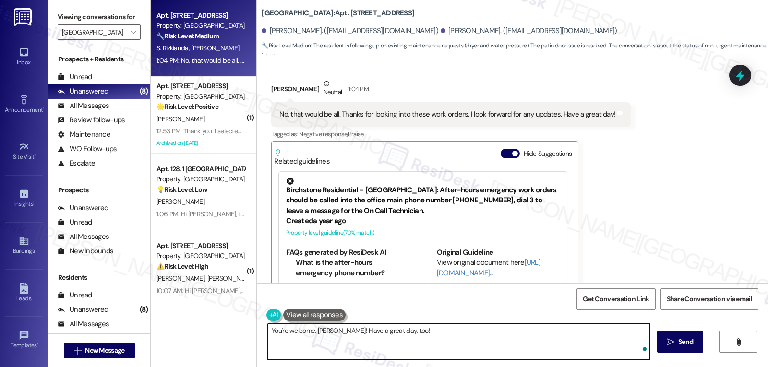
type textarea "You're welcome, Shinta! Have a great day, too!"
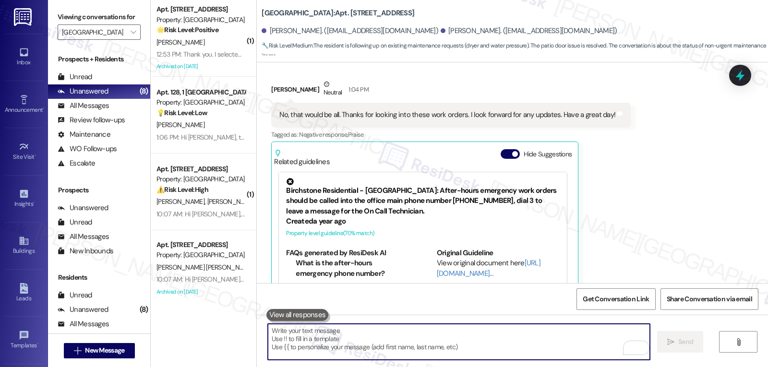
scroll to position [449, 0]
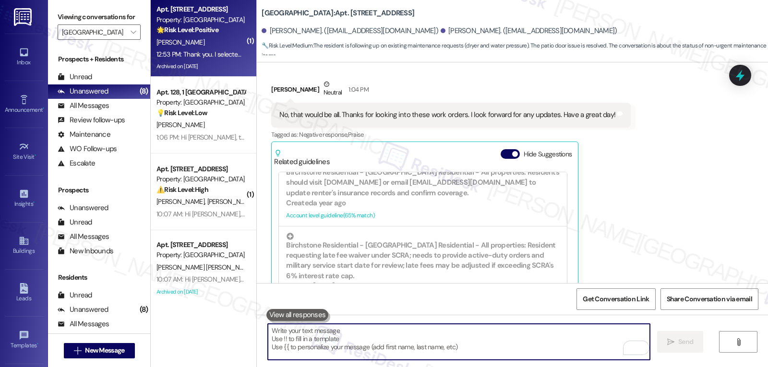
click at [192, 45] on div "R. Istorico" at bounding box center [201, 42] width 91 height 12
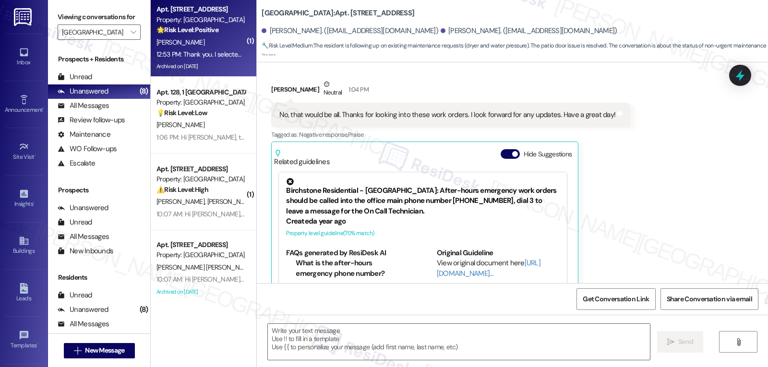
type textarea "Fetching suggested responses. Please feel free to read through the conversation…"
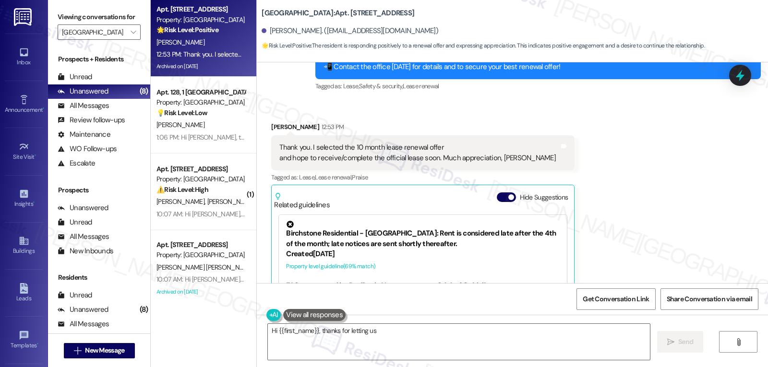
scroll to position [7088, 0]
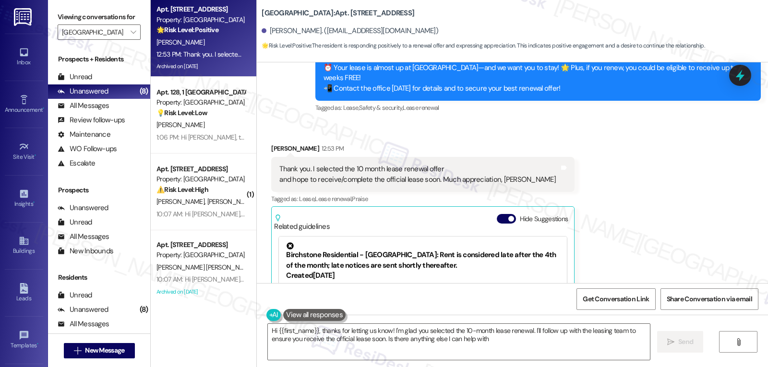
type textarea "Hi {{first_name}}, thanks for letting us know! I'm glad you selected the 10-mon…"
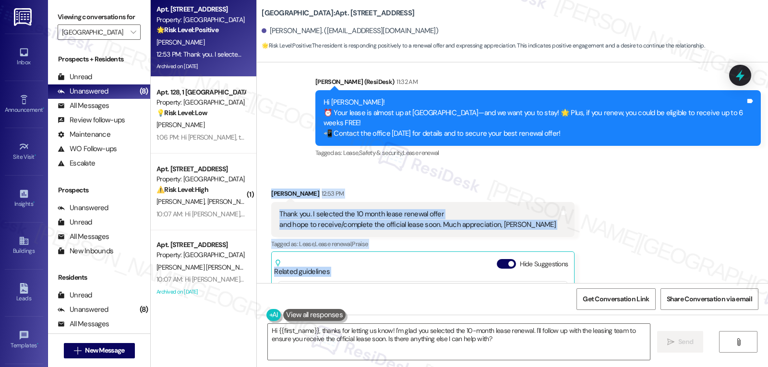
scroll to position [7065, 0]
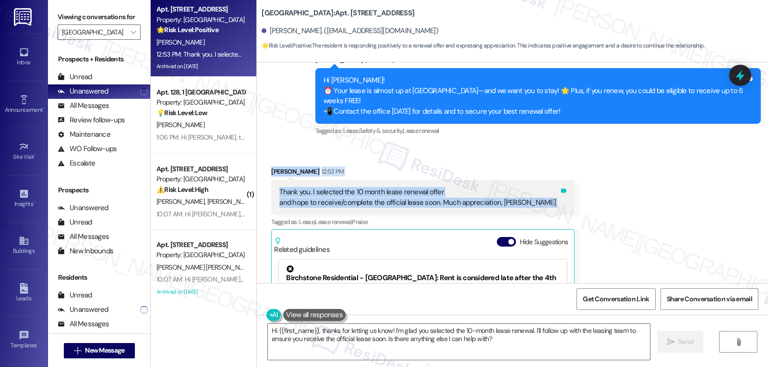
drag, startPoint x: 258, startPoint y: 236, endPoint x: 559, endPoint y: 196, distance: 304.0
click at [559, 196] on div "Received via SMS Ray Istorico 12:53 PM Thank you. I selected the 10 month lease…" at bounding box center [423, 285] width 318 height 252
copy div "Ray Istorico 12:53 PM Thank you. I selected the 10 month lease renewal offer an…"
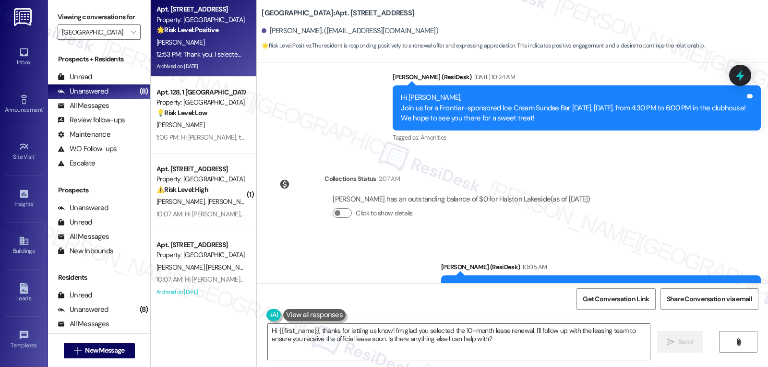
scroll to position [6873, 0]
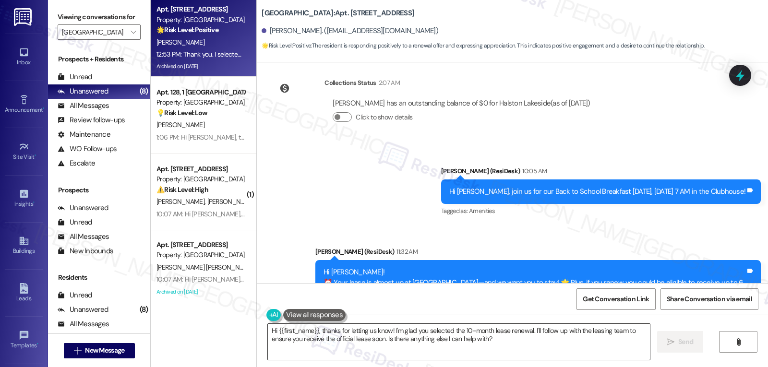
click at [445, 339] on textarea "Hi {{first_name}}, thanks for letting us know! I'm glad you selected the 10-mon…" at bounding box center [459, 342] width 382 height 36
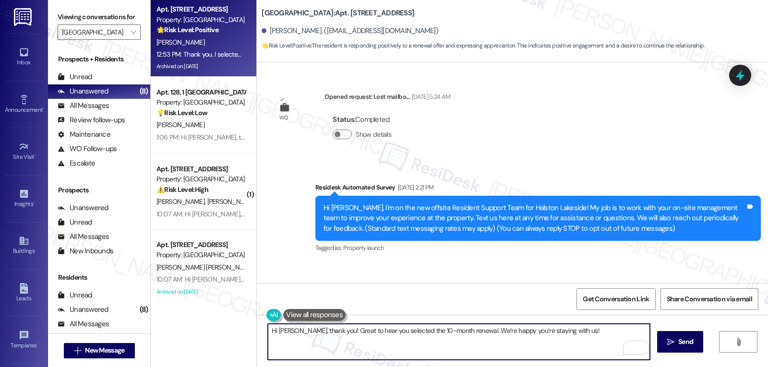
scroll to position [6873, 0]
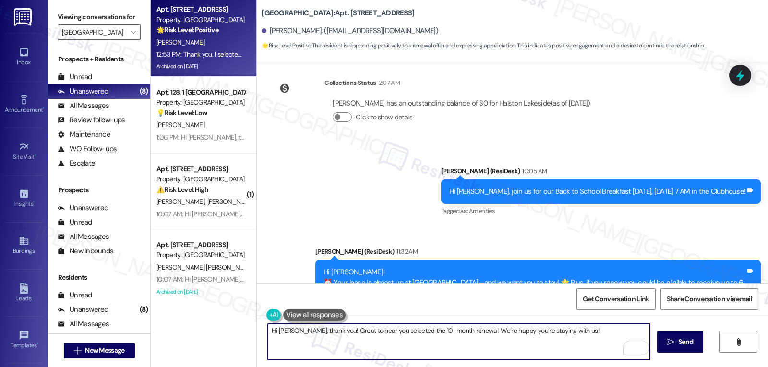
click at [578, 329] on textarea "Hi [PERSON_NAME], thank you! Great to hear you selected the 10-month renewal. W…" at bounding box center [459, 342] width 382 height 36
paste textarea "f you need anything in the meantime, just text me."
click at [307, 339] on textarea "Hi [PERSON_NAME], thank you! Great to hear you selected the 10-month renewal. W…" at bounding box center [459, 342] width 382 height 36
click at [531, 345] on textarea "Hi [PERSON_NAME], thank you! Great to hear you selected the 10-month renewal. W…" at bounding box center [459, 342] width 382 height 36
type textarea "Hi [PERSON_NAME], thank you! Great to hear you selected the 10-month renewal. W…"
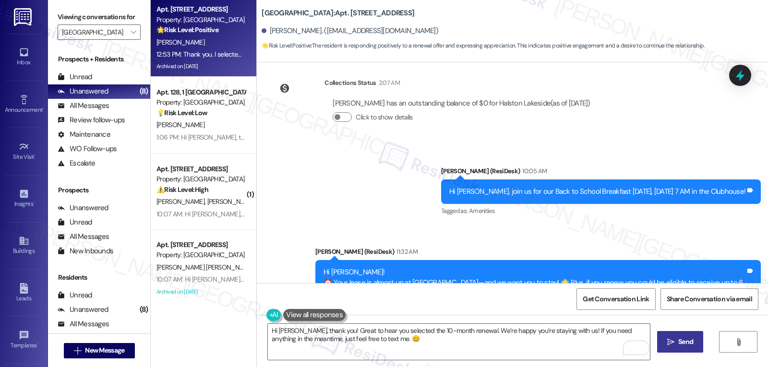
click at [683, 336] on button " Send" at bounding box center [680, 342] width 47 height 22
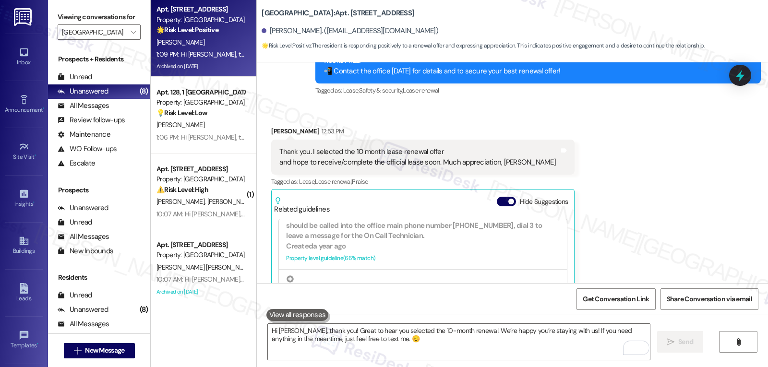
scroll to position [7069, 0]
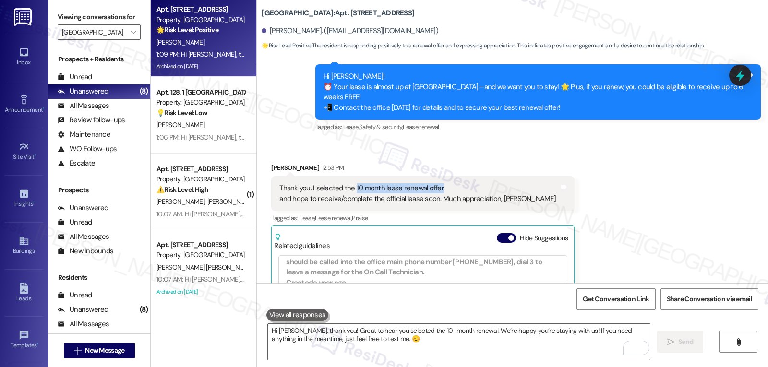
drag, startPoint x: 348, startPoint y: 177, endPoint x: 441, endPoint y: 177, distance: 93.1
click at [441, 183] on div "Thank you. I selected the 10 month lease renewal offer and hope to receive/comp…" at bounding box center [417, 193] width 276 height 21
copy div "10 month lease renewal offer"
click at [740, 75] on icon at bounding box center [740, 76] width 9 height 12
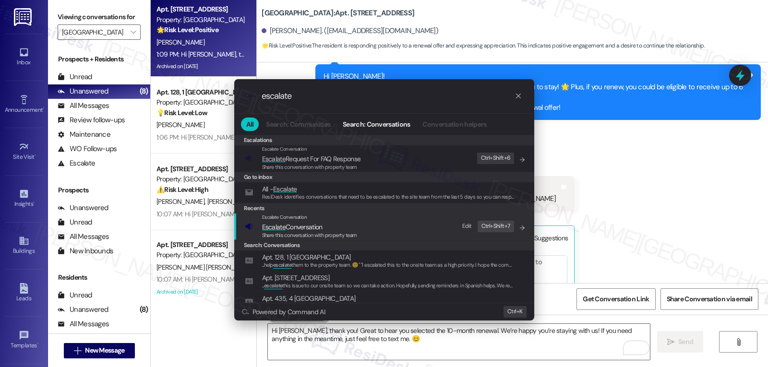
type input "escalate"
click at [318, 226] on span "Escalate Conversation" at bounding box center [292, 227] width 60 height 9
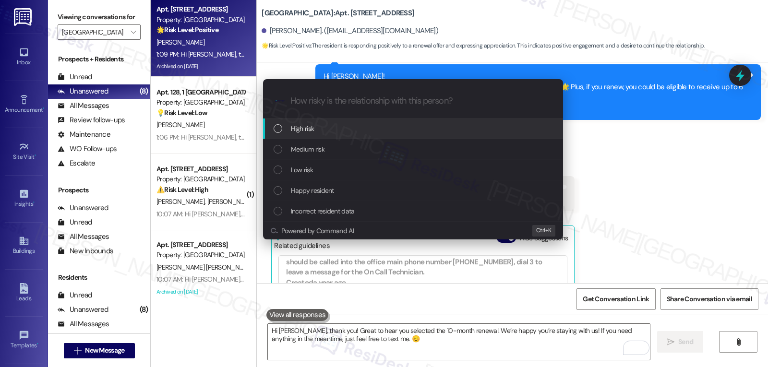
click at [356, 132] on div "High risk" at bounding box center [414, 128] width 281 height 11
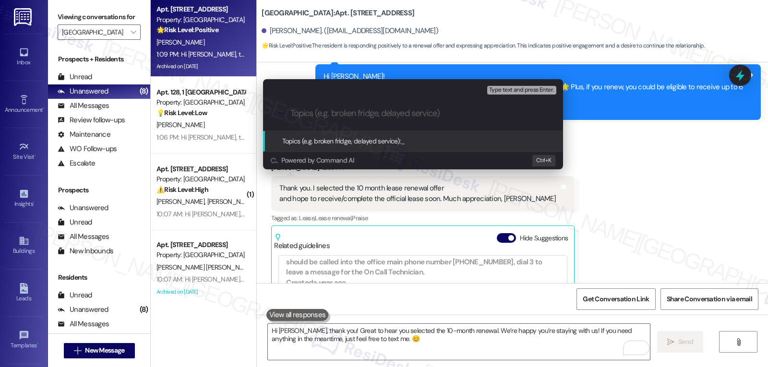
paste input "10 month lease renewal offer"
type input "10 month lease renewal offer"
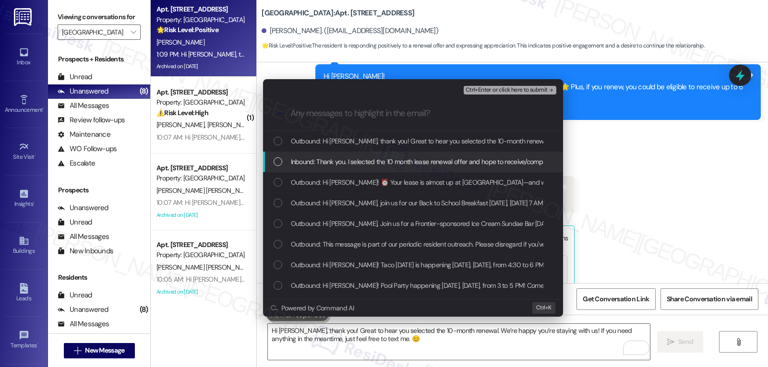
click at [319, 160] on span "Inbound: Thank you. I selected the 10 month lease renewal offer and hope to rec…" at bounding box center [506, 161] width 430 height 11
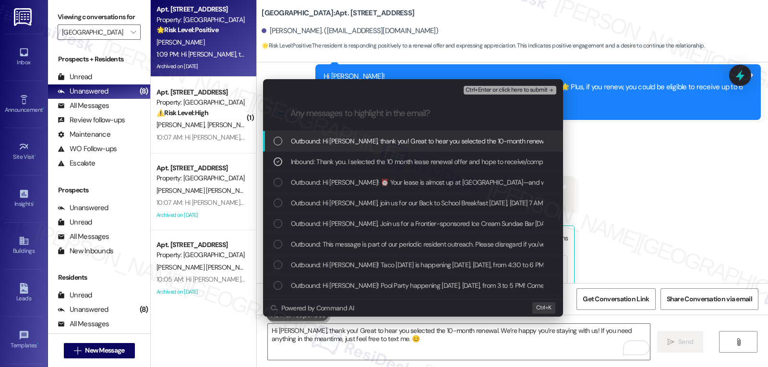
click at [540, 90] on span "Ctrl+Enter or click here to submit" at bounding box center [507, 90] width 82 height 7
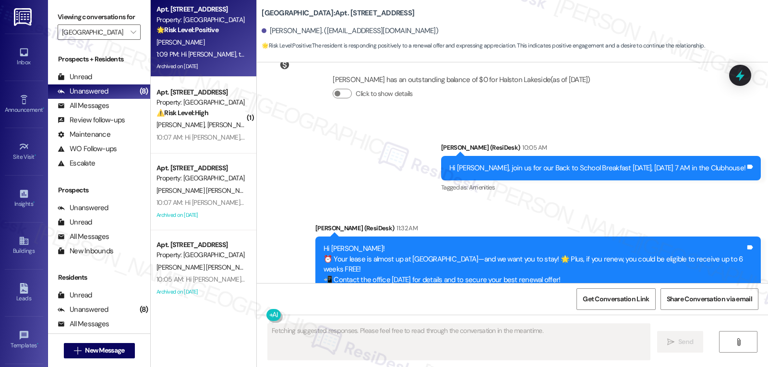
scroll to position [7183, 0]
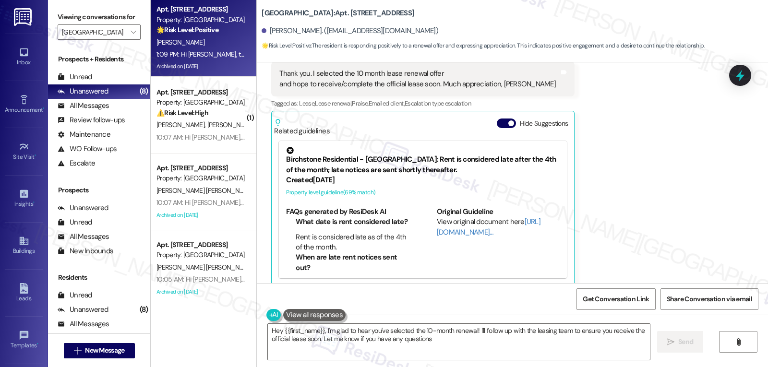
type textarea "Hey {{first_name}}, I'm glad to hear you've selected the 10-month renewal! I'll…"
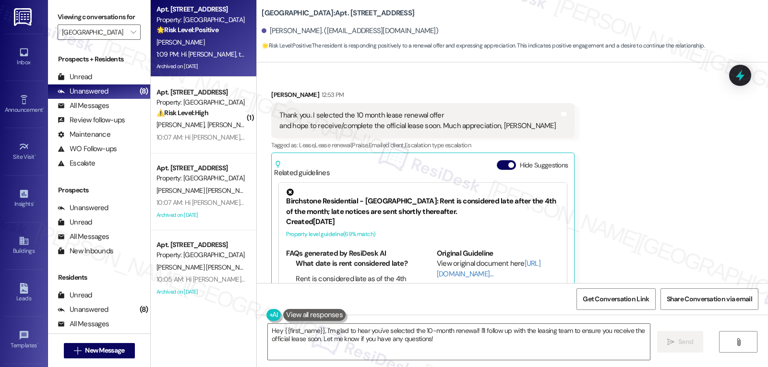
scroll to position [7083, 0]
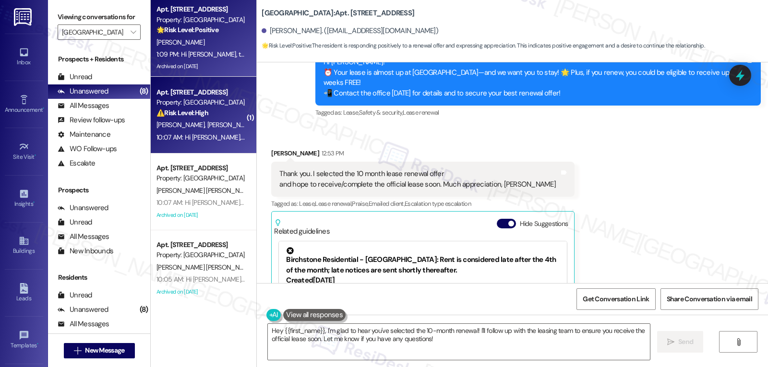
click at [196, 108] on strong "⚠️ Risk Level: High" at bounding box center [182, 112] width 52 height 9
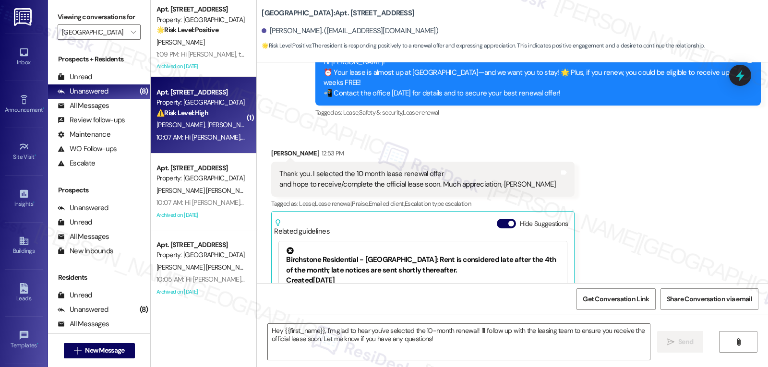
type textarea "Fetching suggested responses. Please feel free to read through the conversation…"
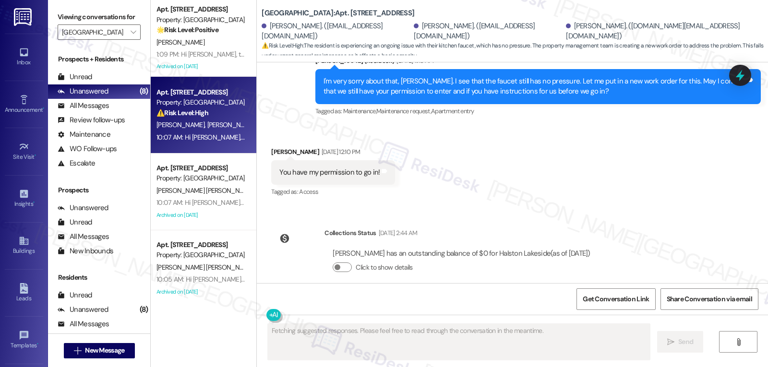
scroll to position [8550, 0]
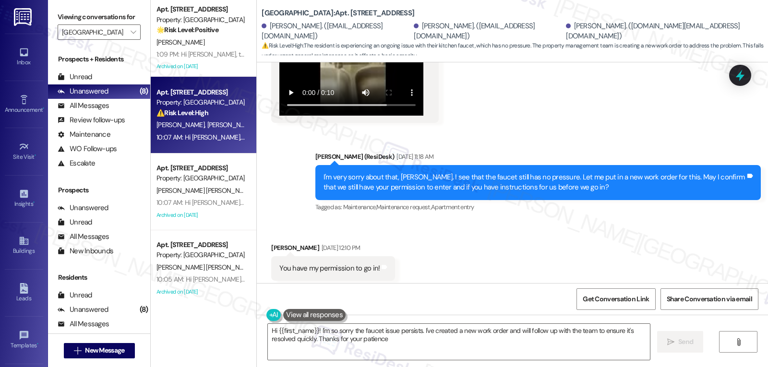
type textarea "Hi {{first_name}}! I'm so sorry the faucet issue persists. I've created a new w…"
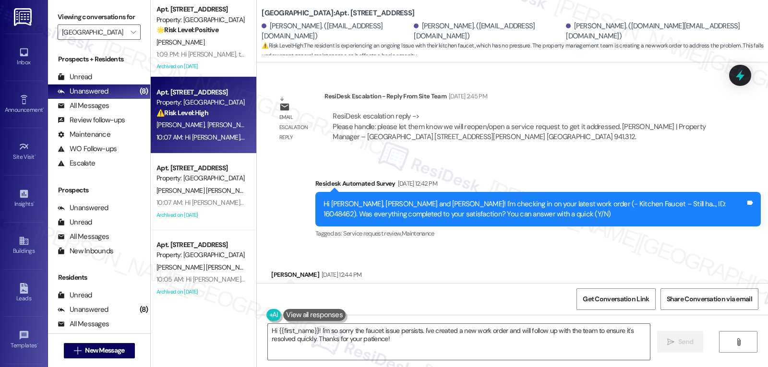
scroll to position [7782, 0]
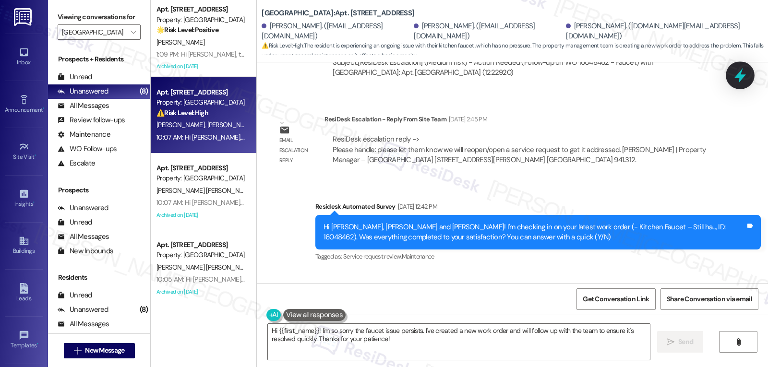
drag, startPoint x: 736, startPoint y: 76, endPoint x: 742, endPoint y: 76, distance: 6.2
click at [736, 76] on icon at bounding box center [740, 76] width 9 height 12
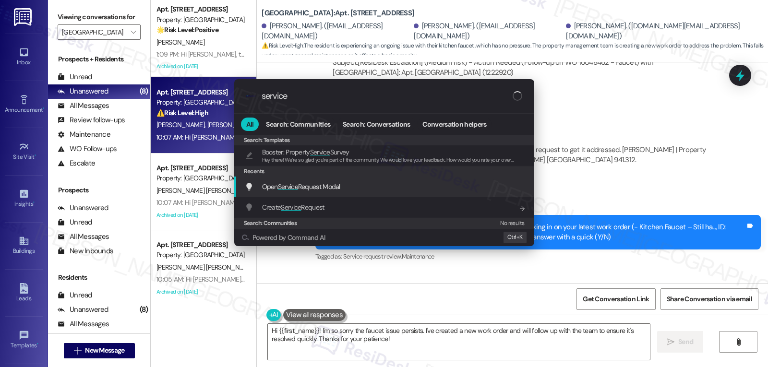
click at [411, 191] on div "Open Service Request Modal Add shortcut" at bounding box center [385, 186] width 281 height 11
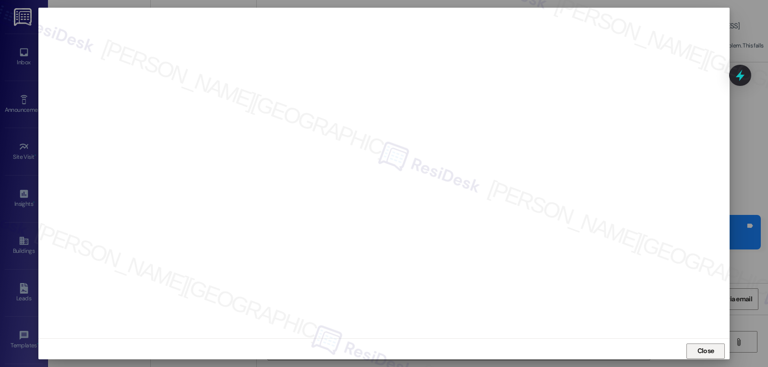
click at [708, 350] on span "Close" at bounding box center [705, 351] width 17 height 10
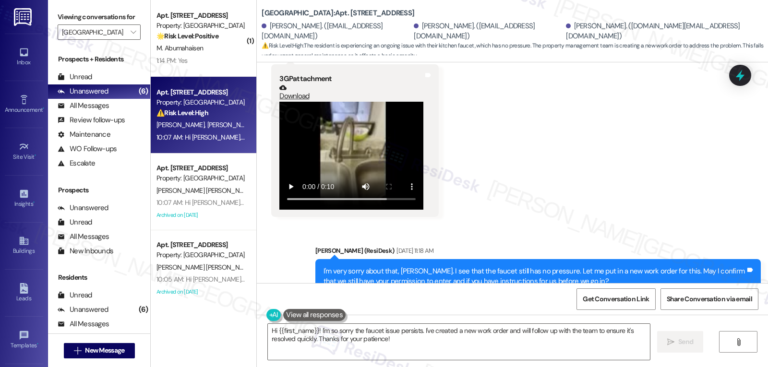
scroll to position [8550, 0]
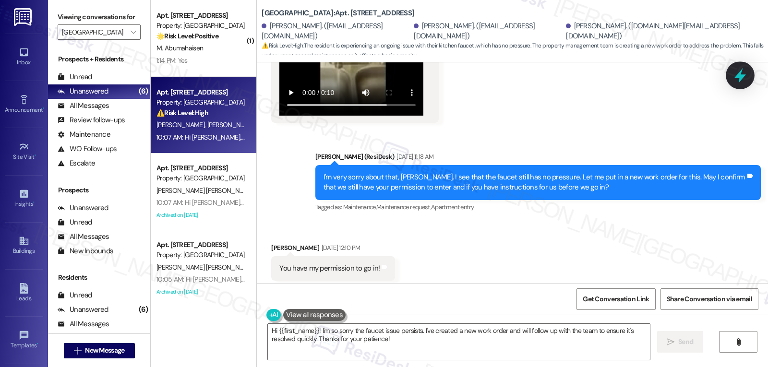
click at [742, 76] on icon at bounding box center [740, 75] width 12 height 15
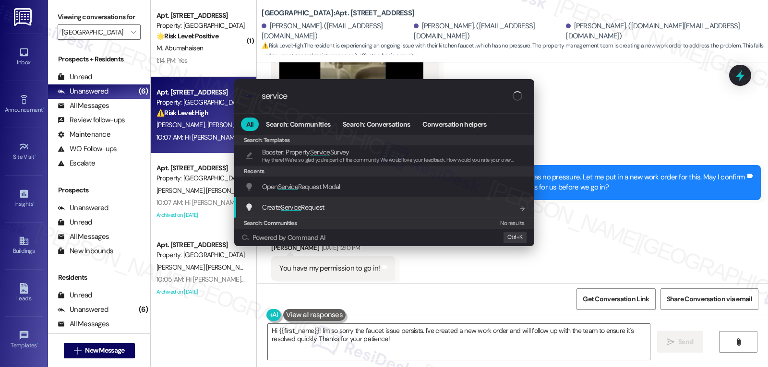
type input "service"
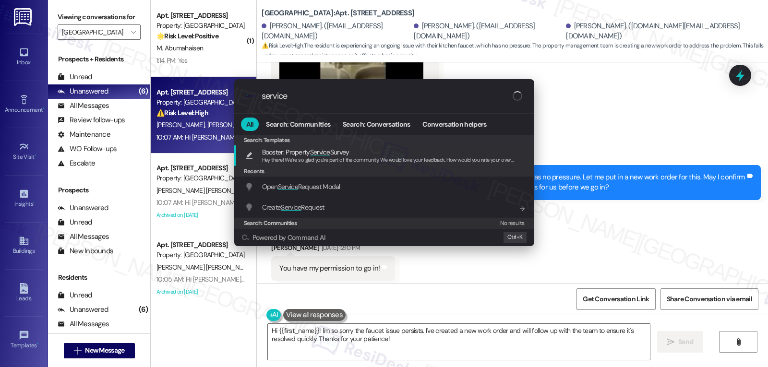
click at [660, 195] on div ".cls-1{fill:#0a055f;}.cls-2{fill:#0cc4c4;} resideskLogoBlueOrange service All S…" at bounding box center [384, 183] width 768 height 367
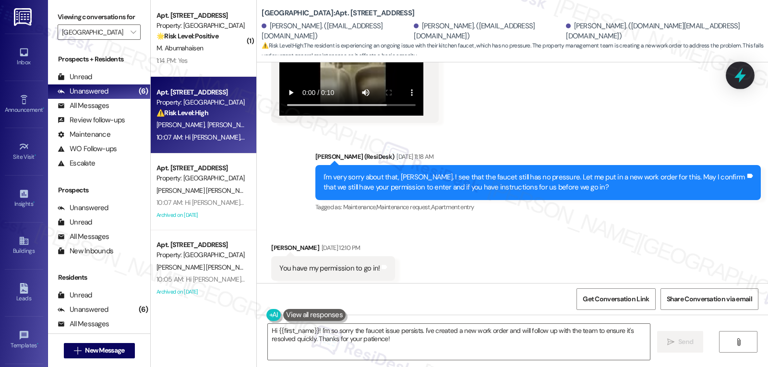
click at [740, 79] on icon at bounding box center [740, 75] width 12 height 15
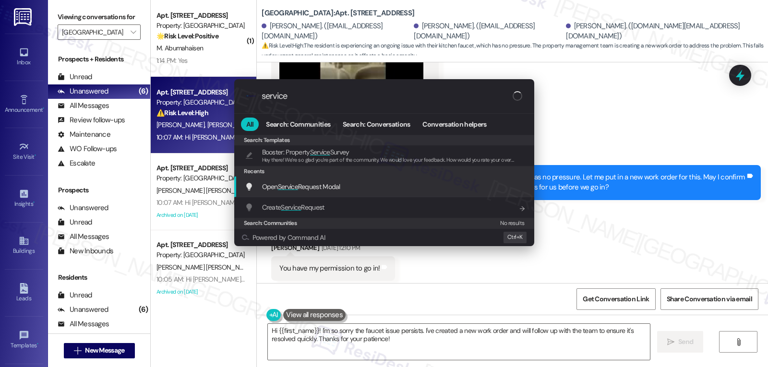
click at [311, 184] on span "Open Service Request Modal" at bounding box center [301, 186] width 78 height 9
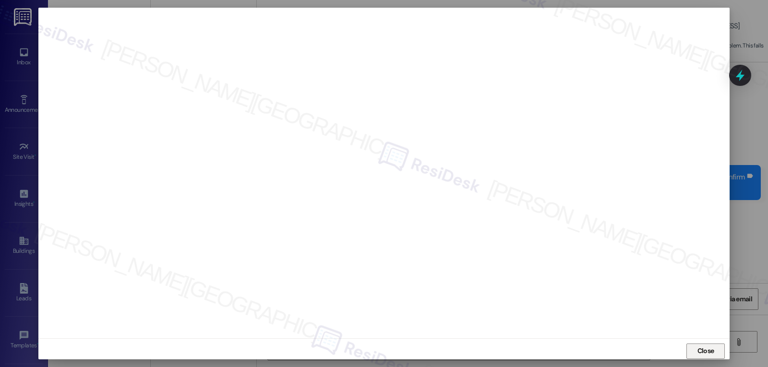
click at [706, 350] on span "Close" at bounding box center [705, 351] width 17 height 10
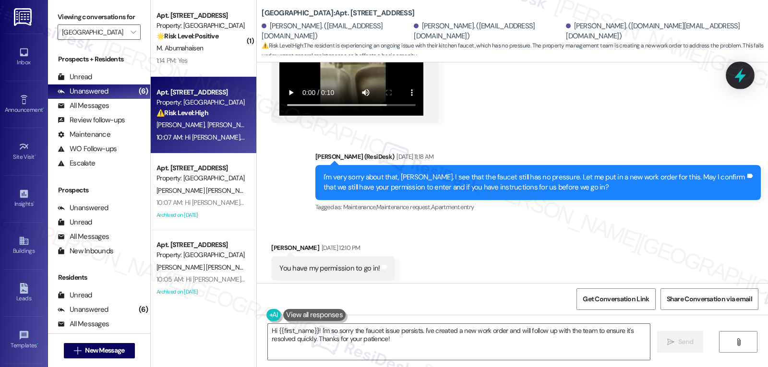
click at [739, 69] on icon at bounding box center [740, 75] width 16 height 16
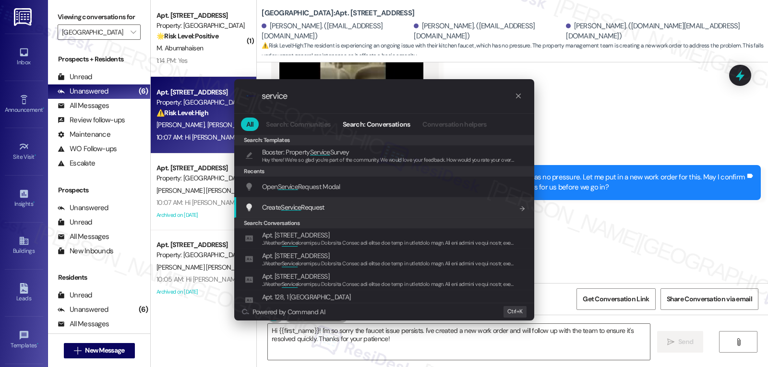
type input "service"
click at [296, 211] on span "Service" at bounding box center [291, 207] width 20 height 9
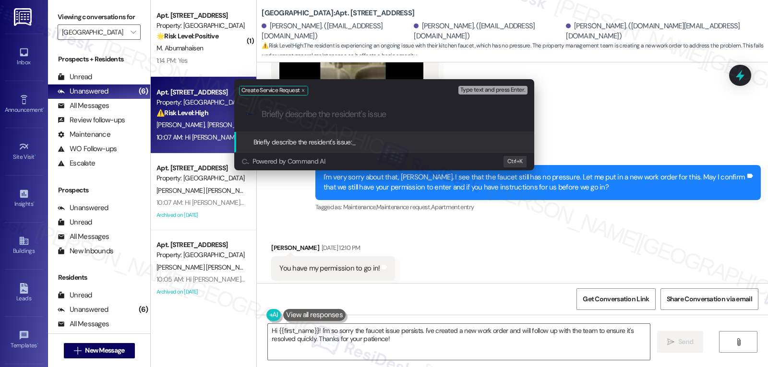
paste input "Kitchen Faucet – Still has low water pressure"
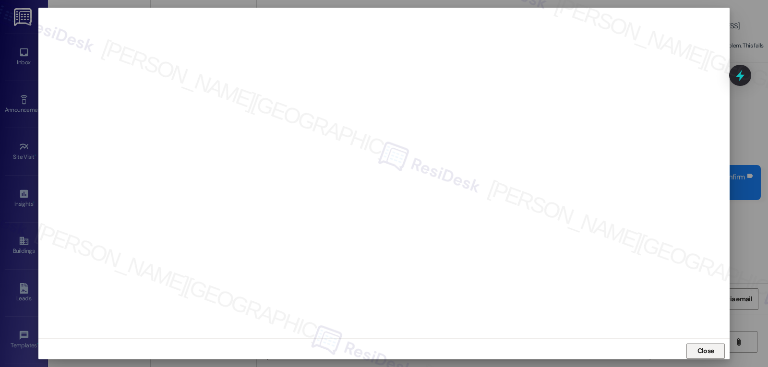
click at [704, 351] on span "Close" at bounding box center [705, 351] width 17 height 10
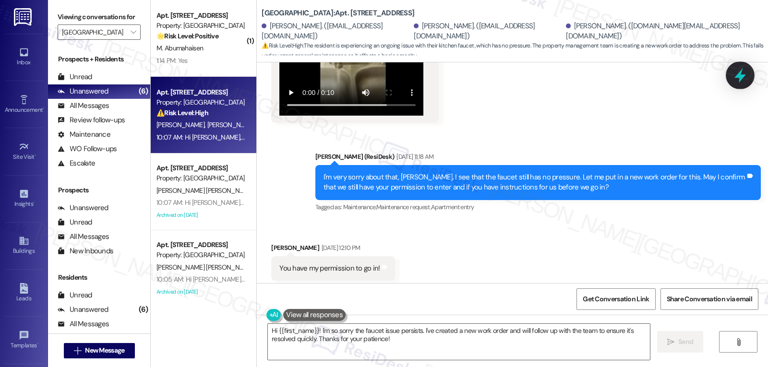
click at [741, 75] on icon at bounding box center [740, 75] width 12 height 15
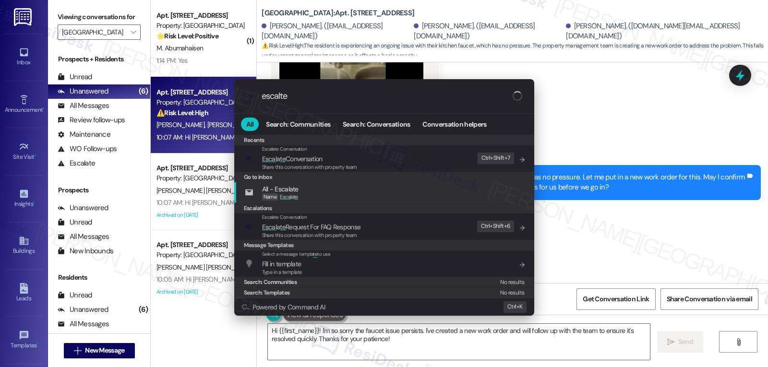
type input "escalte"
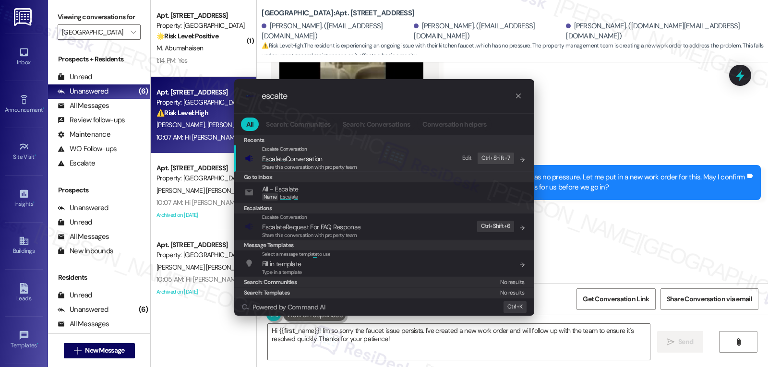
click at [342, 167] on span "Share this conversation with property team" at bounding box center [309, 167] width 95 height 7
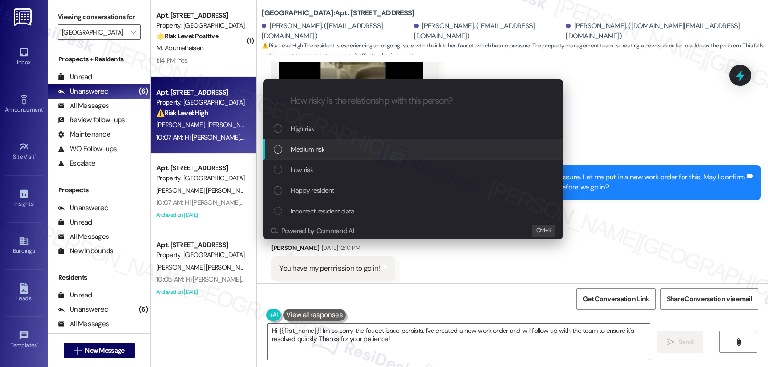
click at [361, 151] on div "Medium risk" at bounding box center [414, 149] width 281 height 11
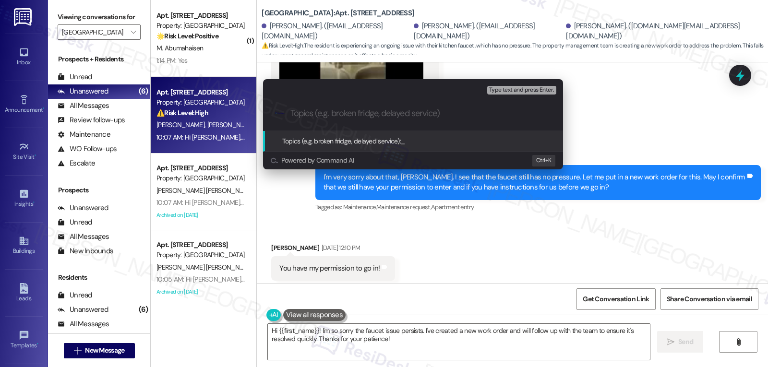
paste input "16085096"
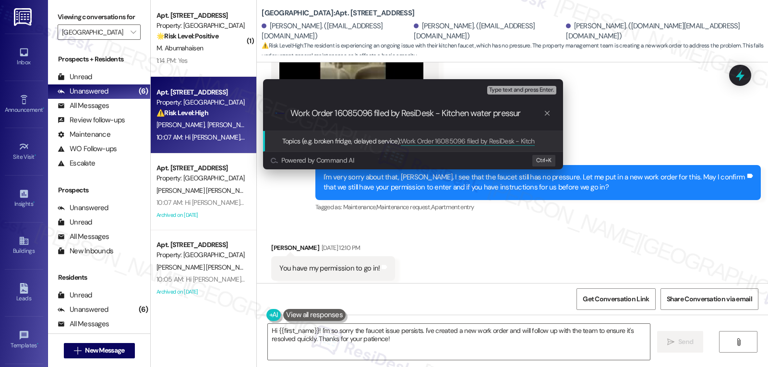
type input "Work Order 16085096 filed by ResiDesk - Kitchen water pressure"
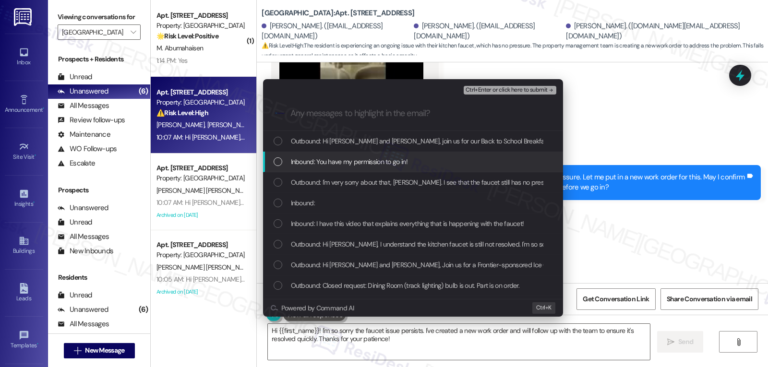
click at [368, 161] on span "Inbound: You have my permission to go in!" at bounding box center [349, 161] width 117 height 11
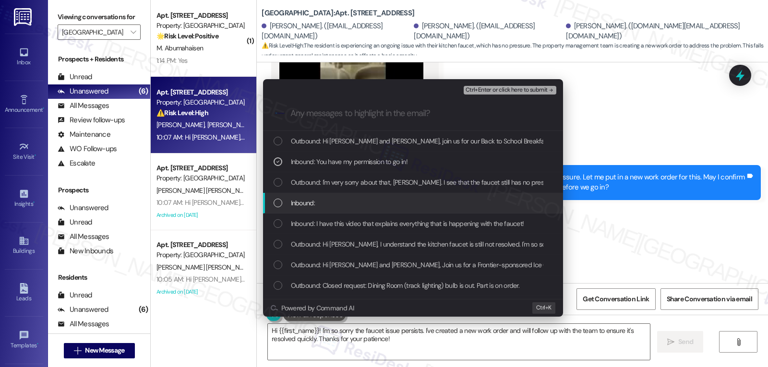
click at [352, 210] on div "Inbound:" at bounding box center [413, 203] width 300 height 21
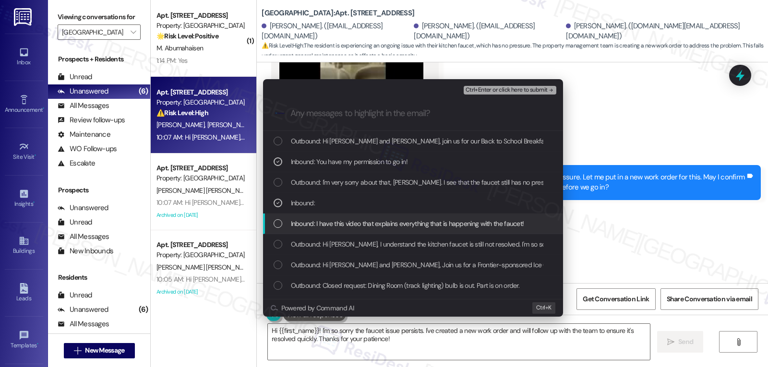
click at [353, 217] on div "Inbound: I have this video that explains everything that is happening with the …" at bounding box center [413, 224] width 300 height 21
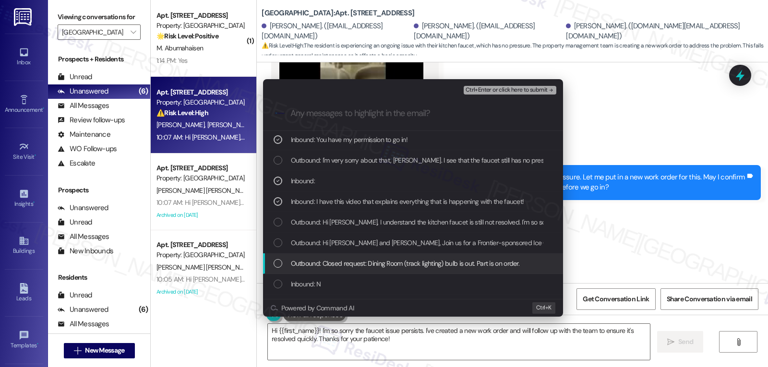
scroll to position [0, 0]
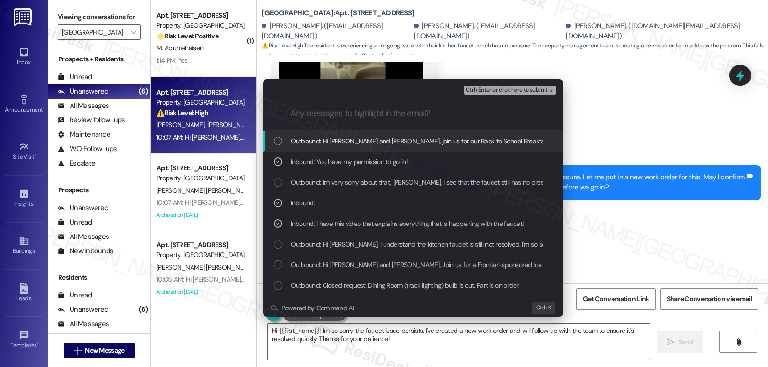
click at [520, 94] on button "Ctrl+Enter or click here to submit" at bounding box center [510, 90] width 93 height 9
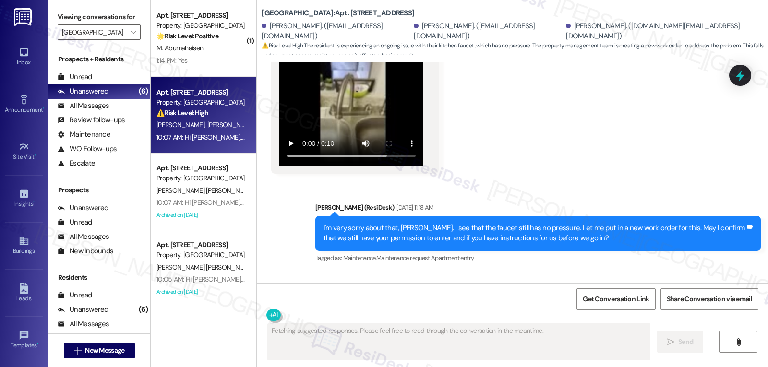
scroll to position [8477, 0]
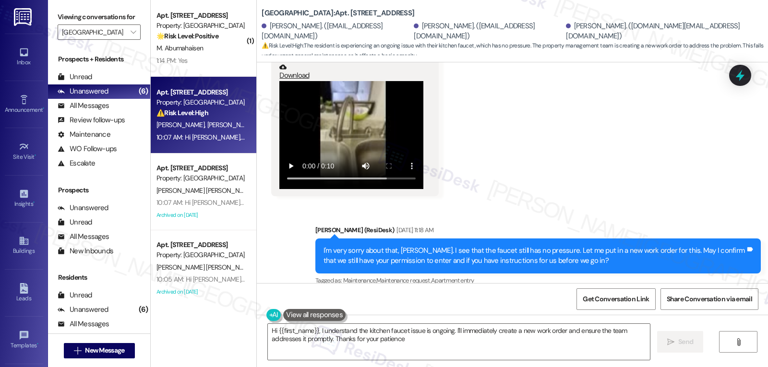
type textarea "Hi {{first_name}}, I understand the kitchen faucet issue is ongoing. I'll immed…"
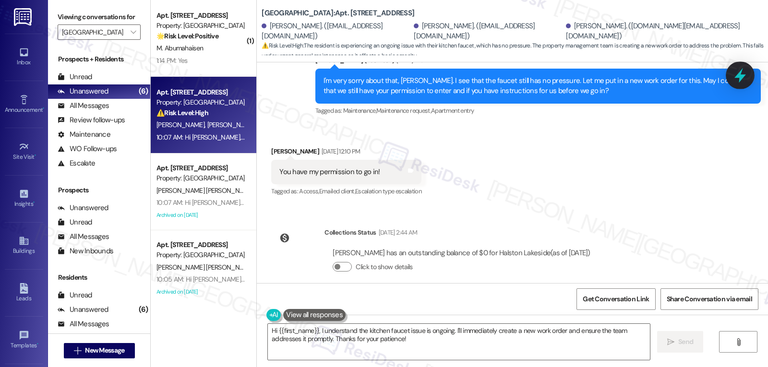
click at [747, 77] on div at bounding box center [740, 74] width 29 height 27
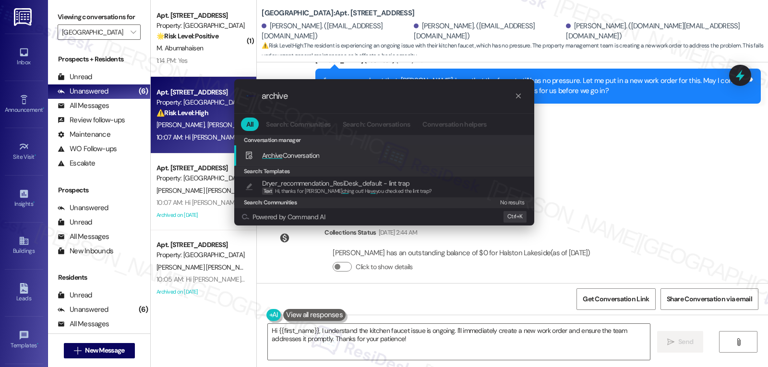
type input "archive"
click at [313, 159] on span "Archive Conversation" at bounding box center [291, 155] width 58 height 9
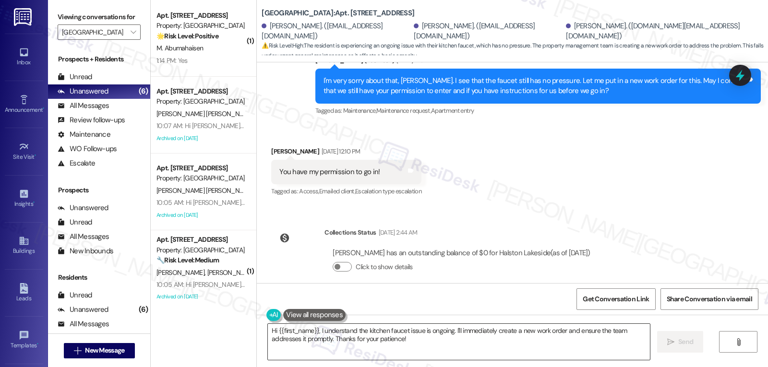
click at [498, 351] on textarea "Hi {{first_name}}, I understand the kitchen faucet issue is ongoing. I'll immed…" at bounding box center [459, 342] width 382 height 36
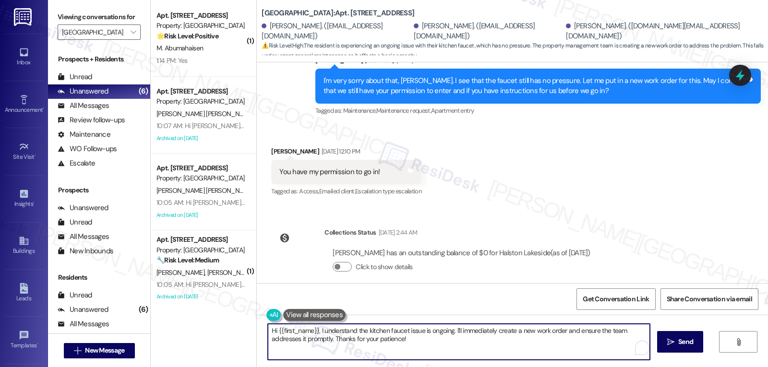
paste textarea "Work Order 16085096 filed by ResiDesk - Kitchen water pressure"
type textarea "Thank you, Diuliano. I have submitted the follow-up work order for the kitchen …"
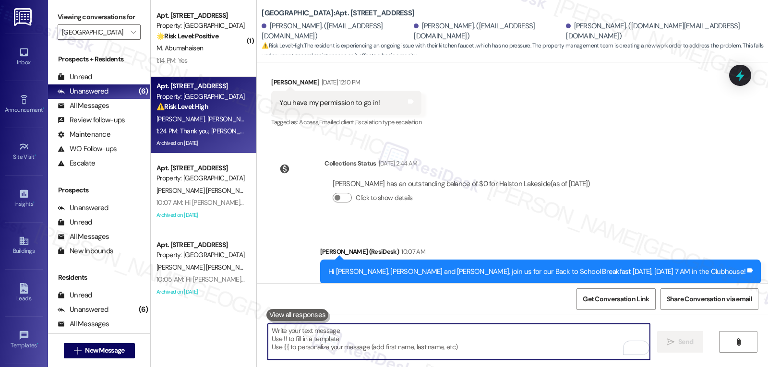
scroll to position [8724, 0]
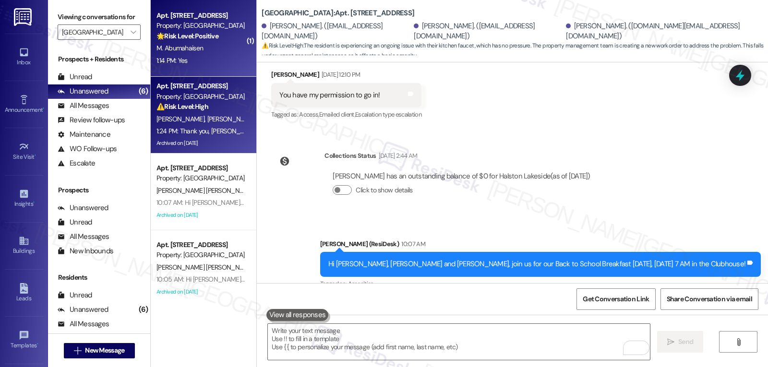
click at [213, 39] on strong "🌟 Risk Level: Positive" at bounding box center [187, 36] width 62 height 9
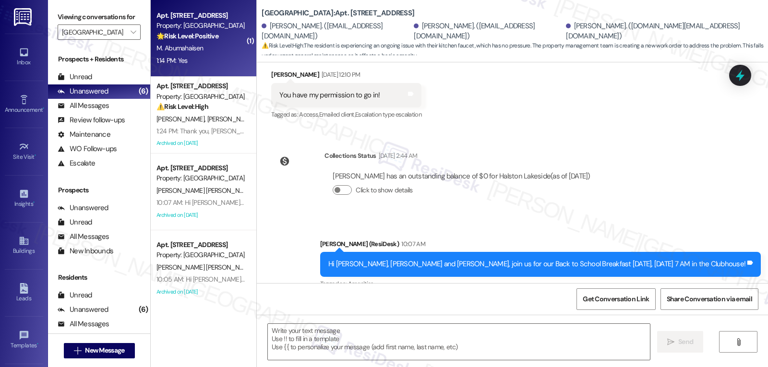
type textarea "Fetching suggested responses. Please feel free to read through the conversation…"
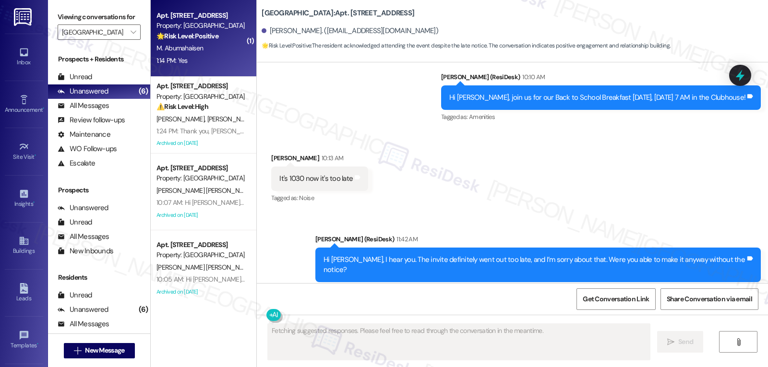
scroll to position [7448, 0]
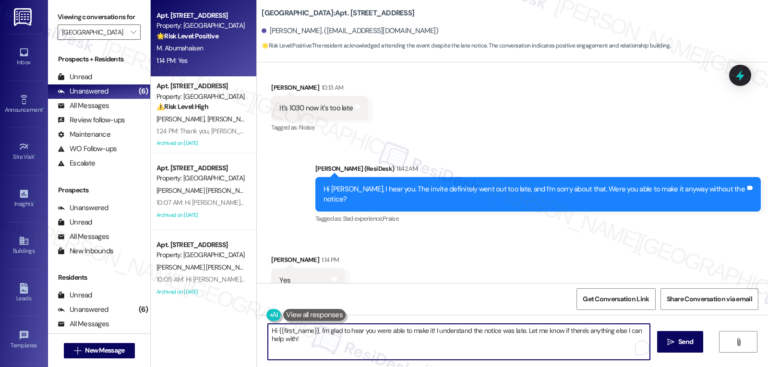
drag, startPoint x: 521, startPoint y: 331, endPoint x: 576, endPoint y: 367, distance: 65.5
click at [564, 360] on textarea "Hi {{first_name}}, I'm glad to hear you were able to make it! I understand the …" at bounding box center [459, 342] width 382 height 36
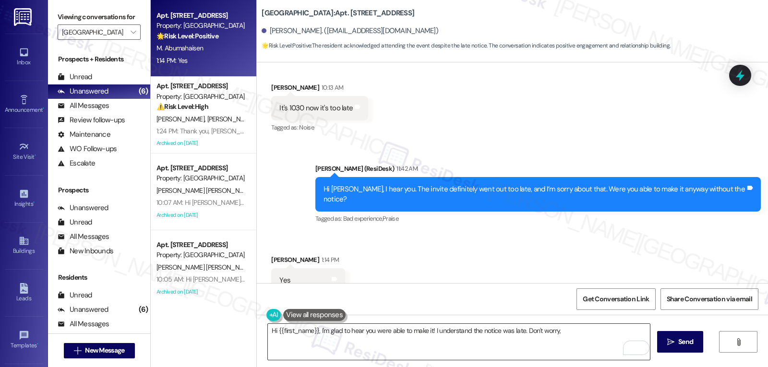
click at [583, 340] on textarea "Hi {{first_name}}, I'm glad to hear you were able to make it! I understand the …" at bounding box center [459, 342] width 382 height 36
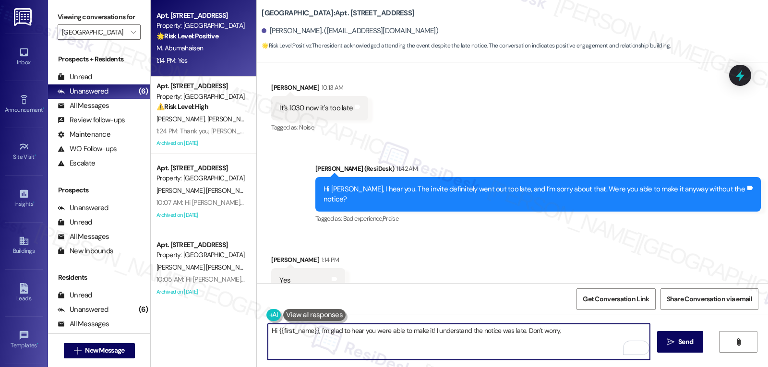
paste textarea "Next invite will be on the dot, not after the dot dot dot."
click at [509, 345] on textarea "Hi {{first_name}}, I'm glad to hear you were able to make it! I understand the …" at bounding box center [459, 342] width 382 height 36
type textarea "Hi {{first_name}}, I'm glad to hear you were able to make it! I understand the …"
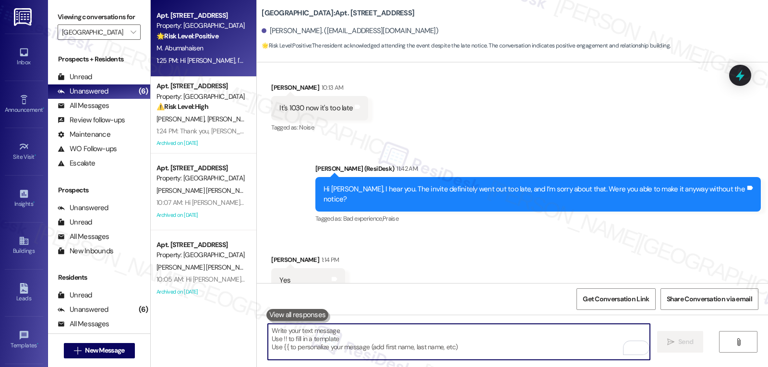
scroll to position [7526, 0]
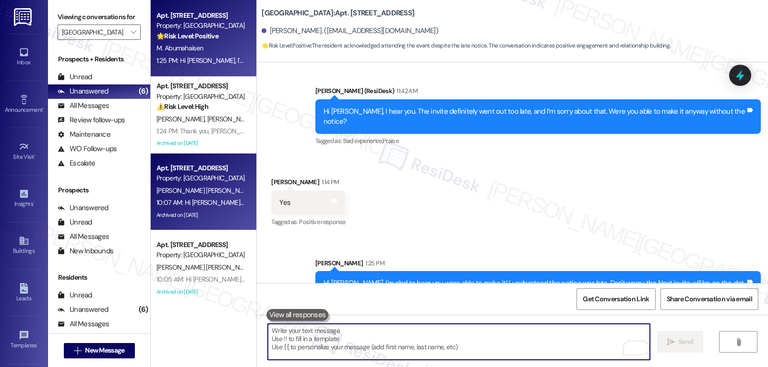
click at [212, 195] on div "H. Martinez Pinedo L. Enrique Cruz" at bounding box center [201, 191] width 91 height 12
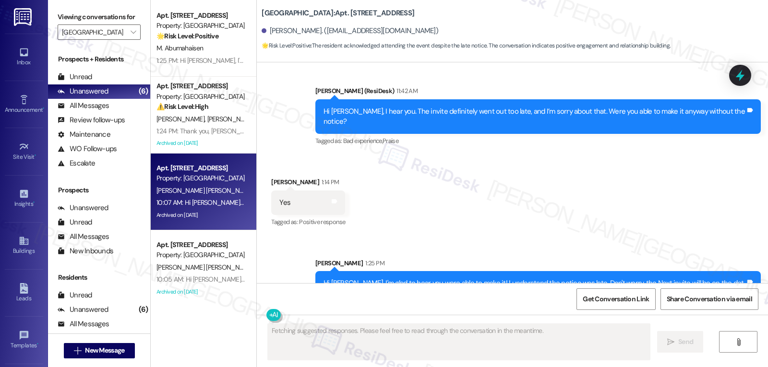
type textarea "Fetching suggested responses. Please feel free to read through the conversation…"
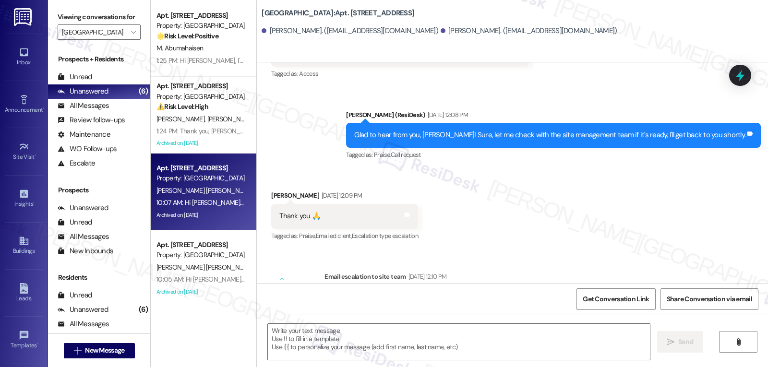
type textarea "Fetching suggested responses. Please feel free to read through the conversation…"
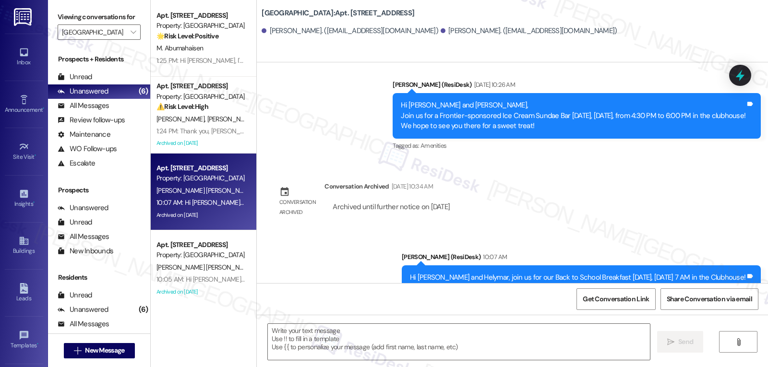
scroll to position [1376, 0]
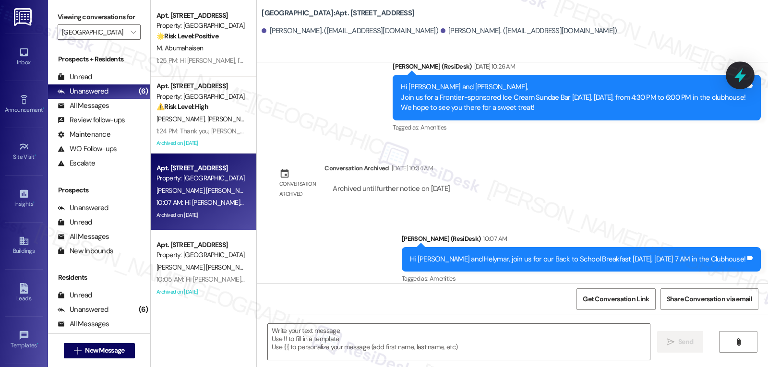
click at [744, 78] on icon at bounding box center [740, 75] width 16 height 16
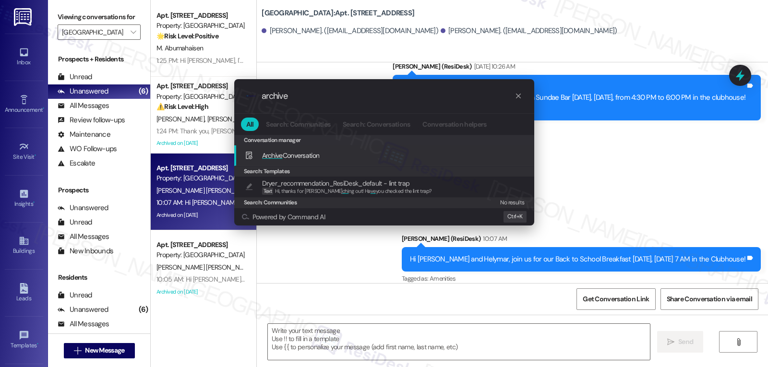
type input "archive"
click at [317, 162] on div "Archive Conversation Add shortcut" at bounding box center [384, 155] width 300 height 21
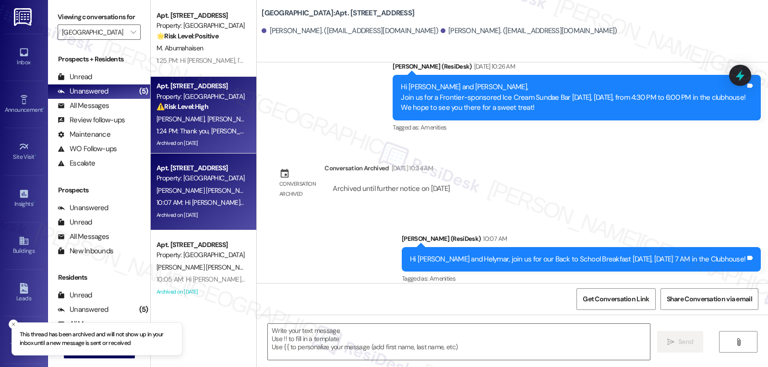
click at [210, 131] on div "1:24 PM: Thank you, Diuliano. I have submitted the follow-up work order for the…" at bounding box center [511, 131] width 711 height 9
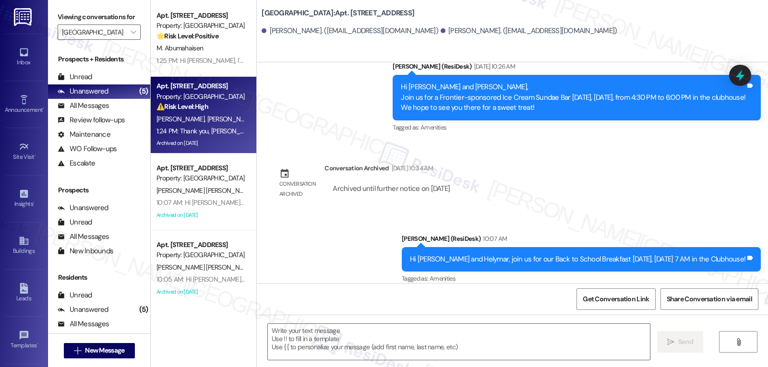
type textarea "Fetching suggested responses. Please feel free to read through the conversation…"
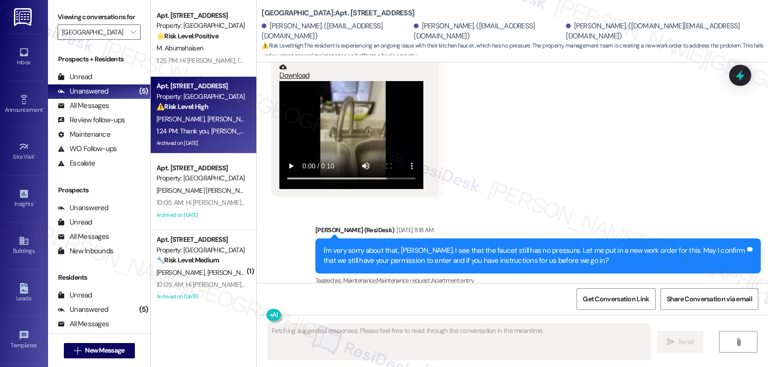
scroll to position [8856, 0]
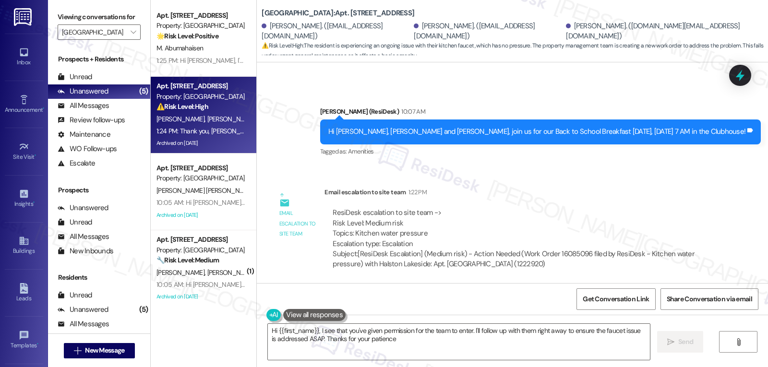
type textarea "Hi {{first_name}}, I see that you've given permission for the team to enter. I'…"
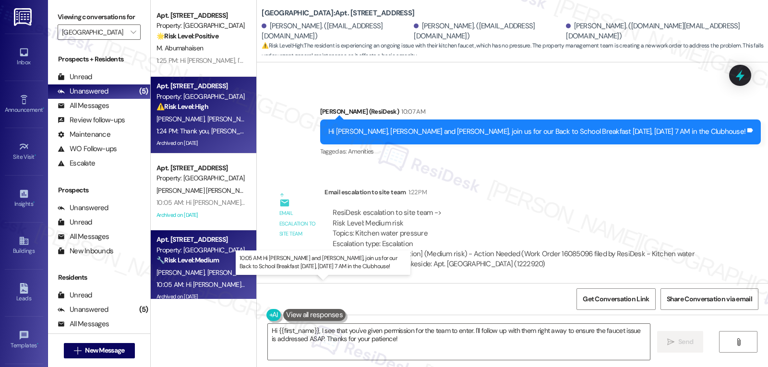
drag, startPoint x: 164, startPoint y: 284, endPoint x: 332, endPoint y: 240, distance: 174.3
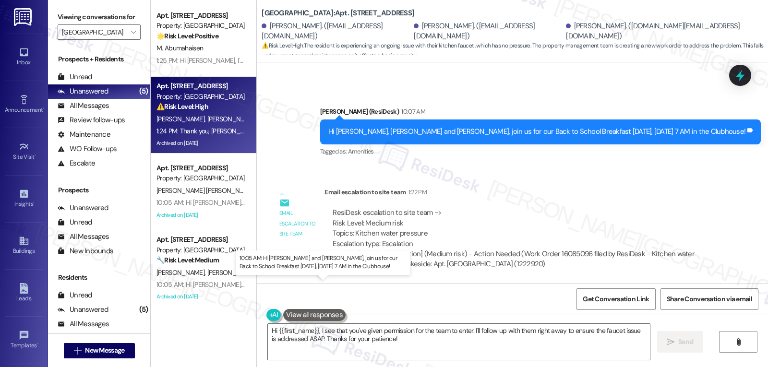
click at [164, 284] on div "10:05 AM: Hi Gabriel and Pollianna, join us for our Back to School Breakfast to…" at bounding box center [337, 284] width 362 height 9
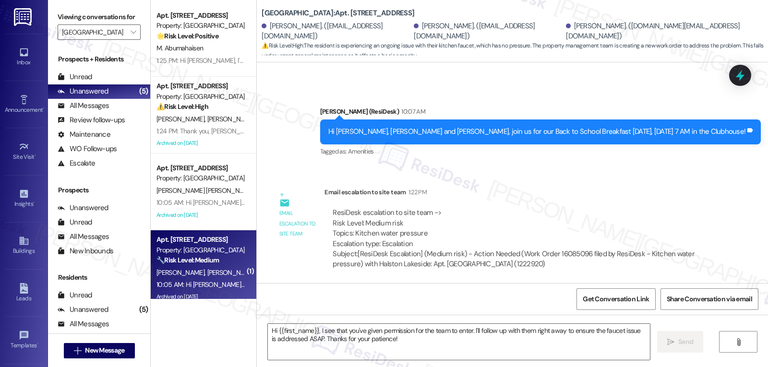
type textarea "Fetching suggested responses. Please feel free to read through the conversation…"
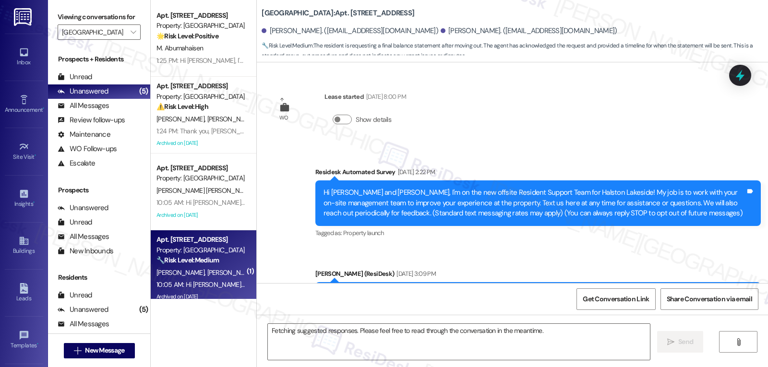
scroll to position [9040, 0]
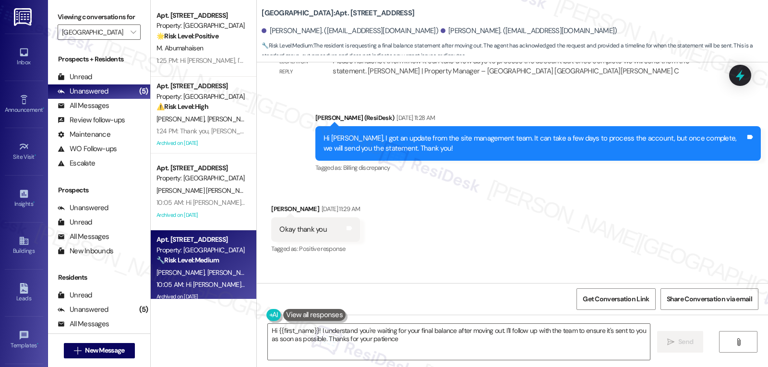
type textarea "Hi {{first_name}}! I understand you're waiting for your final balance after mov…"
click at [745, 75] on icon at bounding box center [740, 75] width 16 height 16
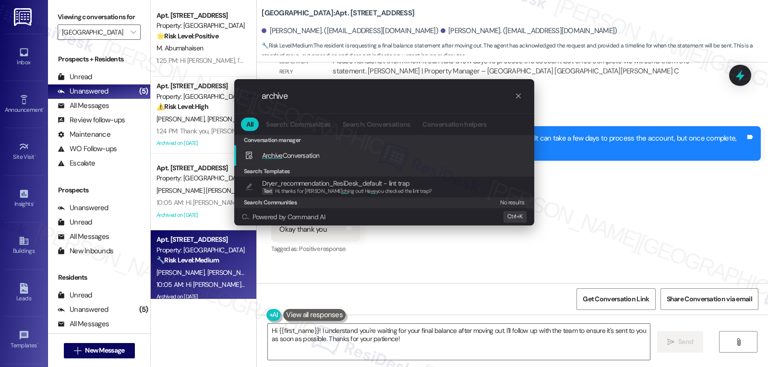
type input "archive"
click at [333, 163] on div "Archive Conversation Add shortcut" at bounding box center [384, 155] width 300 height 21
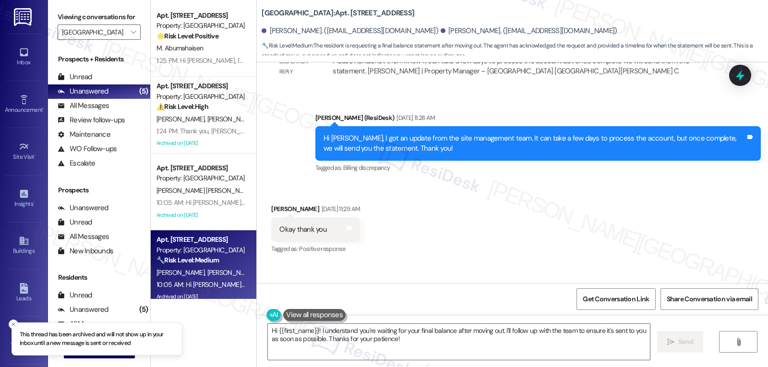
scroll to position [85, 0]
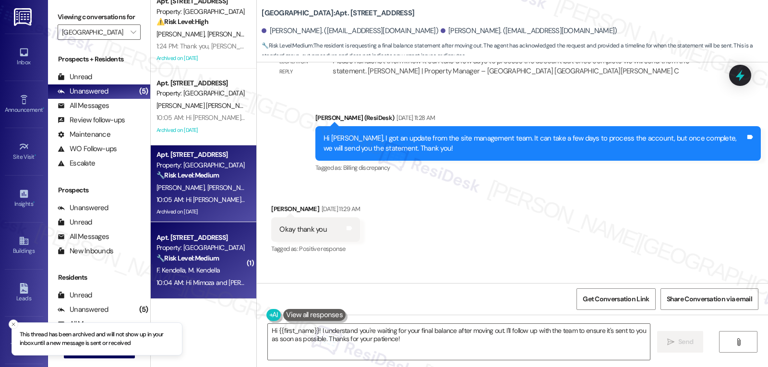
click at [197, 279] on div "10:04 AM: Hi Mimoza and Flavia, join us for our Back to School Breakfast today,…" at bounding box center [324, 282] width 336 height 9
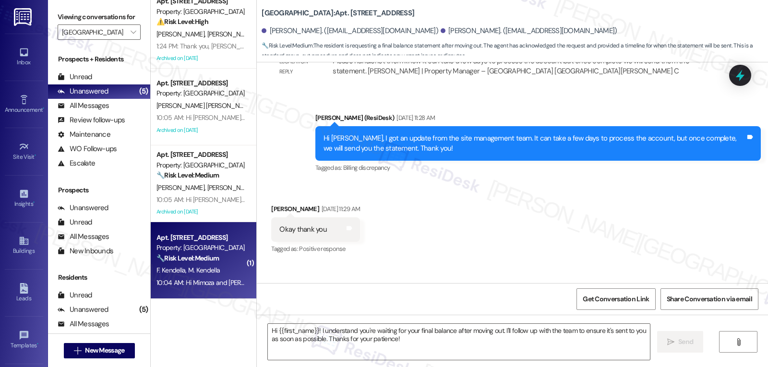
type textarea "Fetching suggested responses. Please feel free to read through the conversation…"
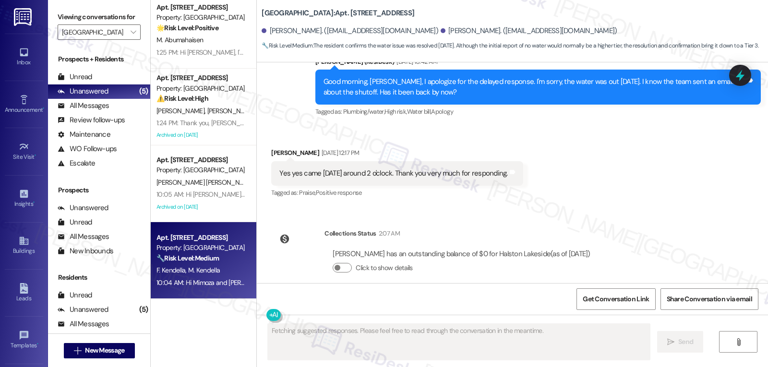
scroll to position [3109, 0]
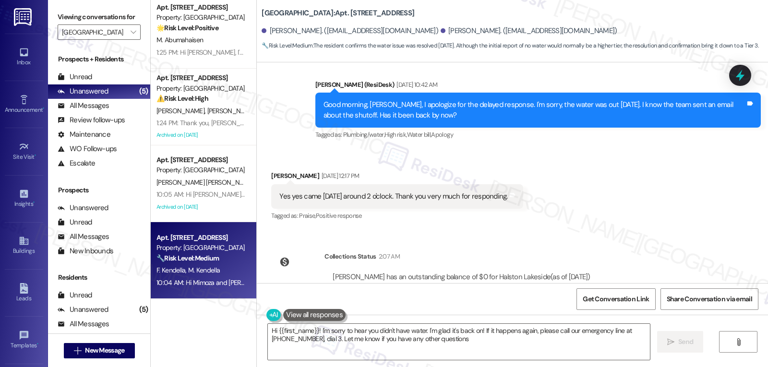
type textarea "Hi {{first_name}}! I'm sorry to hear you didn't have water. I'm glad it's back …"
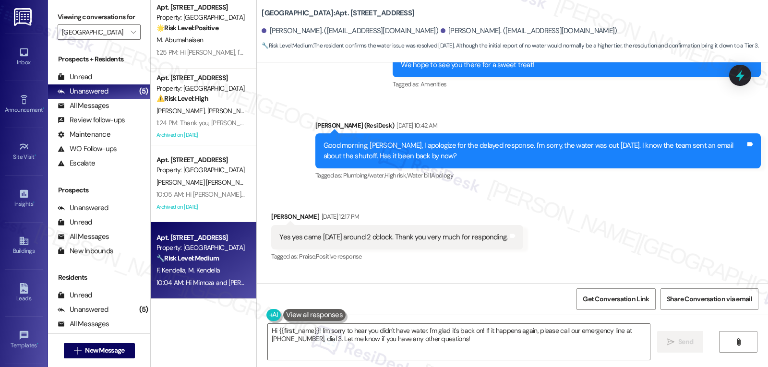
scroll to position [3013, 0]
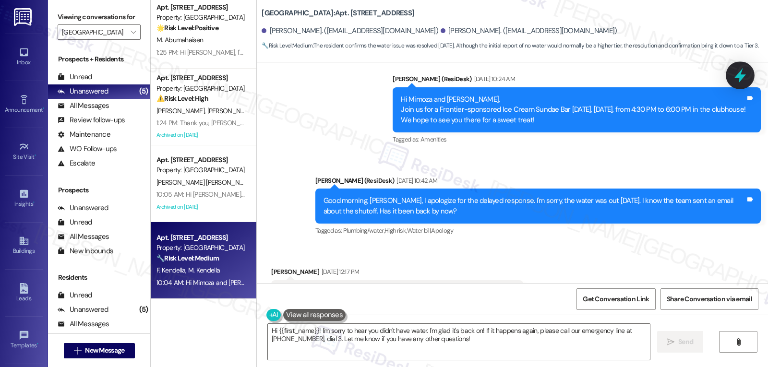
click at [742, 70] on icon at bounding box center [740, 75] width 12 height 15
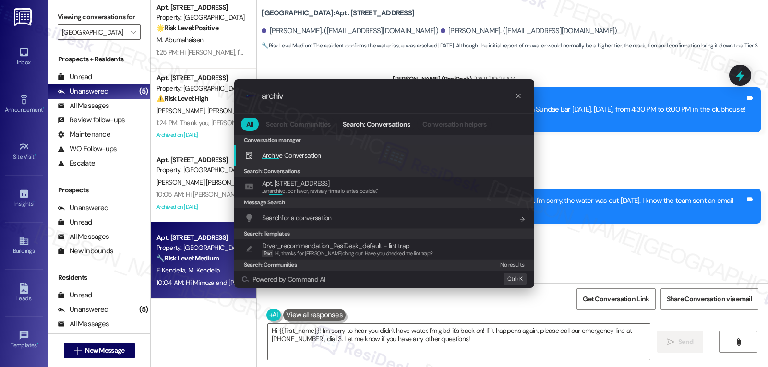
type input "archiv"
click at [314, 157] on span "Archiv e Conversation" at bounding box center [291, 155] width 59 height 9
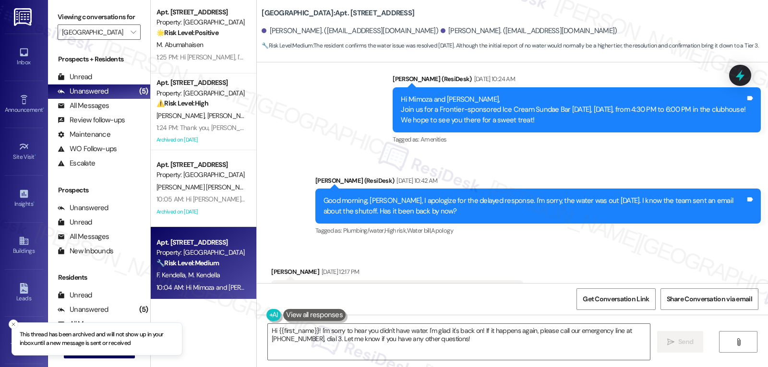
scroll to position [8, 0]
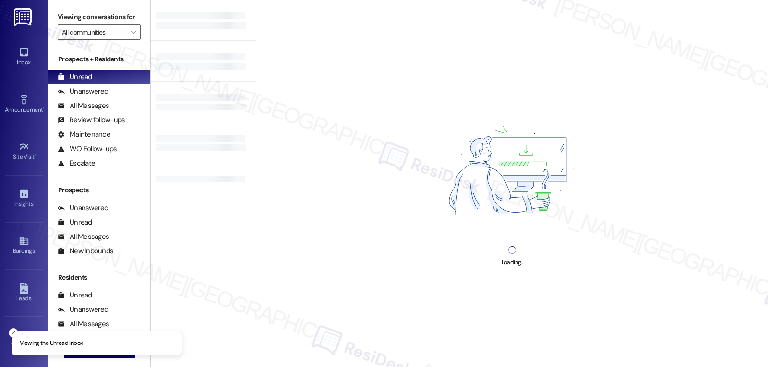
type input "[GEOGRAPHIC_DATA]"
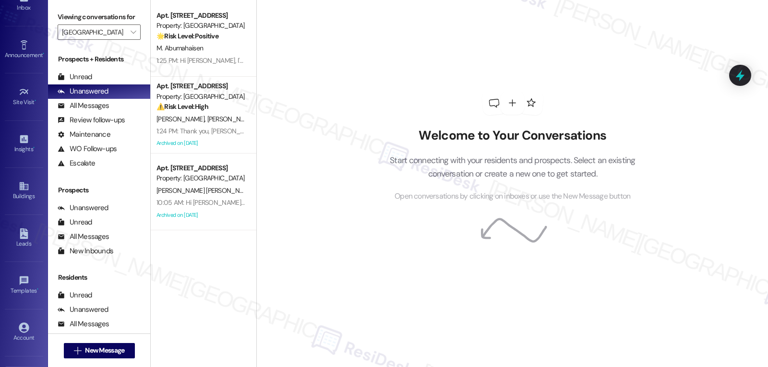
scroll to position [91, 0]
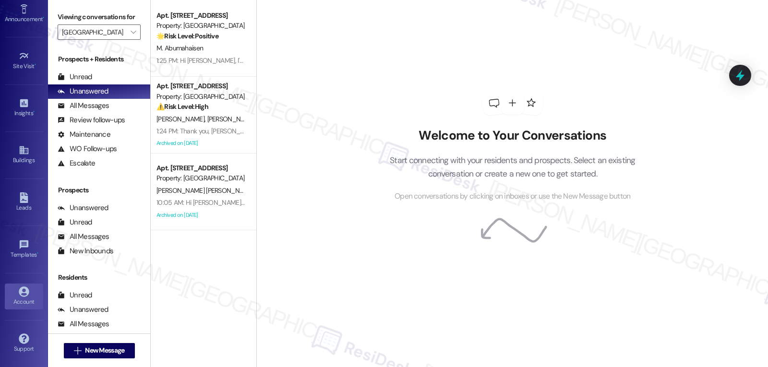
click at [28, 291] on link "Account" at bounding box center [24, 297] width 38 height 26
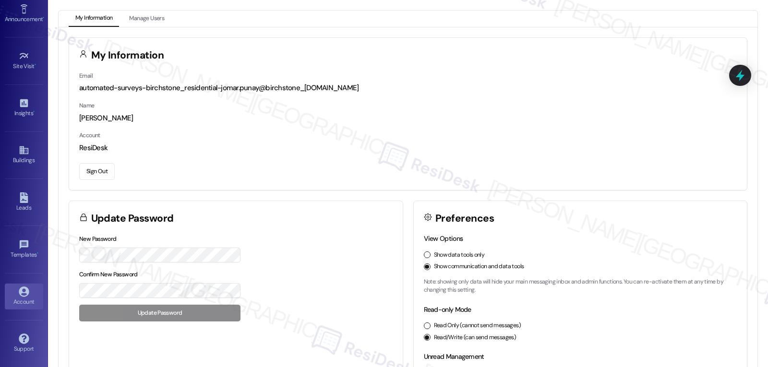
click at [99, 168] on button "Sign Out" at bounding box center [97, 171] width 36 height 17
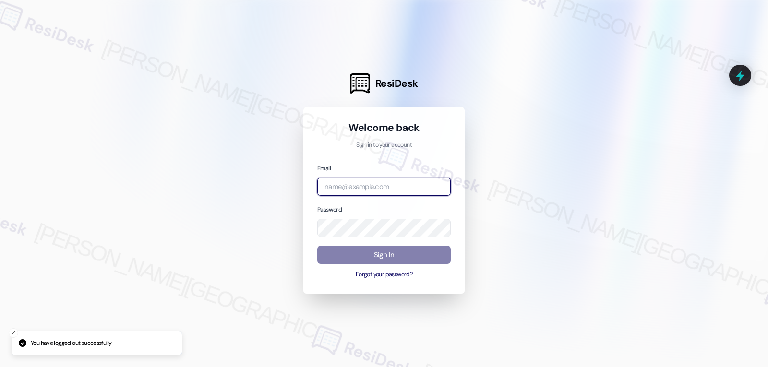
click at [355, 190] on input "email" at bounding box center [383, 187] width 133 height 19
click at [403, 185] on input "email" at bounding box center [383, 187] width 133 height 19
paste input "[EMAIL_ADDRESS][DOMAIN_NAME]"
type input "[EMAIL_ADDRESS][DOMAIN_NAME]"
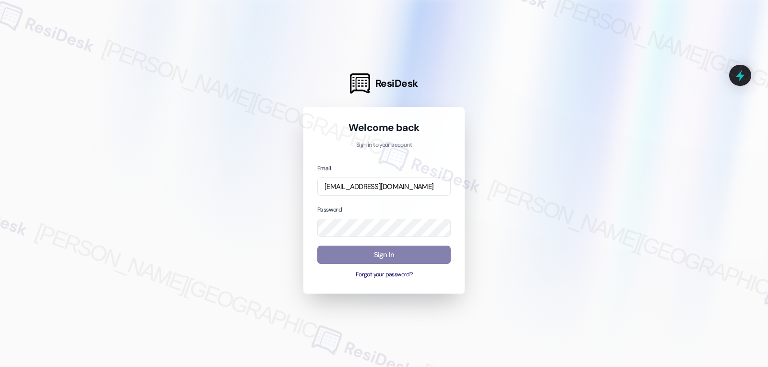
scroll to position [0, 0]
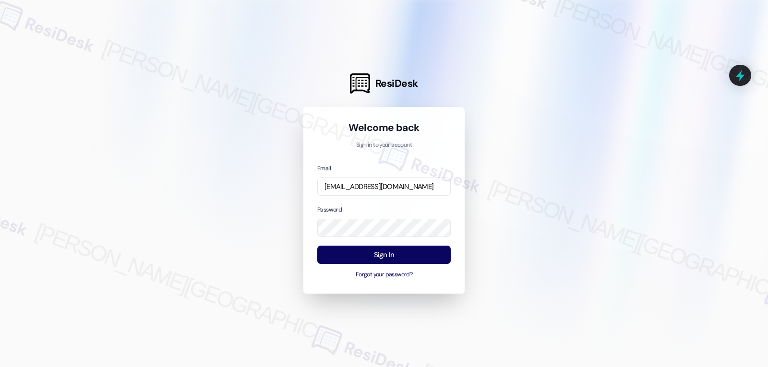
click at [397, 206] on div "Password" at bounding box center [383, 220] width 133 height 33
click at [400, 254] on button "Sign In" at bounding box center [383, 255] width 133 height 19
